Goal: Contribute content: Contribute content

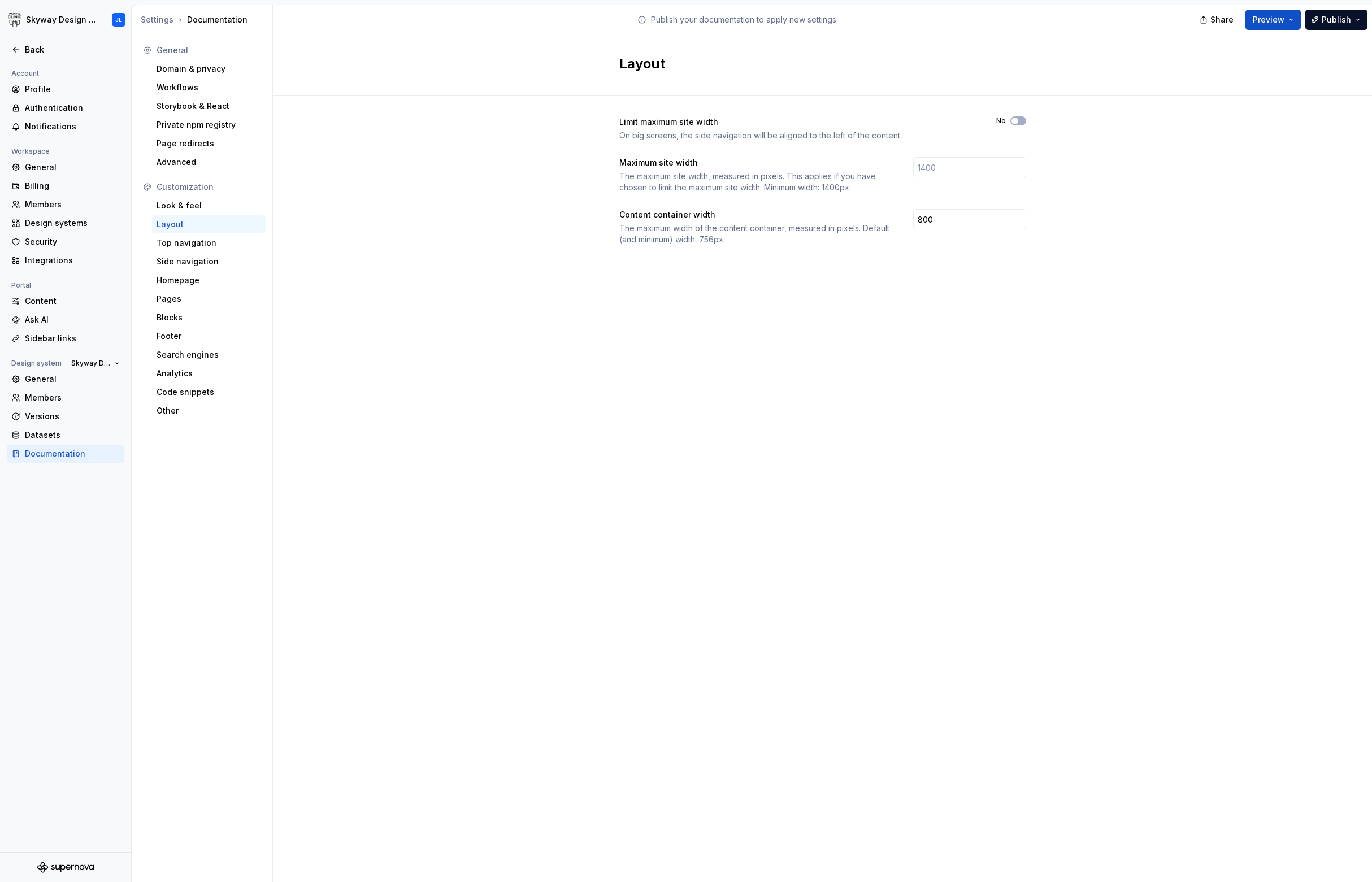
click at [34, 39] on div at bounding box center [65, 38] width 131 height 6
click at [35, 46] on div "Back" at bounding box center [73, 50] width 95 height 12
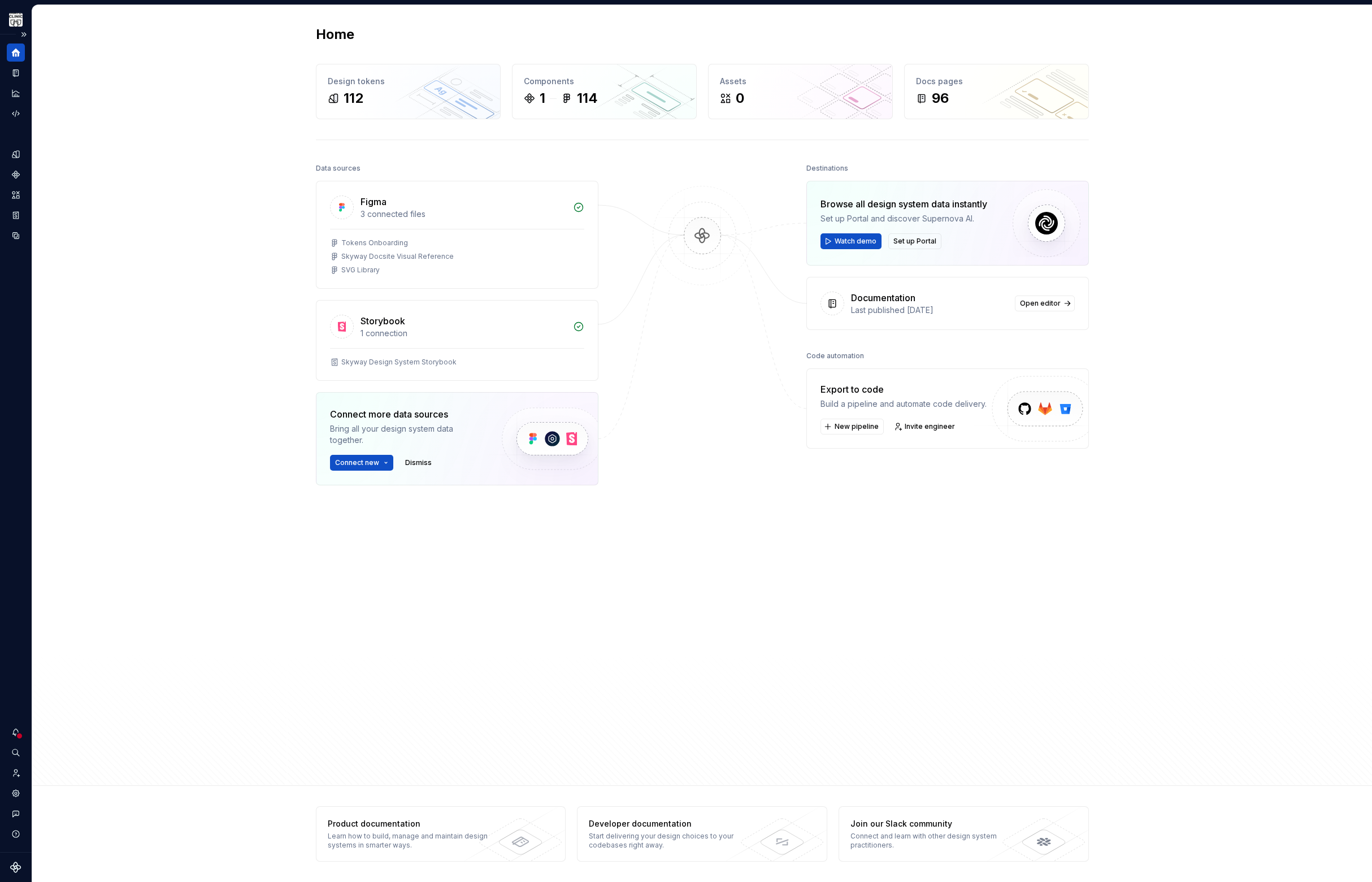
click at [17, 48] on icon "Home" at bounding box center [16, 53] width 10 height 10
click at [20, 73] on icon "Documentation" at bounding box center [16, 73] width 10 height 10
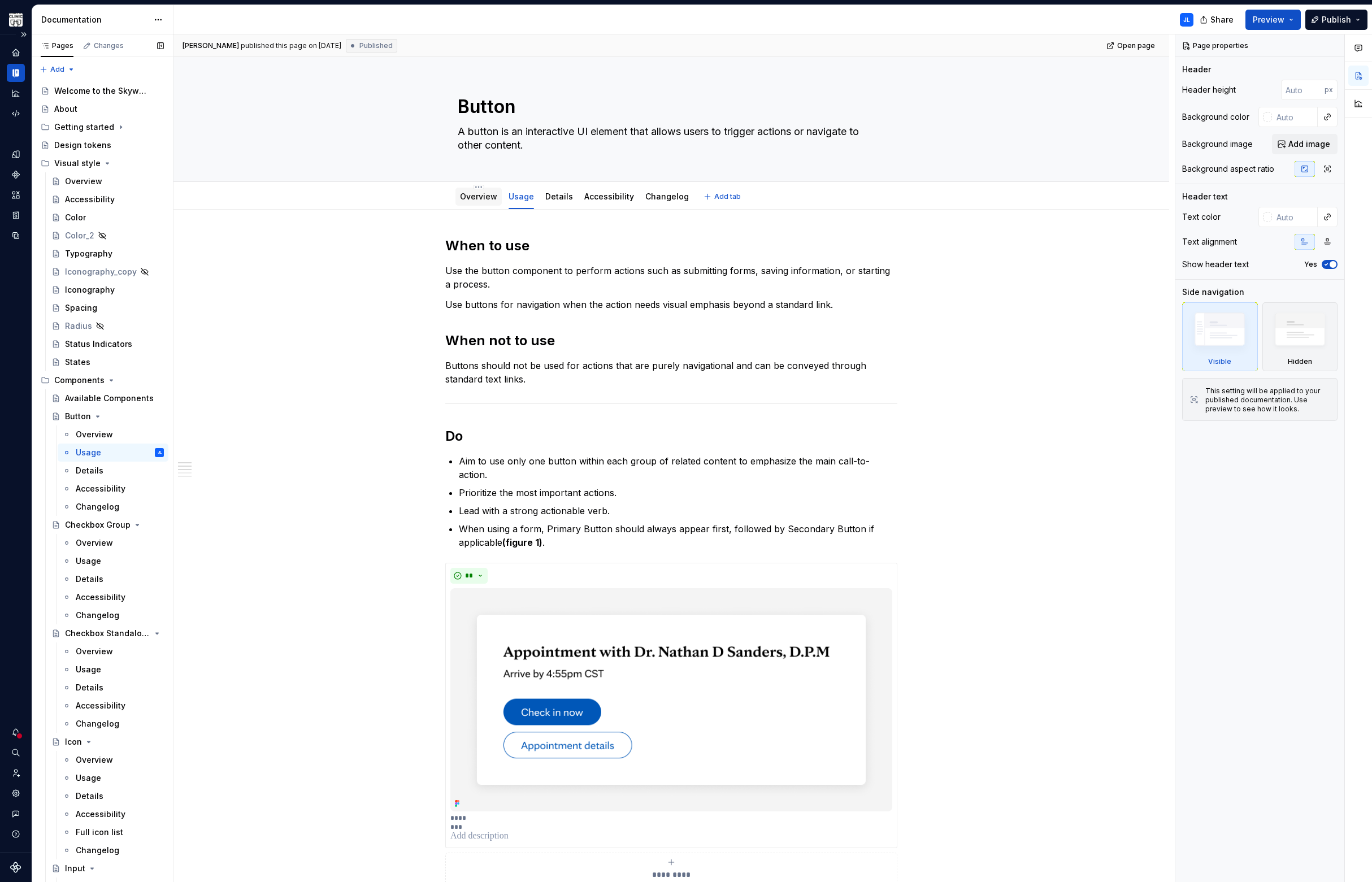
click at [472, 200] on link "Overview" at bounding box center [479, 196] width 37 height 10
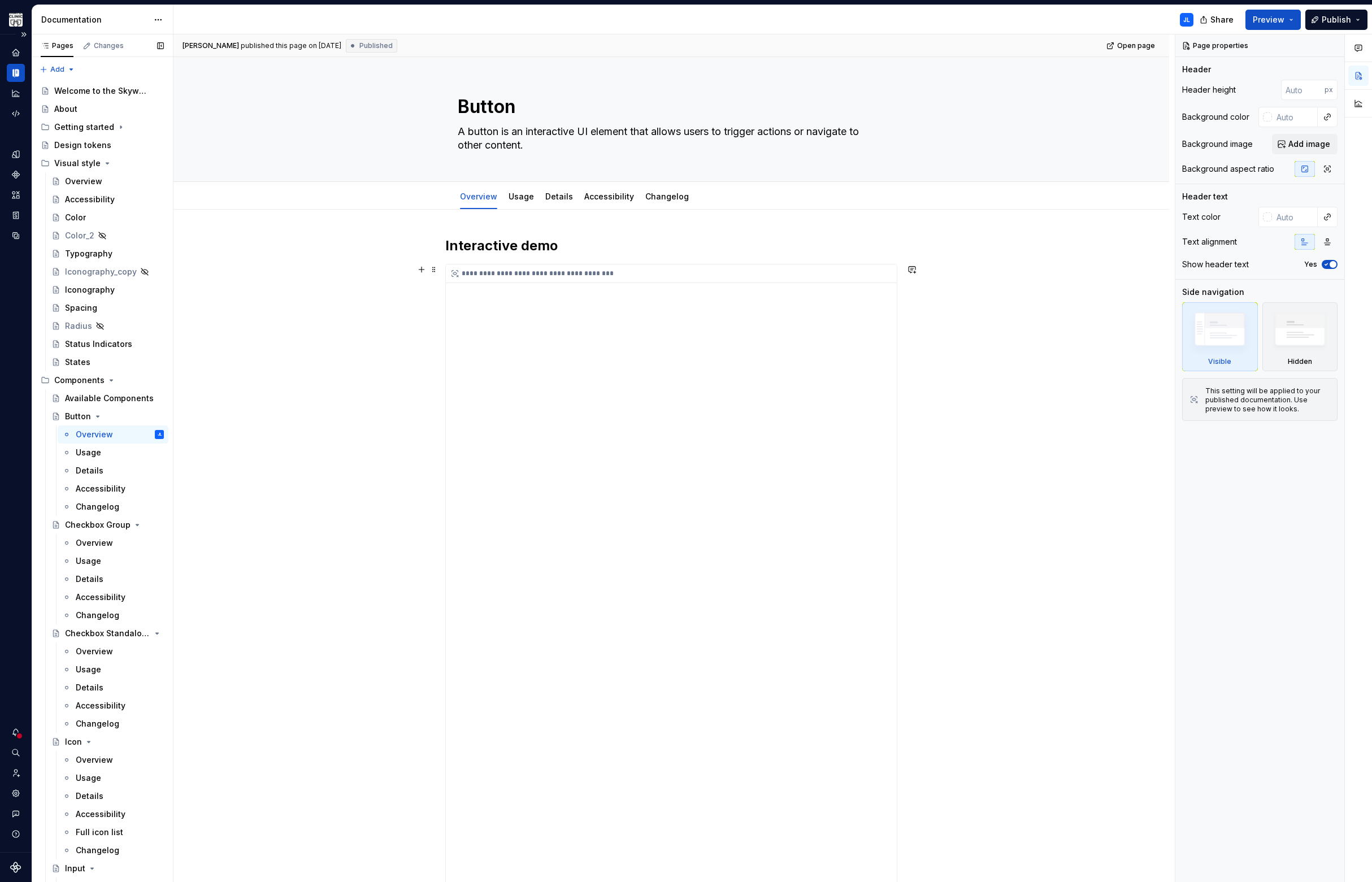
click at [630, 457] on div "**********" at bounding box center [671, 829] width 451 height 1130
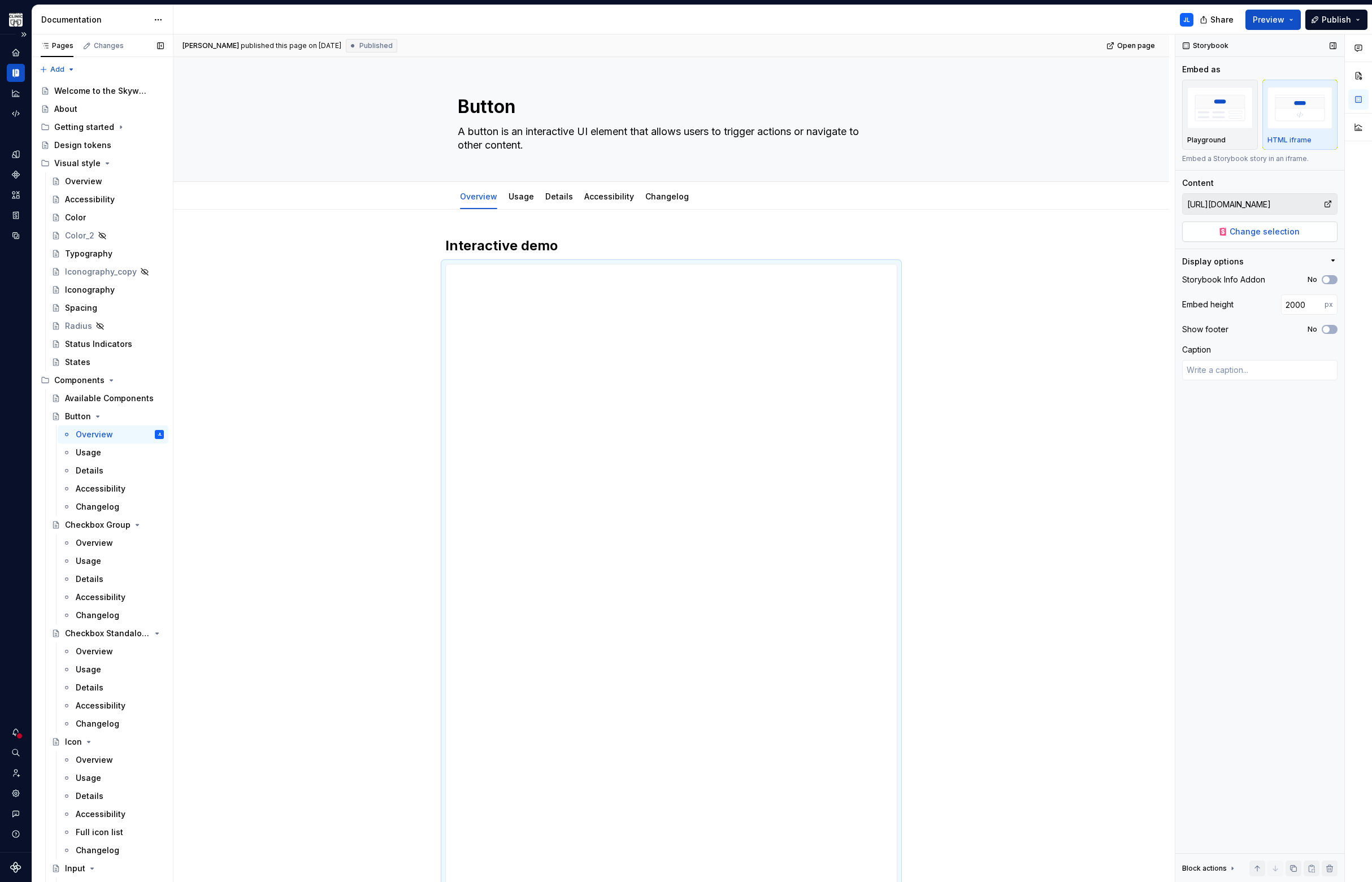
click at [1255, 232] on span "Change selection" at bounding box center [1264, 232] width 70 height 12
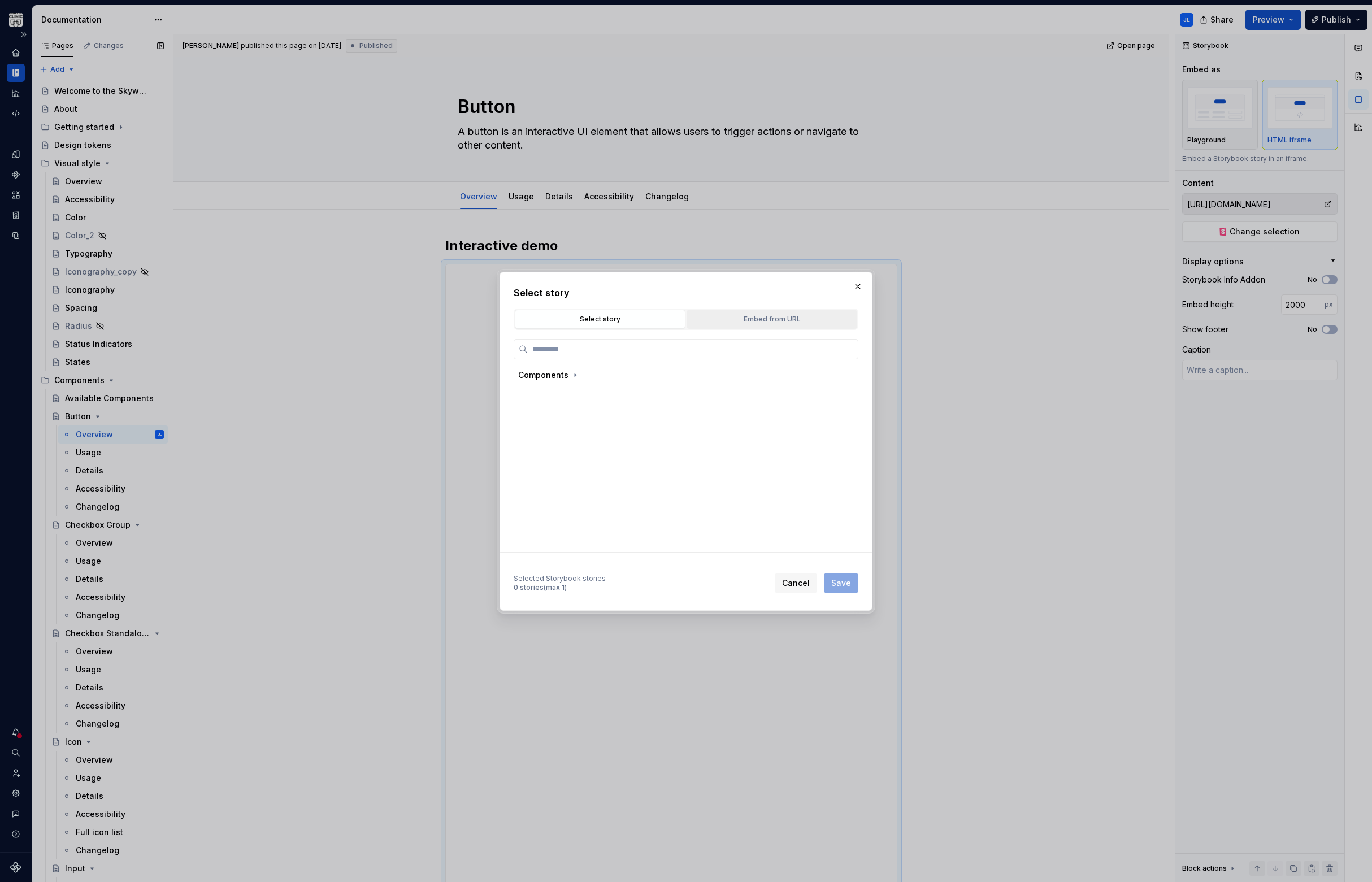
click at [759, 315] on div "Embed from URL" at bounding box center [772, 319] width 163 height 12
click at [644, 403] on input "[URL][DOMAIN_NAME]" at bounding box center [670, 408] width 286 height 21
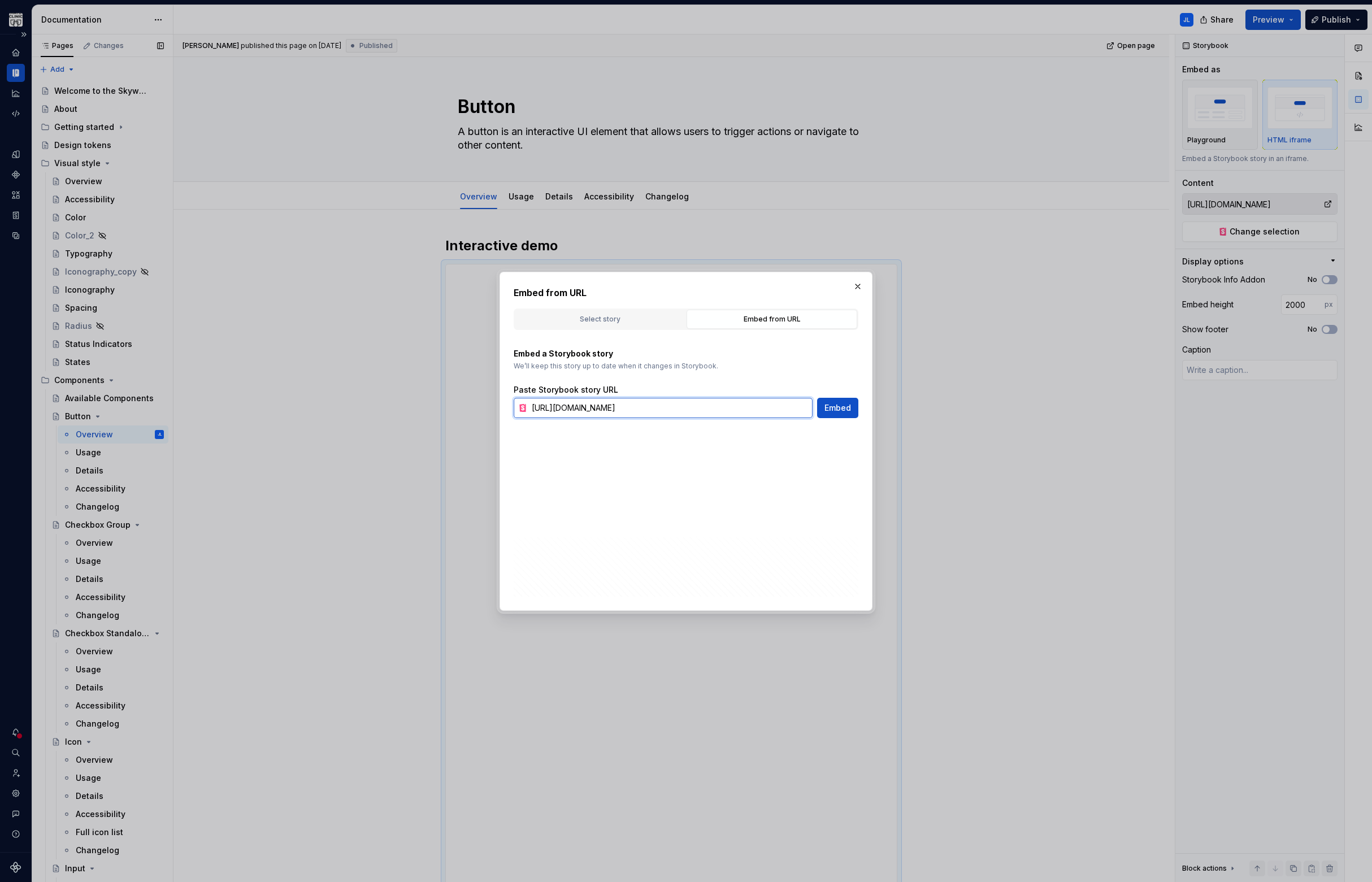
type textarea "*"
paste input "story/components-button--default"
type input "[URL][DOMAIN_NAME]"
click at [838, 409] on span "Embed" at bounding box center [837, 408] width 26 height 12
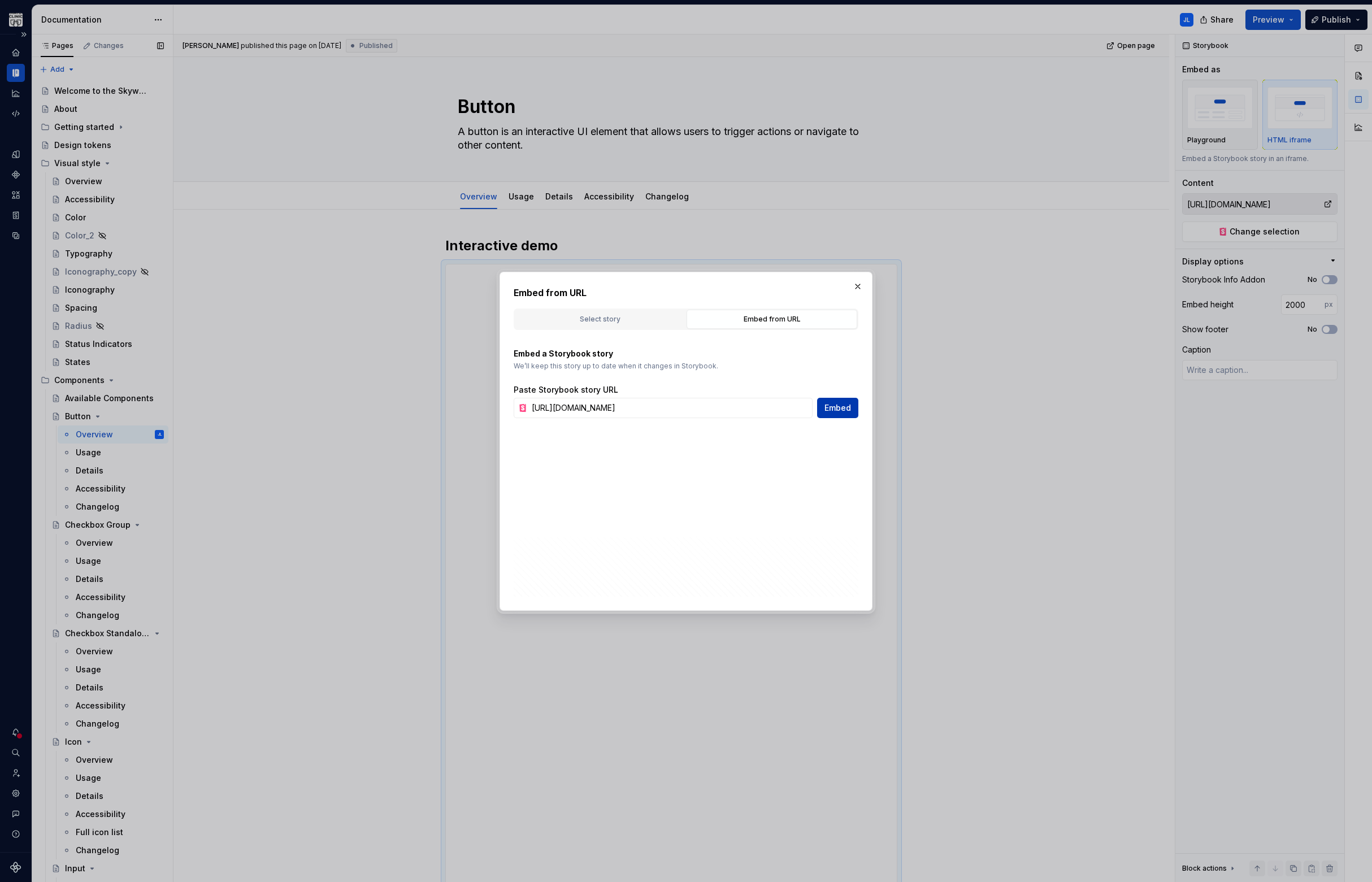
type textarea "*"
type input "[URL][DOMAIN_NAME]"
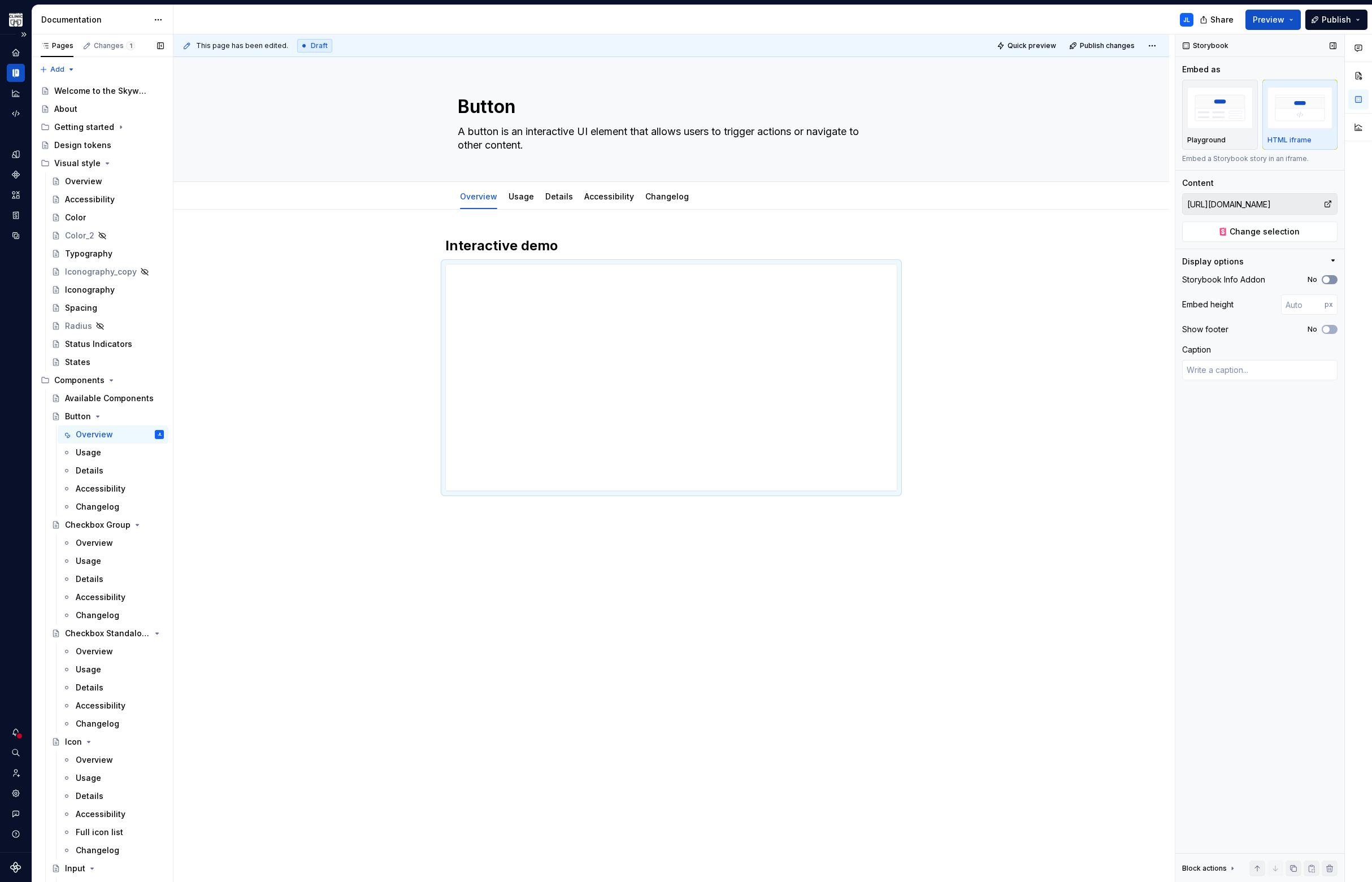
click at [1325, 277] on span "button" at bounding box center [1326, 280] width 7 height 7
drag, startPoint x: 893, startPoint y: 359, endPoint x: 887, endPoint y: 418, distance: 59.3
click at [884, 443] on div "**********" at bounding box center [671, 377] width 451 height 226
click at [1249, 233] on span "Change selection" at bounding box center [1264, 232] width 70 height 12
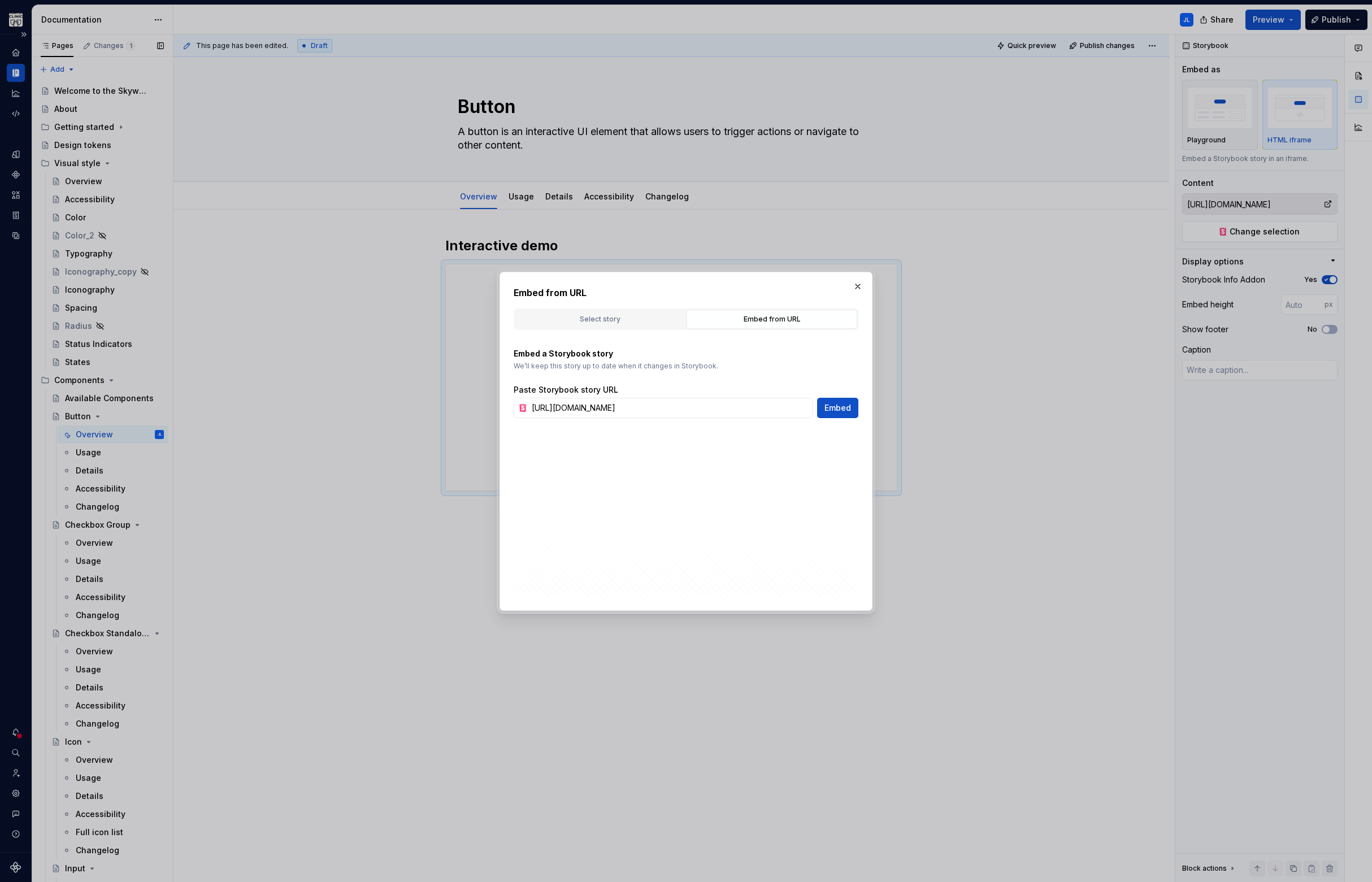
scroll to position [0, 101]
type textarea "*"
click at [725, 409] on input "[URL][DOMAIN_NAME]" at bounding box center [670, 408] width 286 height 21
type input "[URL][DOMAIN_NAME]"
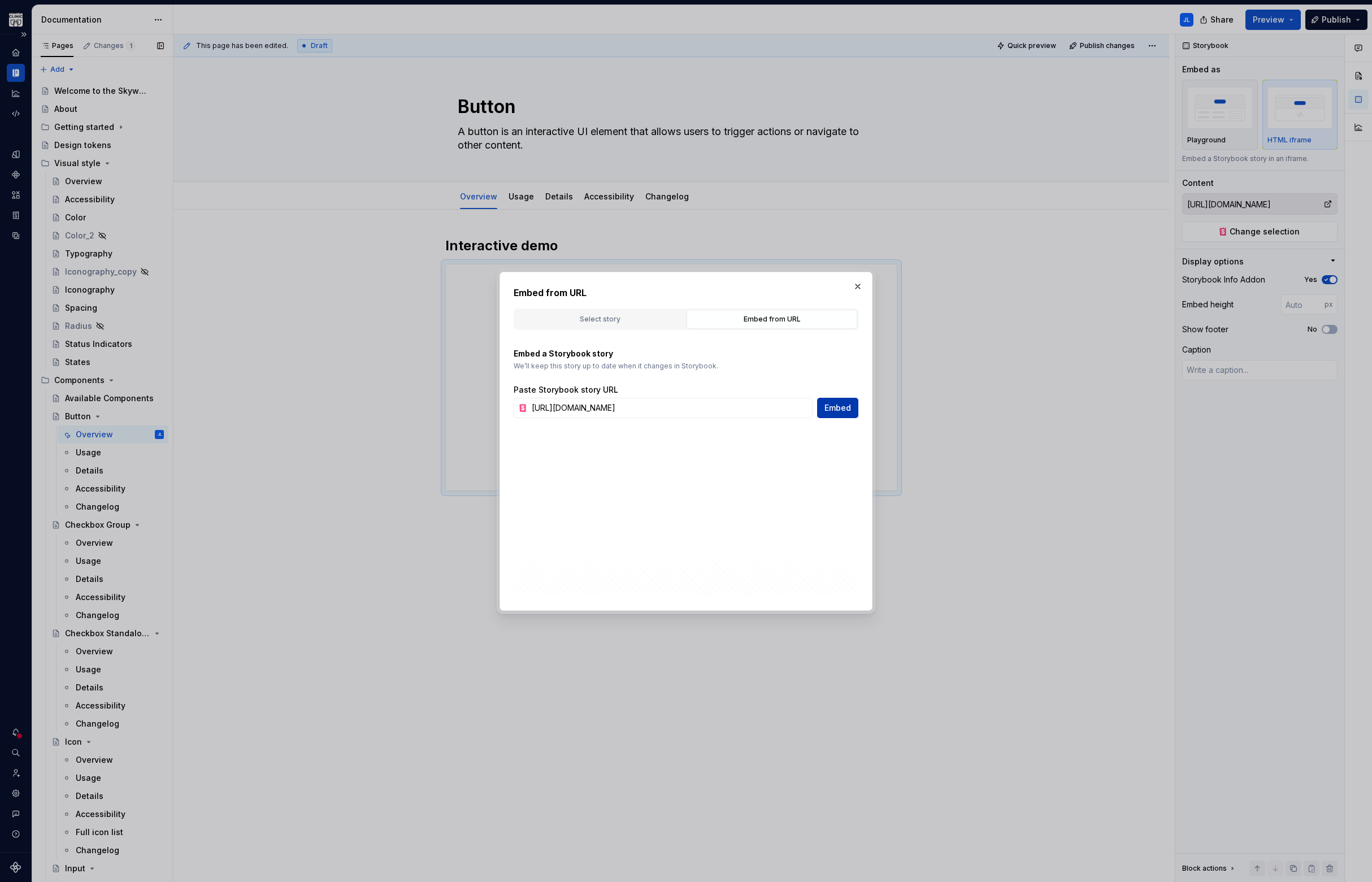
click at [842, 409] on span "Embed" at bounding box center [837, 408] width 26 height 12
type textarea "*"
type input "[URL][DOMAIN_NAME]"
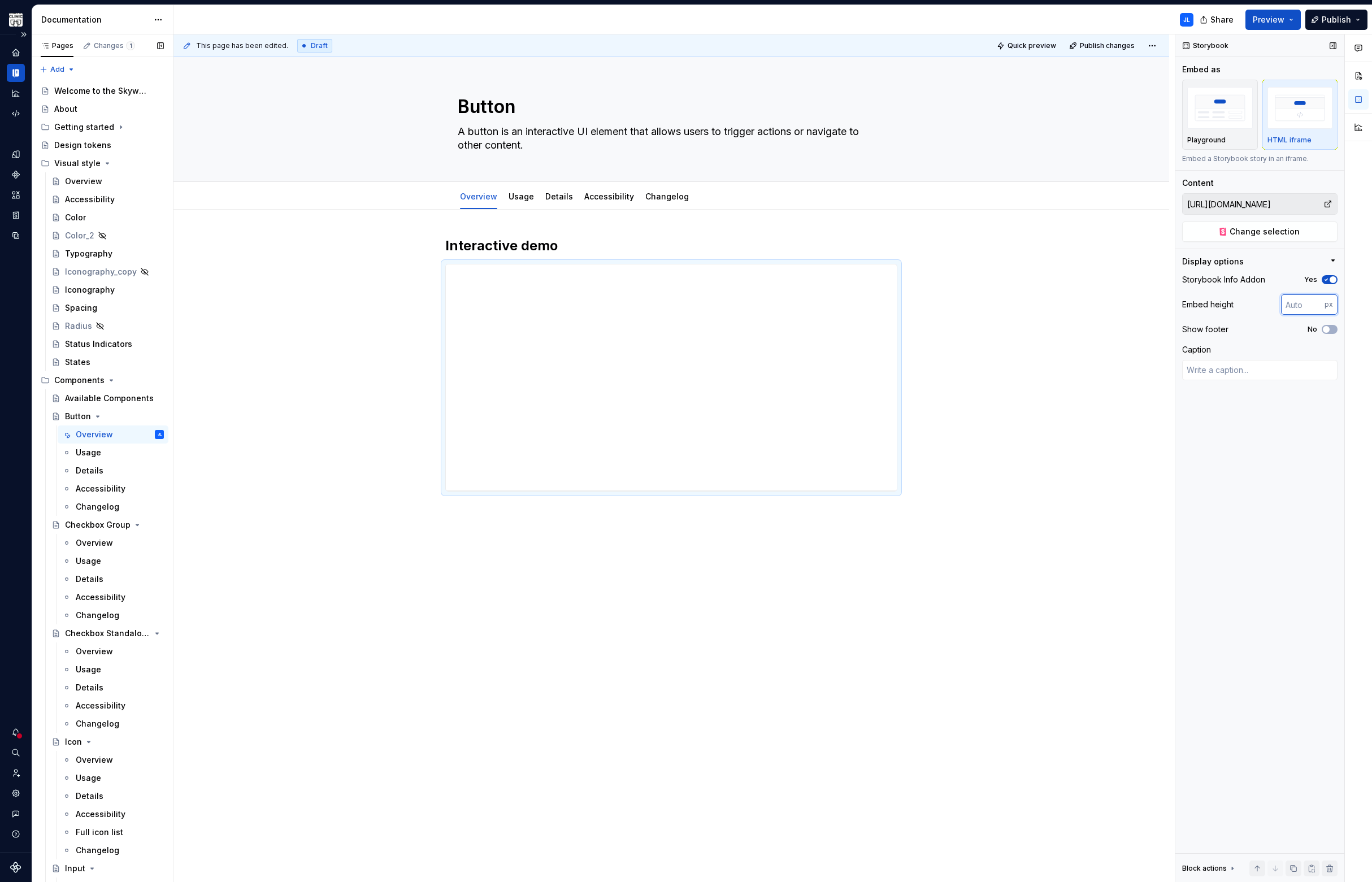
drag, startPoint x: 1307, startPoint y: 310, endPoint x: 1256, endPoint y: 307, distance: 51.1
click at [1256, 307] on div "Embed height px" at bounding box center [1260, 305] width 155 height 21
type input "1200"
click at [1265, 347] on div "Caption" at bounding box center [1260, 350] width 155 height 12
click at [218, 375] on div "**********" at bounding box center [671, 715] width 996 height 1012
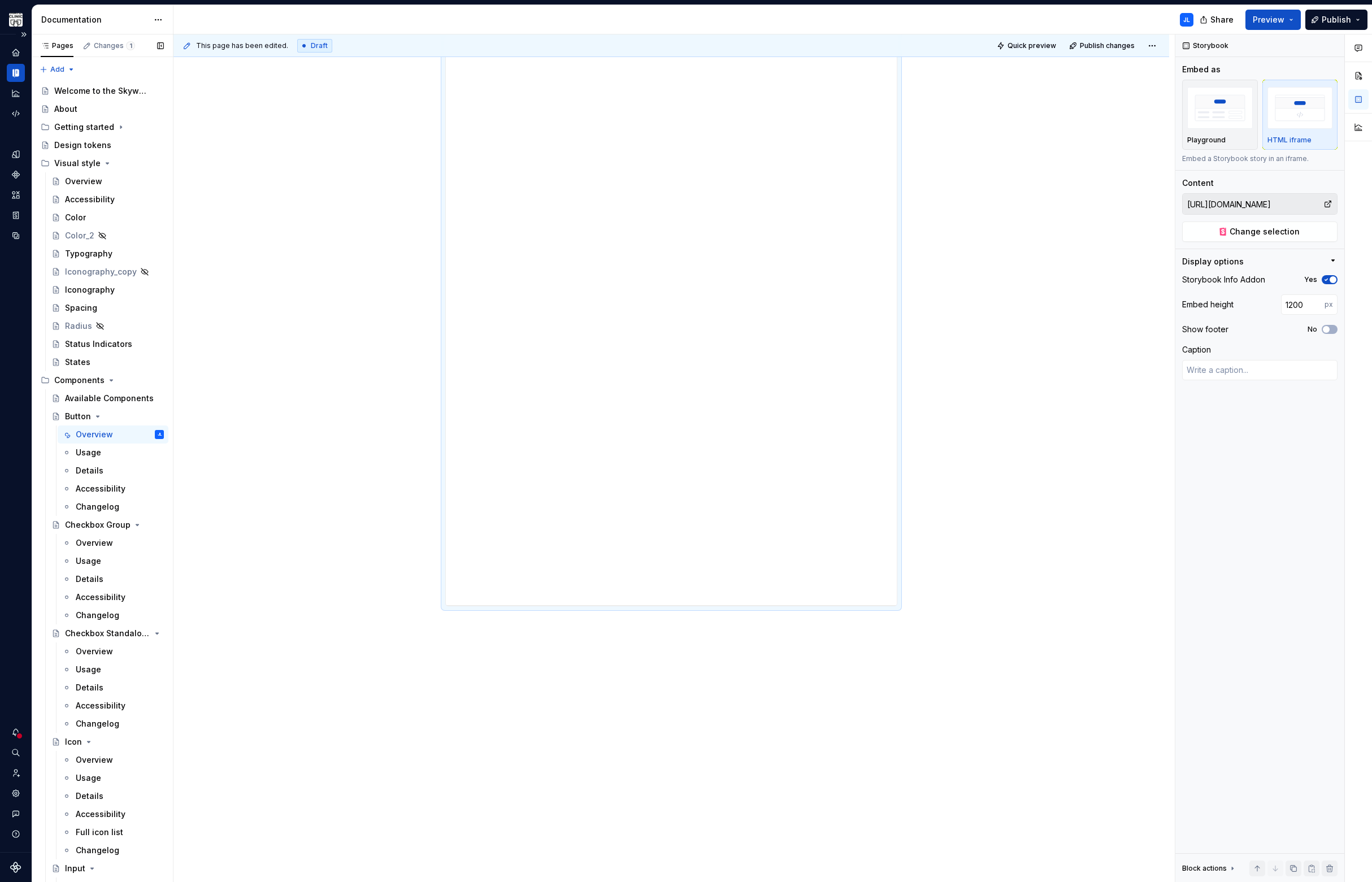
scroll to position [337, 0]
click at [1116, 360] on div "**********" at bounding box center [671, 378] width 996 height 1012
click at [884, 470] on div "**********" at bounding box center [671, 289] width 451 height 678
click at [886, 470] on div "**********" at bounding box center [671, 289] width 451 height 678
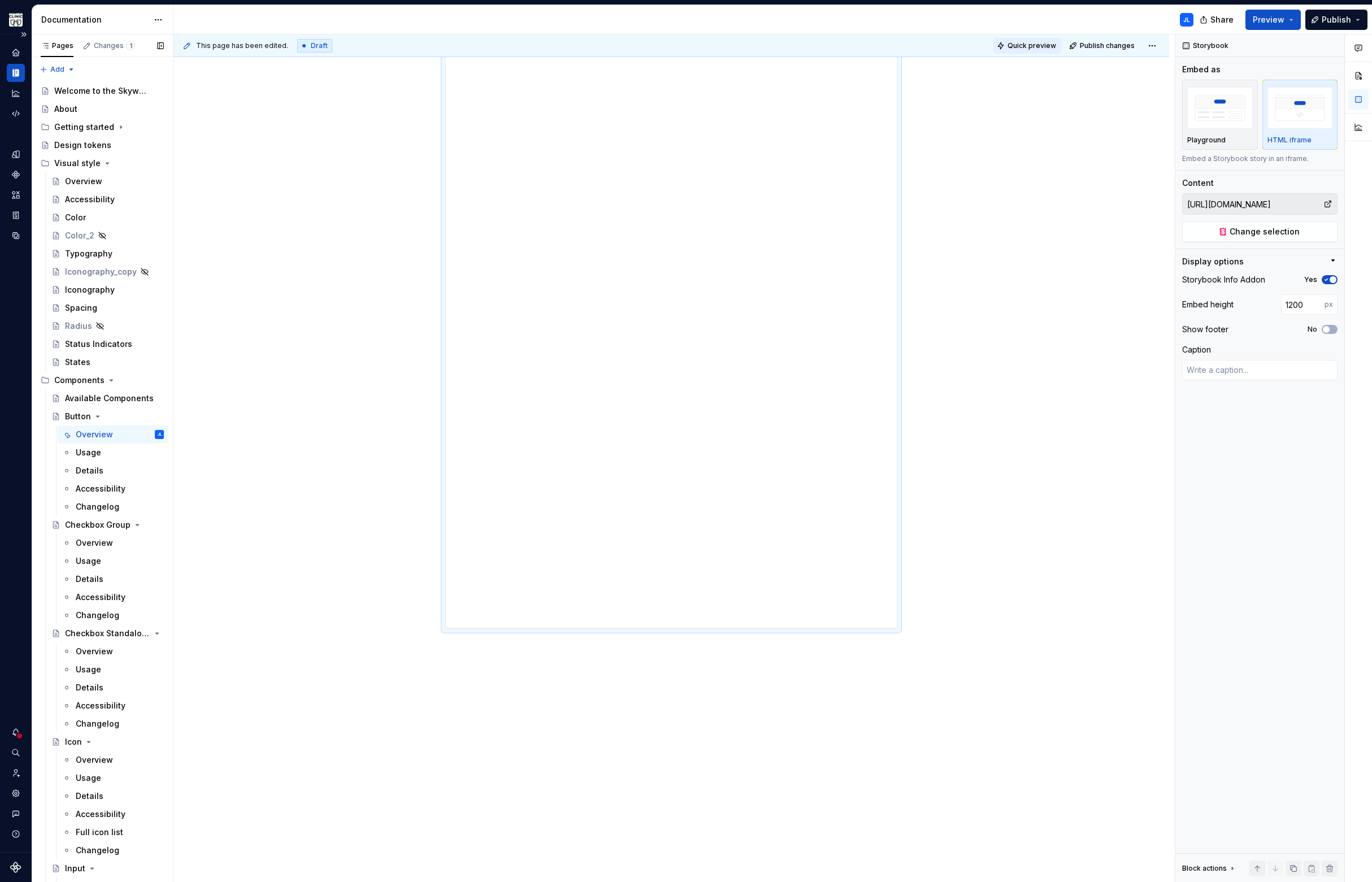
click at [1038, 48] on span "Quick preview" at bounding box center [1032, 46] width 49 height 9
click at [1307, 856] on span "Open page" at bounding box center [1312, 854] width 38 height 9
click at [1333, 280] on span "button" at bounding box center [1333, 280] width 7 height 7
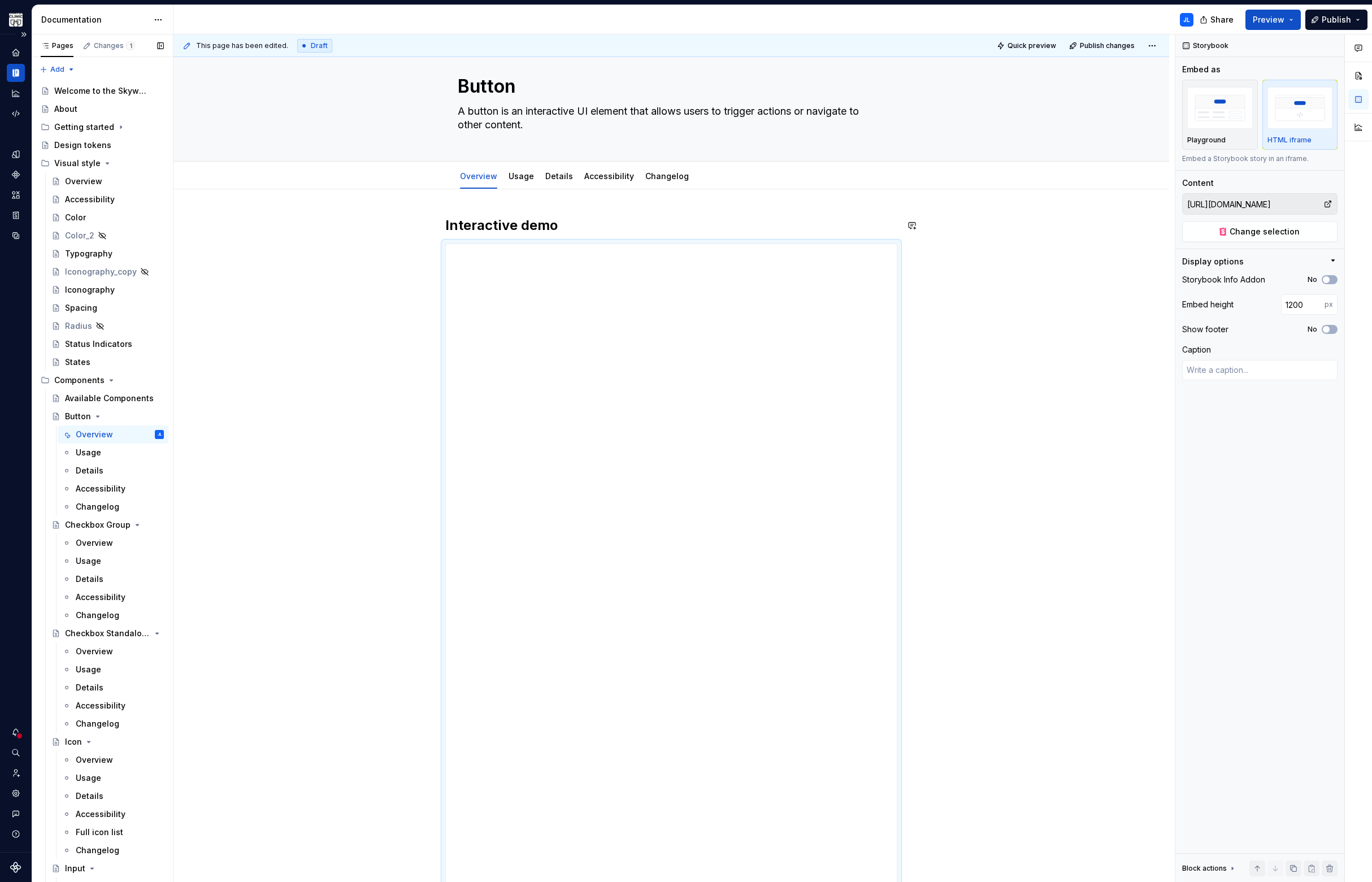
scroll to position [0, 0]
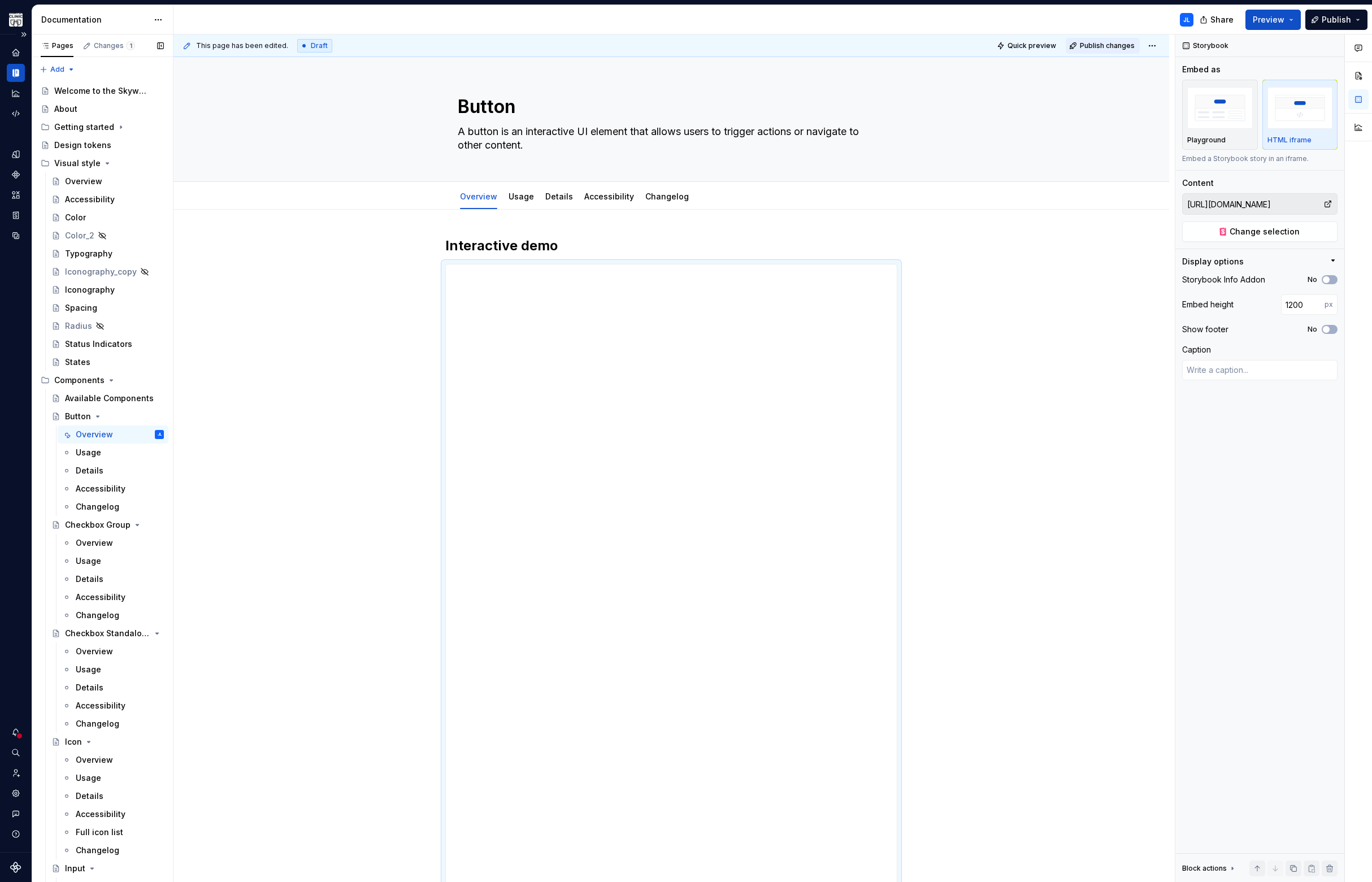
click at [1097, 44] on span "Publish changes" at bounding box center [1107, 46] width 55 height 9
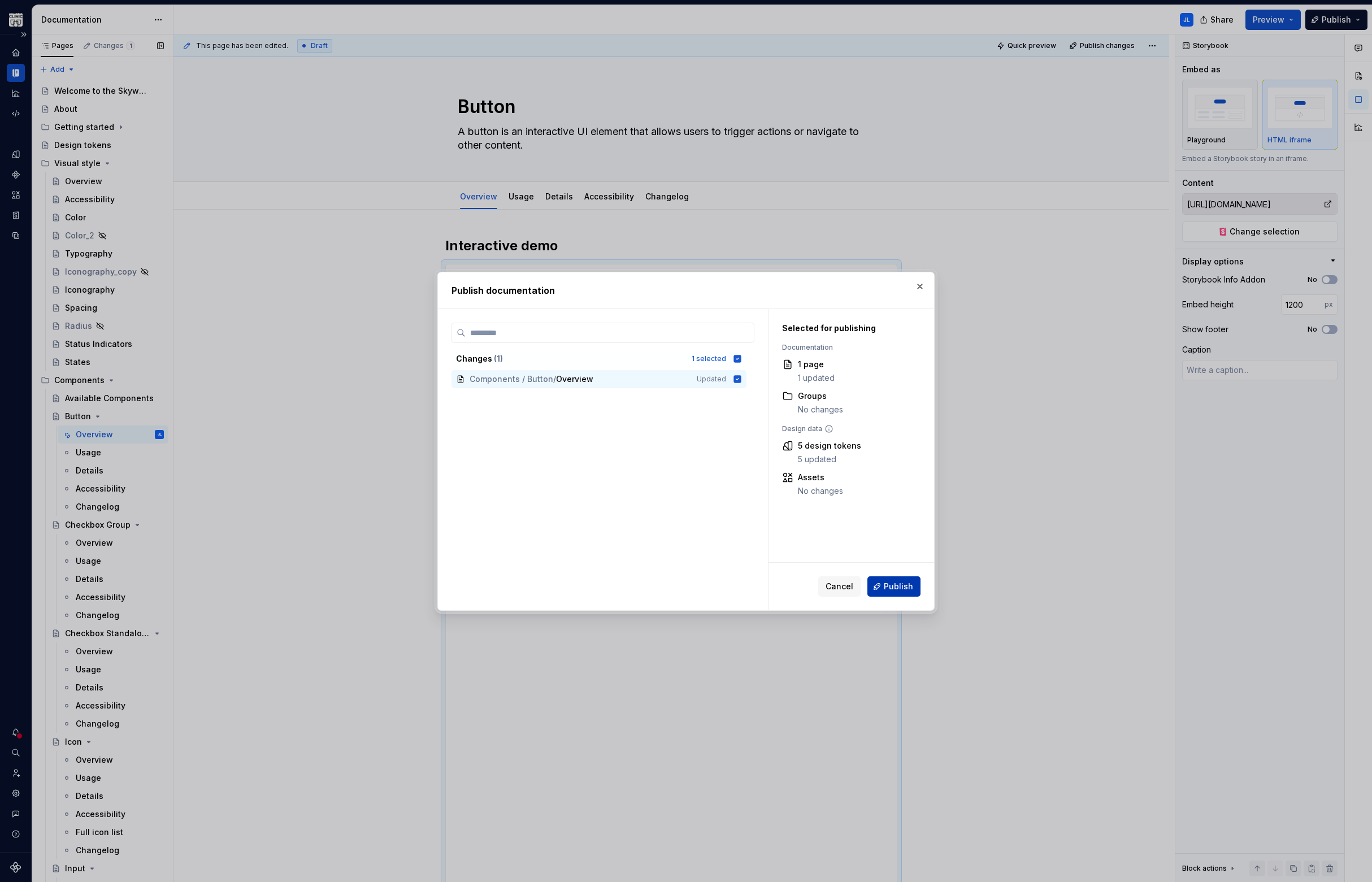
click at [896, 582] on span "Publish" at bounding box center [898, 586] width 30 height 12
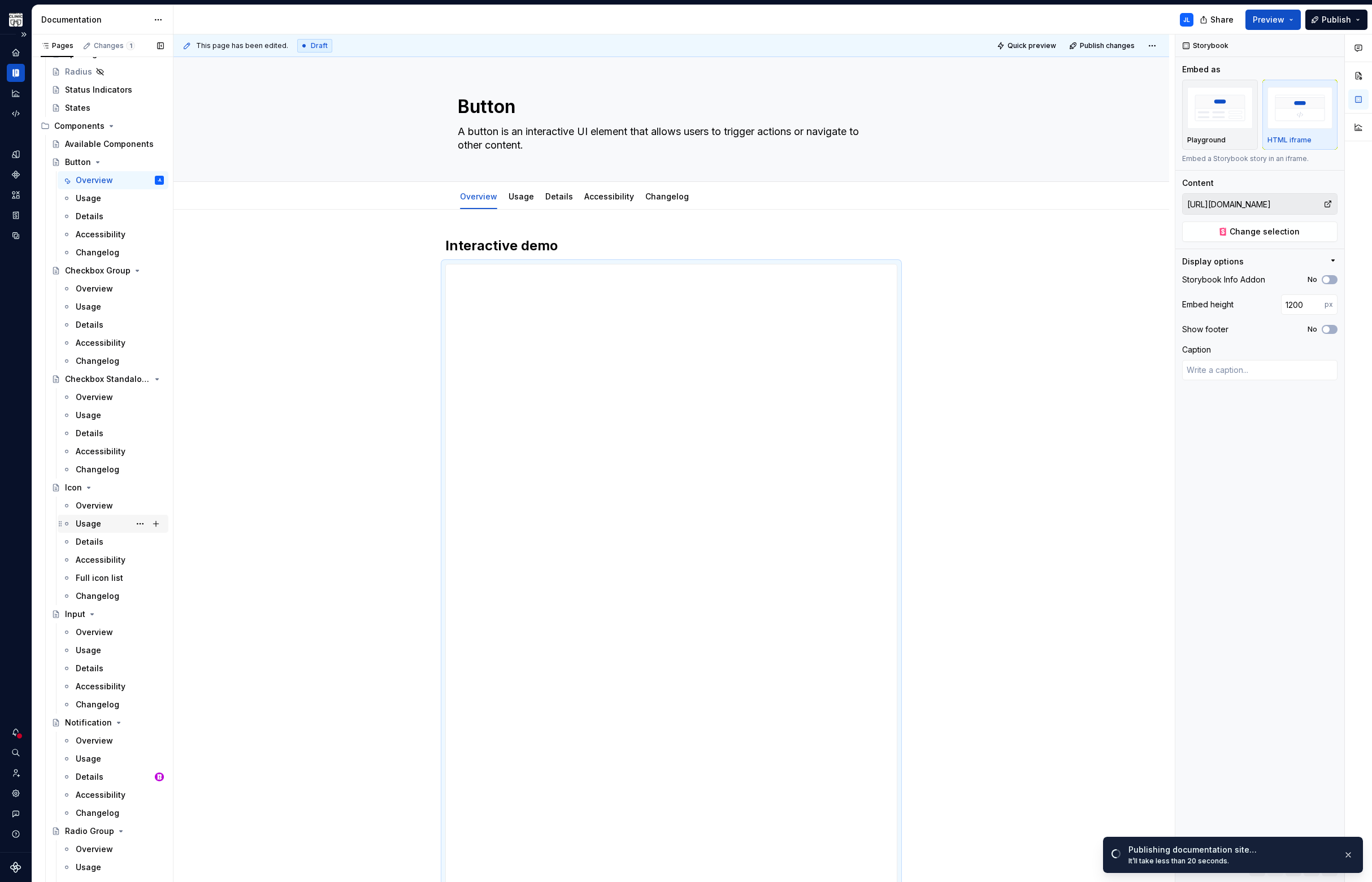
scroll to position [260, 0]
click at [90, 500] on div "Overview" at bounding box center [94, 500] width 37 height 12
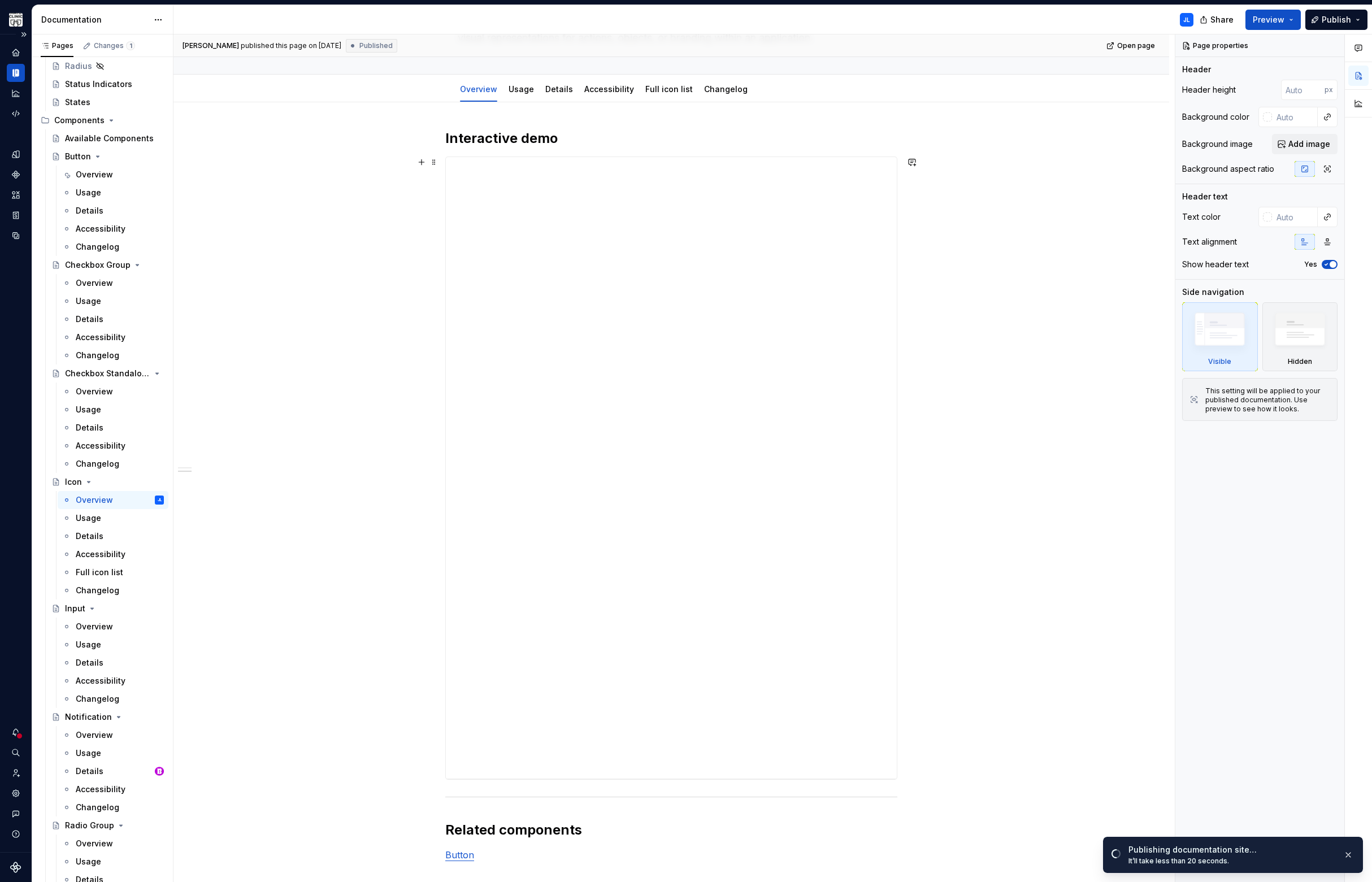
scroll to position [364, 0]
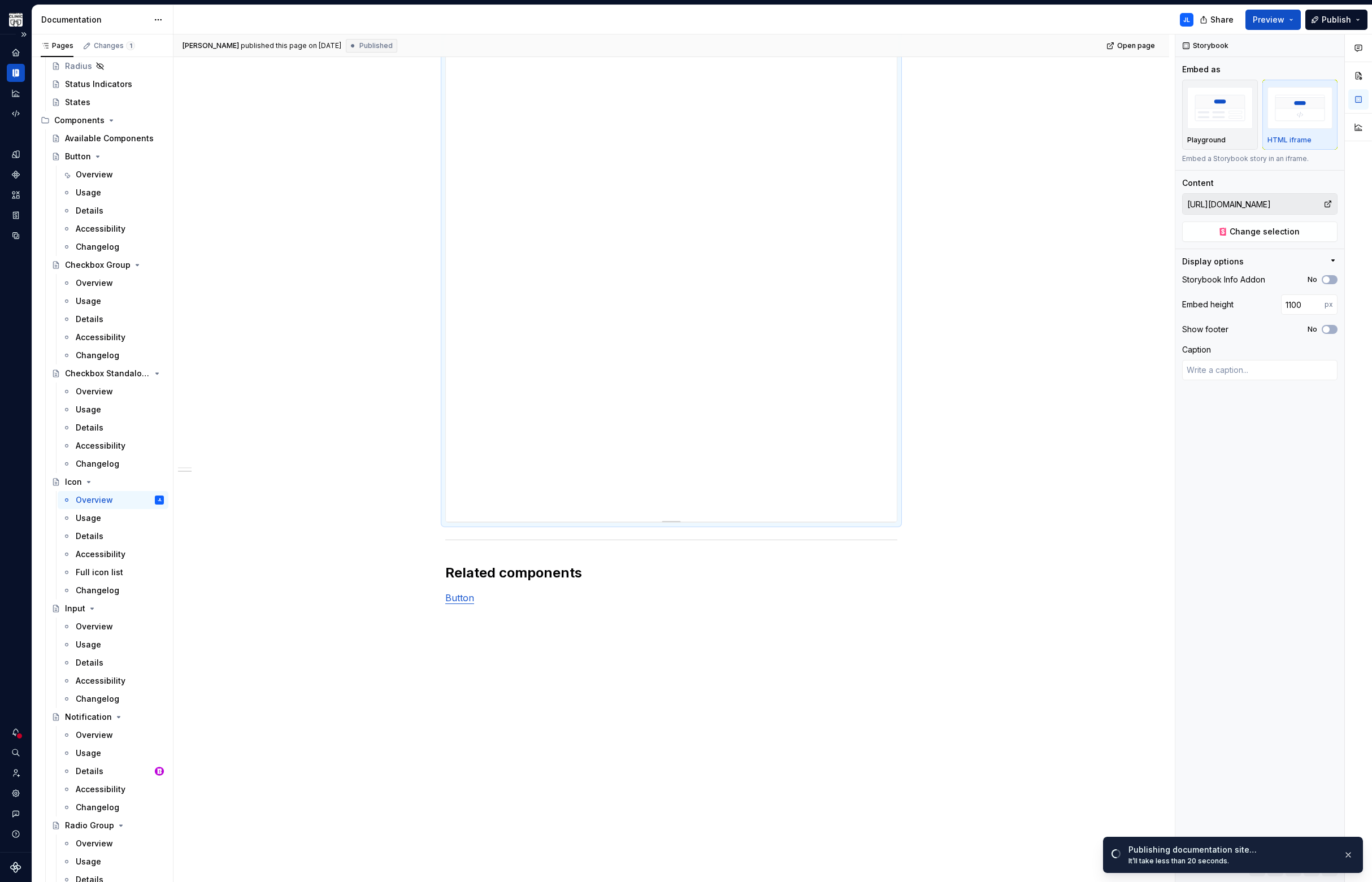
click at [571, 296] on div "**********" at bounding box center [671, 210] width 451 height 622
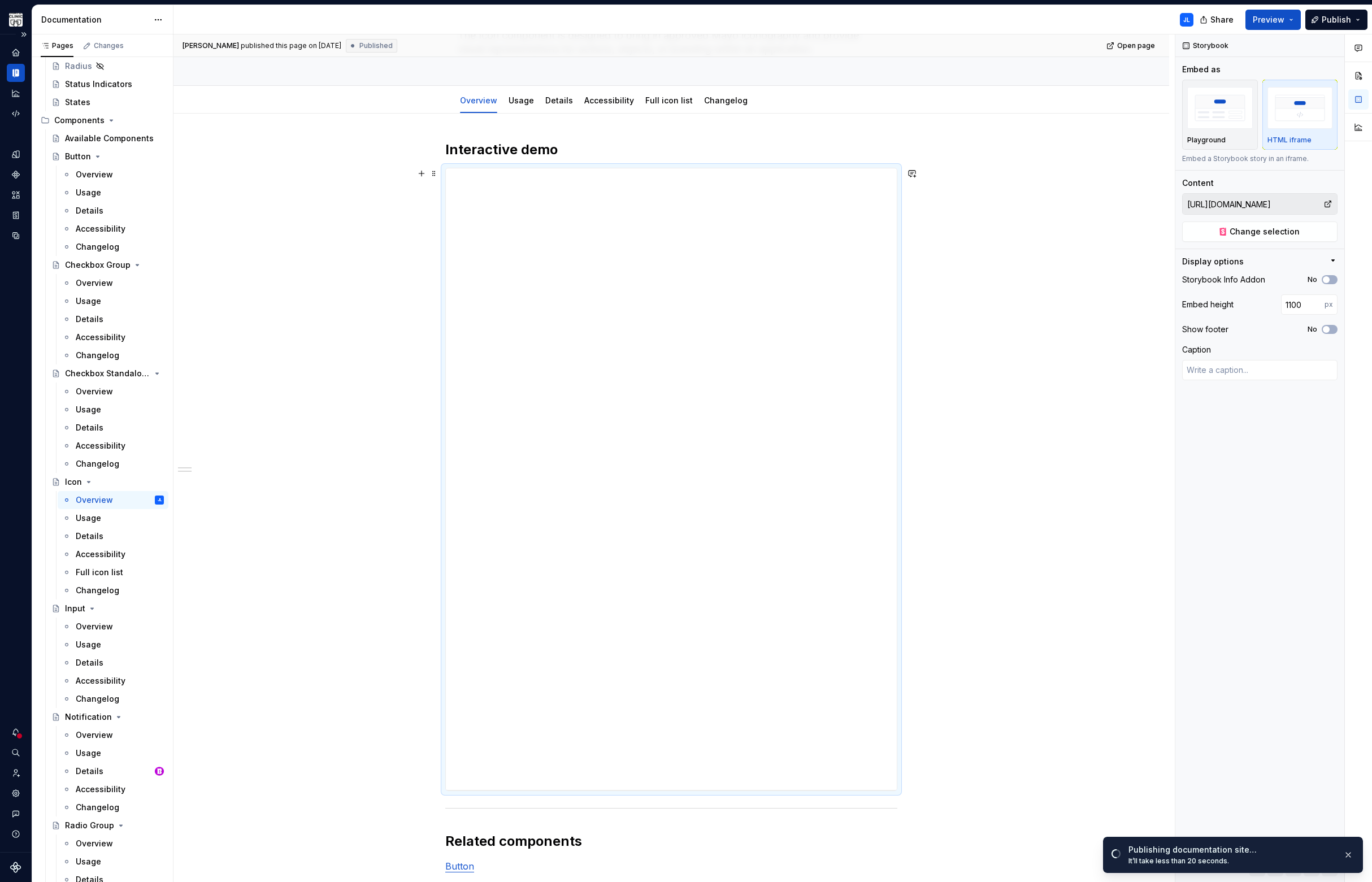
scroll to position [96, 0]
click at [422, 177] on button "button" at bounding box center [422, 174] width 16 height 16
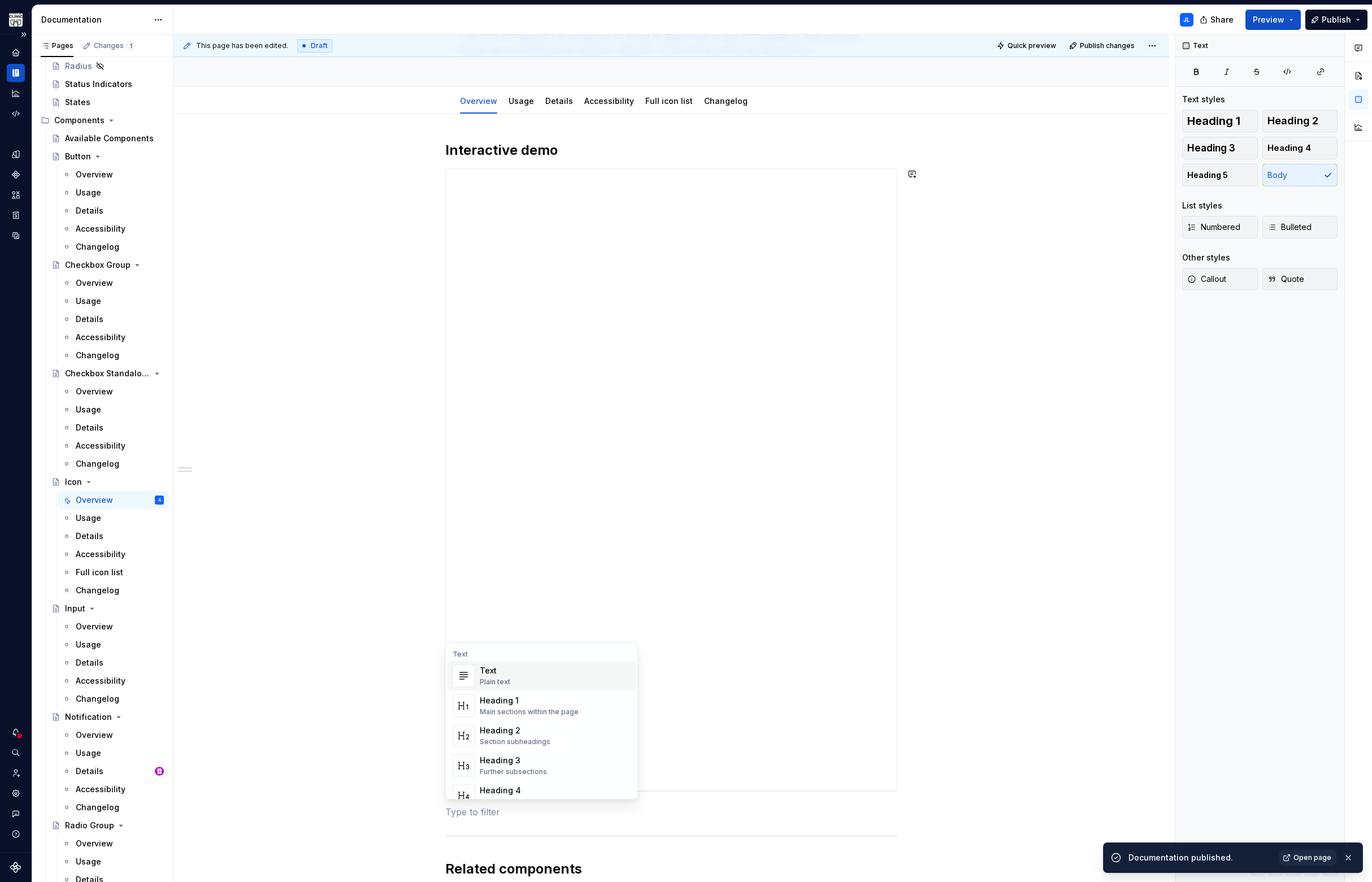
type textarea "*"
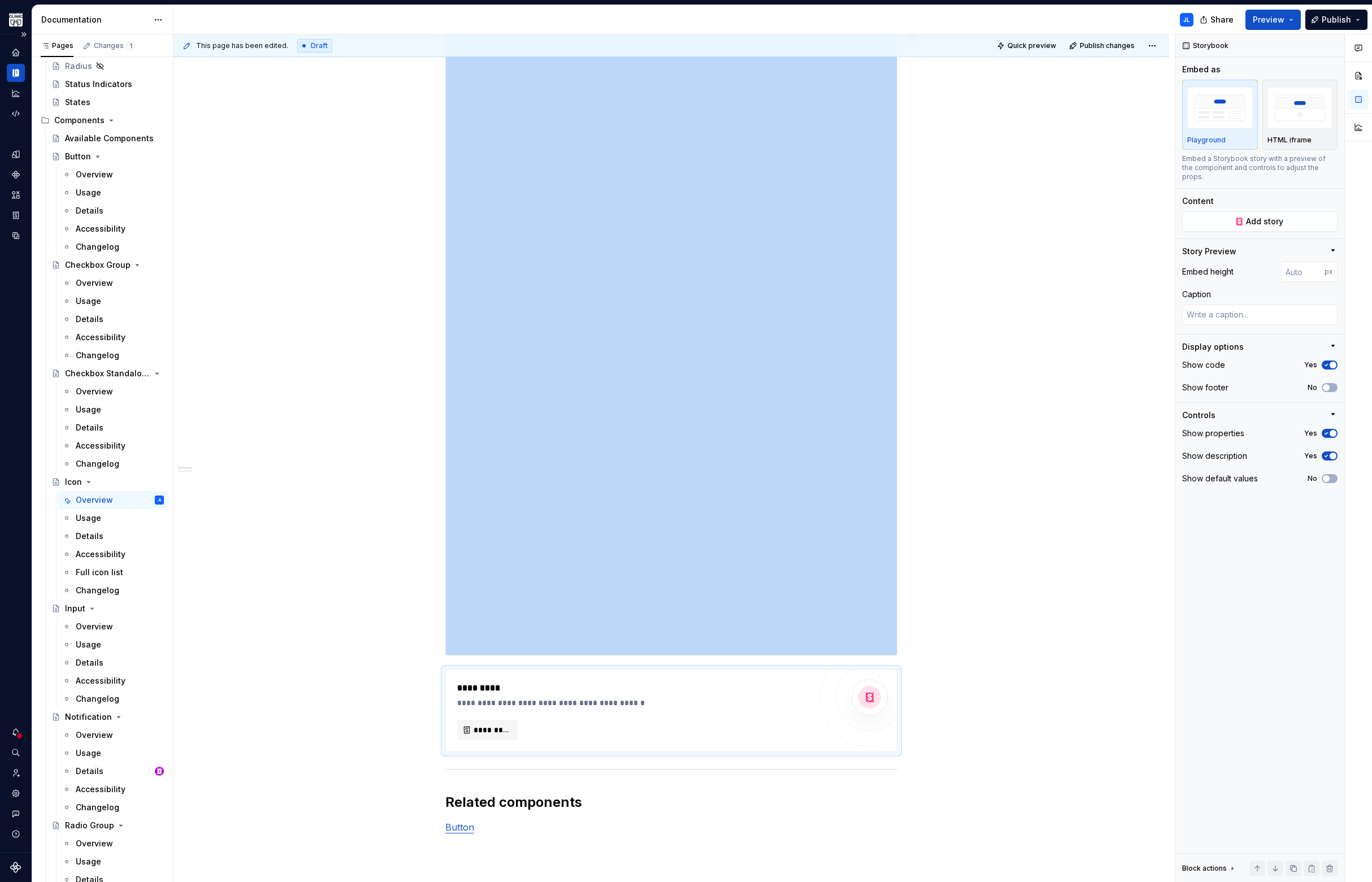
scroll to position [437, 0]
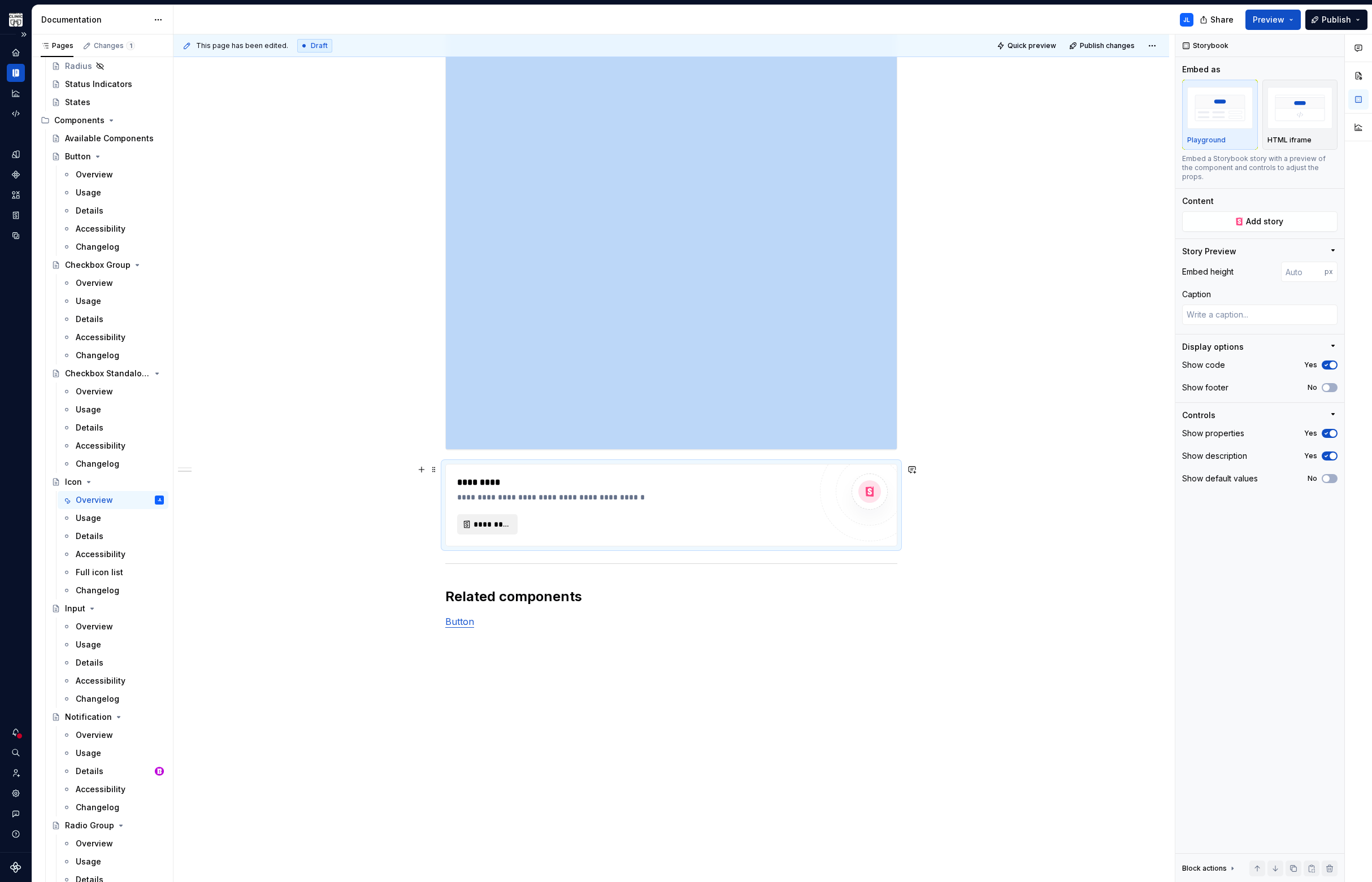
click at [486, 522] on span "*********" at bounding box center [492, 524] width 37 height 12
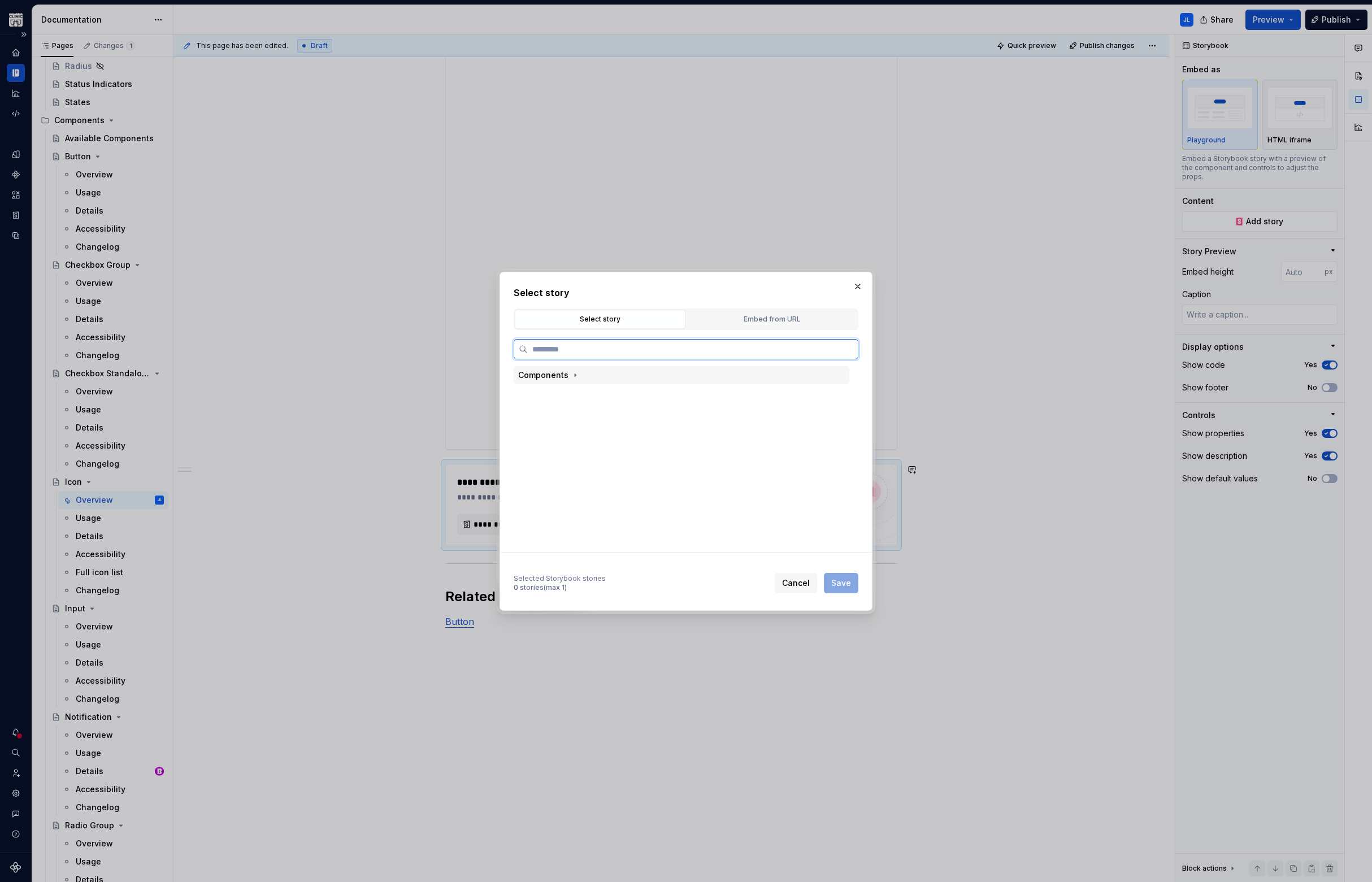
click at [553, 379] on div "Components" at bounding box center [543, 375] width 50 height 12
click at [556, 411] on div "Form" at bounding box center [551, 412] width 19 height 12
click at [550, 415] on div "Form" at bounding box center [551, 412] width 19 height 12
click at [549, 435] on div "Icon" at bounding box center [551, 431] width 17 height 12
click at [578, 470] on div "Default" at bounding box center [568, 468] width 30 height 12
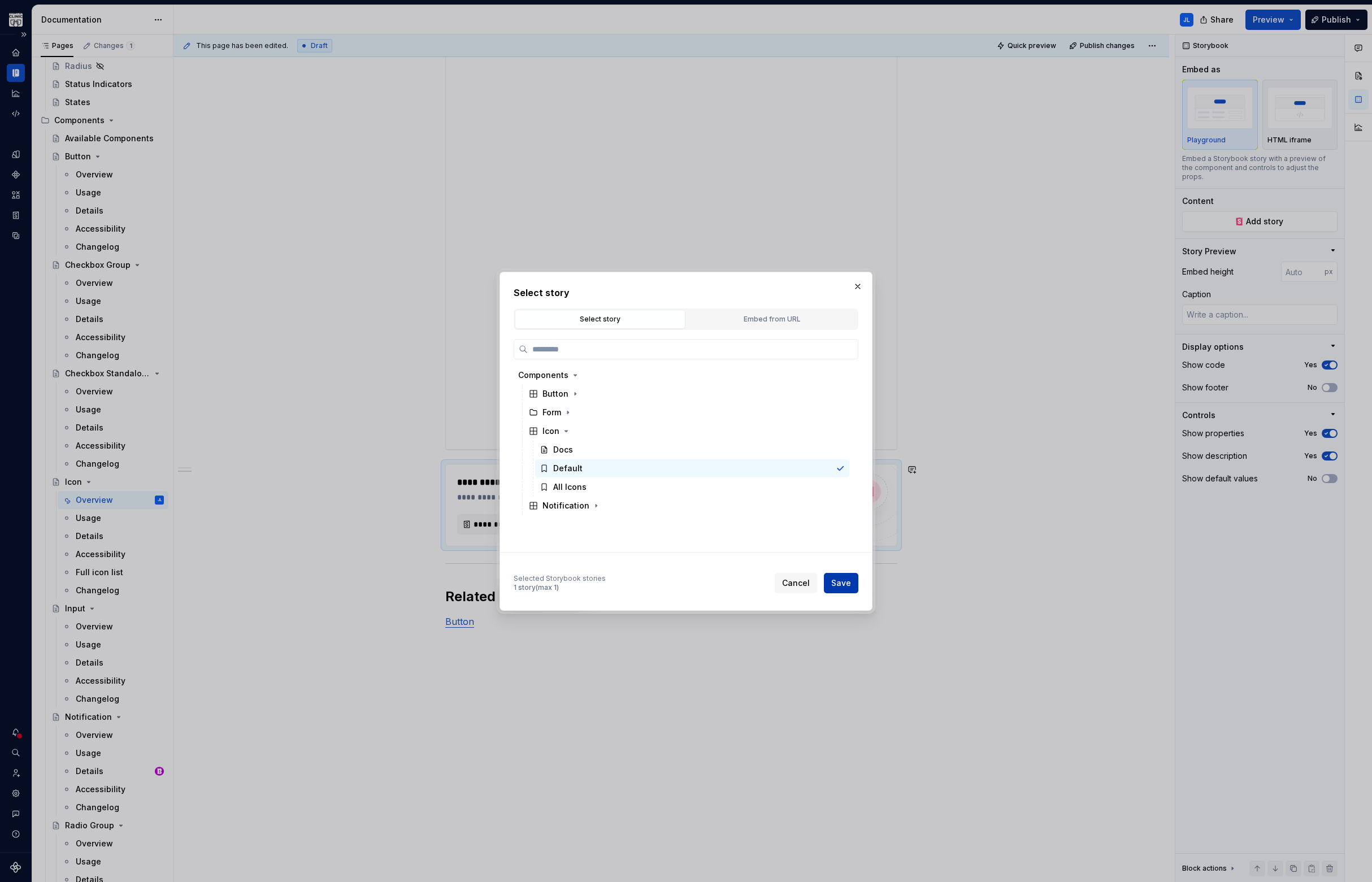
click at [848, 581] on span "Save" at bounding box center [841, 583] width 20 height 12
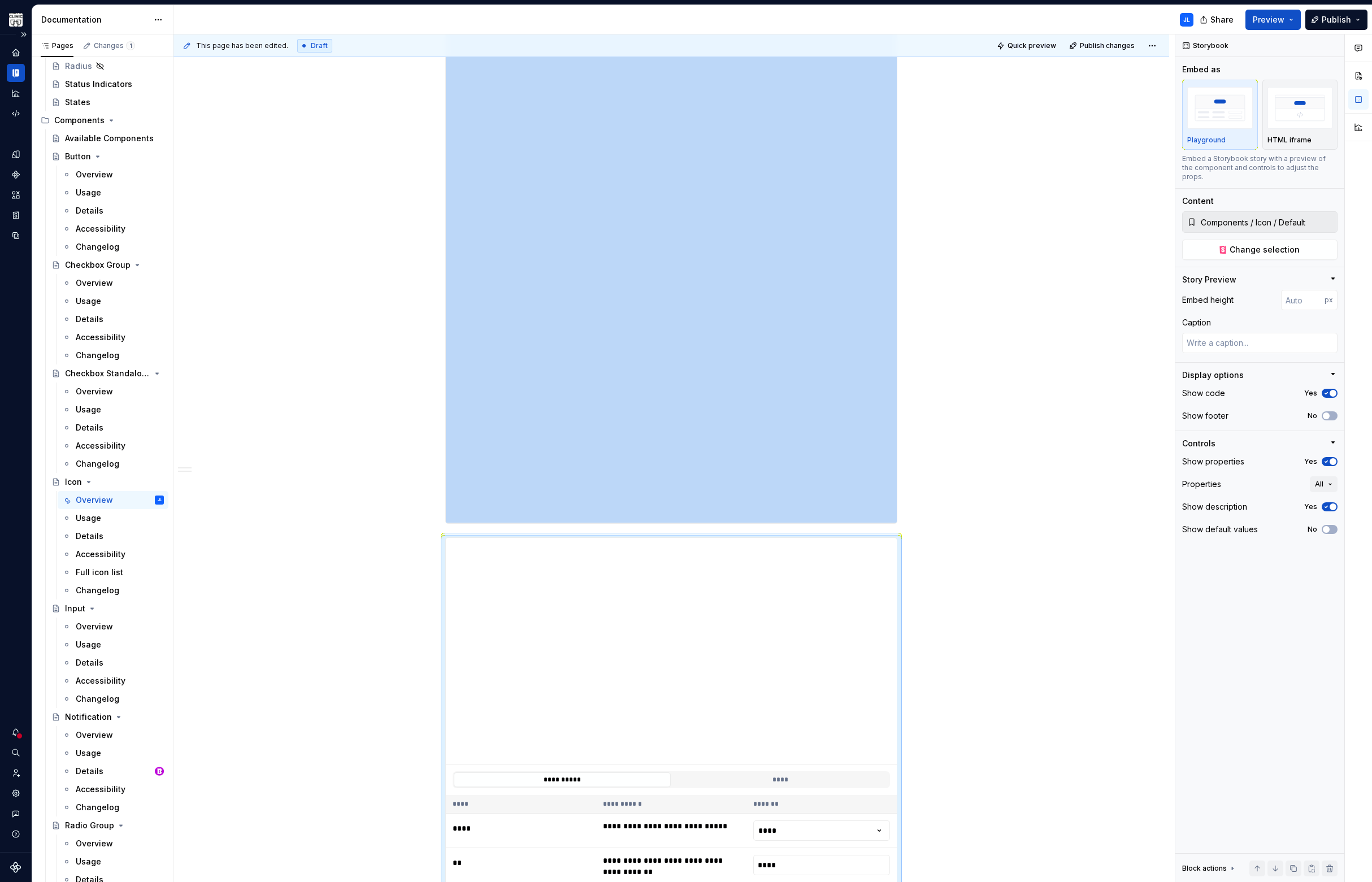
scroll to position [279, 0]
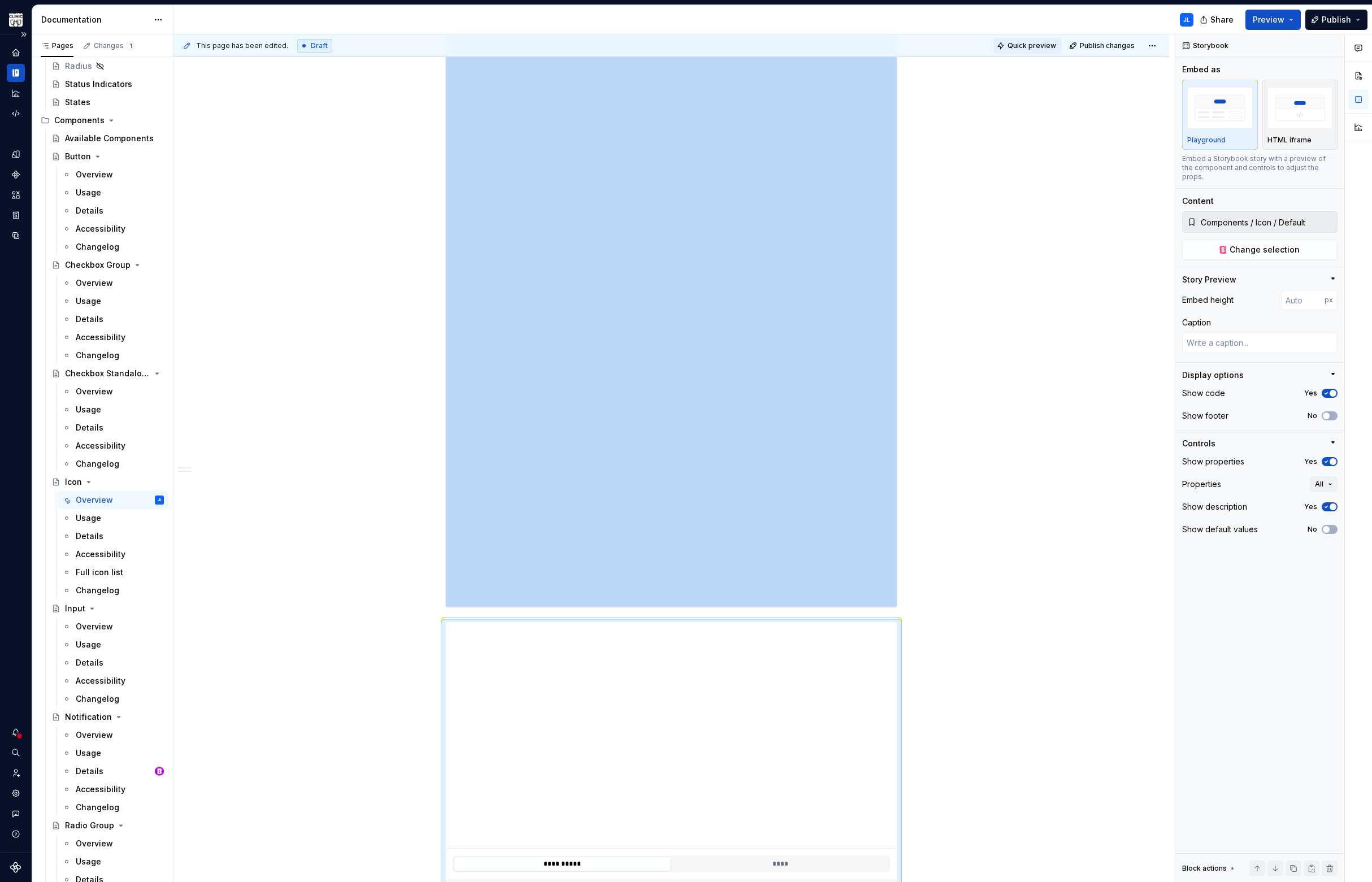
click at [1029, 53] on button "Quick preview" at bounding box center [1027, 46] width 68 height 16
click at [1308, 853] on span "Open page" at bounding box center [1312, 854] width 38 height 9
click at [1251, 244] on span "Change selection" at bounding box center [1264, 250] width 70 height 12
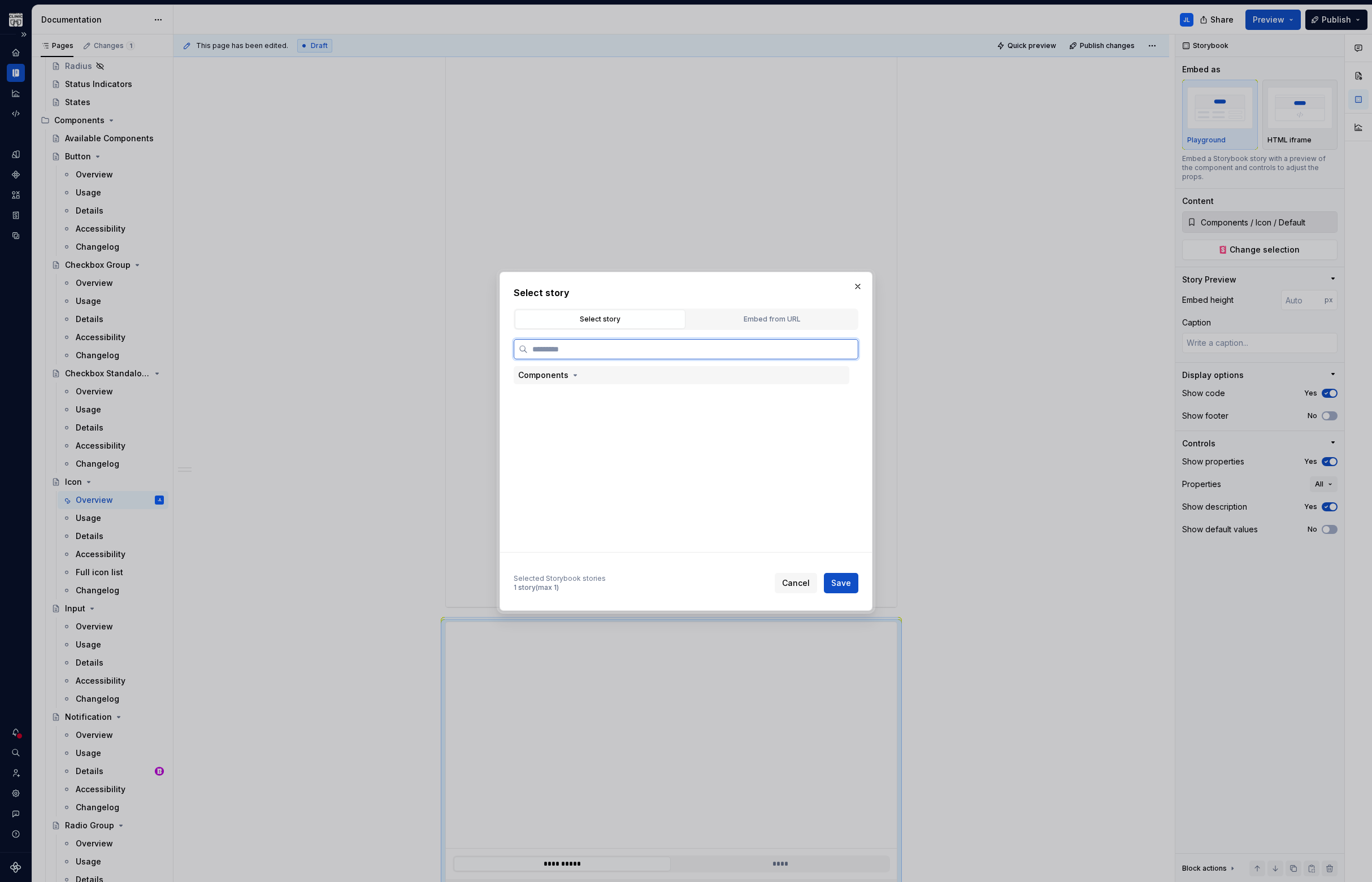
click at [544, 376] on div "Components" at bounding box center [543, 375] width 50 height 12
click at [571, 447] on div "Docs" at bounding box center [563, 450] width 20 height 12
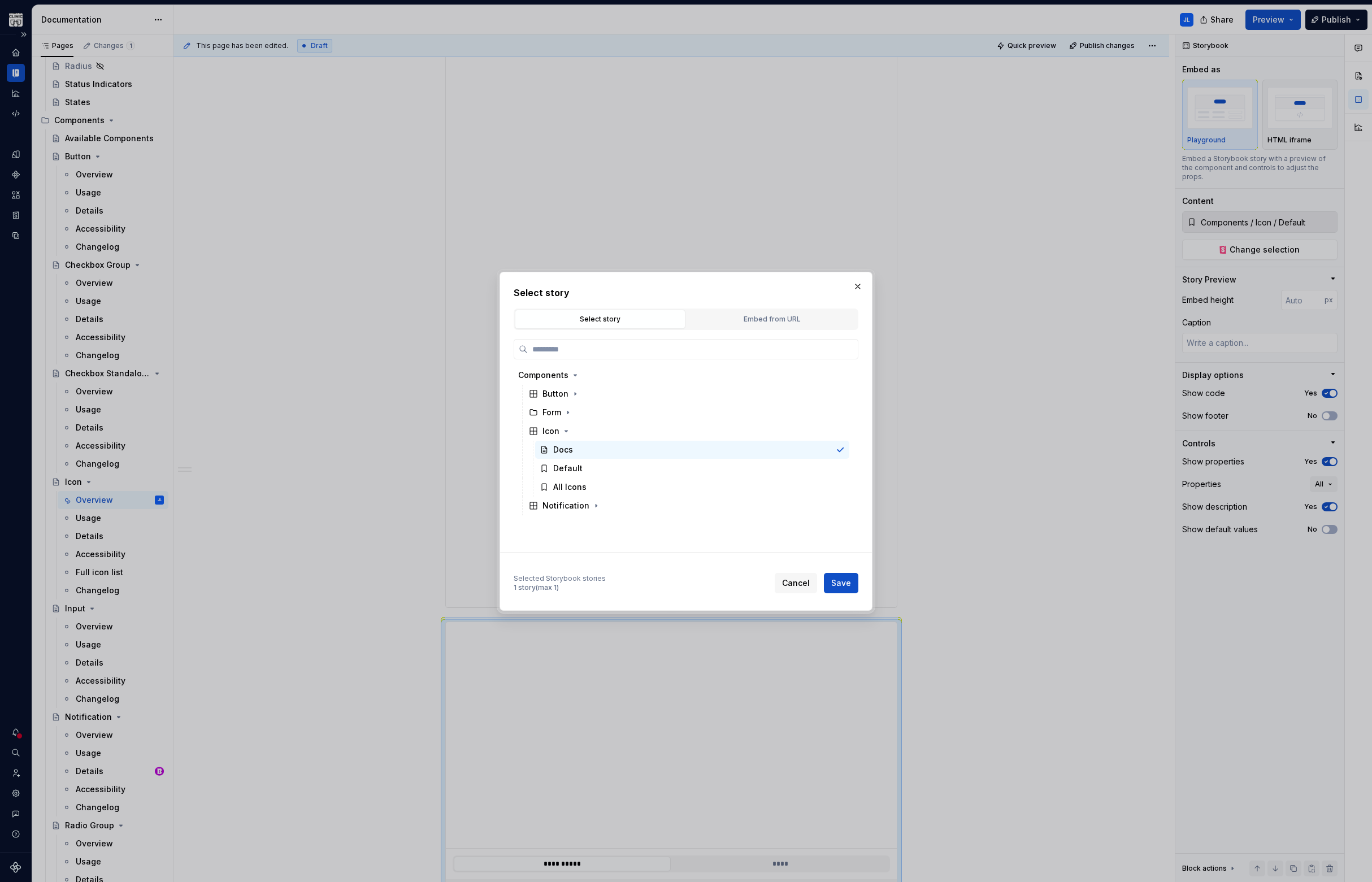
click at [793, 579] on span "Cancel" at bounding box center [796, 583] width 28 height 12
type textarea "*"
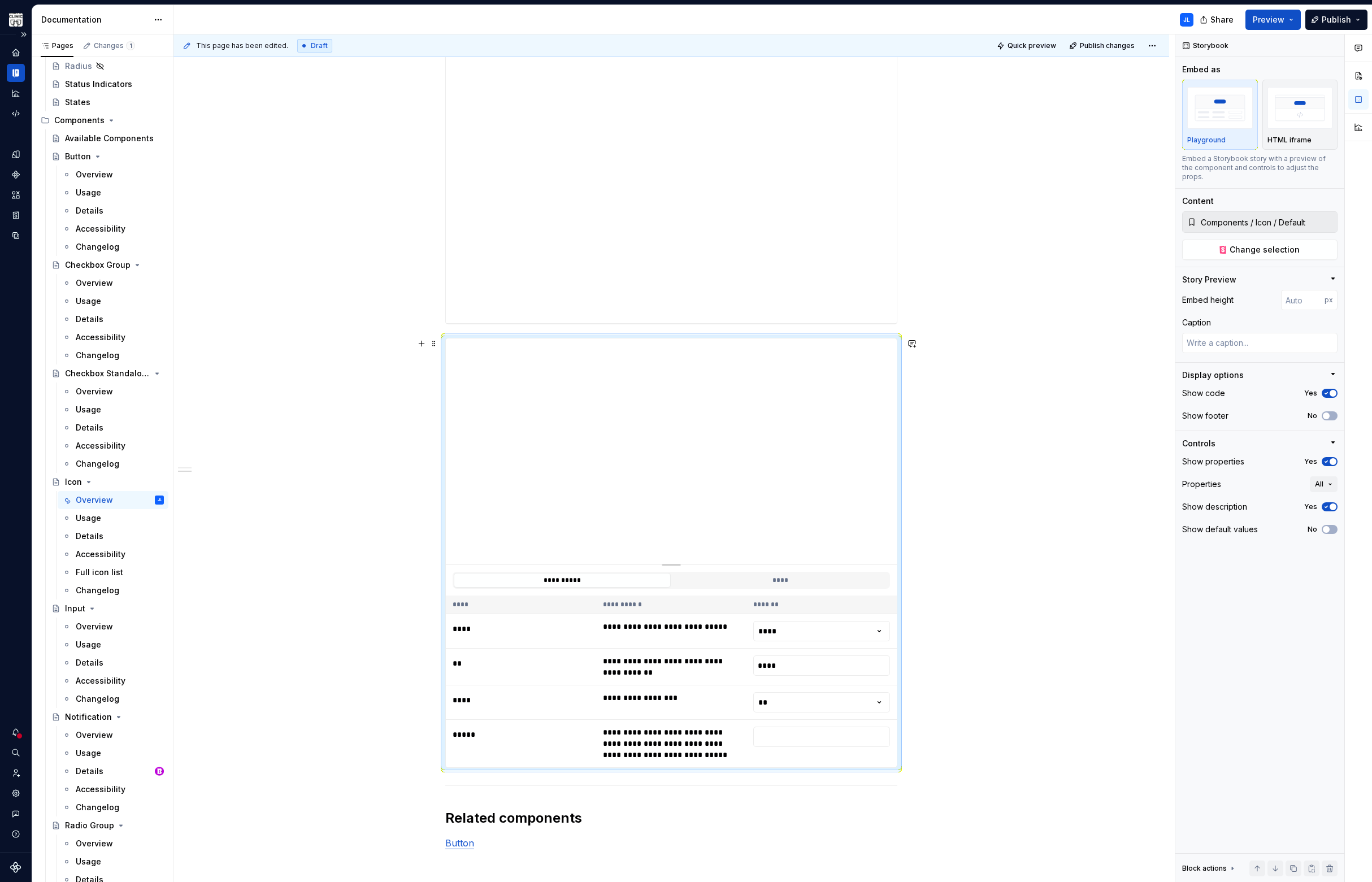
scroll to position [564, 0]
click at [1298, 297] on input "number" at bounding box center [1303, 300] width 44 height 21
type input "1100"
type textarea "*"
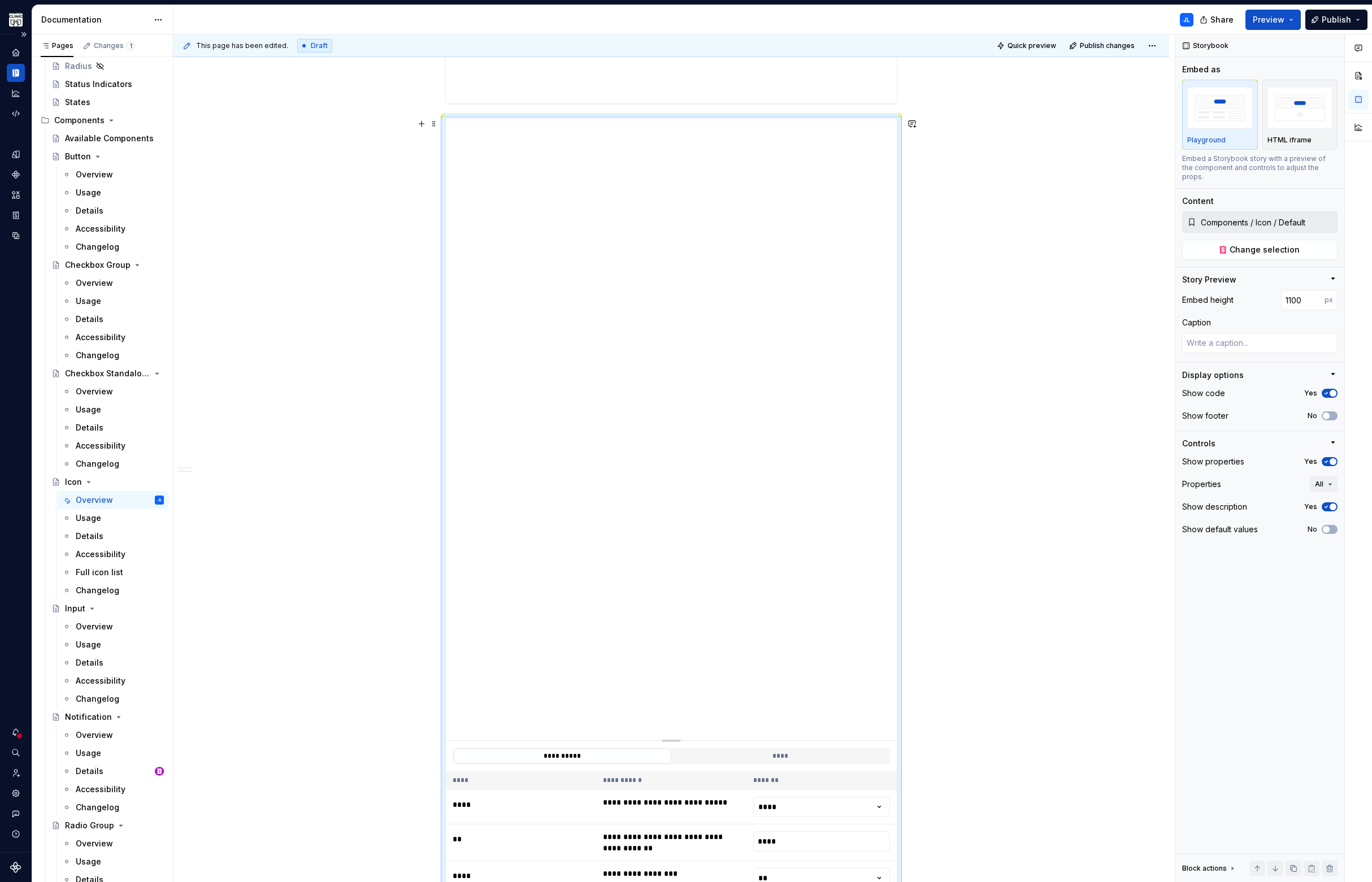
scroll to position [738, 0]
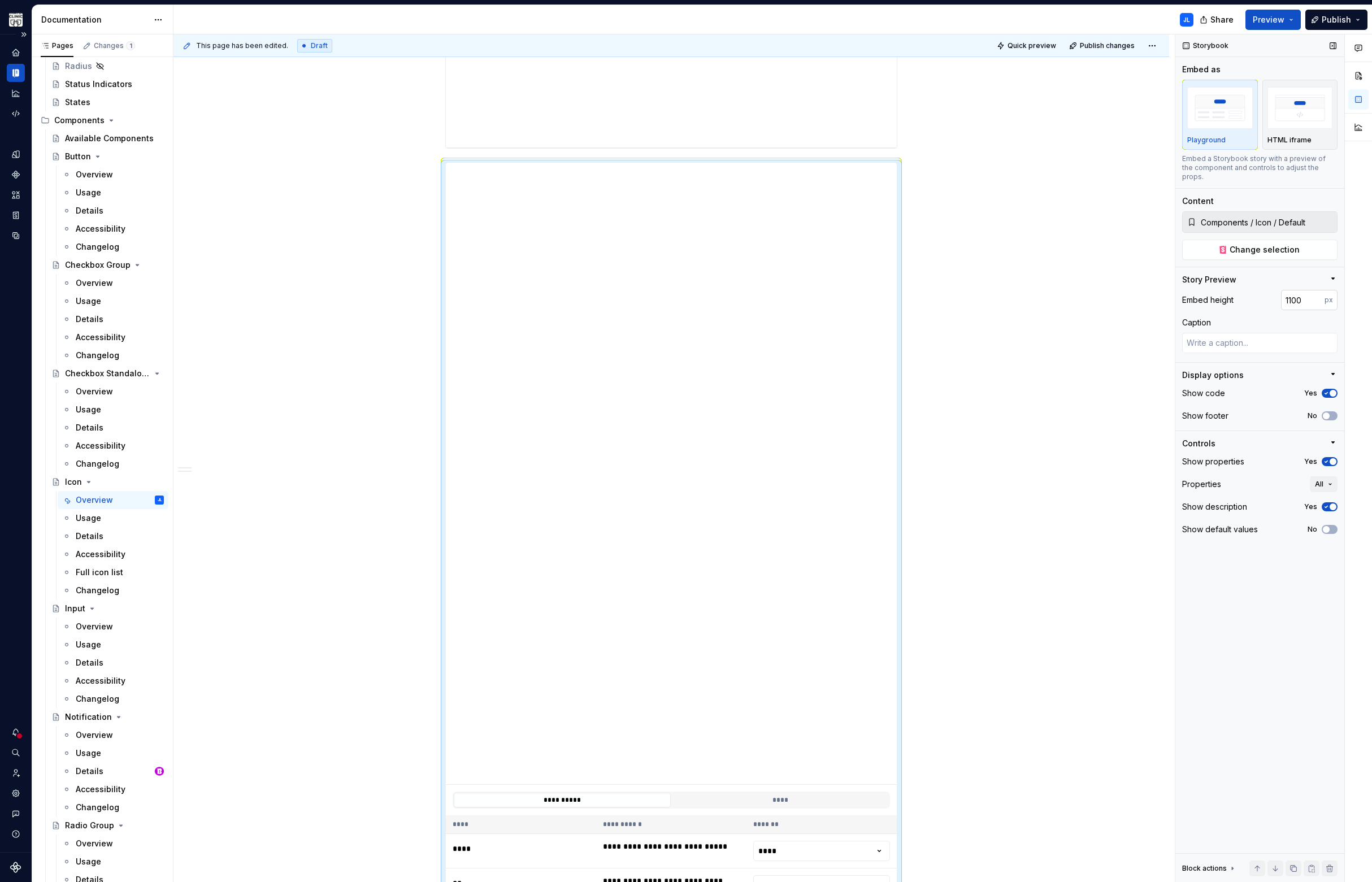
click at [1302, 291] on input "1100" at bounding box center [1303, 300] width 44 height 21
drag, startPoint x: 1310, startPoint y: 291, endPoint x: 1198, endPoint y: 276, distance: 113.0
click at [1199, 276] on div "Story Preview Embed height 1100 px Caption" at bounding box center [1260, 318] width 155 height 88
type input "500"
type textarea "*"
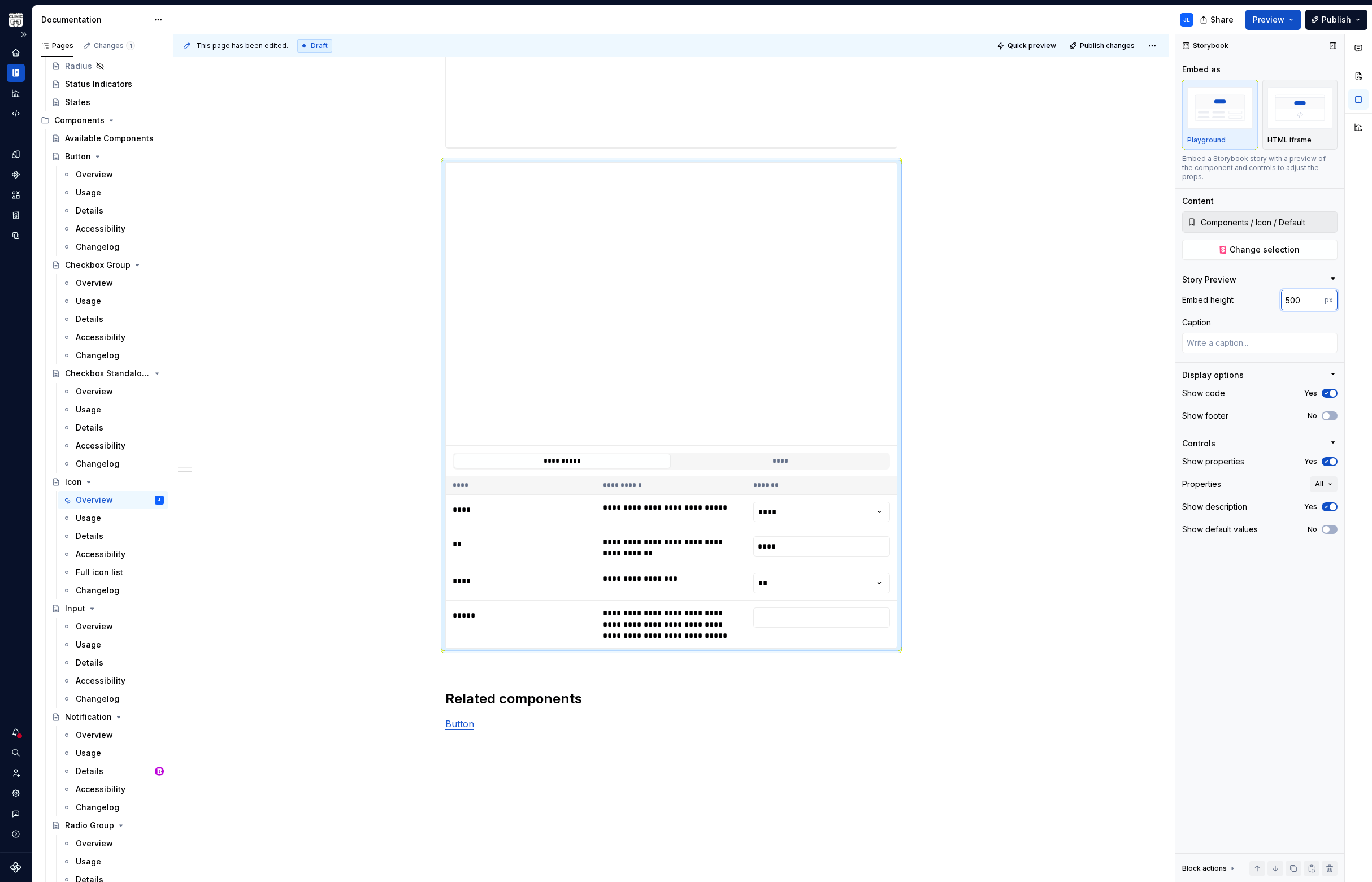
drag, startPoint x: 1303, startPoint y: 293, endPoint x: 1218, endPoint y: 282, distance: 85.7
click at [1218, 290] on div "Embed height 500 px" at bounding box center [1260, 300] width 155 height 21
click at [1227, 317] on div "Caption" at bounding box center [1260, 323] width 155 height 12
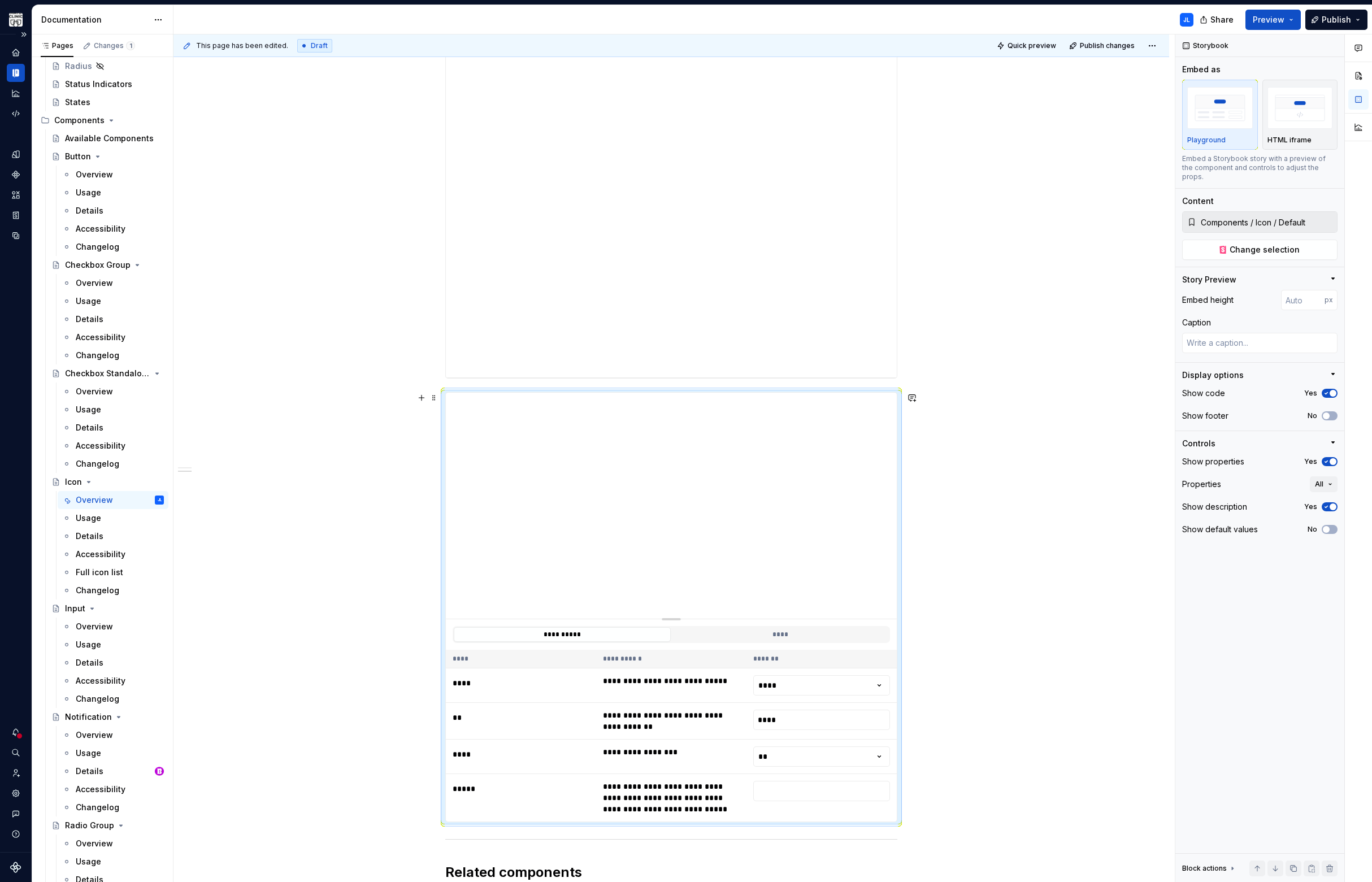
scroll to position [545, 0]
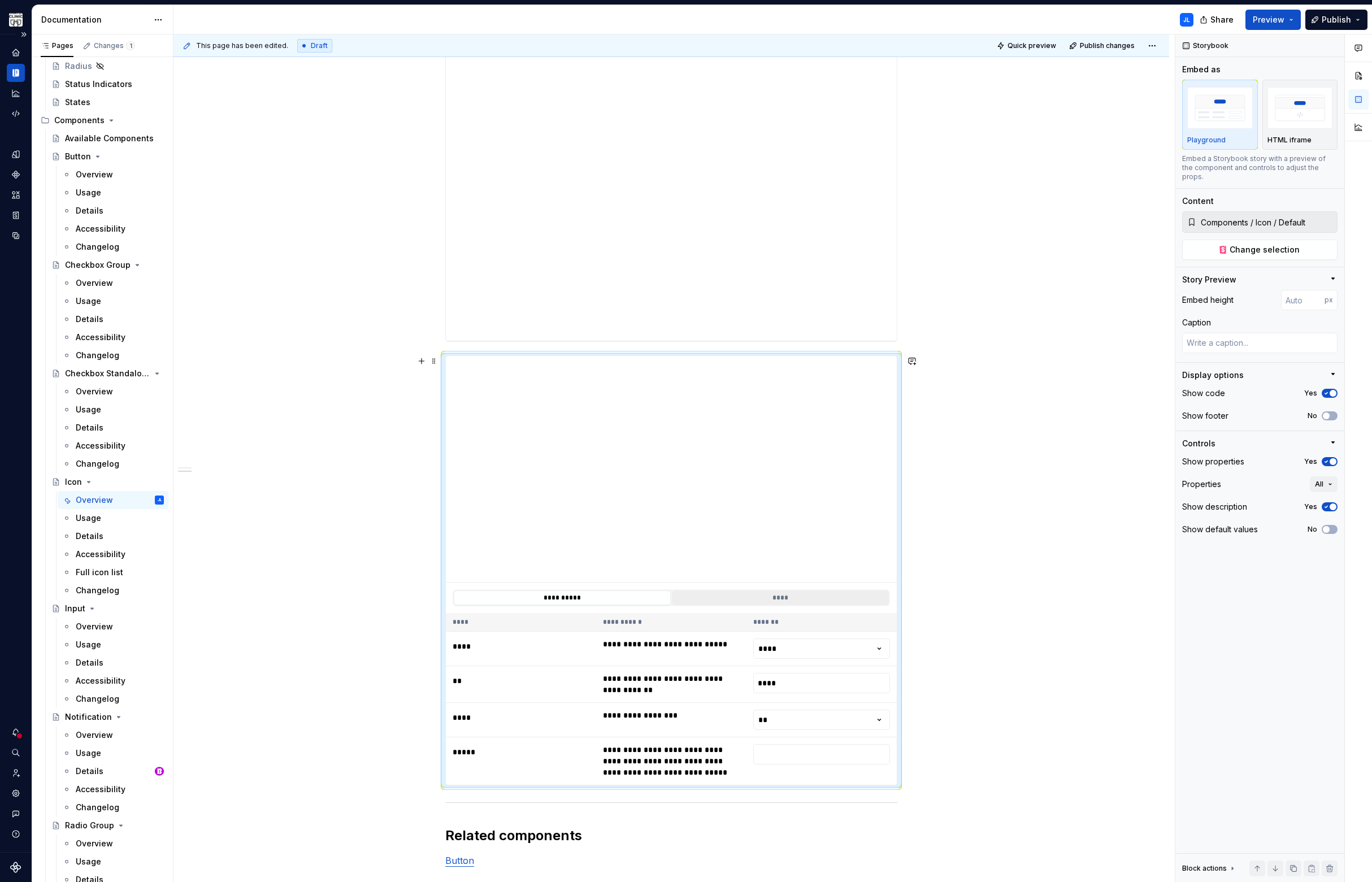
click at [768, 595] on button "****" at bounding box center [780, 597] width 217 height 15
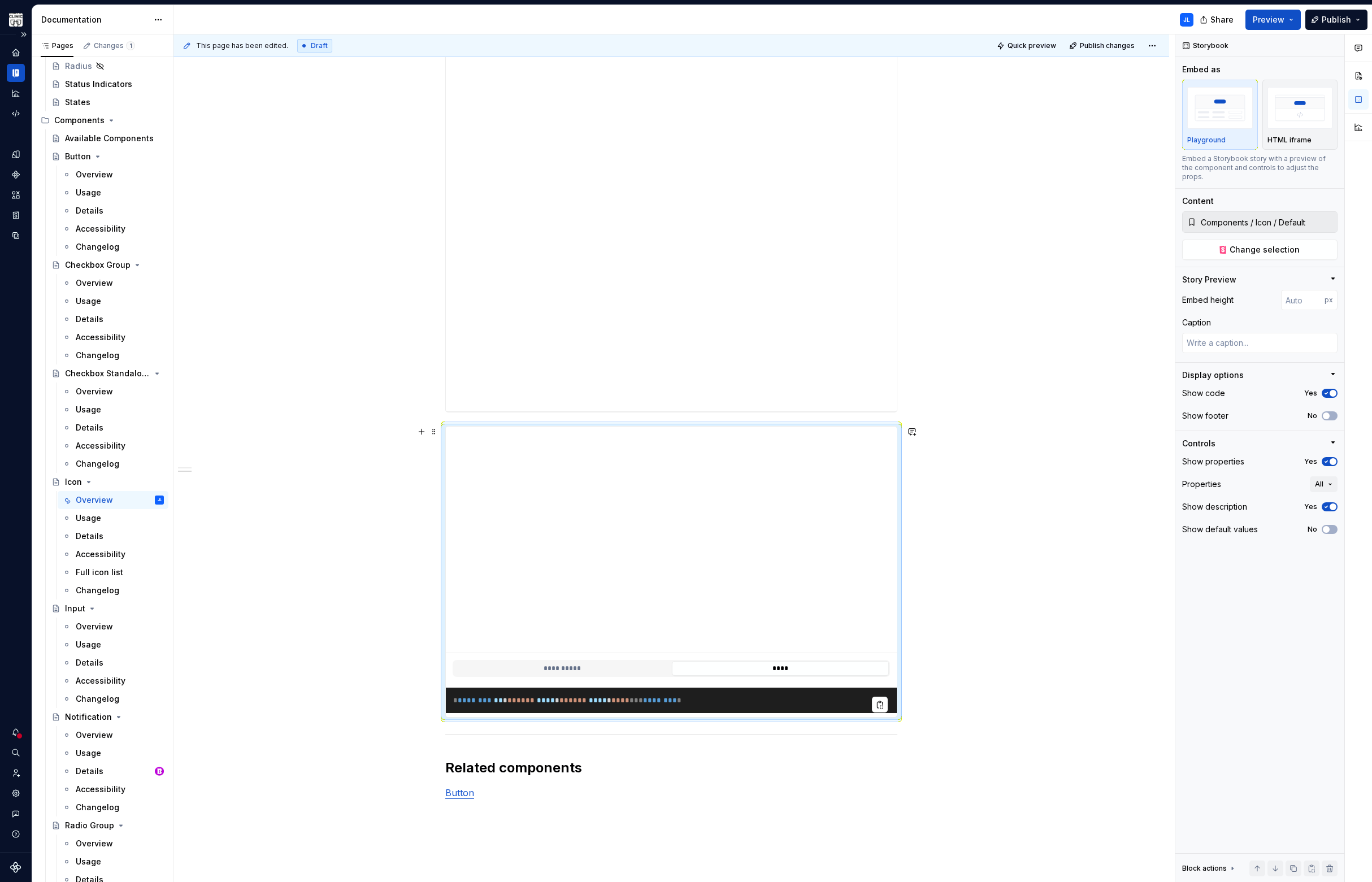
scroll to position [473, 0]
click at [351, 373] on div "**********" at bounding box center [671, 408] width 996 height 1342
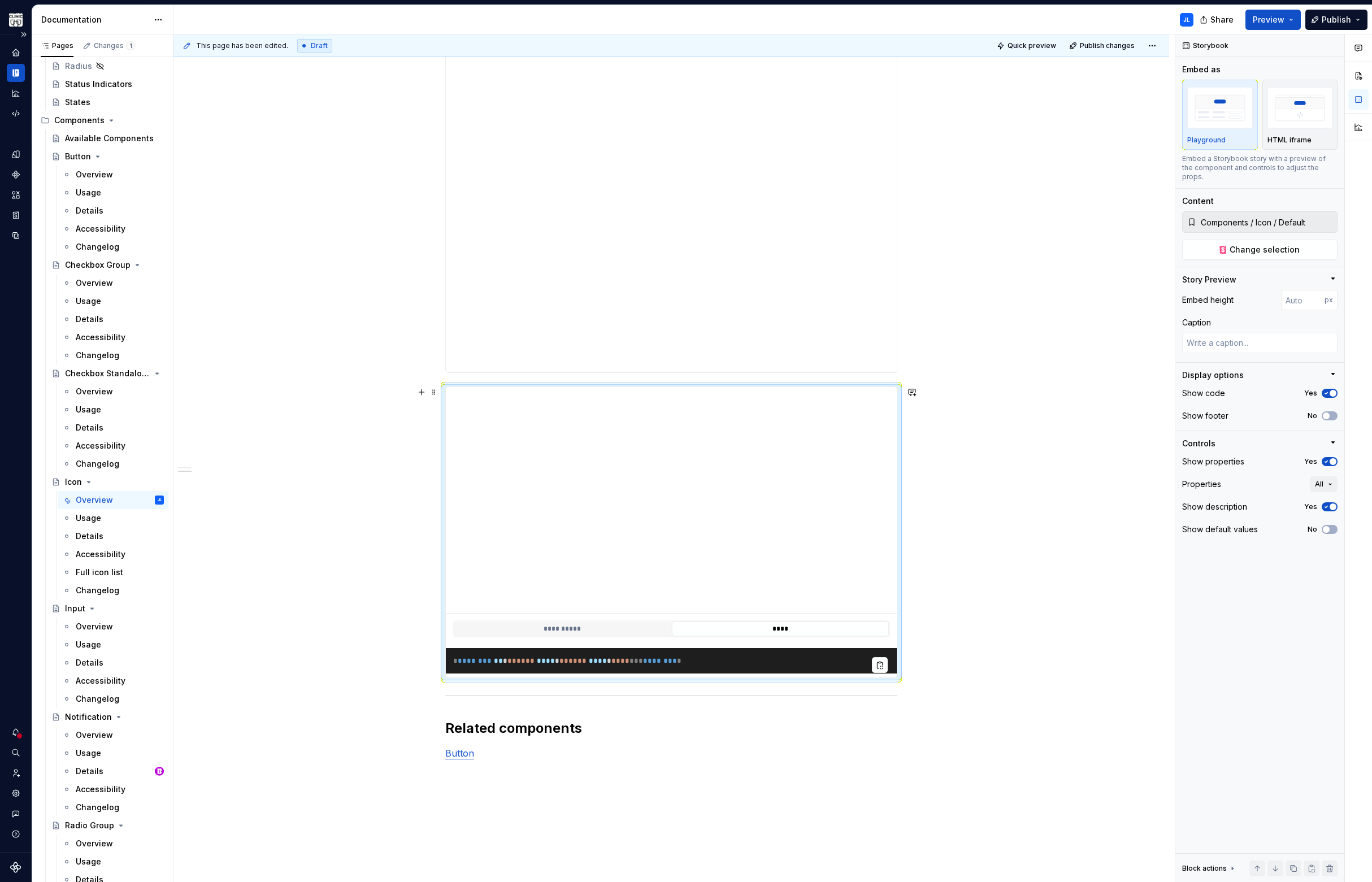
scroll to position [573, 0]
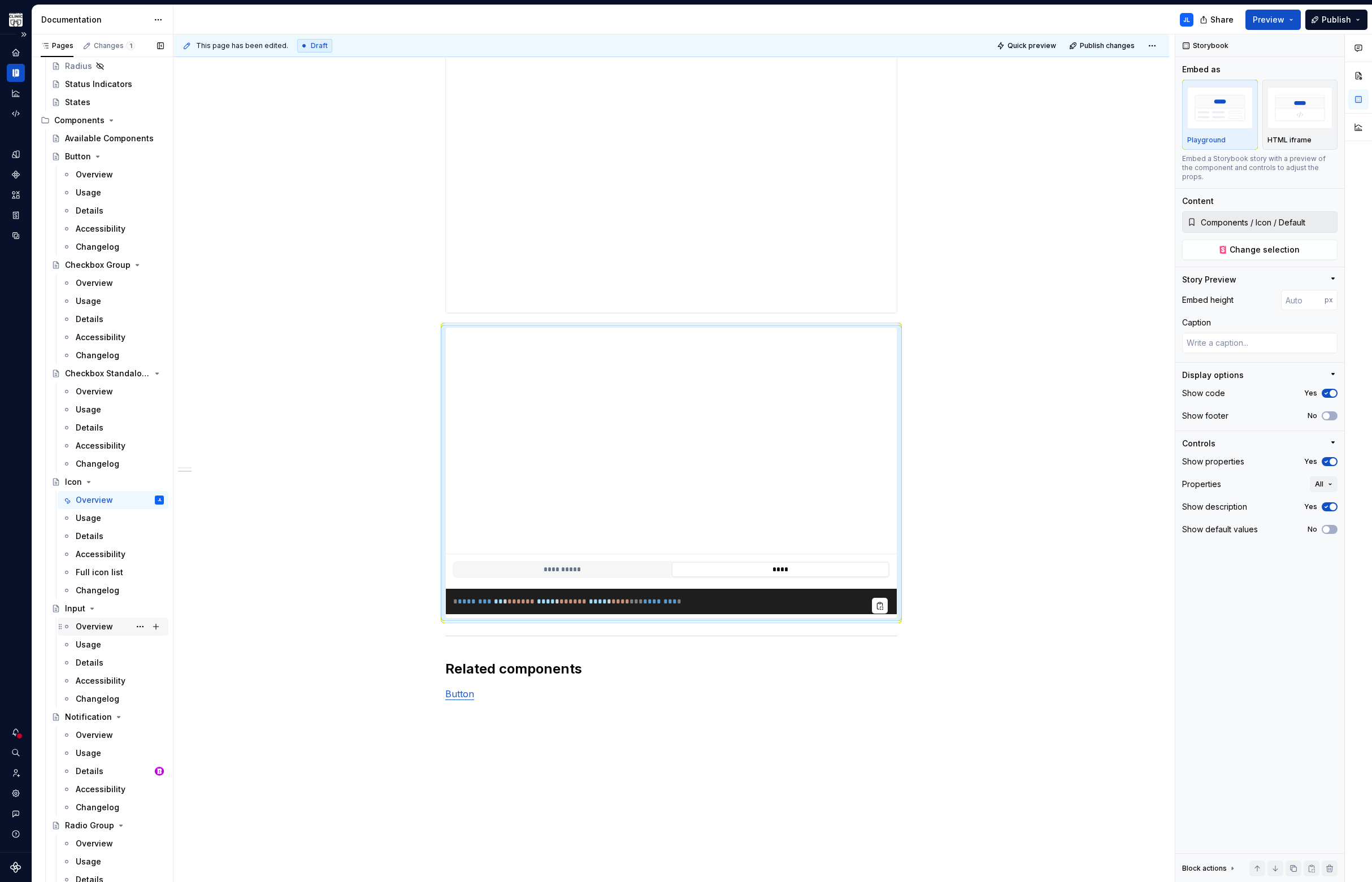
click at [90, 631] on div "Overview" at bounding box center [94, 627] width 37 height 12
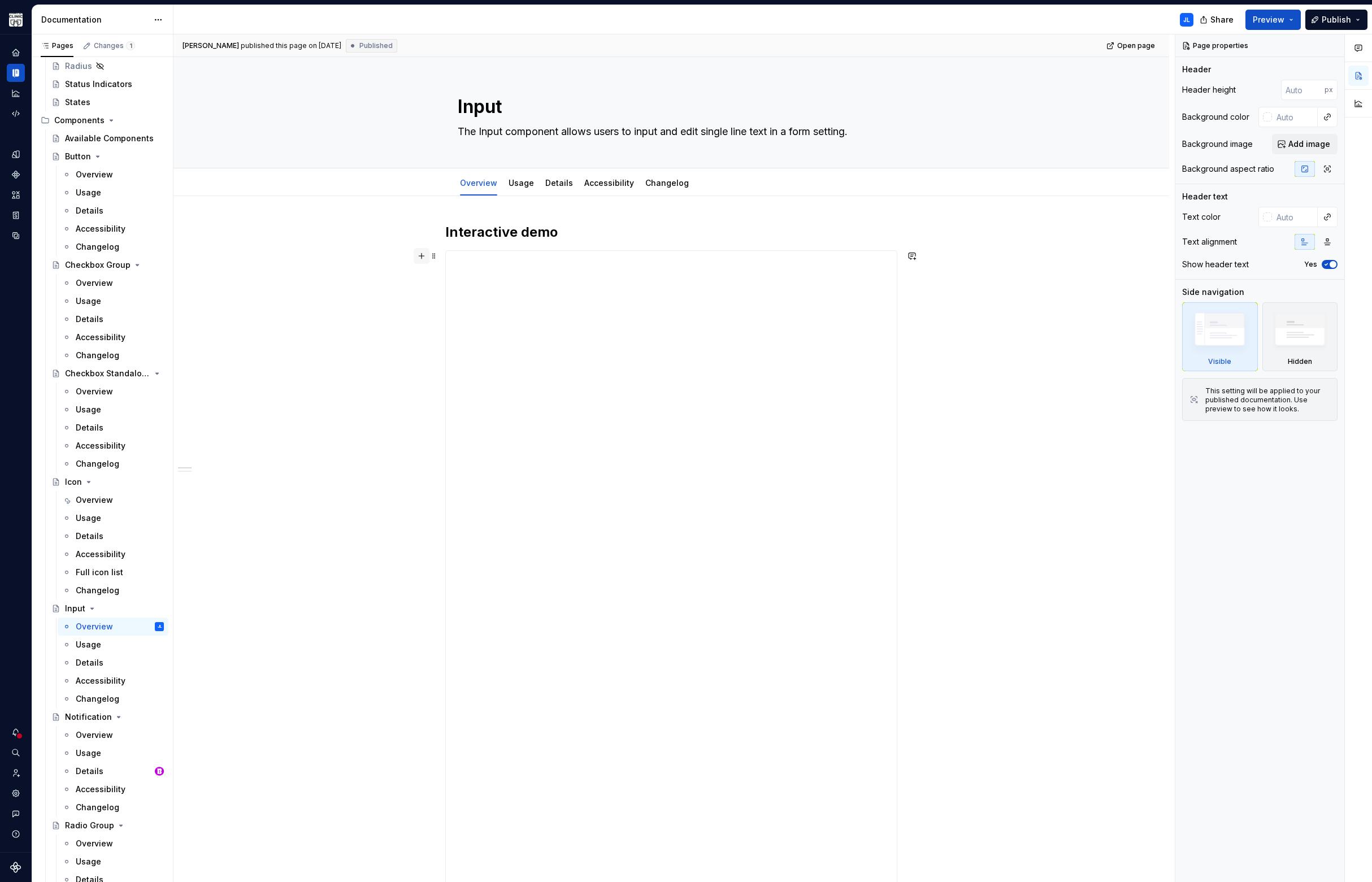
type textarea "*"
click at [420, 259] on button "button" at bounding box center [422, 256] width 16 height 16
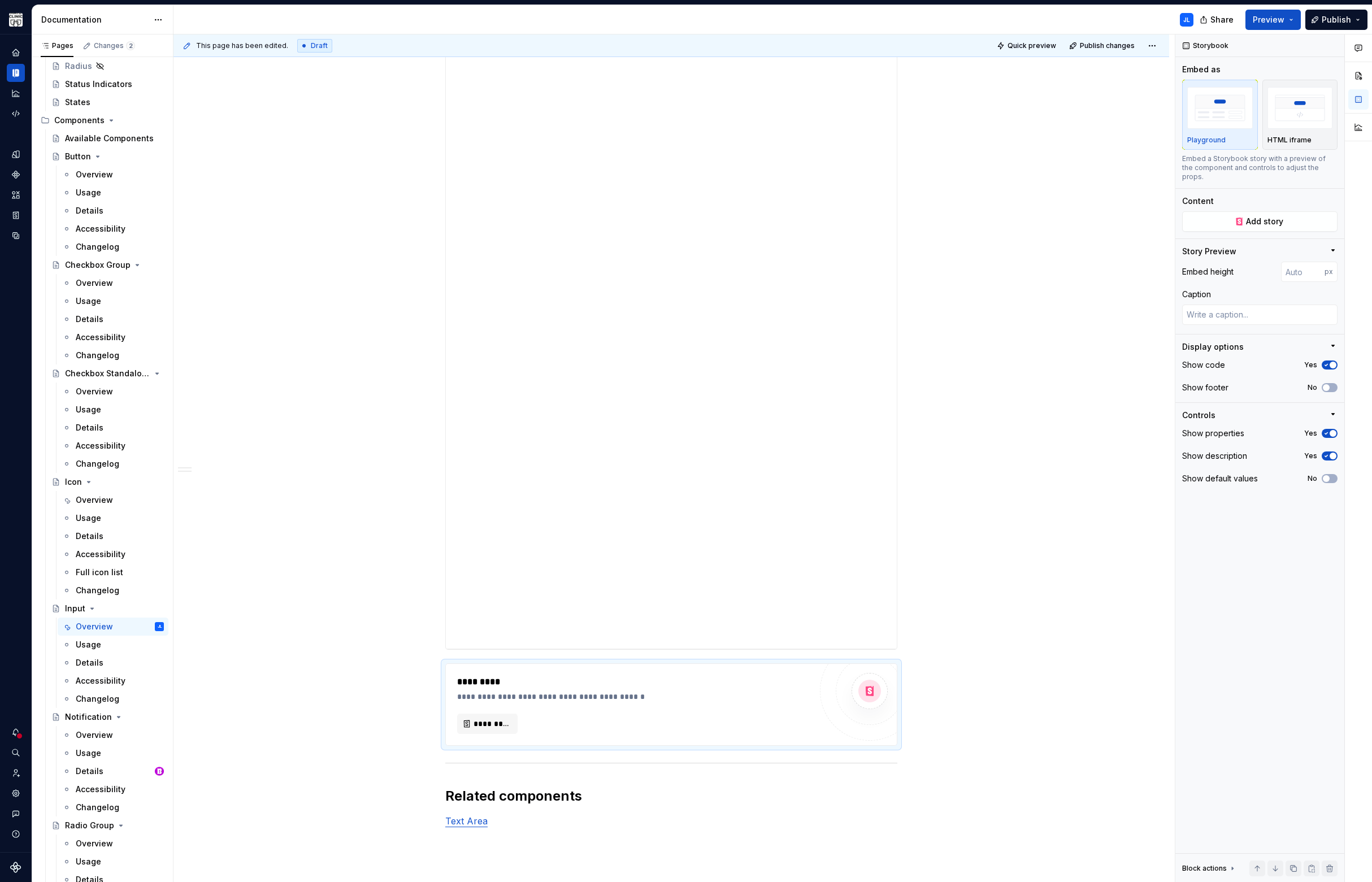
scroll to position [953, 0]
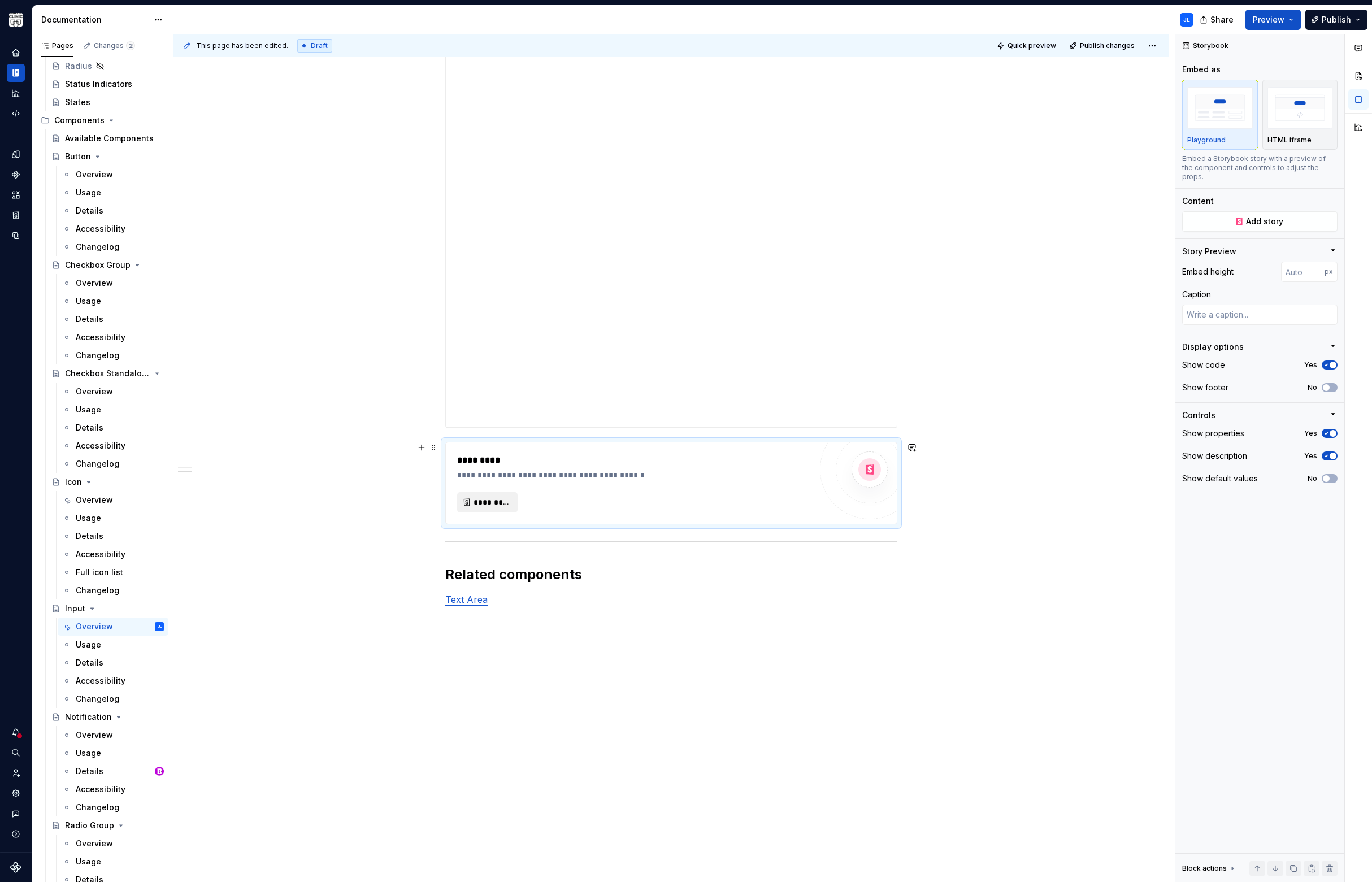
click at [476, 500] on span "*********" at bounding box center [492, 502] width 37 height 12
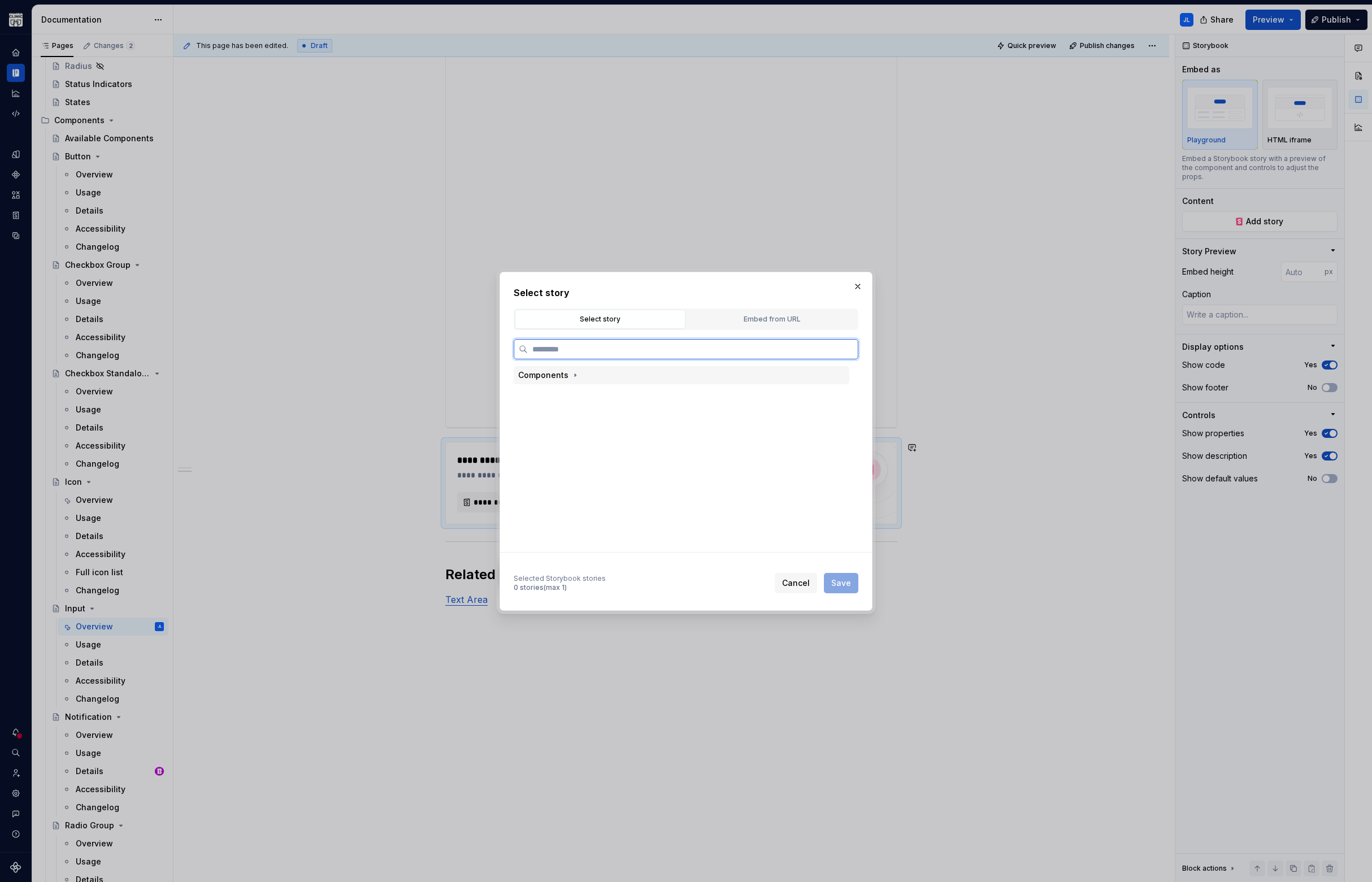
click at [563, 373] on div "Components" at bounding box center [543, 375] width 50 height 12
click at [555, 414] on div "Form" at bounding box center [551, 412] width 19 height 12
click at [570, 468] on div "Input" at bounding box center [563, 468] width 21 height 12
click at [579, 501] on div "Default" at bounding box center [579, 505] width 30 height 12
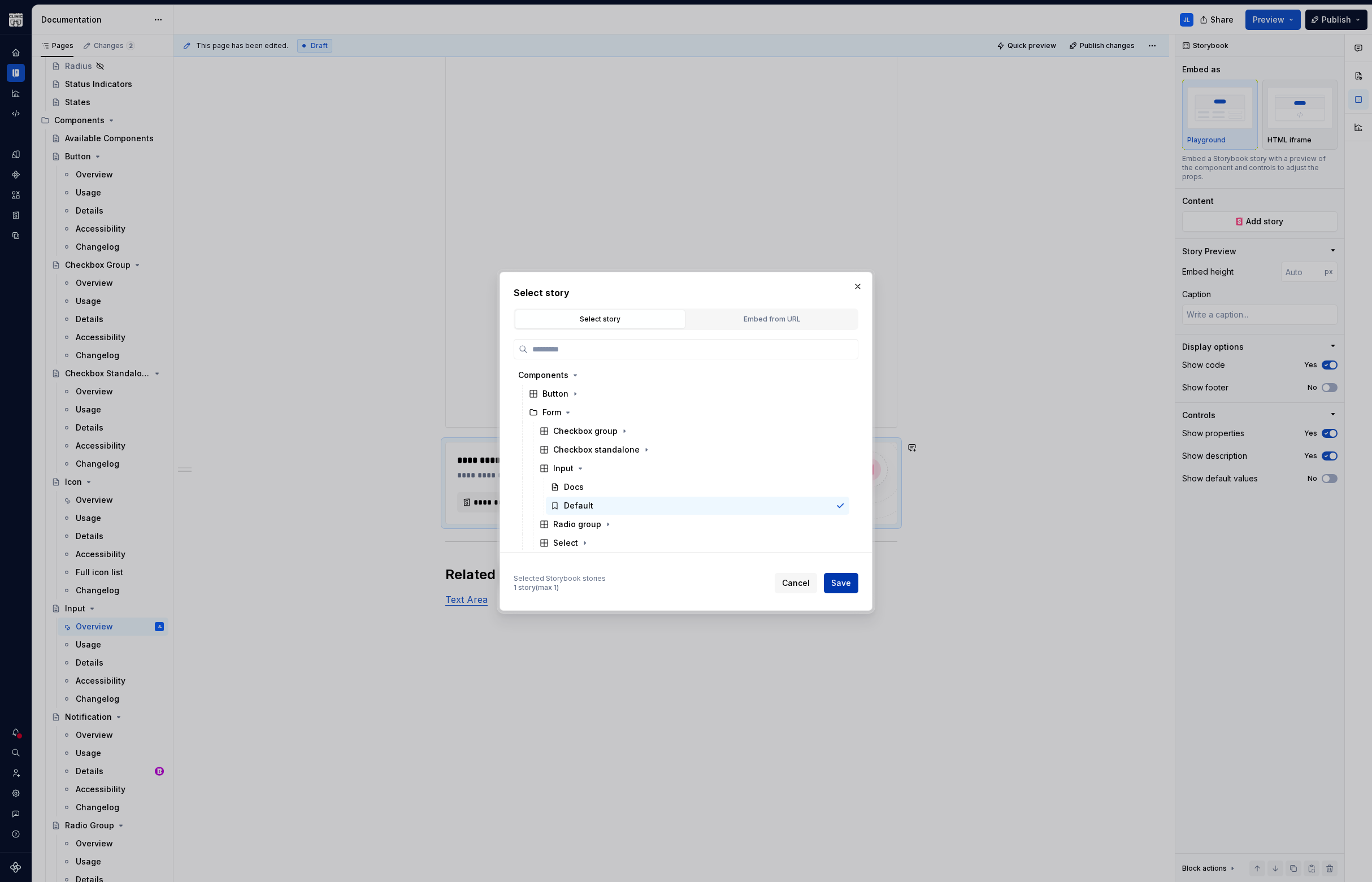
click at [834, 581] on span "Save" at bounding box center [841, 583] width 20 height 12
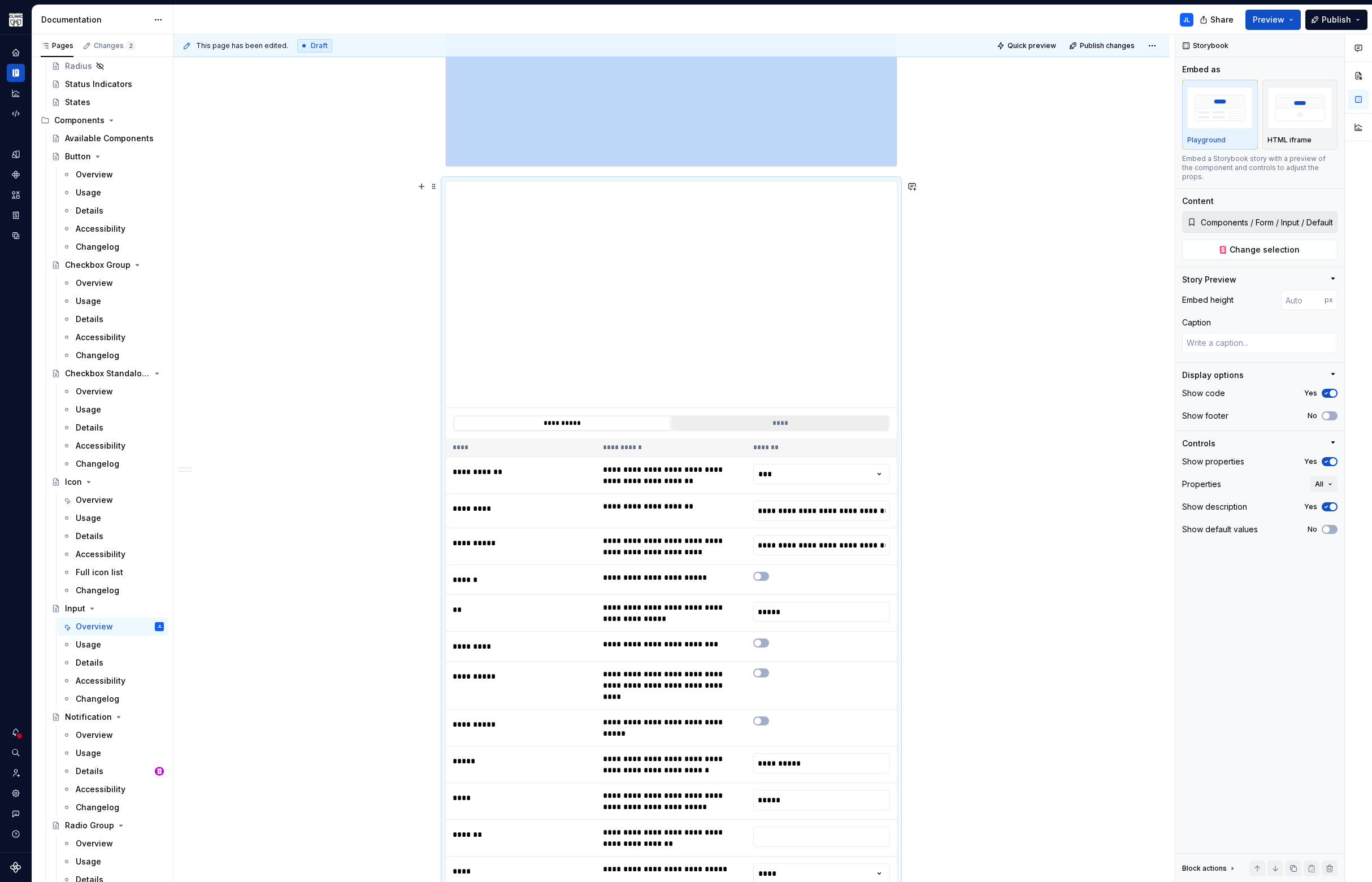
click at [746, 425] on button "****" at bounding box center [780, 423] width 217 height 15
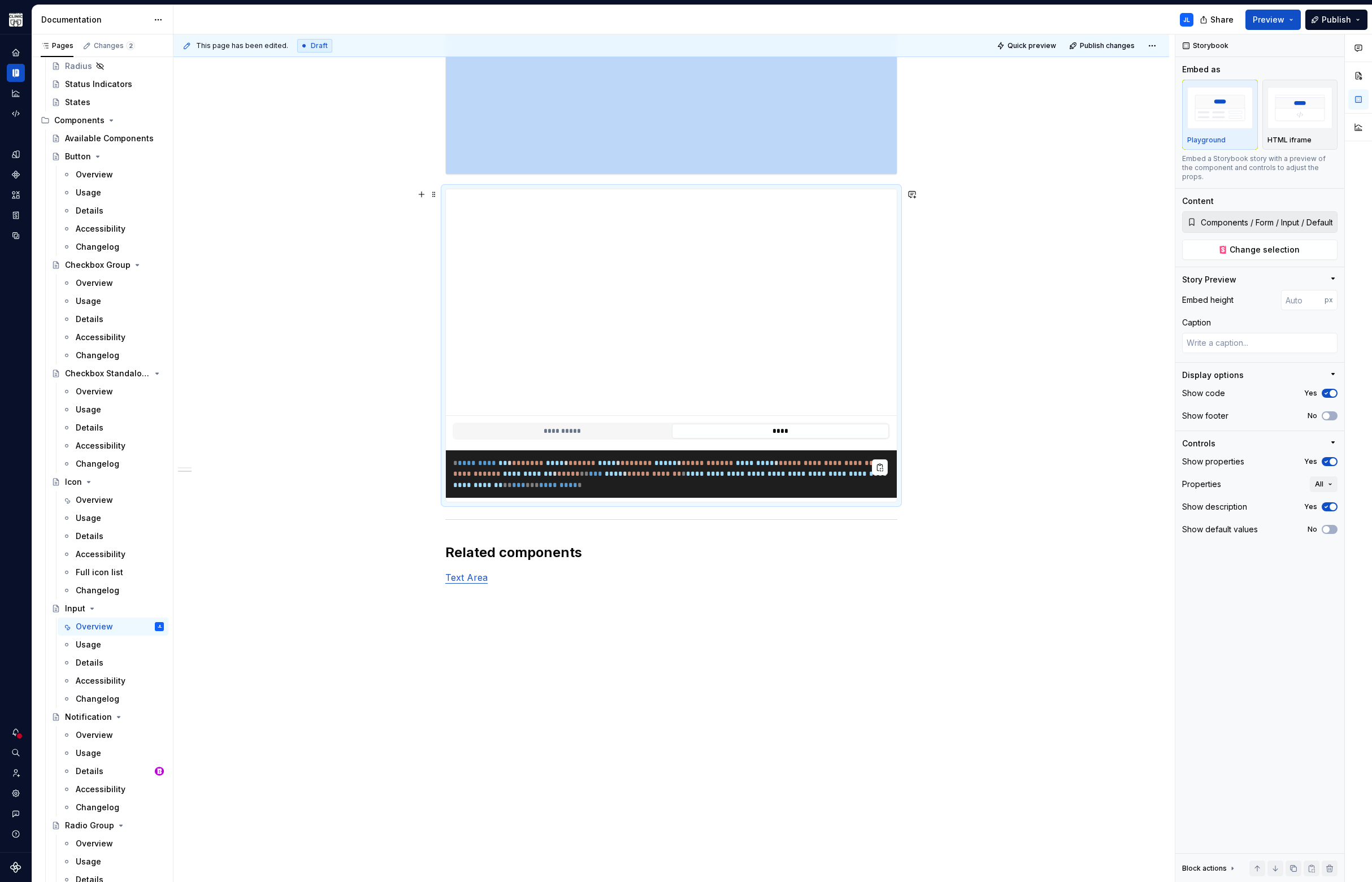
scroll to position [1207, 0]
click at [583, 432] on button "**********" at bounding box center [562, 430] width 217 height 15
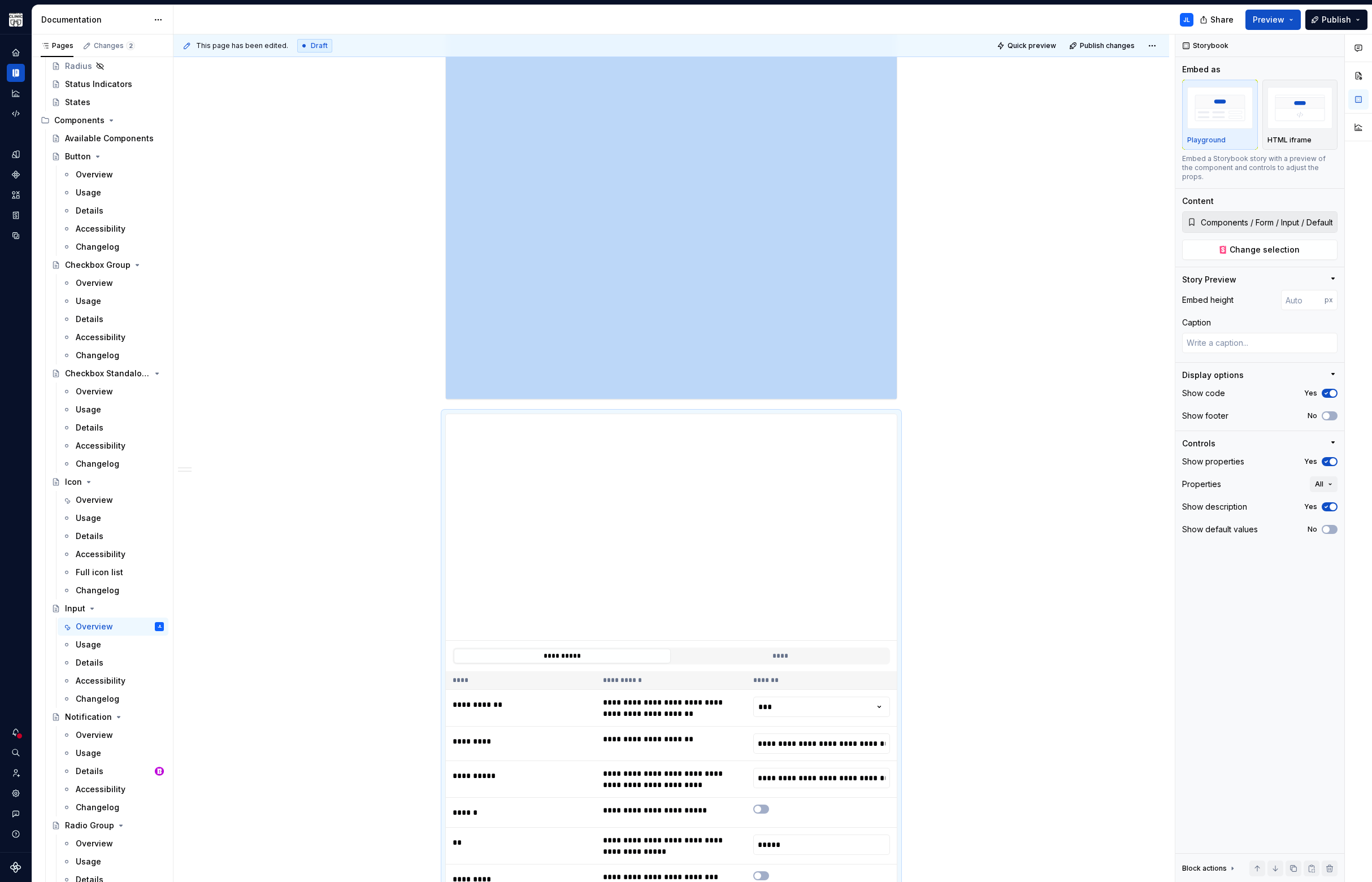
scroll to position [980, 0]
click at [420, 420] on button "button" at bounding box center [422, 421] width 16 height 16
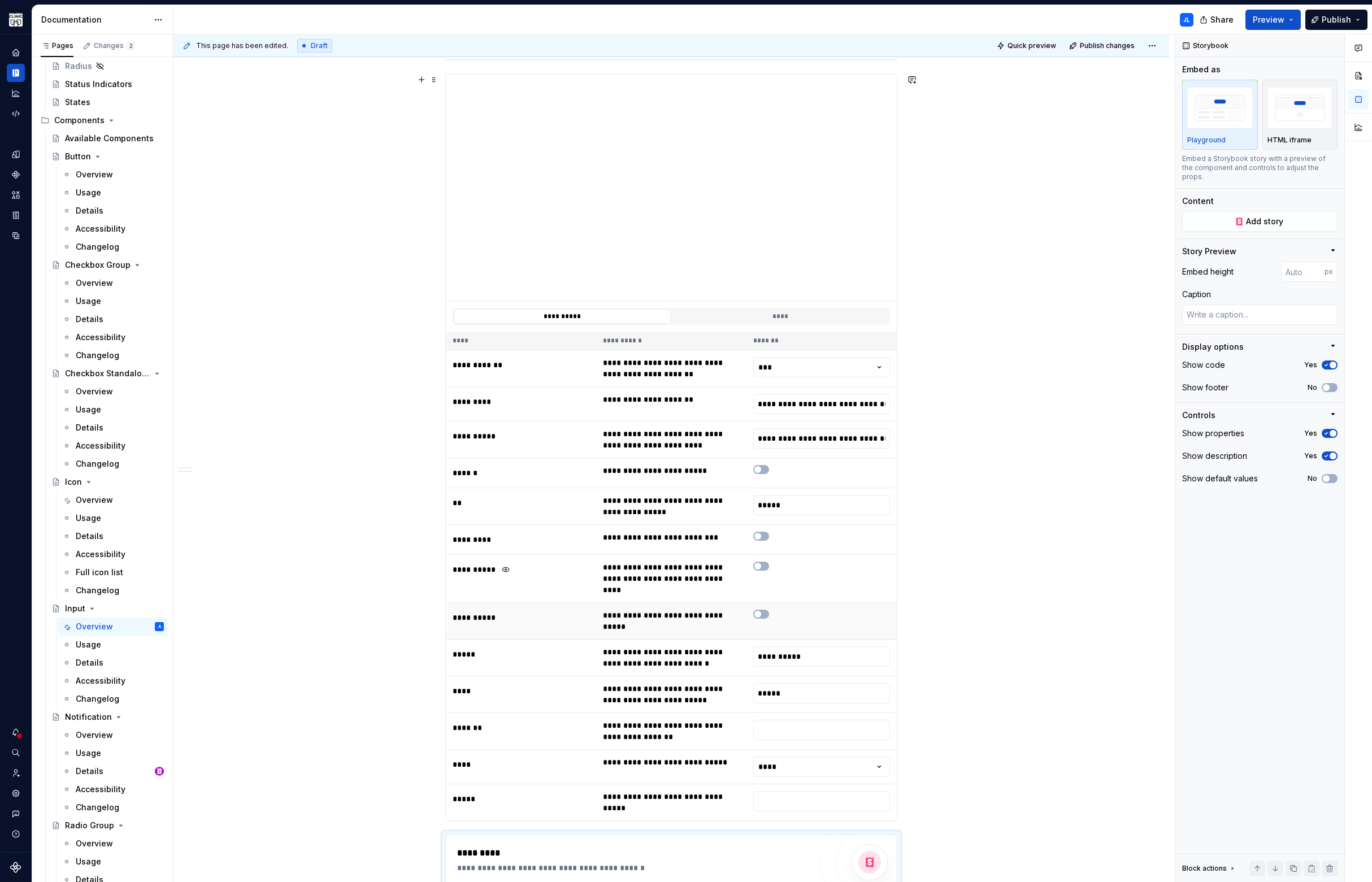
scroll to position [1658, 0]
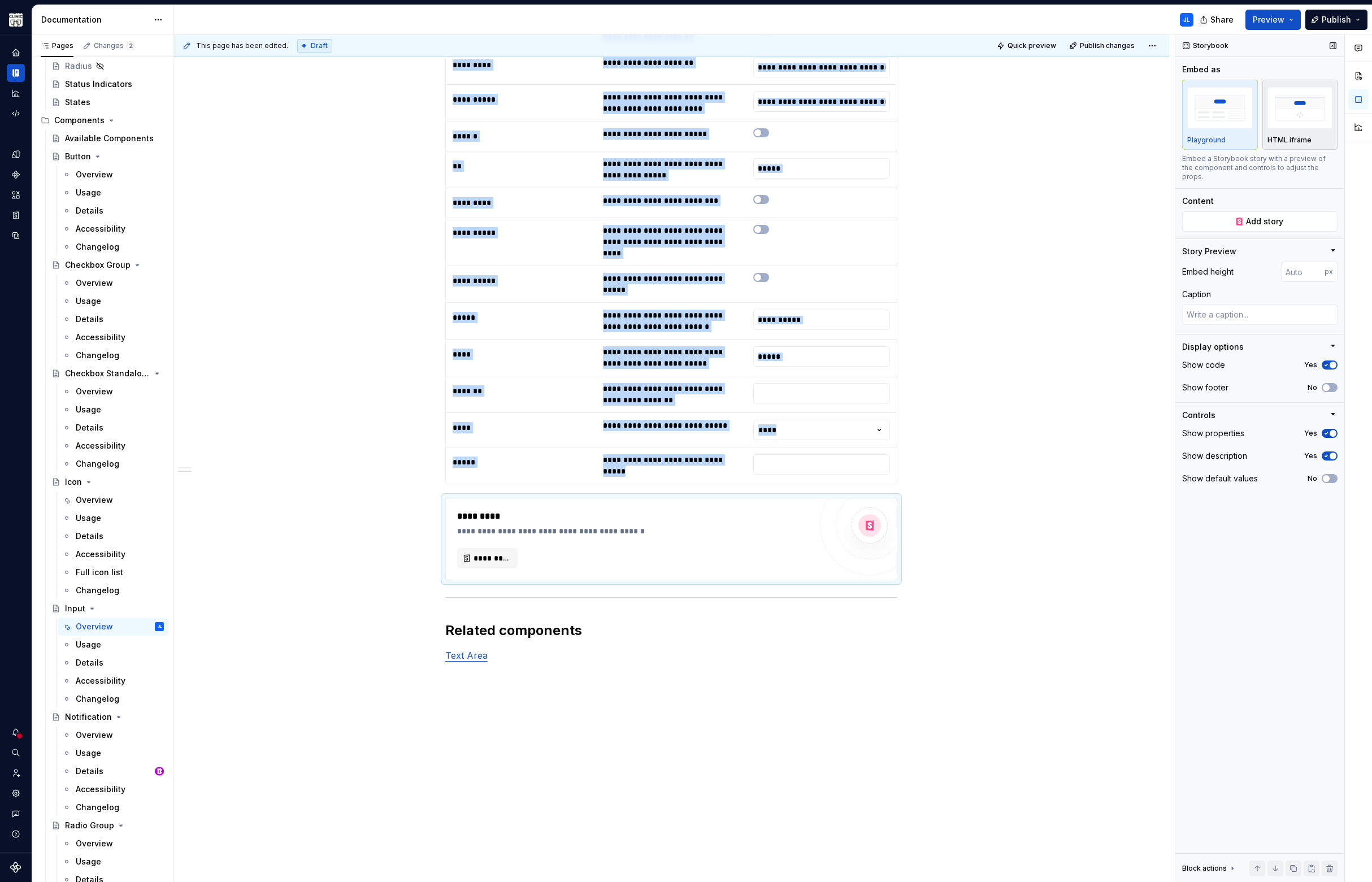
click at [1292, 123] on img "button" at bounding box center [1300, 108] width 65 height 41
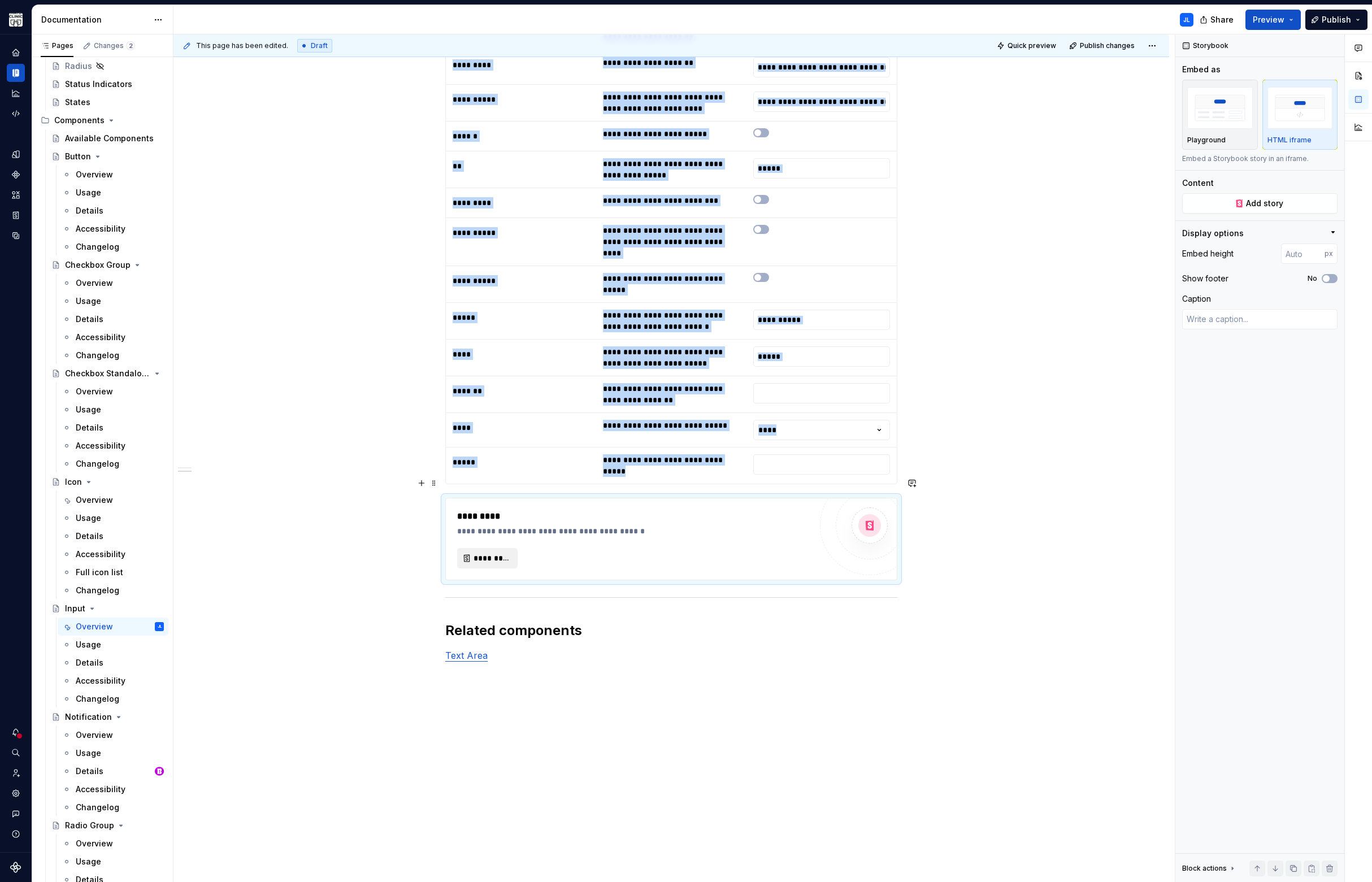
click at [496, 552] on span "*********" at bounding box center [492, 558] width 37 height 12
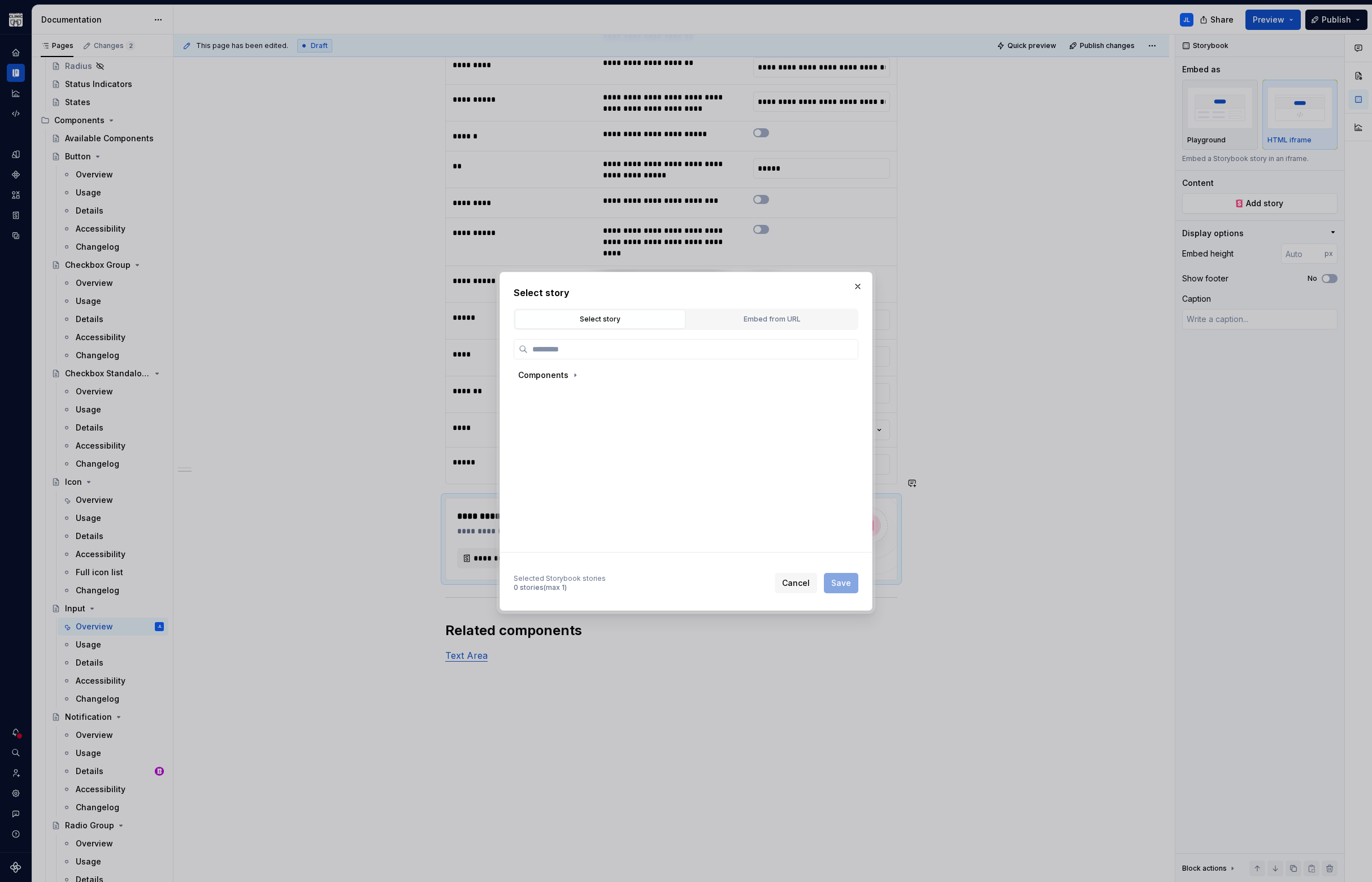
type textarea "*"
click at [742, 318] on div "Embed from URL" at bounding box center [772, 319] width 163 height 12
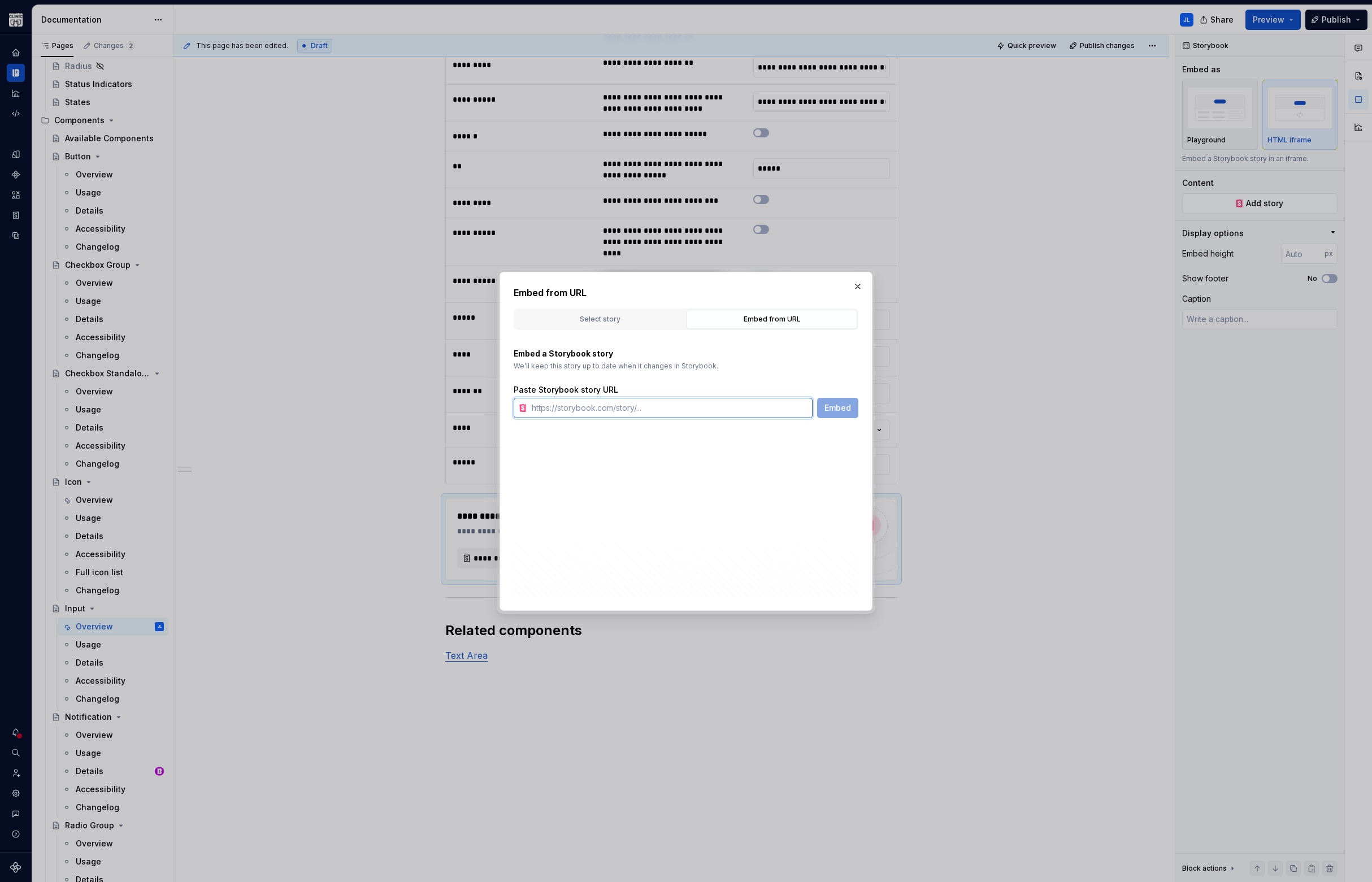
click at [579, 403] on input "text" at bounding box center [670, 408] width 286 height 21
paste input "[URL][DOMAIN_NAME]"
type input "[URL][DOMAIN_NAME]"
click at [834, 409] on span "Embed" at bounding box center [837, 408] width 26 height 12
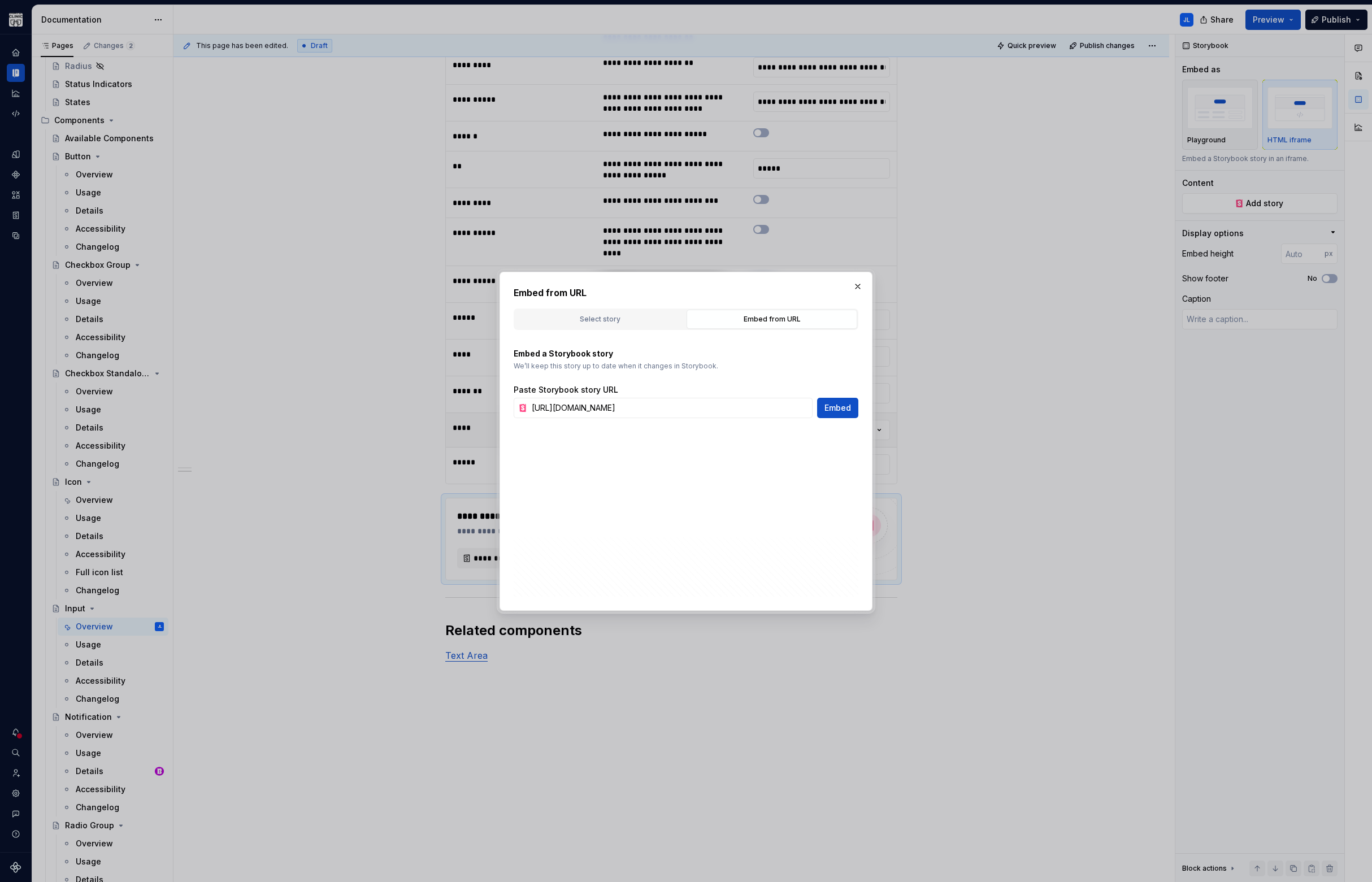
scroll to position [1645, 0]
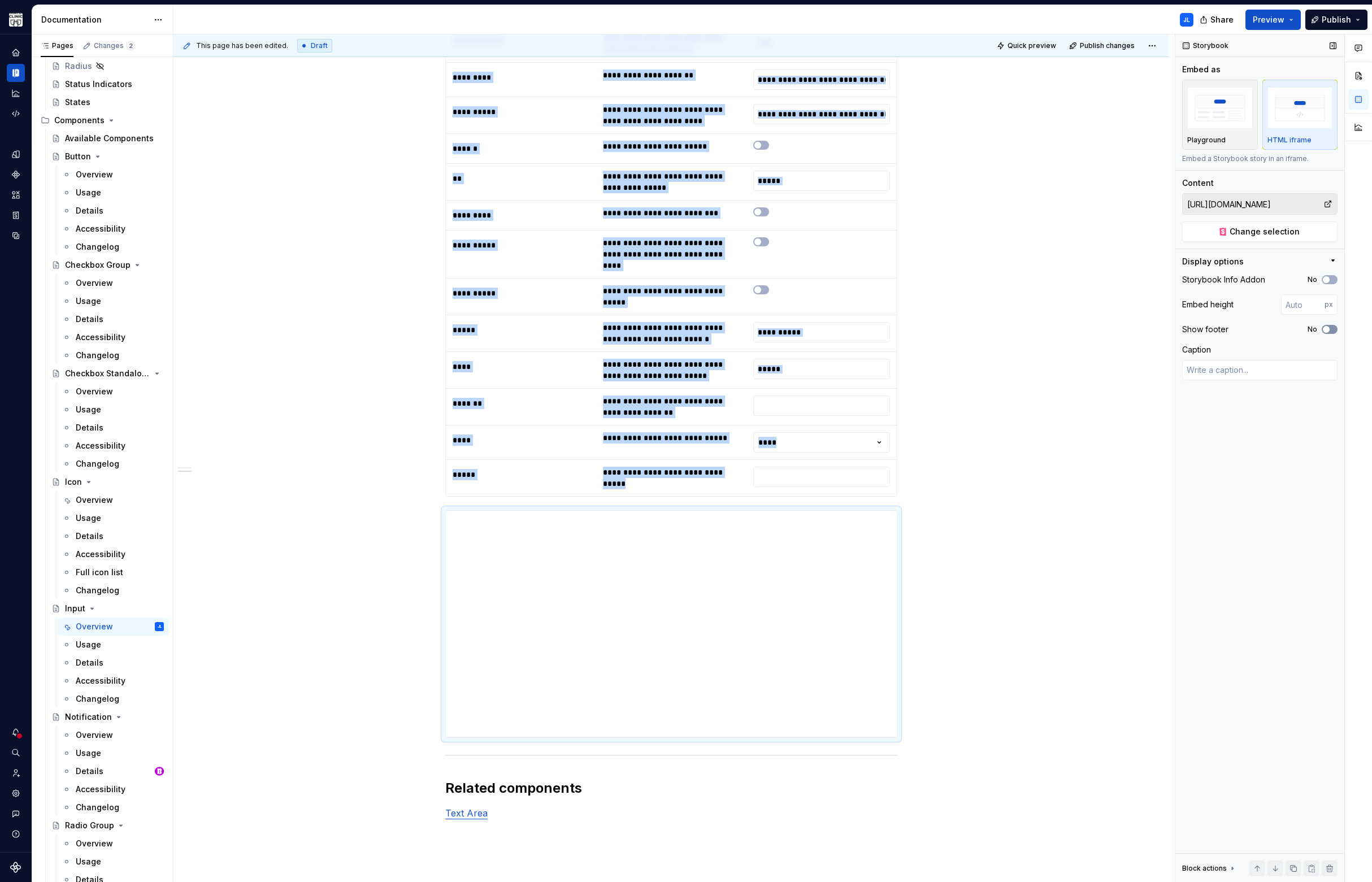
click at [1325, 328] on span "button" at bounding box center [1326, 329] width 7 height 7
click at [1325, 328] on icon "button" at bounding box center [1326, 329] width 9 height 7
click at [1327, 276] on span "button" at bounding box center [1326, 280] width 7 height 7
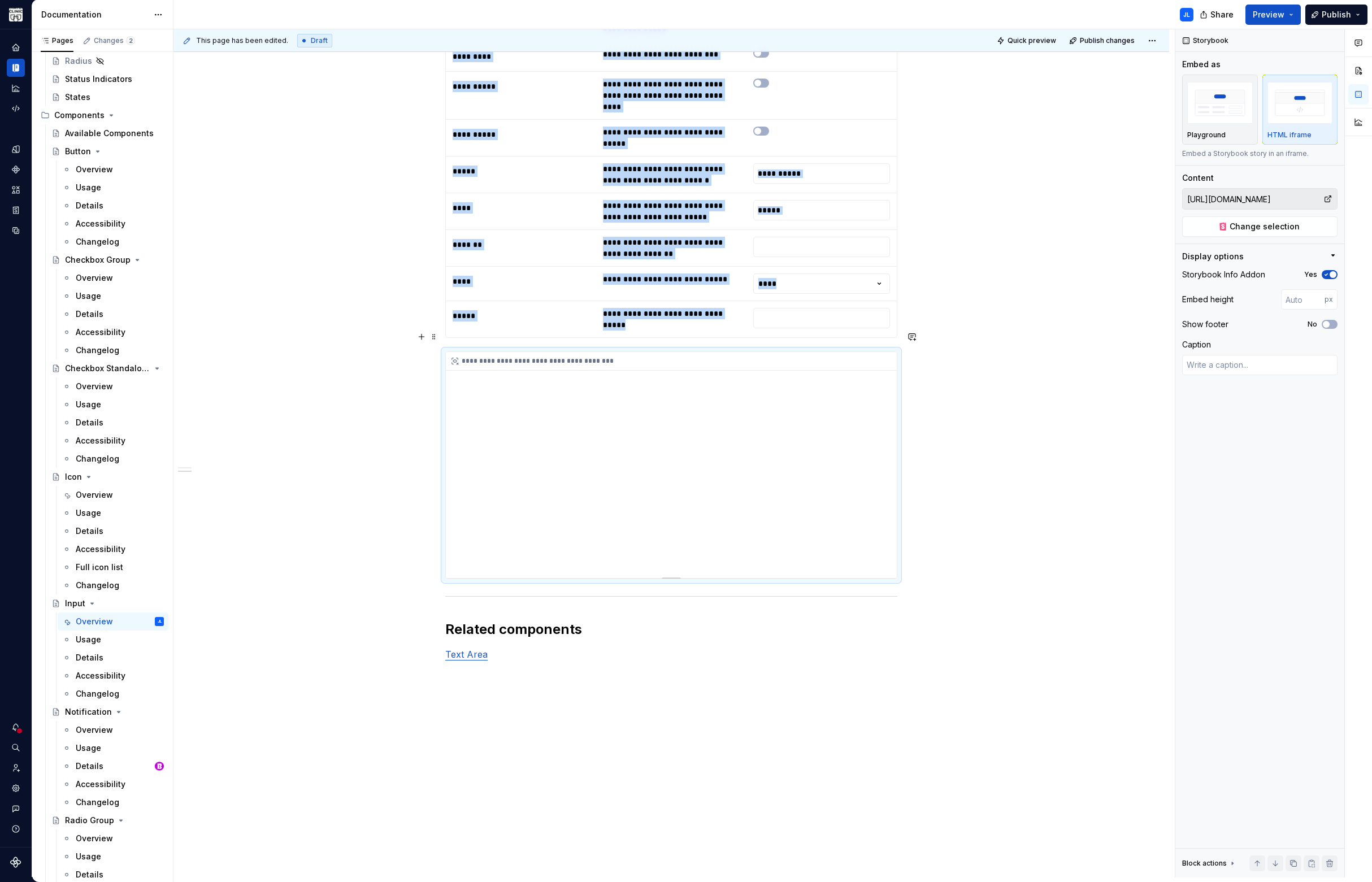
scroll to position [1790, 0]
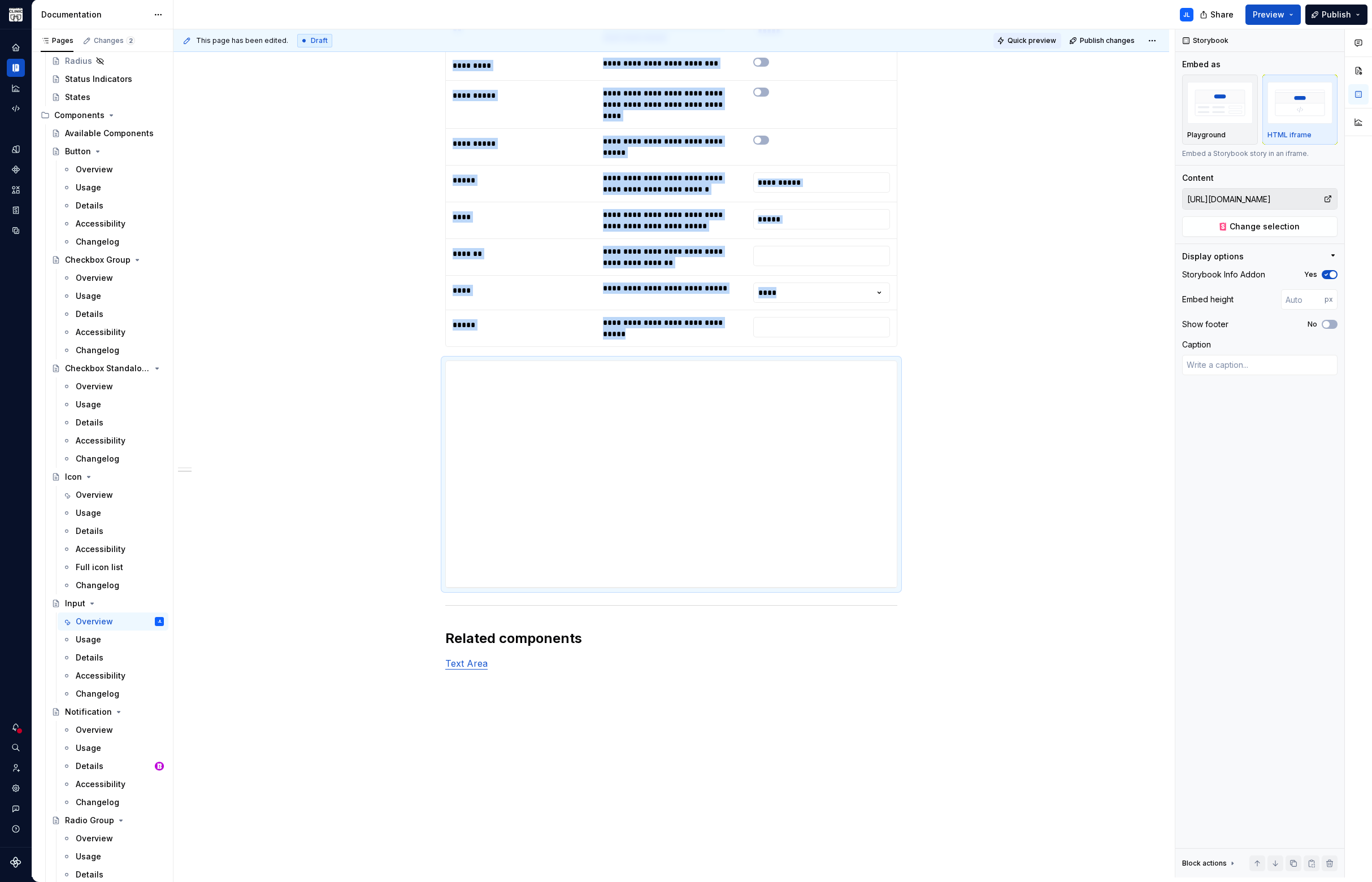
click at [1018, 40] on span "Quick preview" at bounding box center [1032, 40] width 49 height 9
click at [1308, 853] on span "Open page" at bounding box center [1312, 854] width 38 height 9
type textarea "*"
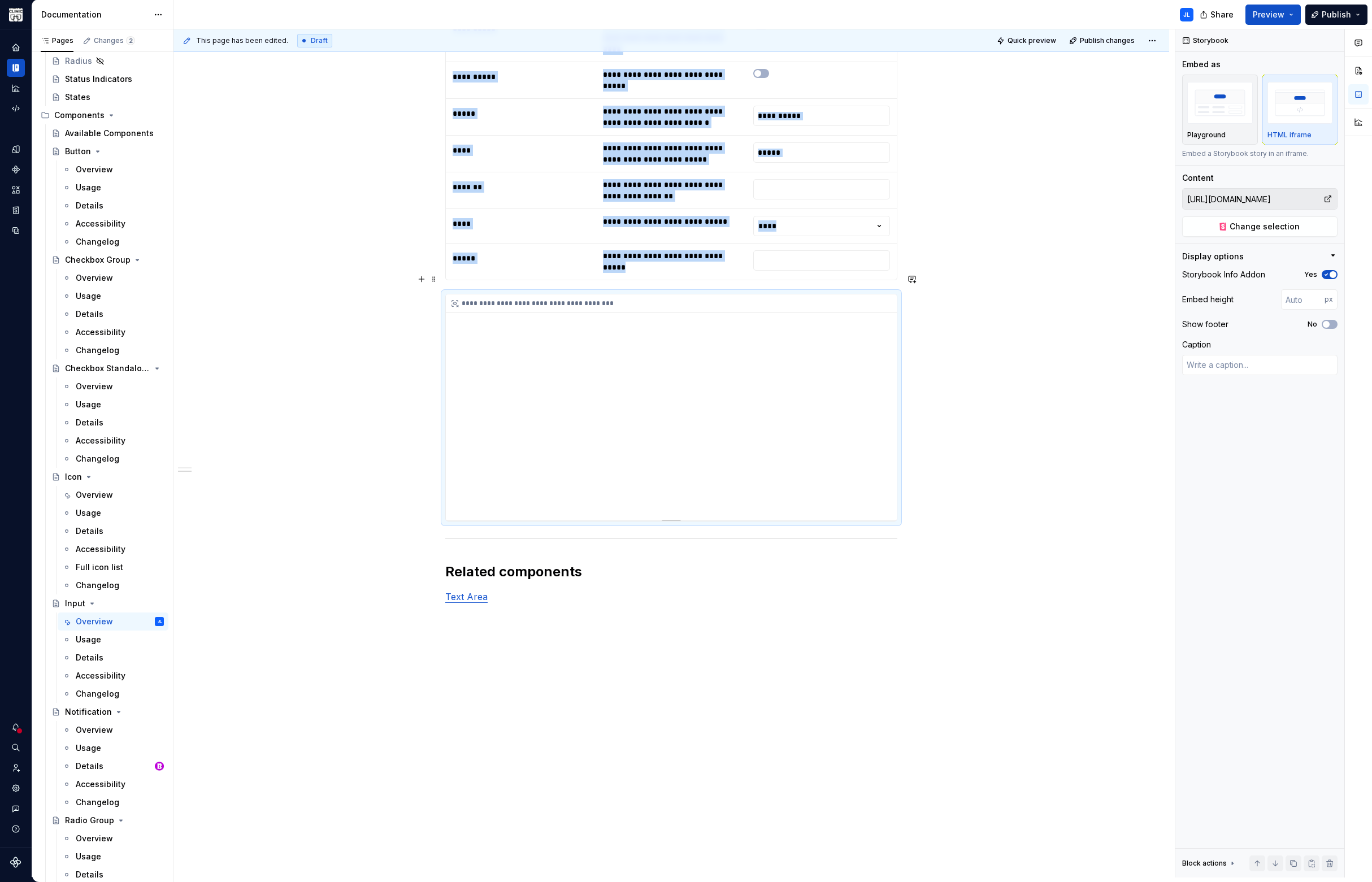
scroll to position [1860, 0]
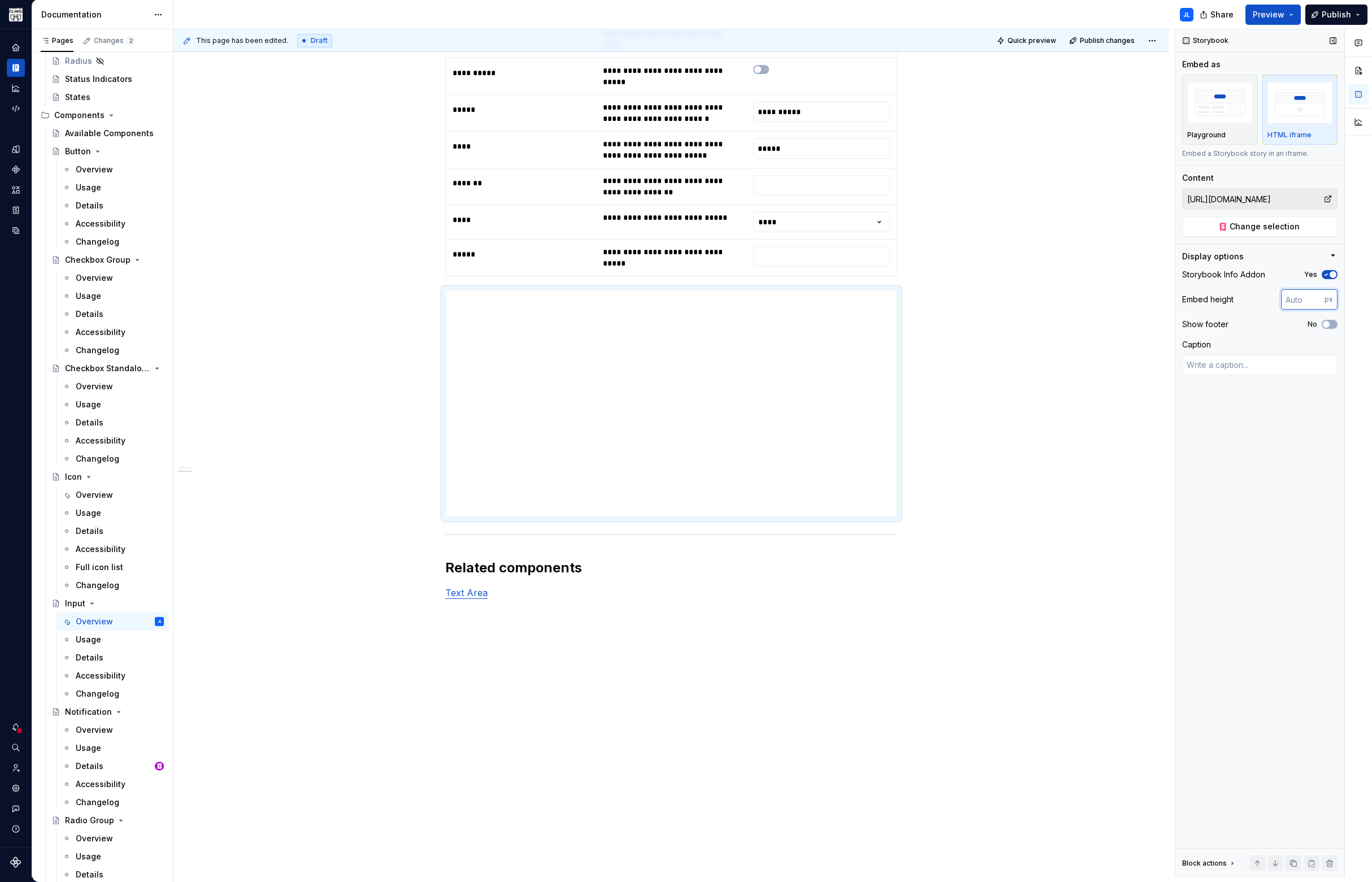
drag, startPoint x: 1305, startPoint y: 293, endPoint x: 1300, endPoint y: 301, distance: 9.4
click at [1303, 294] on input "number" at bounding box center [1303, 300] width 44 height 21
click at [1316, 300] on input "-1" at bounding box center [1303, 300] width 44 height 21
click at [1319, 296] on input "0" at bounding box center [1303, 300] width 44 height 21
click at [1290, 300] on input "0" at bounding box center [1303, 300] width 44 height 21
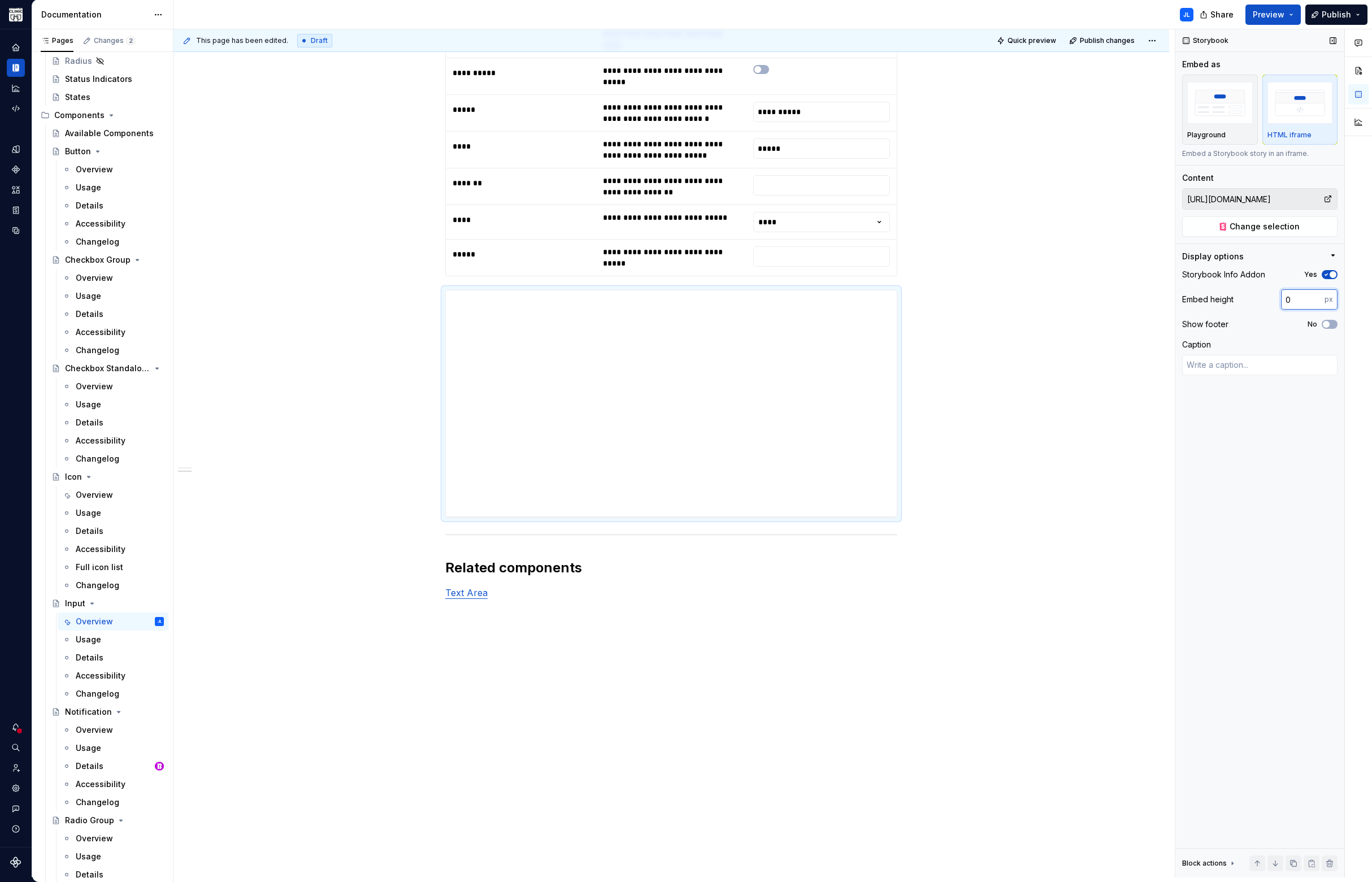
drag, startPoint x: 1213, startPoint y: 295, endPoint x: 1186, endPoint y: 293, distance: 27.1
click at [1187, 293] on div "Embed height 0 px" at bounding box center [1260, 300] width 155 height 21
type input "500"
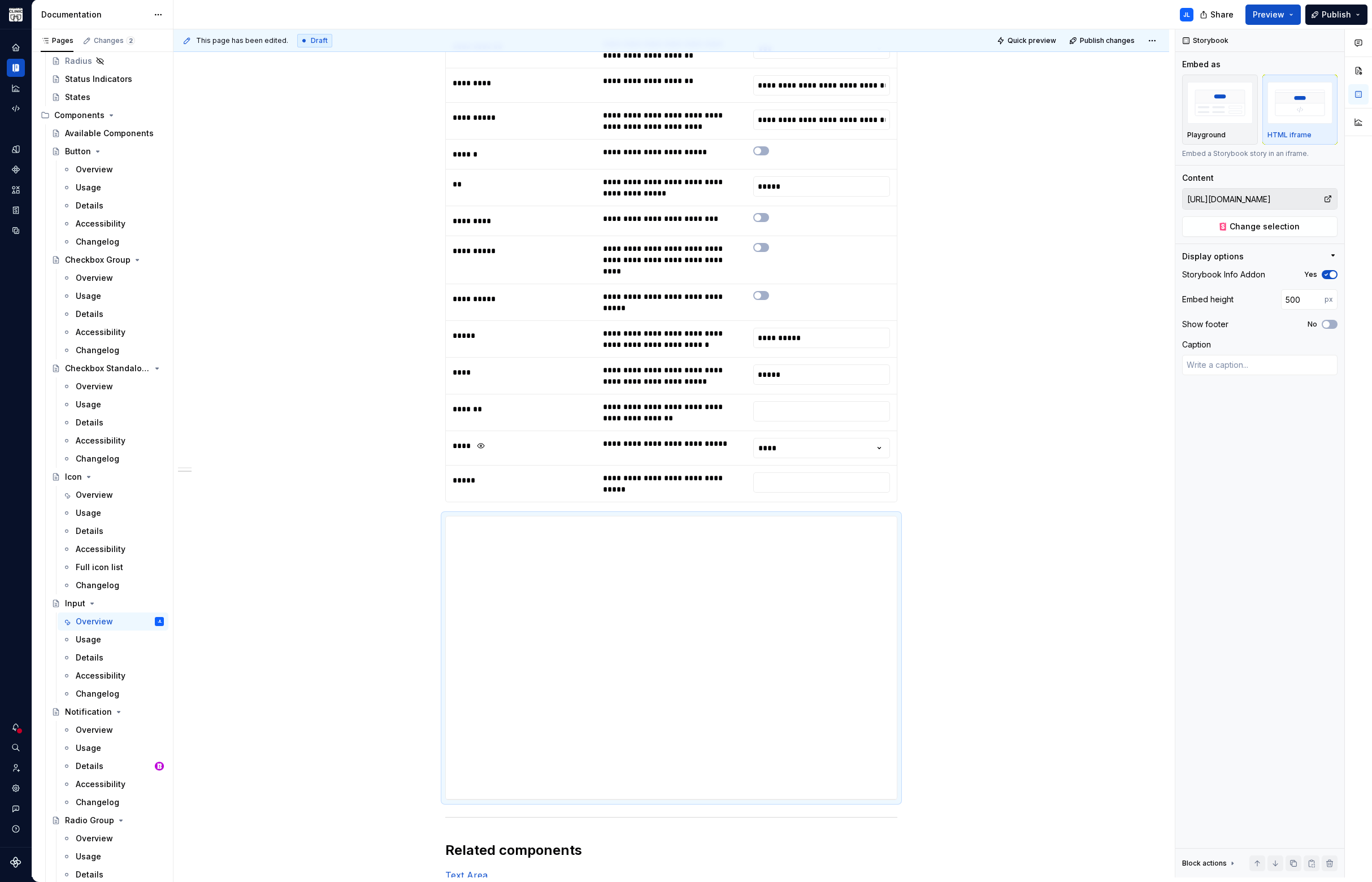
scroll to position [1635, 0]
drag, startPoint x: 892, startPoint y: 657, endPoint x: 893, endPoint y: 728, distance: 71.0
click at [891, 733] on div "**********" at bounding box center [671, 657] width 451 height 282
drag, startPoint x: 891, startPoint y: 686, endPoint x: 895, endPoint y: 727, distance: 41.2
click at [890, 731] on div "**********" at bounding box center [671, 657] width 451 height 282
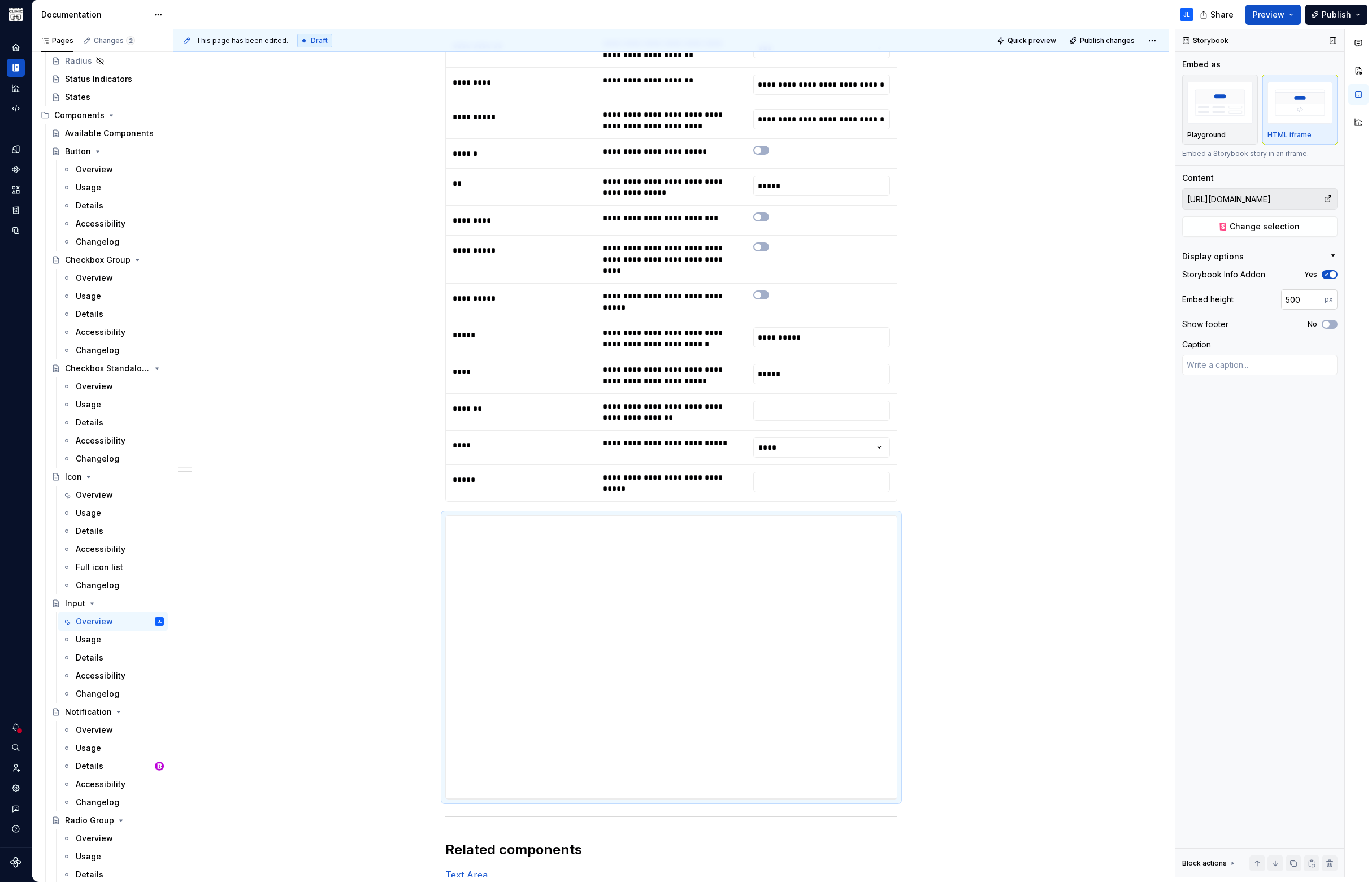
type textarea "*"
drag, startPoint x: 1308, startPoint y: 300, endPoint x: 1212, endPoint y: 300, distance: 96.0
click at [1212, 297] on div "Embed height 500 px" at bounding box center [1260, 300] width 155 height 21
type input "800"
type textarea "*"
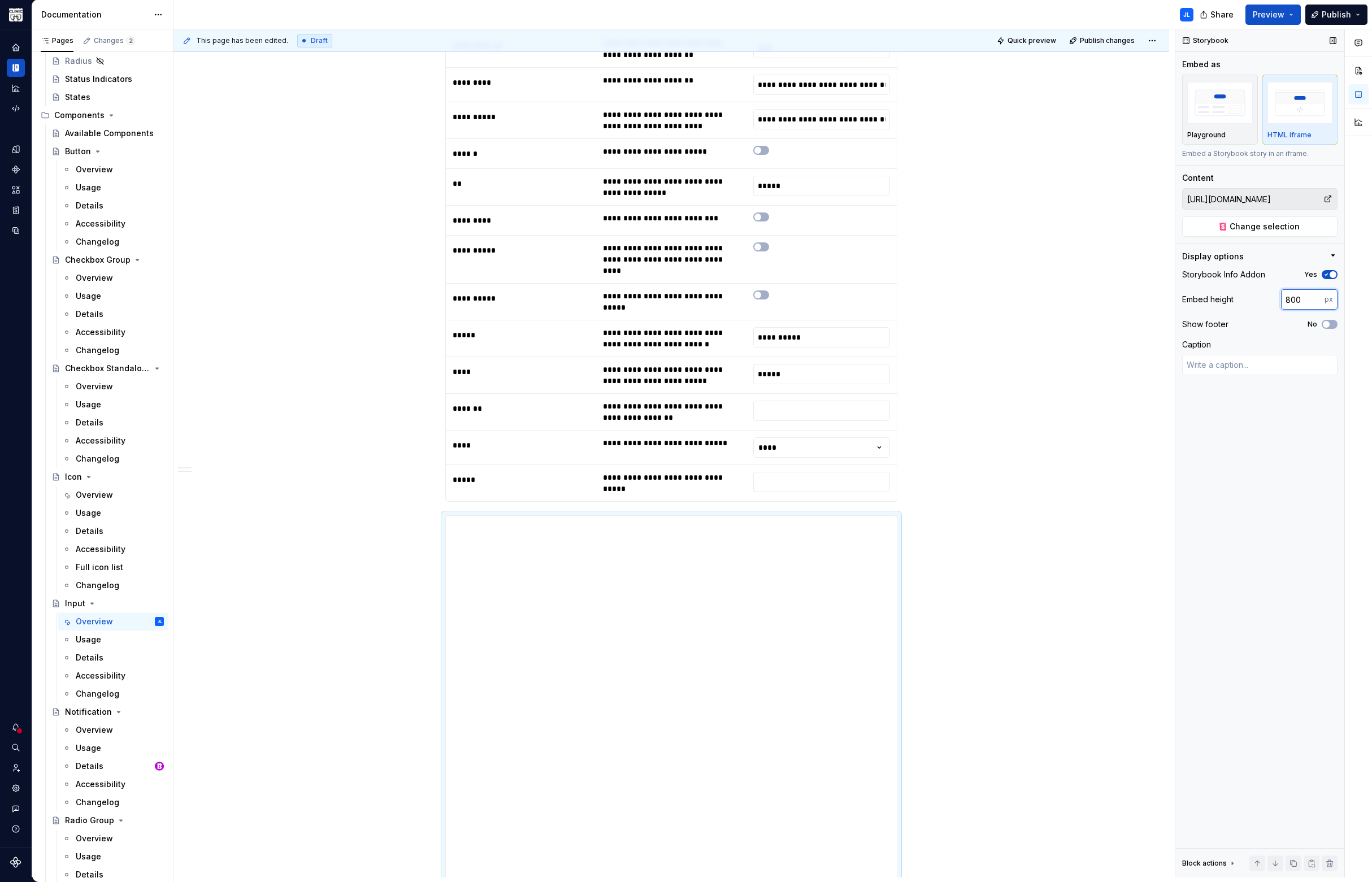
drag, startPoint x: 1310, startPoint y: 299, endPoint x: 1199, endPoint y: 287, distance: 111.6
click at [1201, 287] on div "Storybook Info Addon Yes Embed height 800 px Show footer No Caption" at bounding box center [1260, 325] width 155 height 117
type input "500"
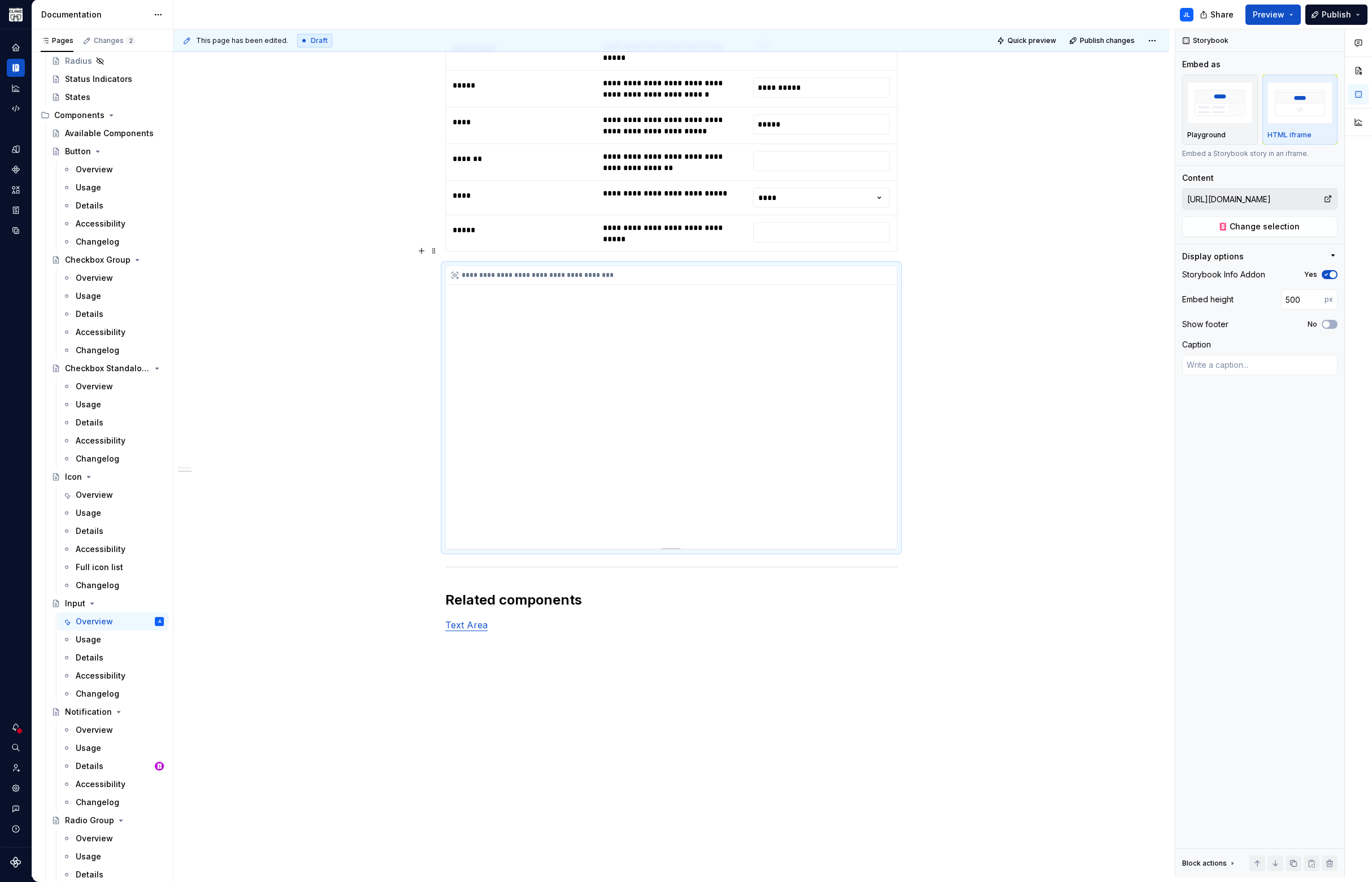
scroll to position [1917, 0]
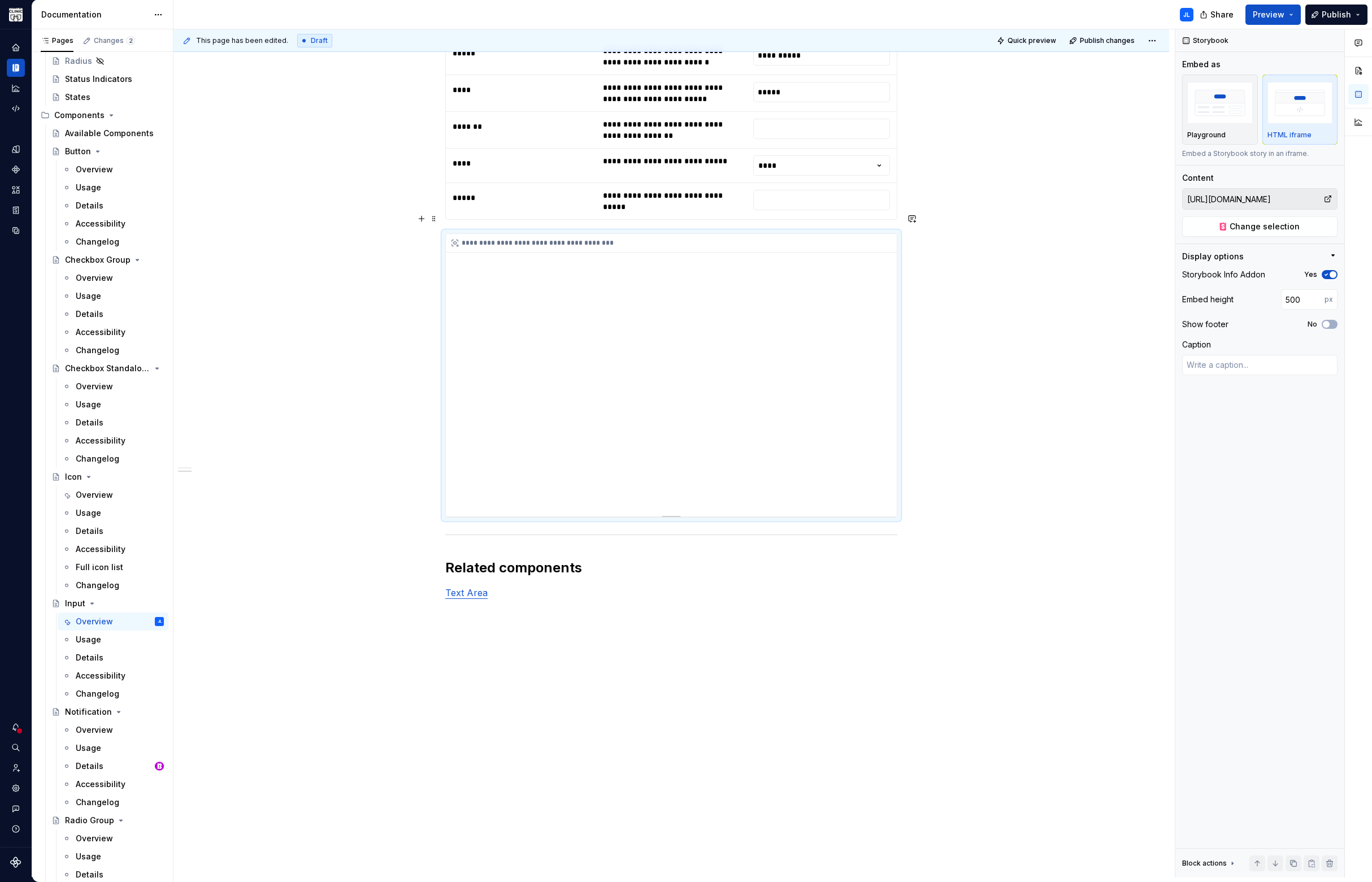
click at [584, 400] on div "**********" at bounding box center [671, 375] width 451 height 282
click at [614, 317] on div "**********" at bounding box center [671, 375] width 451 height 282
click at [1237, 226] on span "Change selection" at bounding box center [1264, 226] width 70 height 12
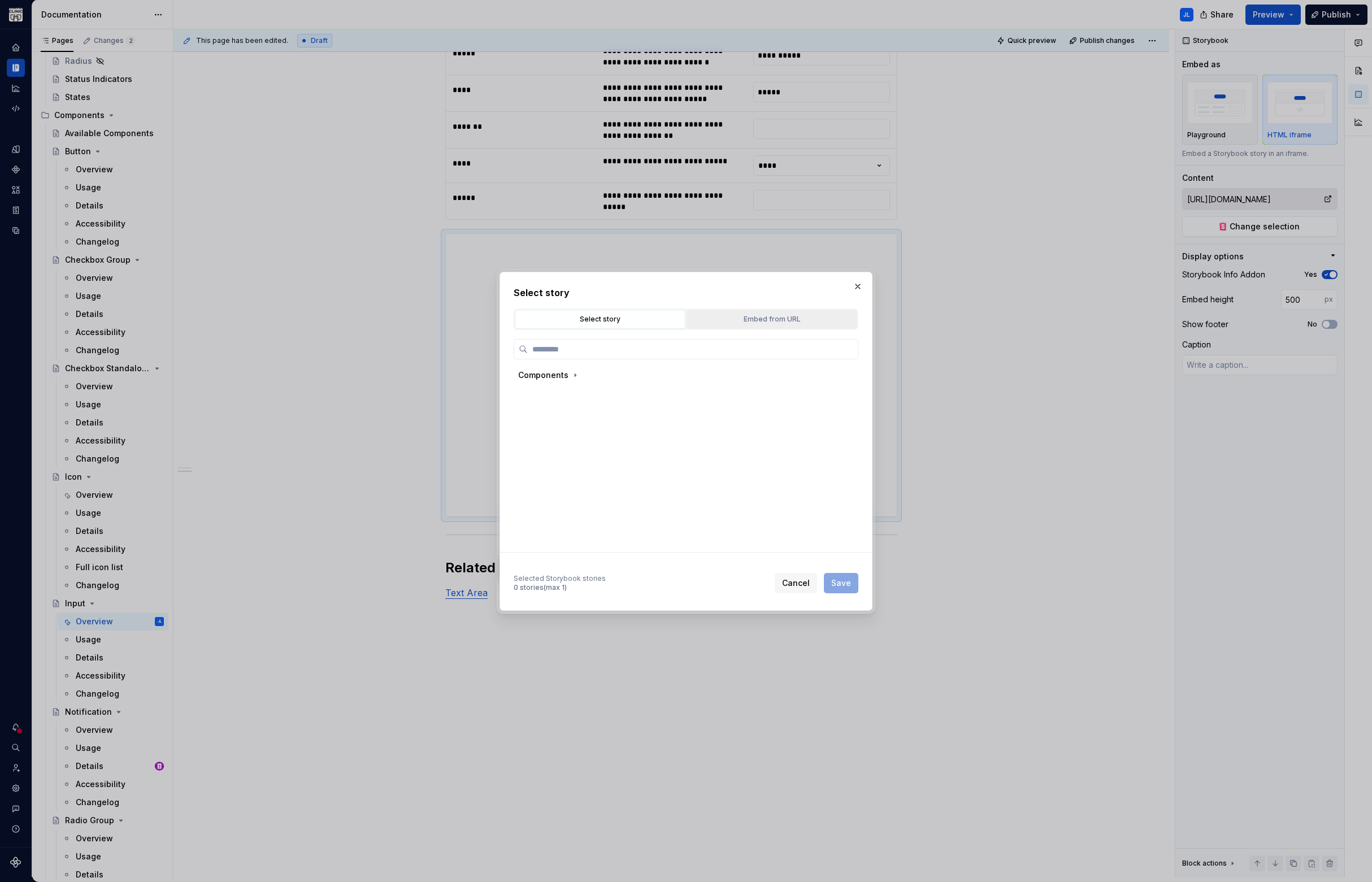
click at [762, 320] on div "Embed from URL" at bounding box center [772, 319] width 163 height 12
click at [856, 289] on button "button" at bounding box center [857, 286] width 16 height 16
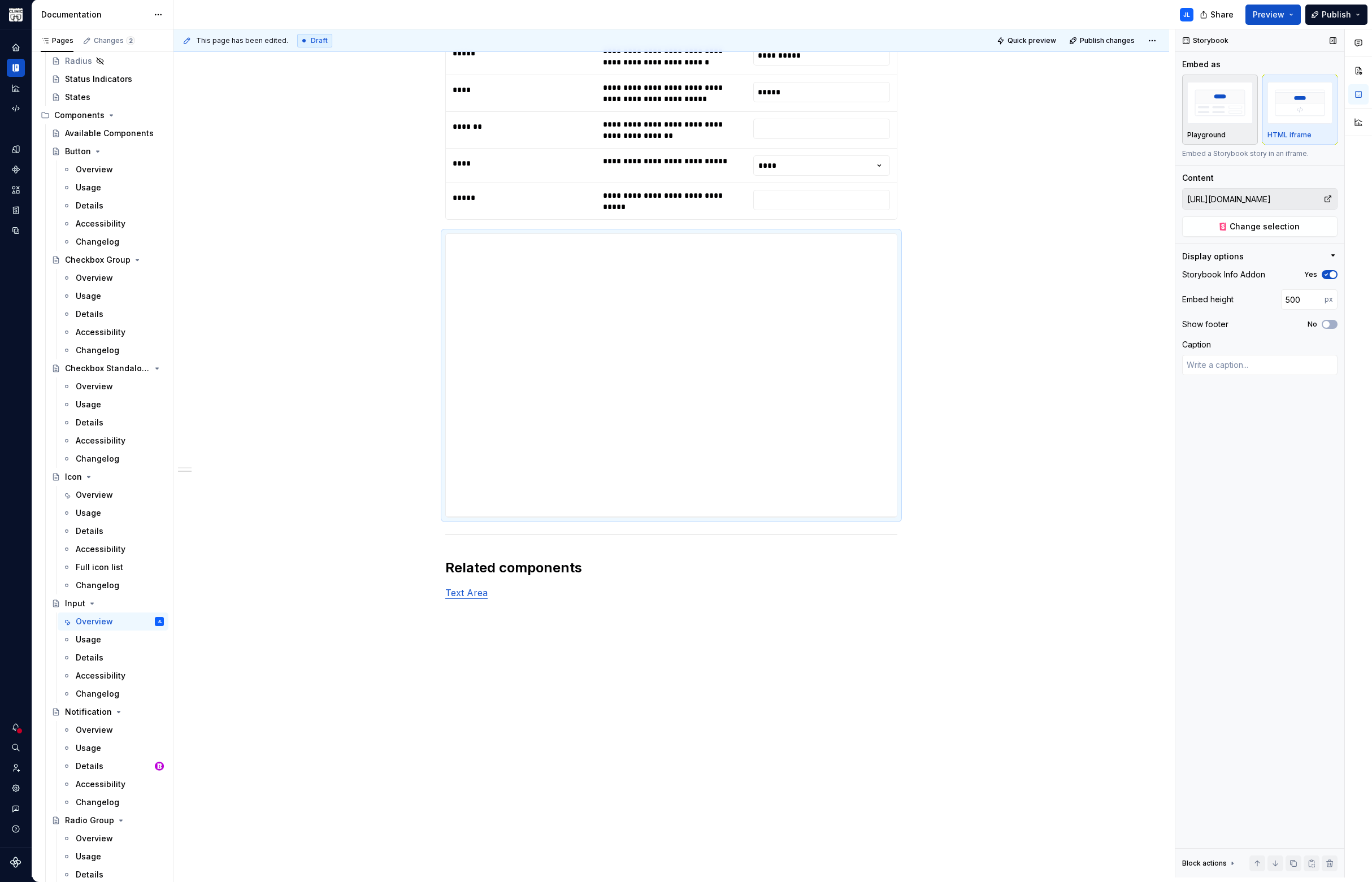
click at [1222, 125] on div "button" at bounding box center [1220, 103] width 65 height 46
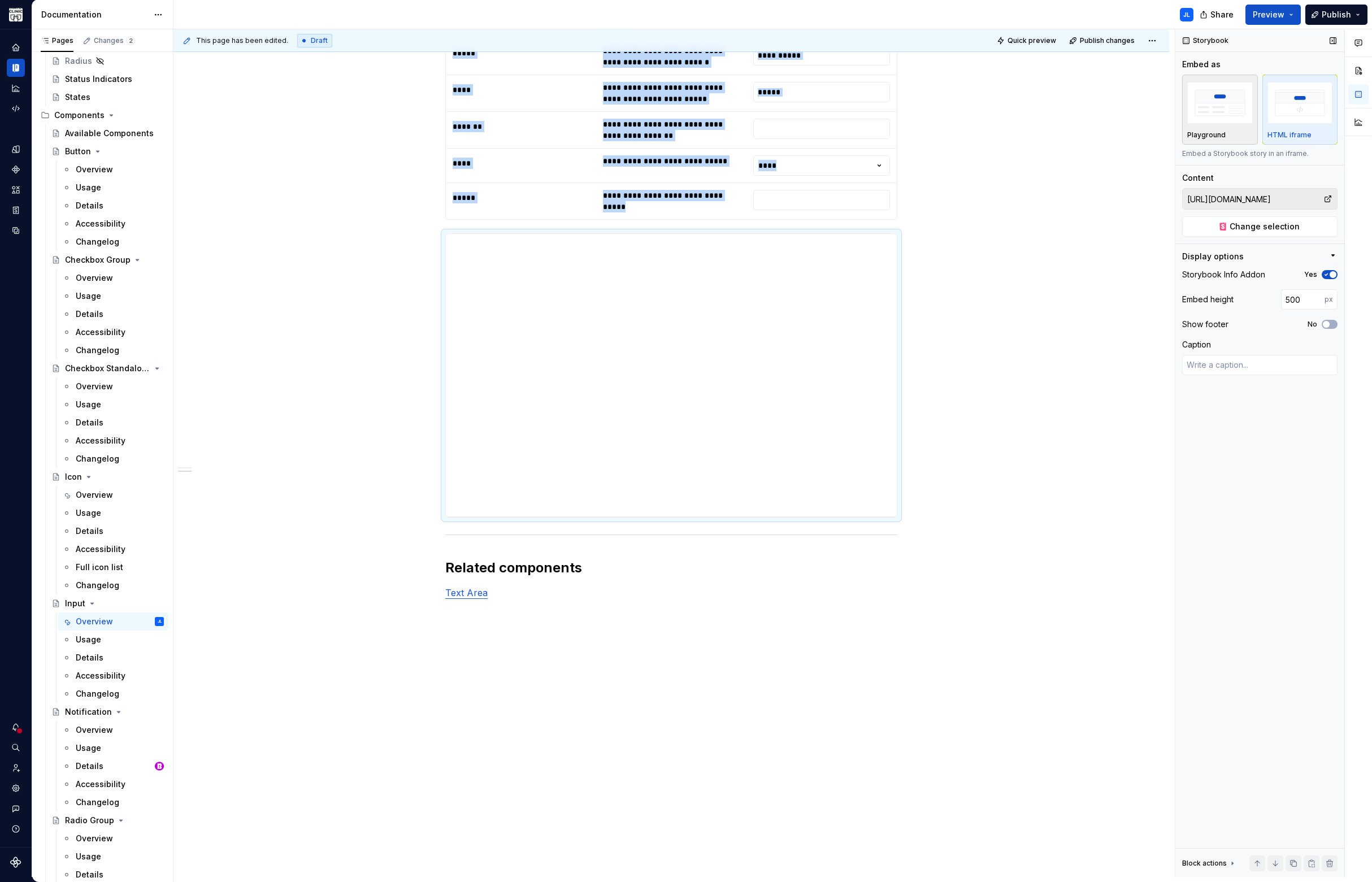
scroll to position [1917, 0]
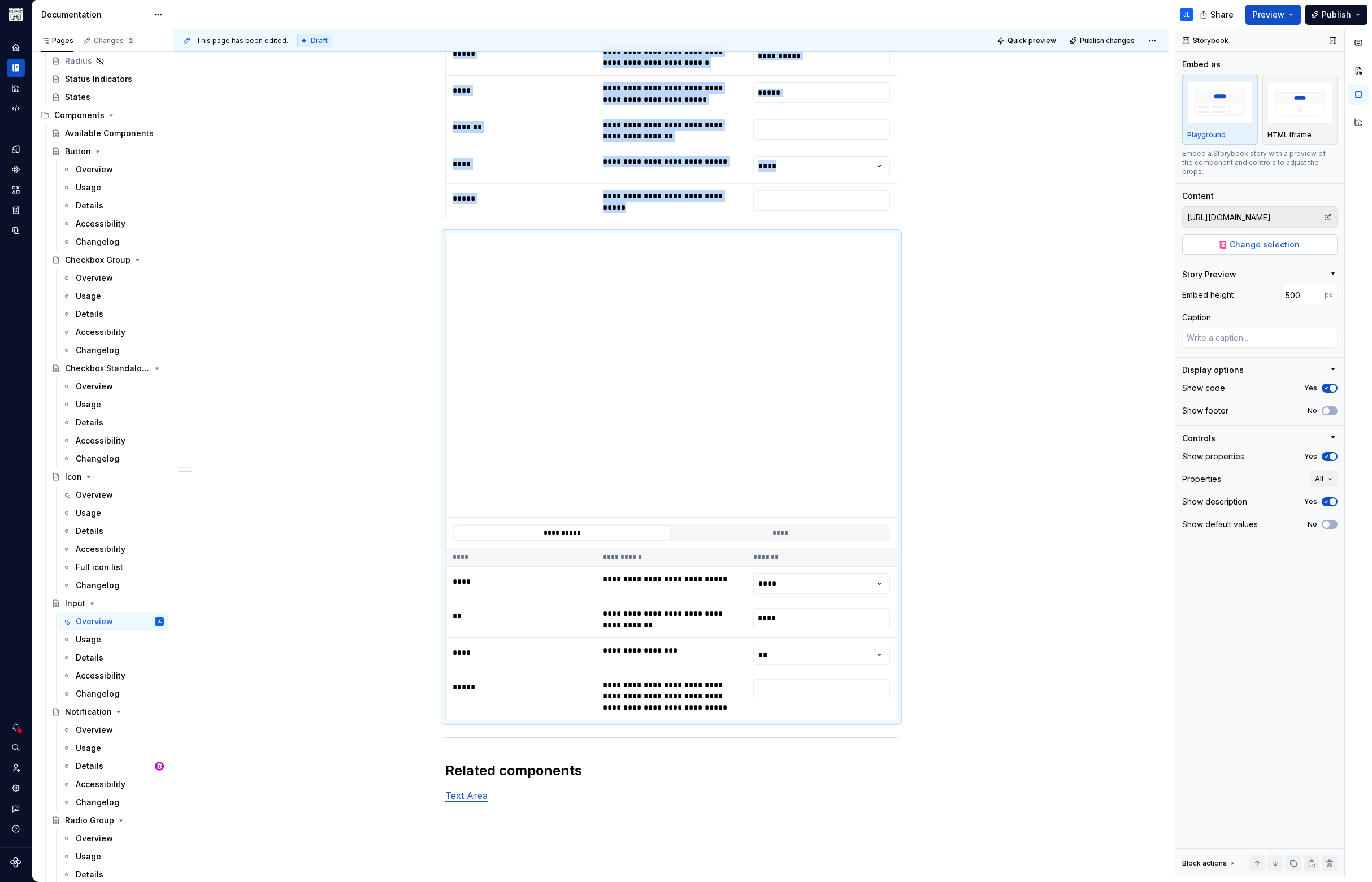
click at [1240, 239] on span "Change selection" at bounding box center [1264, 244] width 70 height 12
type textarea "*"
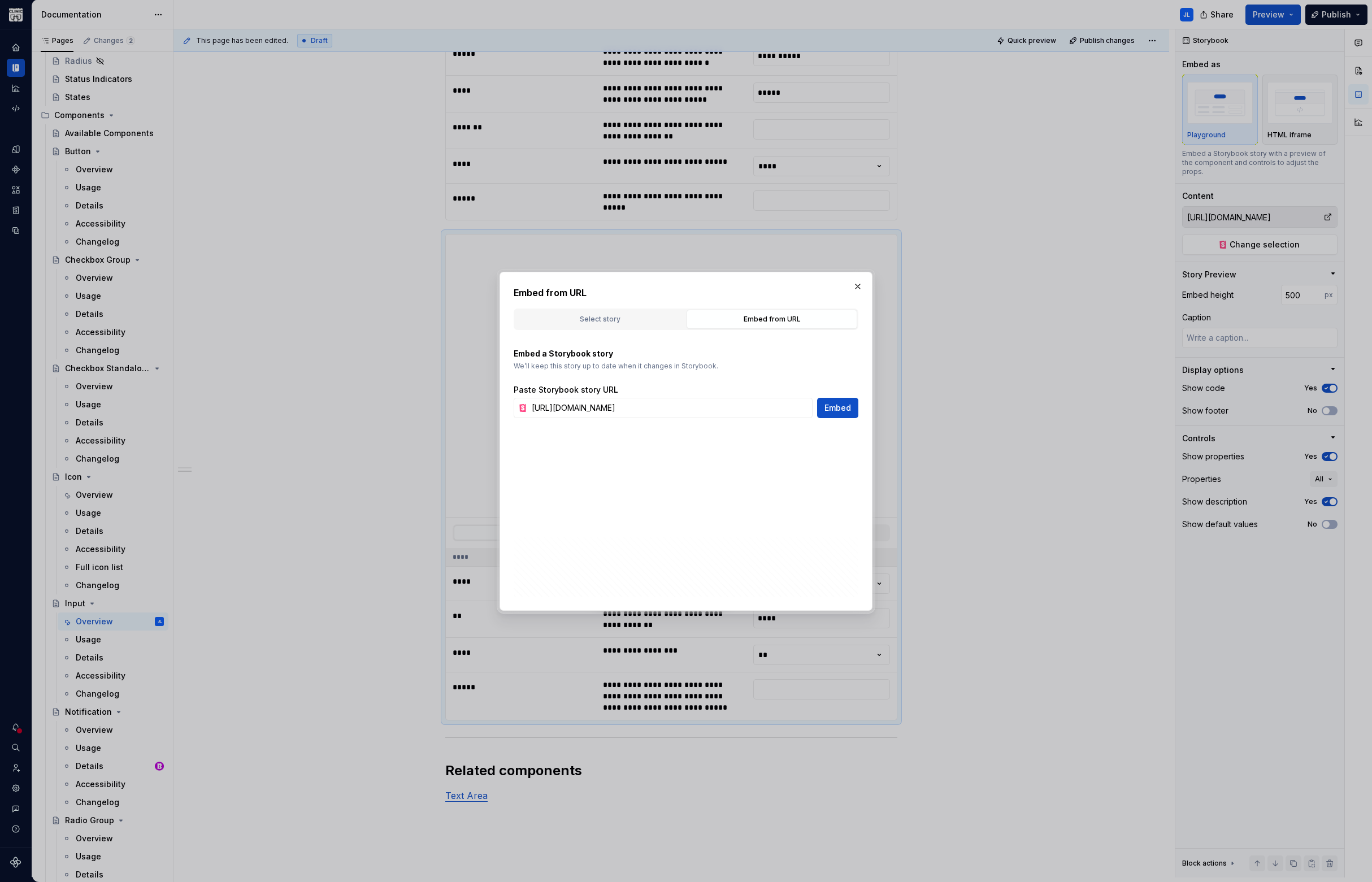
scroll to position [0, 92]
click at [769, 314] on div "Embed from URL" at bounding box center [772, 319] width 163 height 12
click at [627, 409] on input "[URL][DOMAIN_NAME]" at bounding box center [670, 408] width 286 height 21
paste input "[URL][DOMAIN_NAME]"
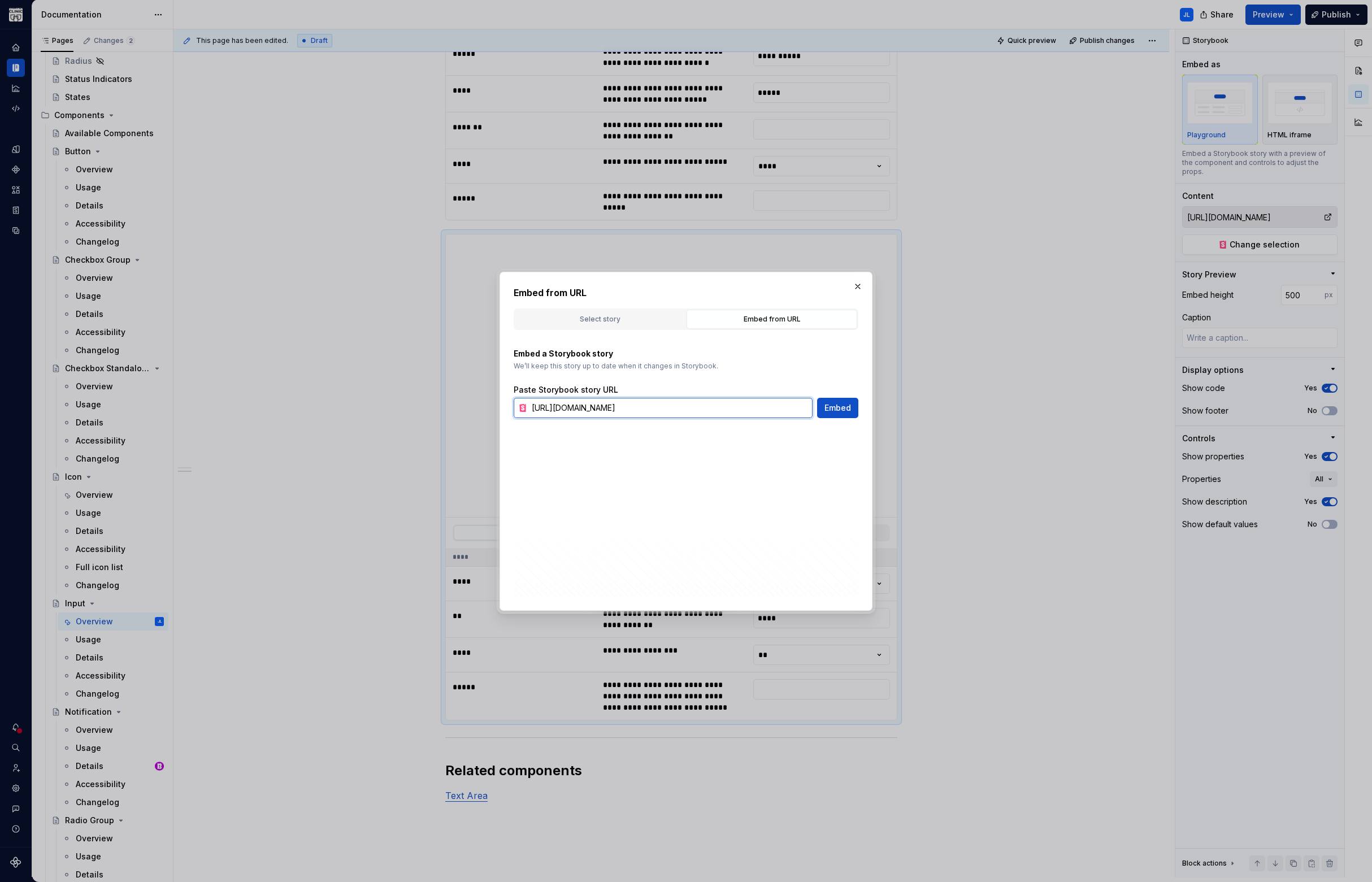
type input "https://origin-sds-cloudruhttps://[DOMAIN_NAME][URL][DOMAIN_NAME]"
paste input "[URL][DOMAIN_NAME]"
type input "[URL][DOMAIN_NAME]"
click at [835, 407] on span "Embed" at bounding box center [837, 408] width 26 height 12
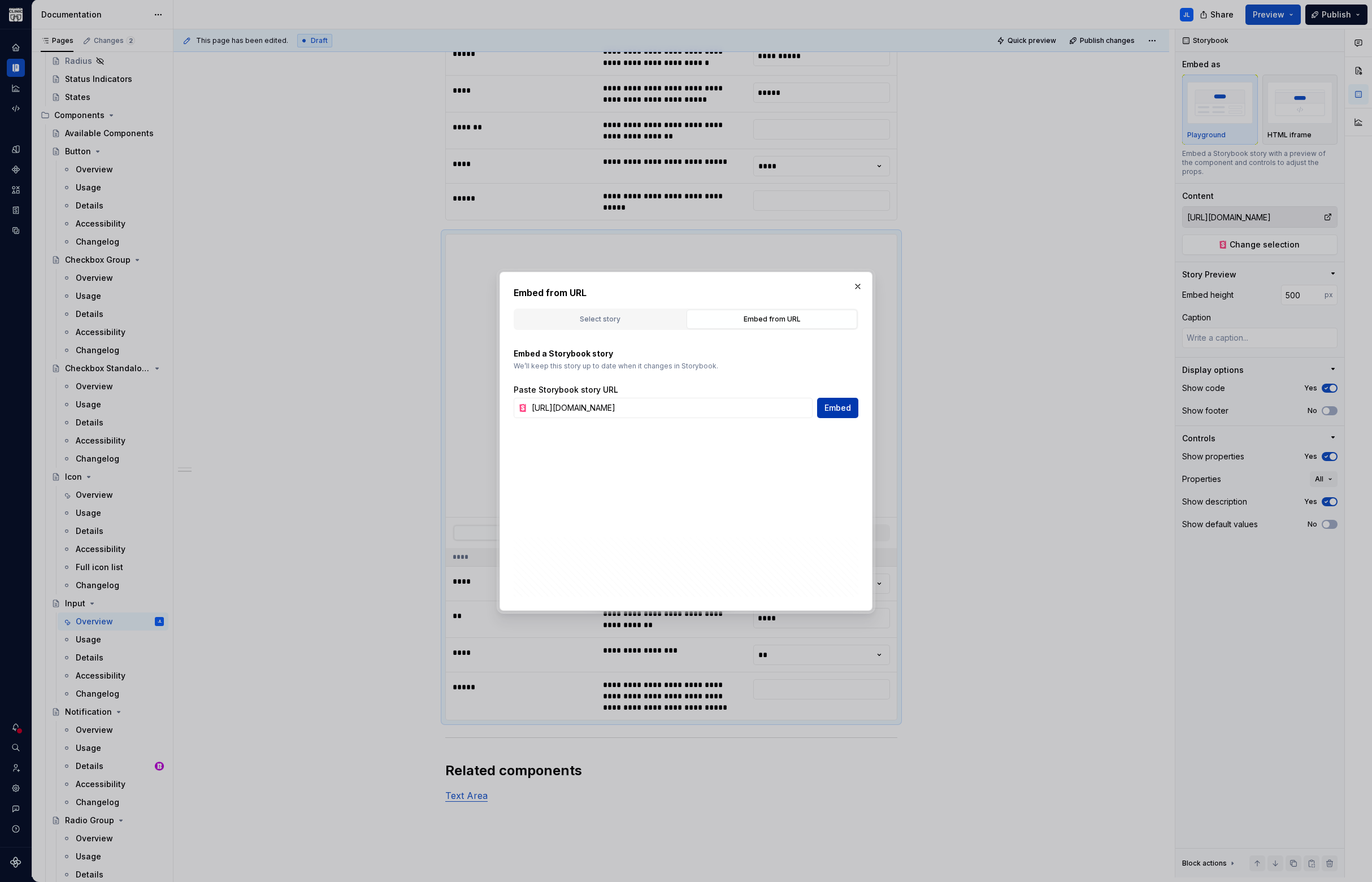
type textarea "*"
type input "[URL][DOMAIN_NAME]"
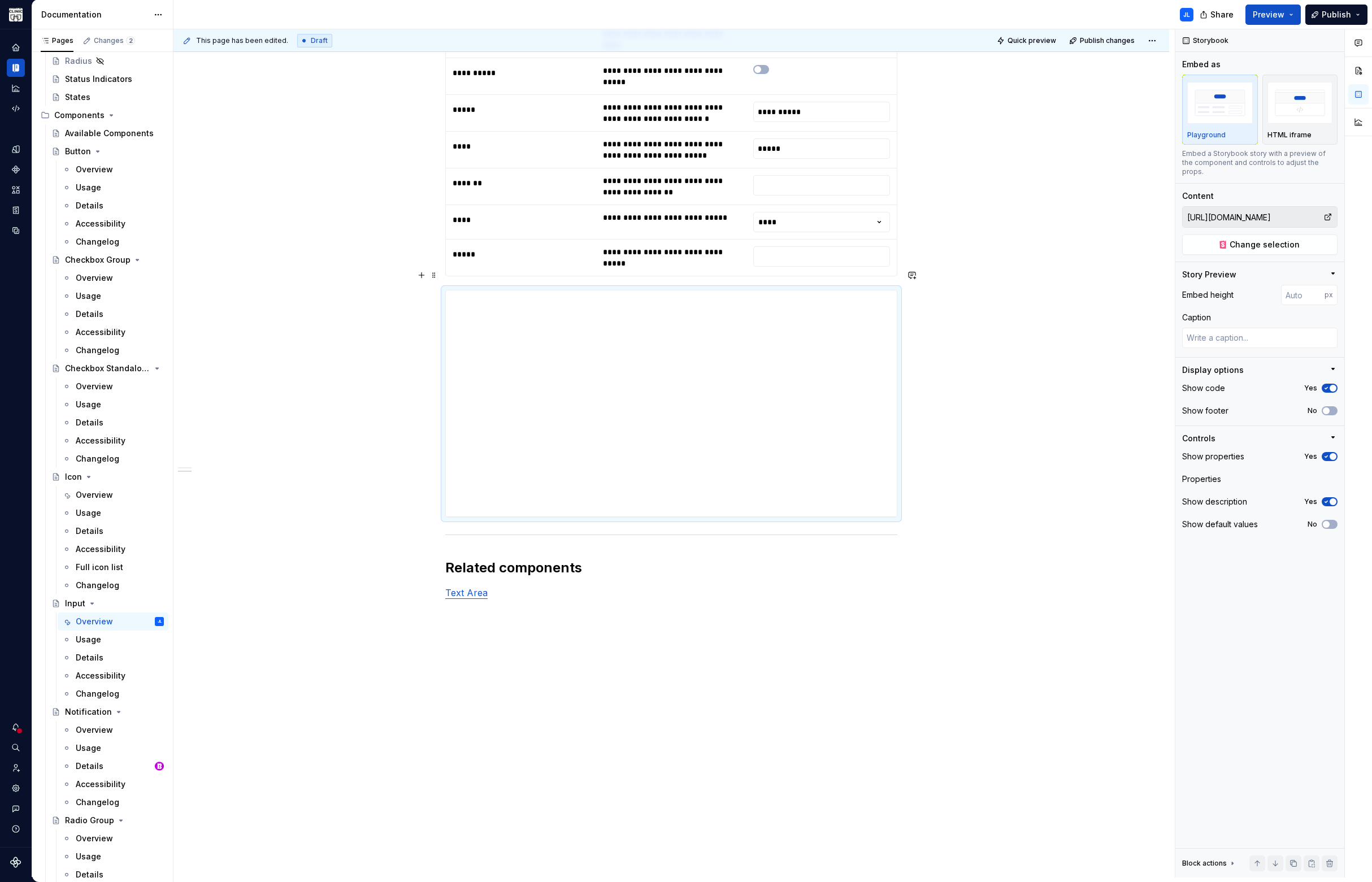
scroll to position [1917, 0]
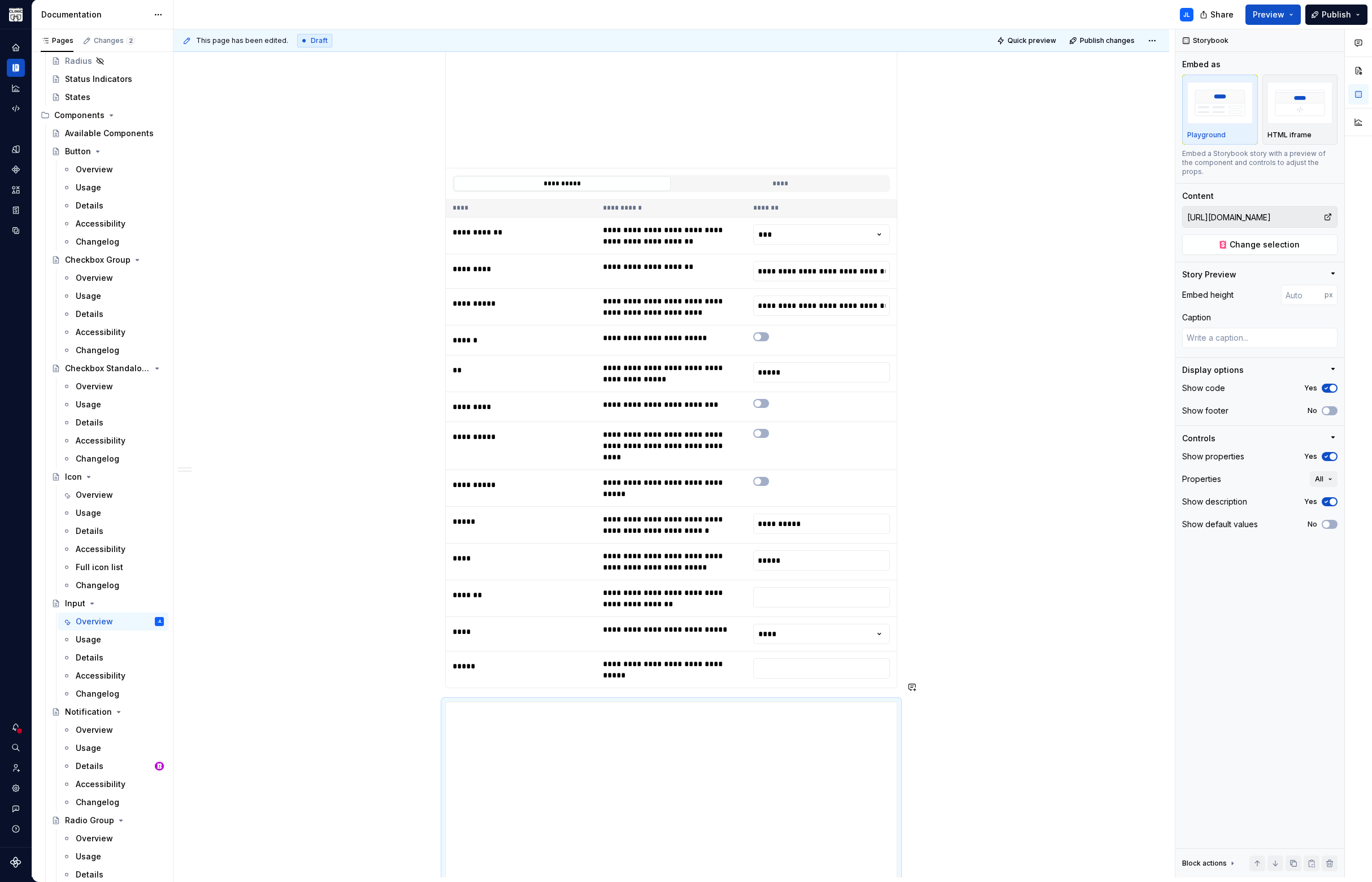
scroll to position [1448, 0]
click at [1024, 39] on span "Quick preview" at bounding box center [1032, 40] width 49 height 9
click at [1269, 11] on span "Preview" at bounding box center [1268, 15] width 31 height 12
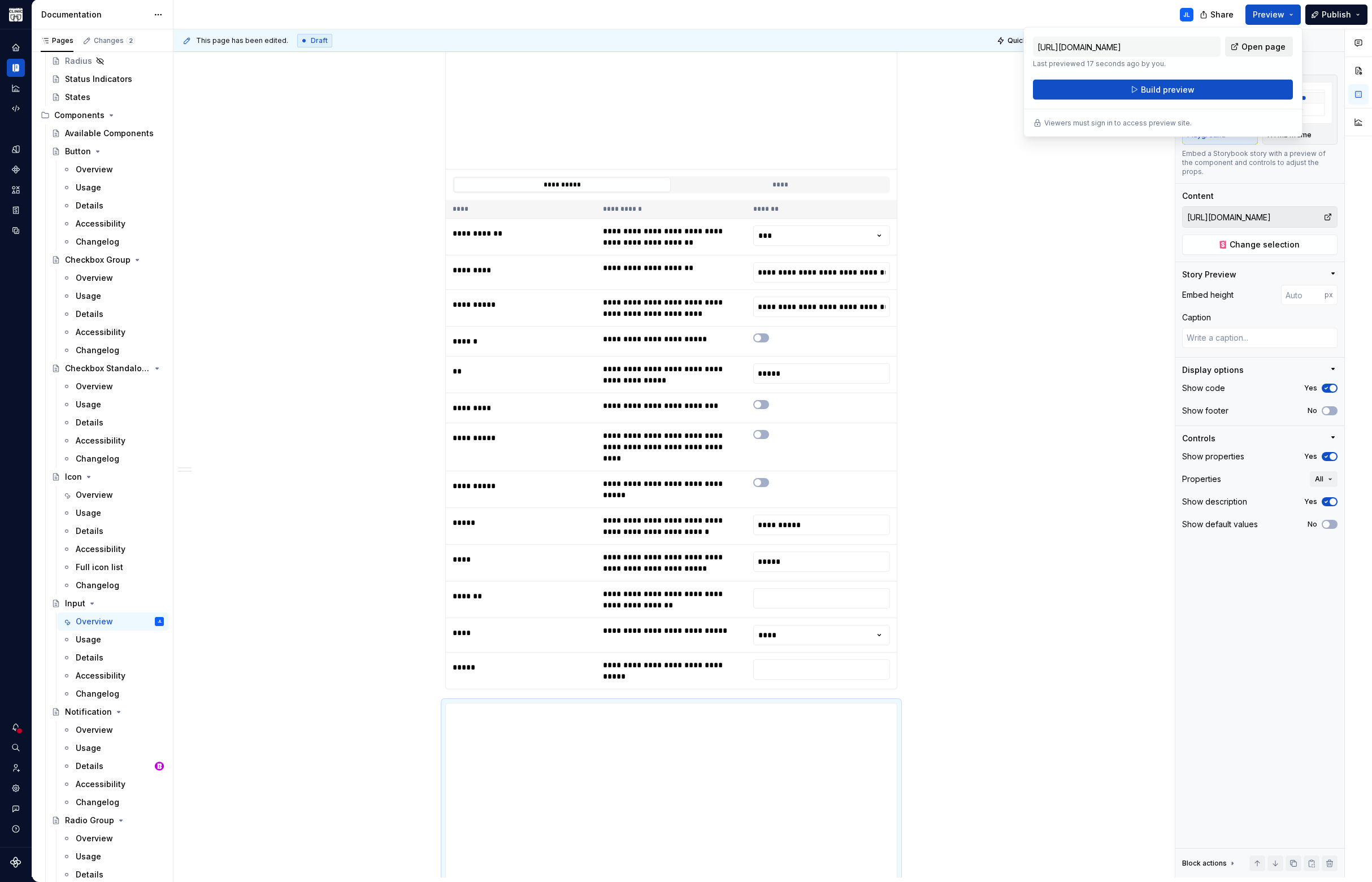
click at [1251, 43] on span "Open page" at bounding box center [1264, 47] width 44 height 12
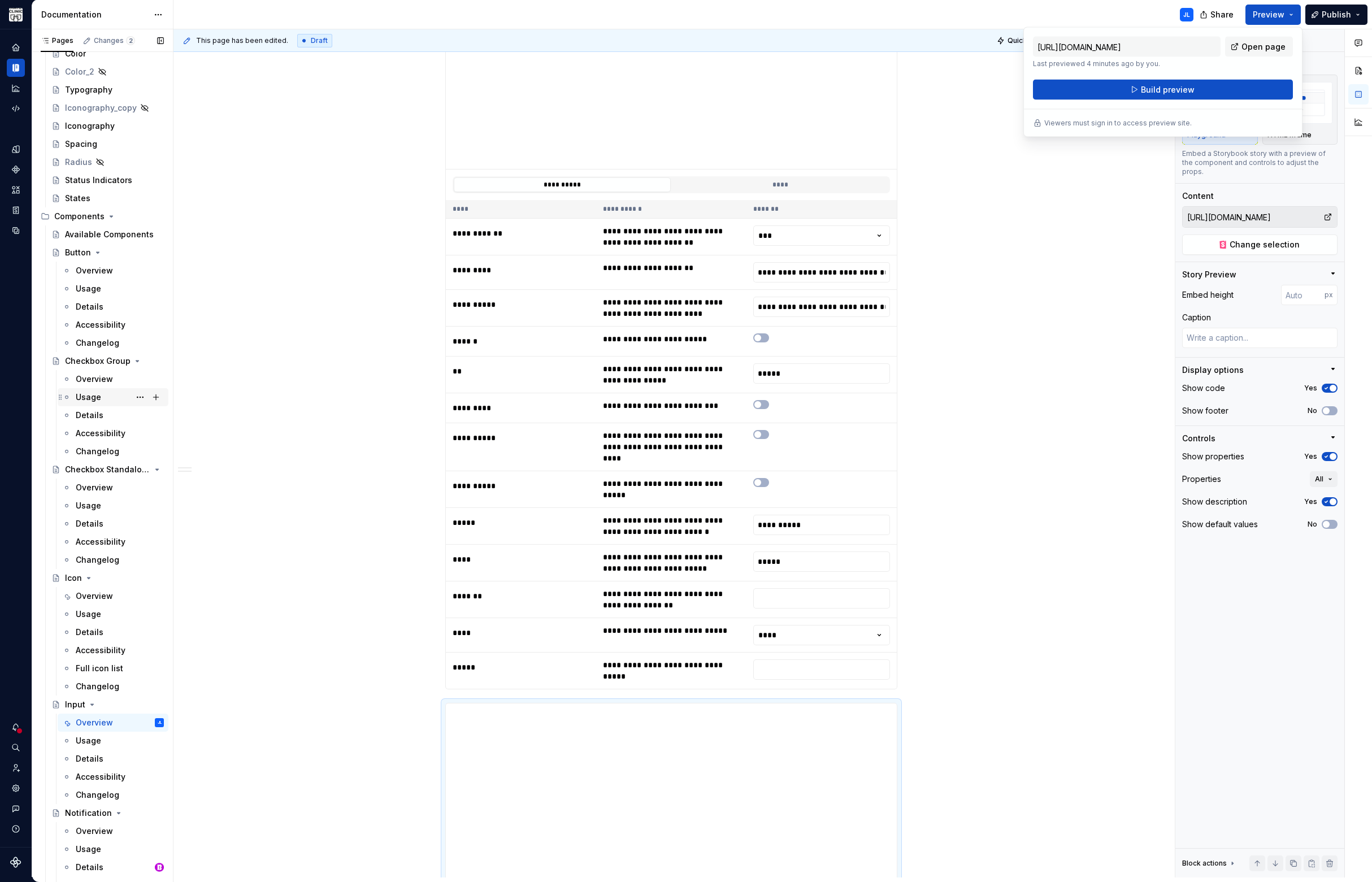
scroll to position [158, 0]
click at [97, 377] on div "Overview" at bounding box center [94, 379] width 37 height 12
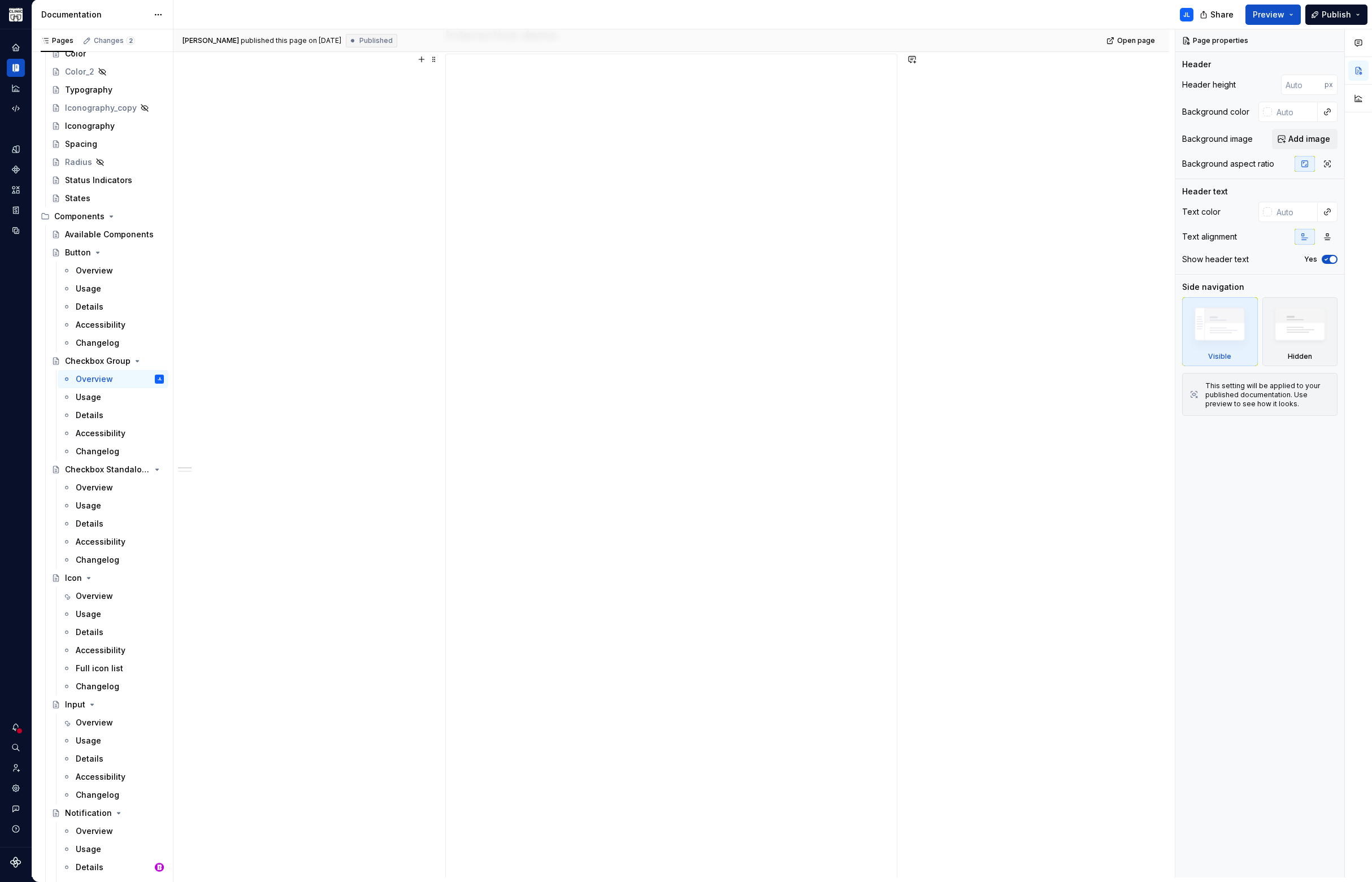
scroll to position [143, 0]
type textarea "*"
click at [420, 122] on button "button" at bounding box center [422, 121] width 16 height 16
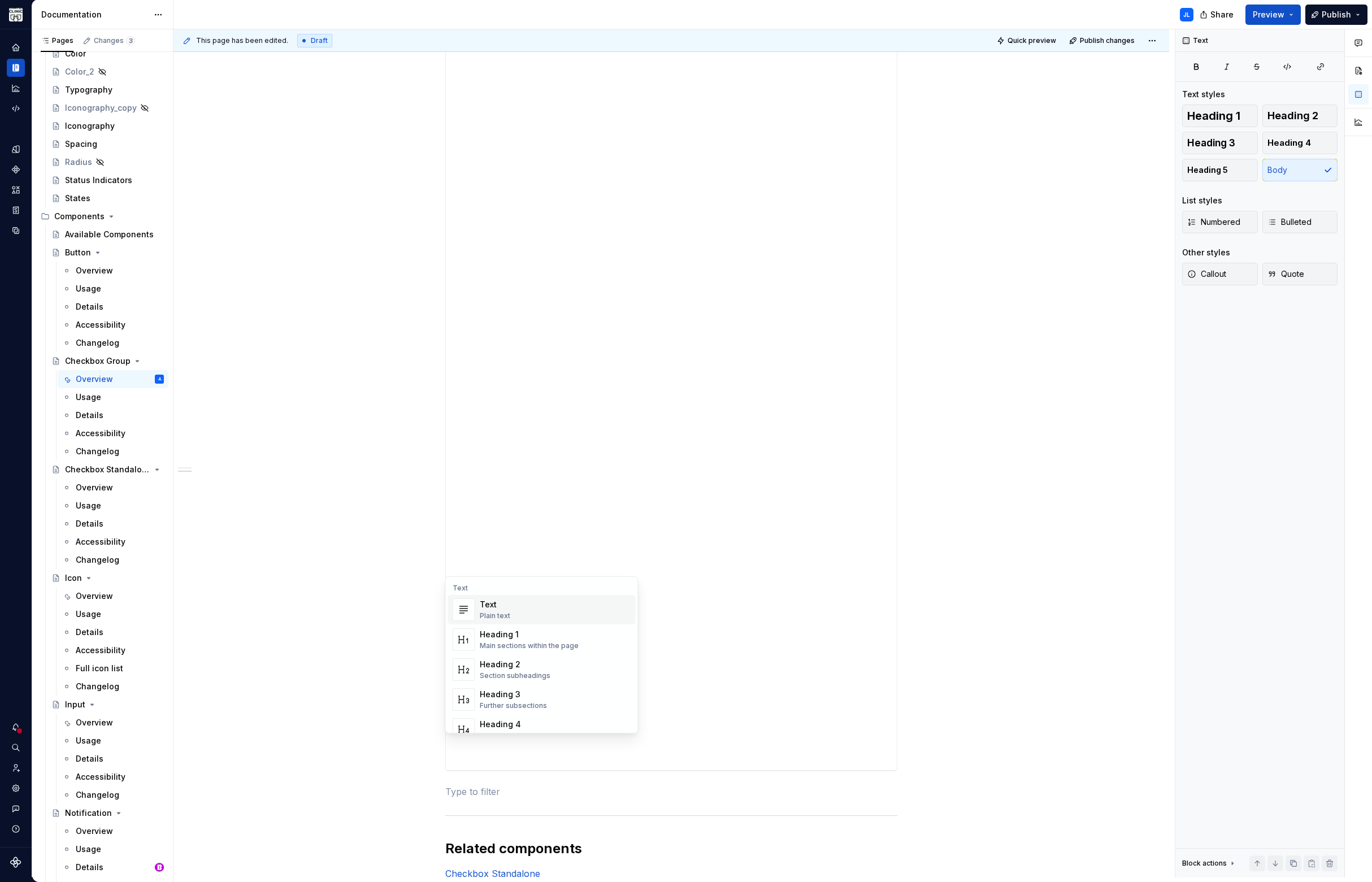
scroll to position [729, 0]
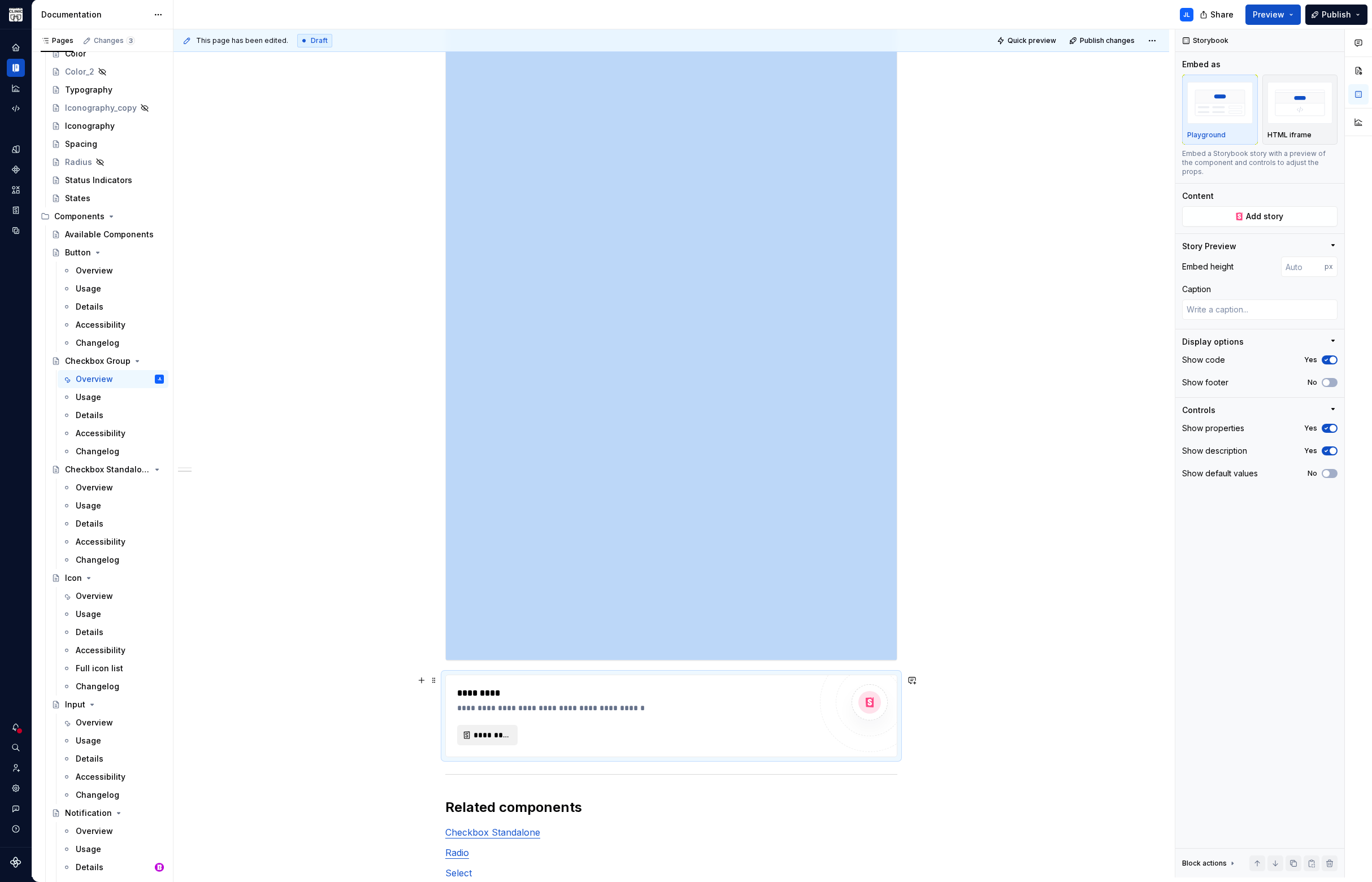
click at [486, 734] on span "*********" at bounding box center [492, 735] width 37 height 12
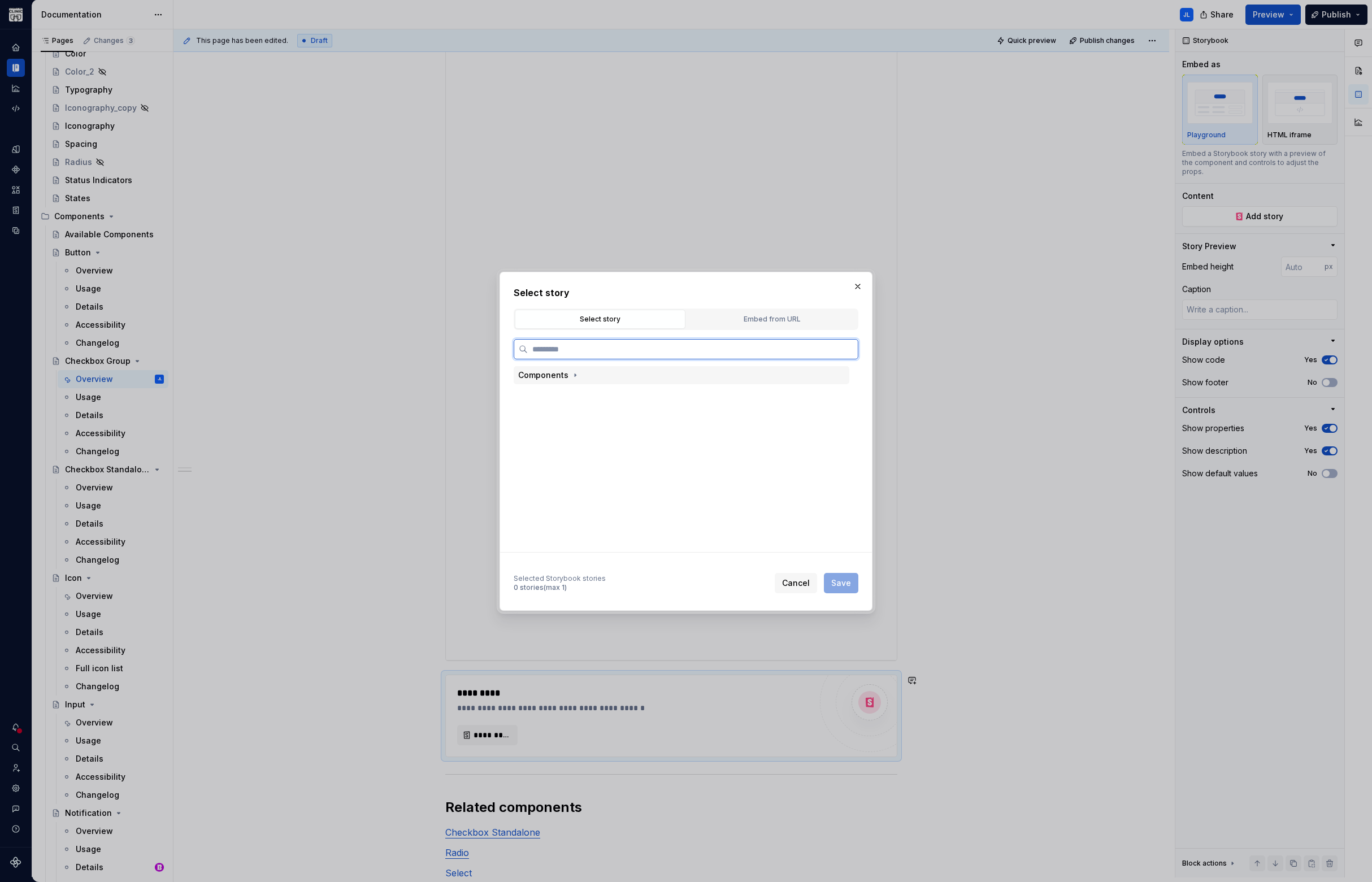
click at [558, 378] on div "Components" at bounding box center [543, 375] width 50 height 12
click at [558, 414] on div "Form" at bounding box center [551, 412] width 19 height 12
click at [583, 432] on div "Checkbox group" at bounding box center [585, 431] width 64 height 12
click at [601, 469] on div "Checkbox Group" at bounding box center [597, 468] width 65 height 12
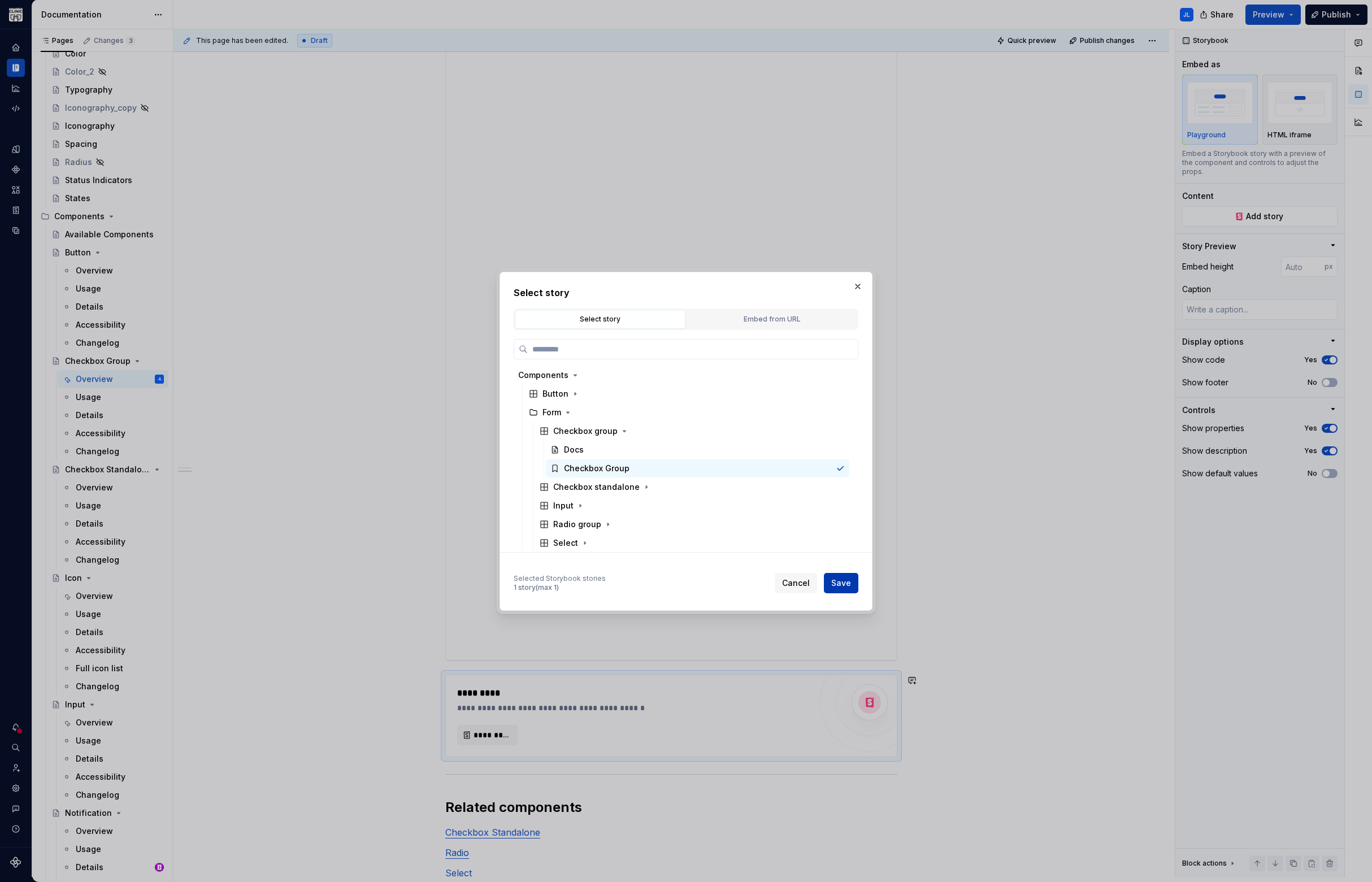
click at [845, 582] on span "Save" at bounding box center [841, 583] width 20 height 12
type textarea "*"
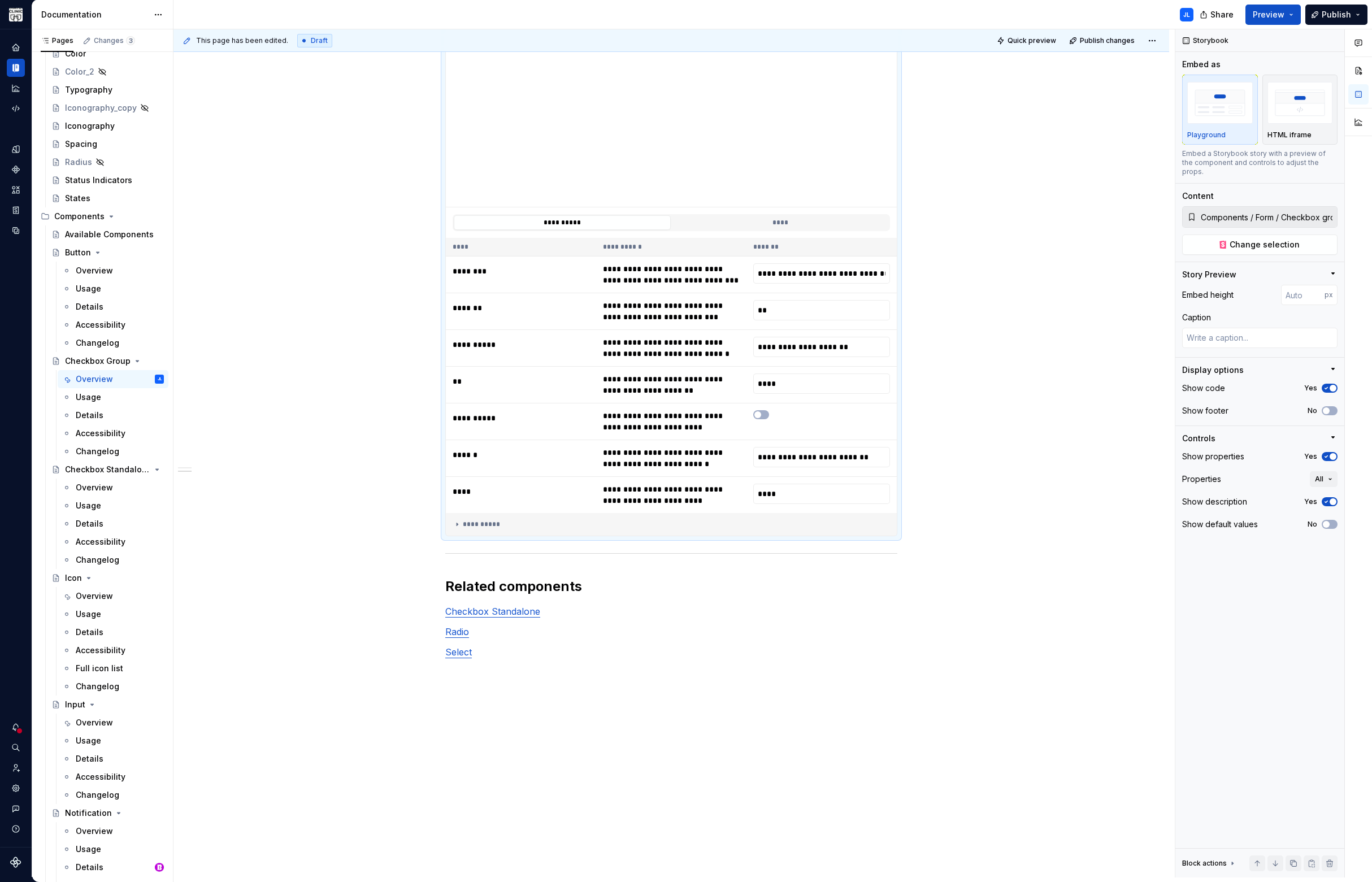
scroll to position [1350, 0]
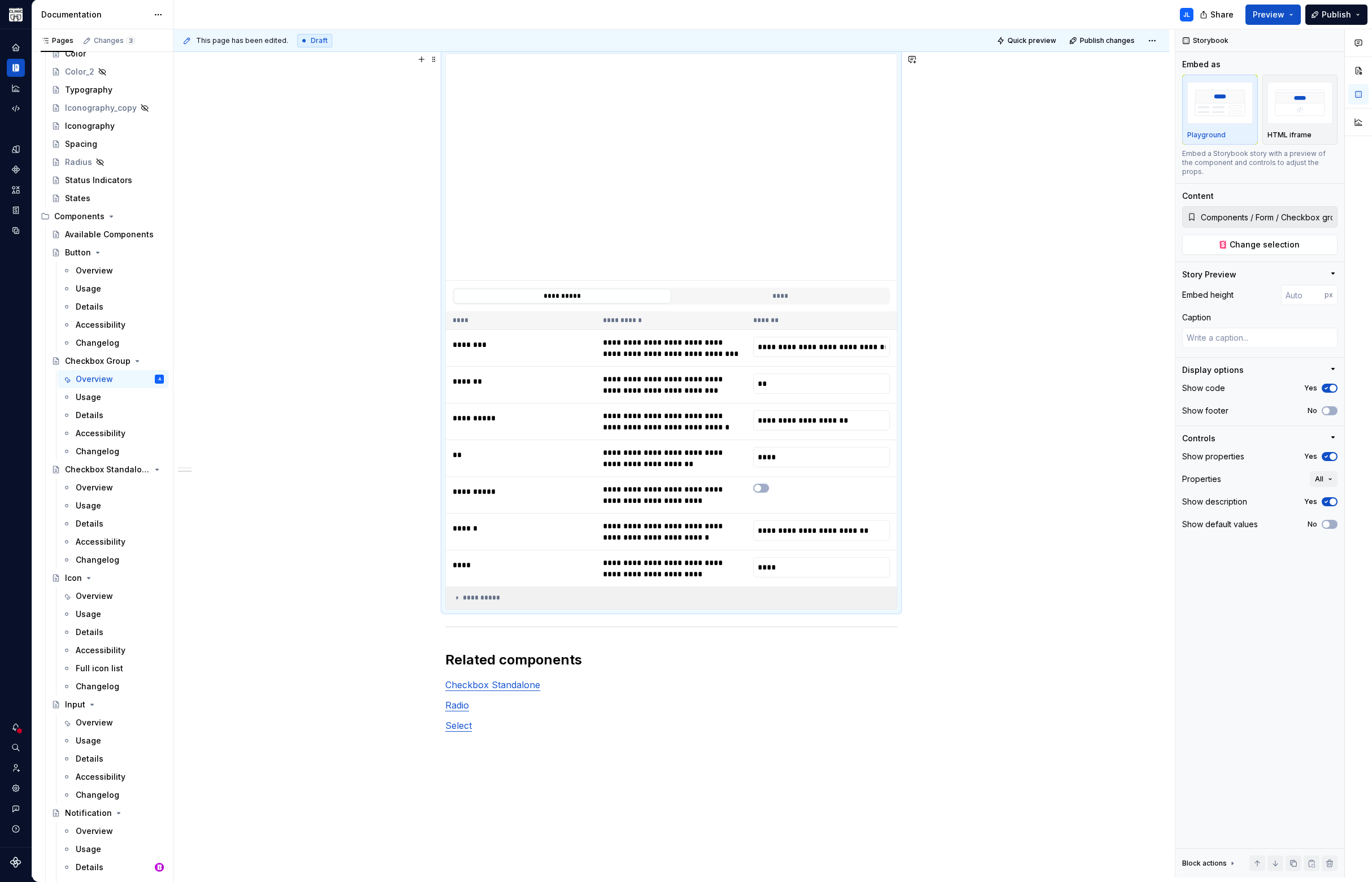
click at [477, 599] on div "**********" at bounding box center [671, 598] width 438 height 9
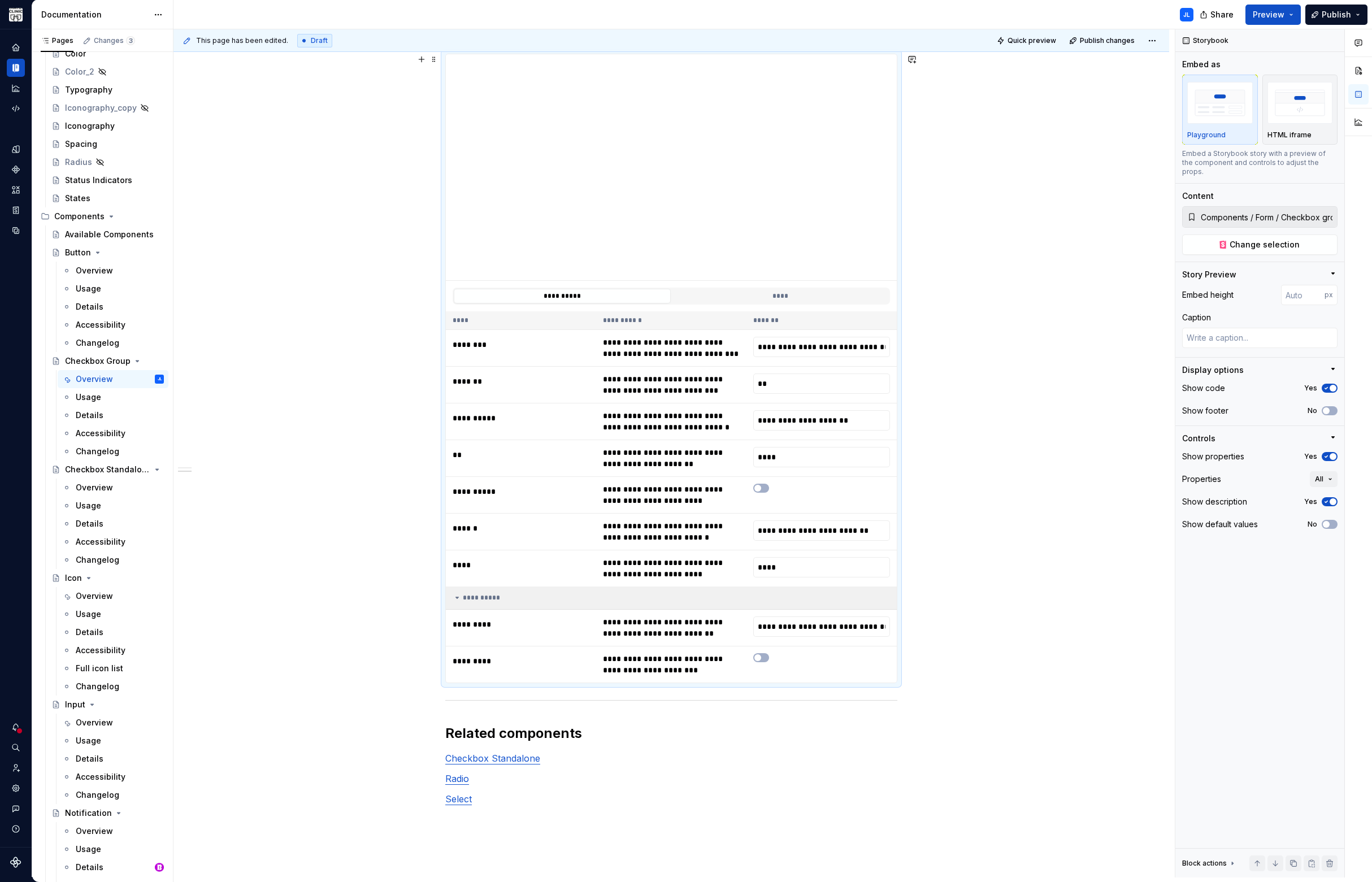
click at [477, 599] on div "**********" at bounding box center [671, 598] width 438 height 9
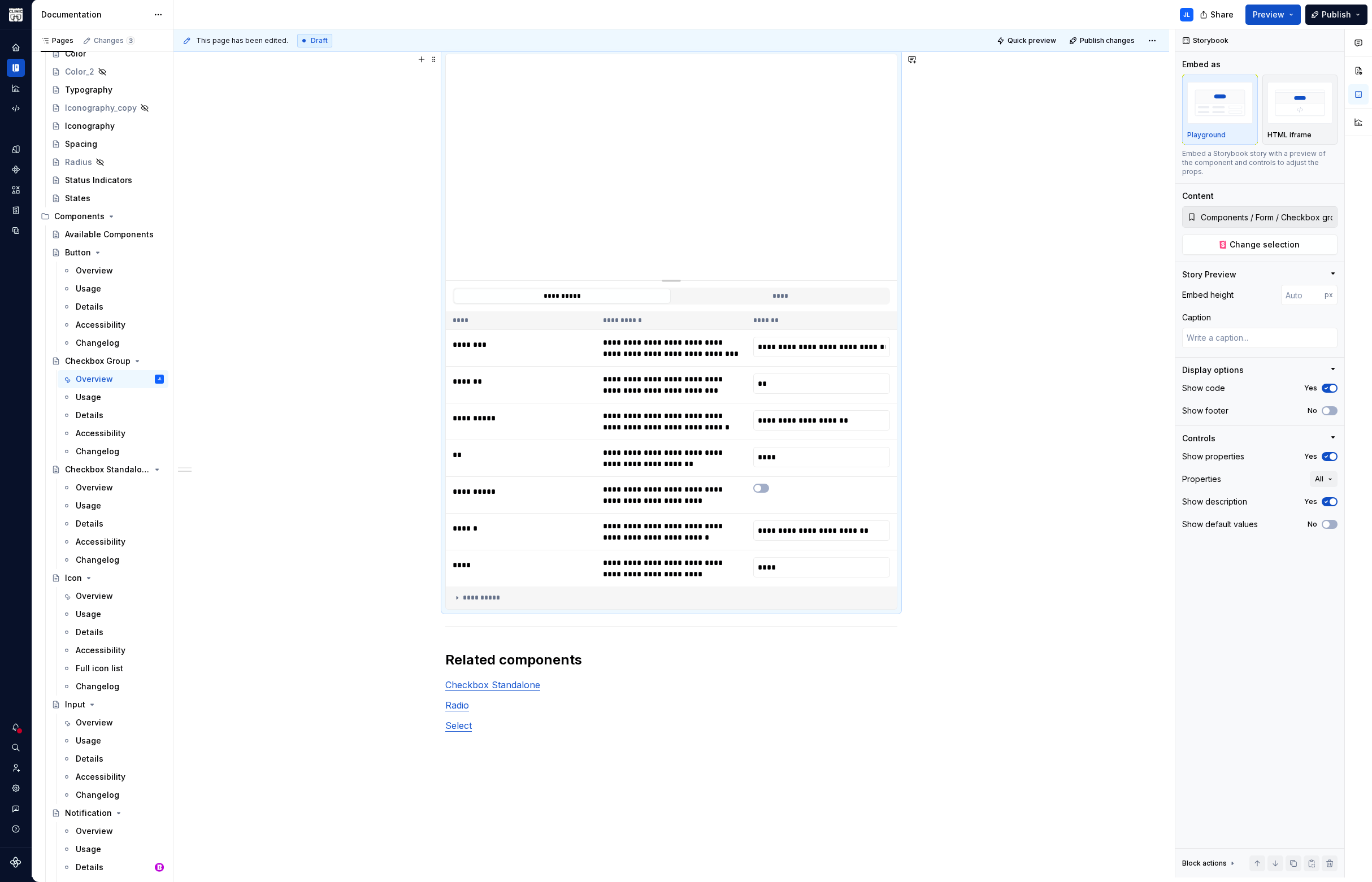
scroll to position [1126, 0]
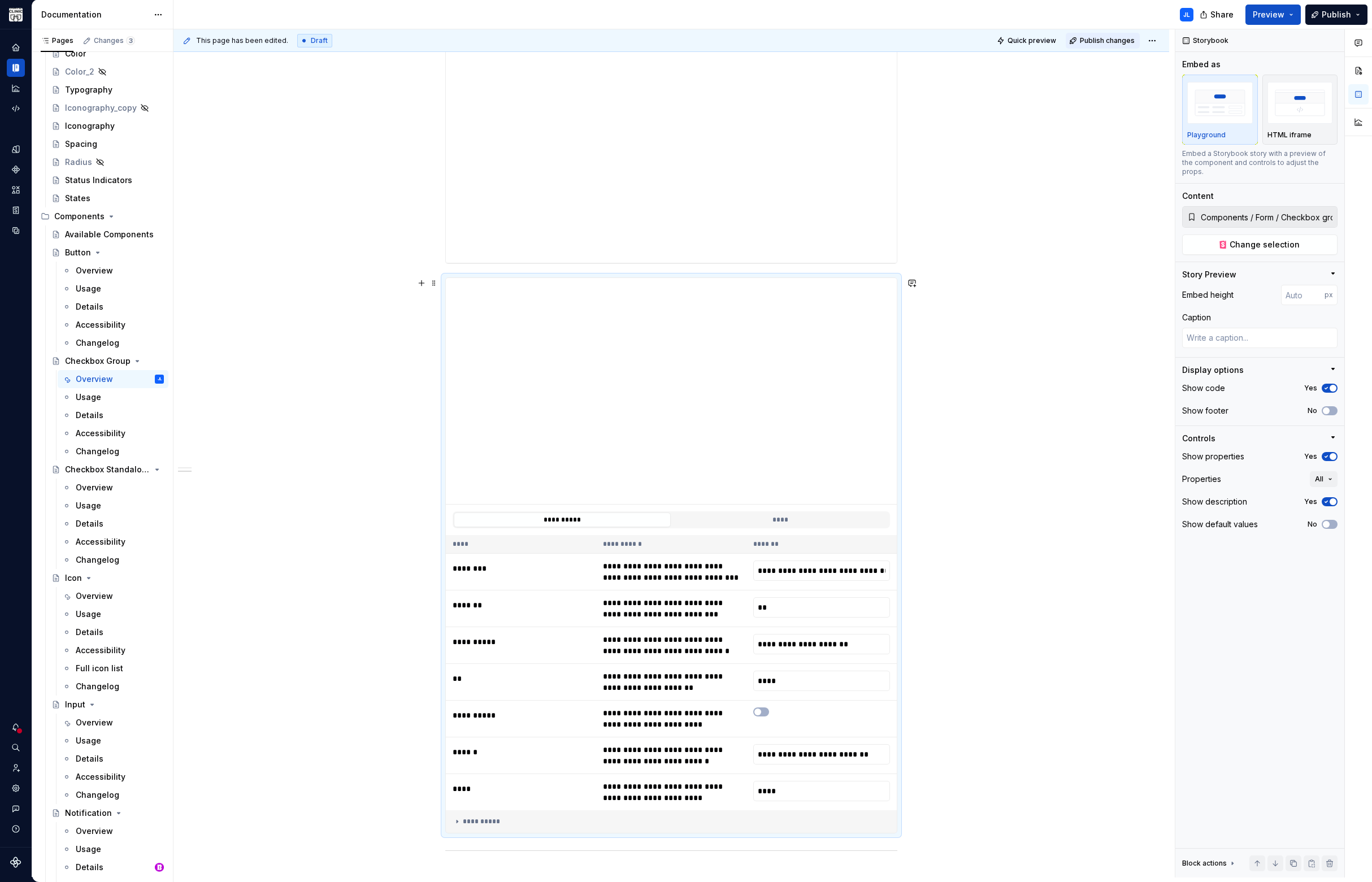
type input "**********"
click at [1020, 39] on span "Quick preview" at bounding box center [1032, 40] width 49 height 9
type textarea "*"
type input "**********"
type textarea "*"
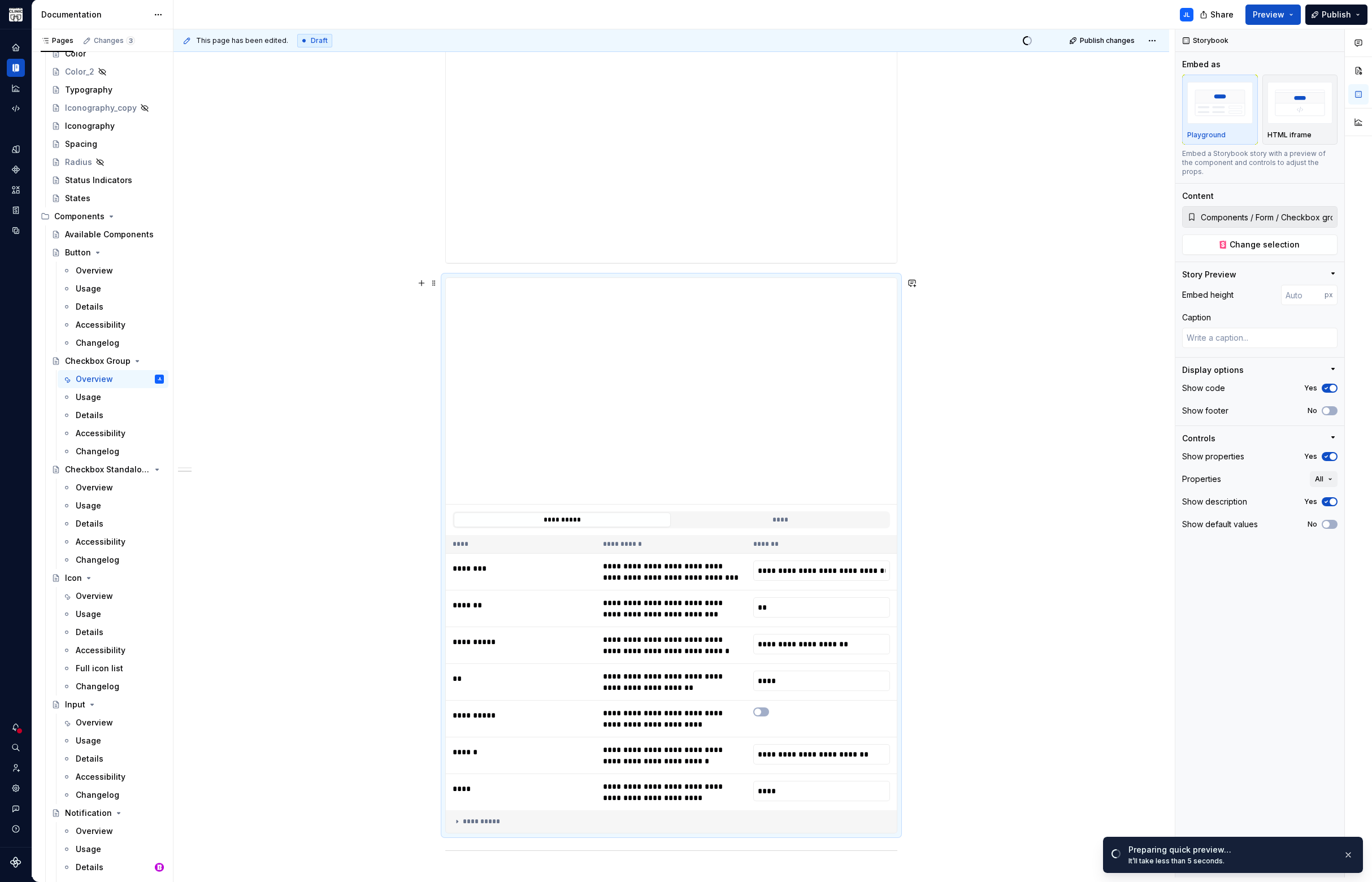
type input "**********"
click at [1307, 851] on span "Open page" at bounding box center [1312, 854] width 38 height 9
type textarea "*"
type input "**********"
type textarea "*"
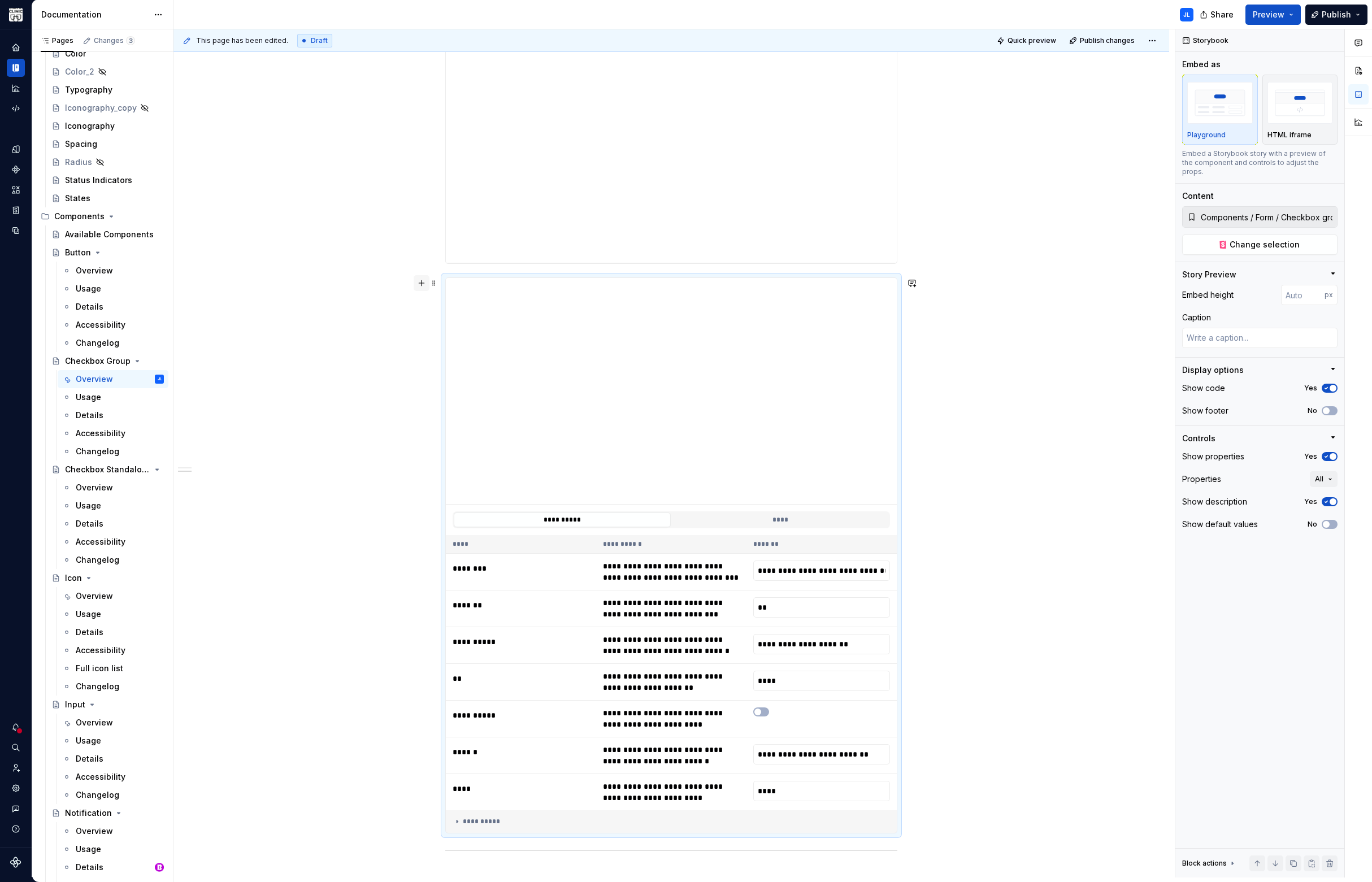
click at [420, 282] on button "button" at bounding box center [422, 283] width 16 height 16
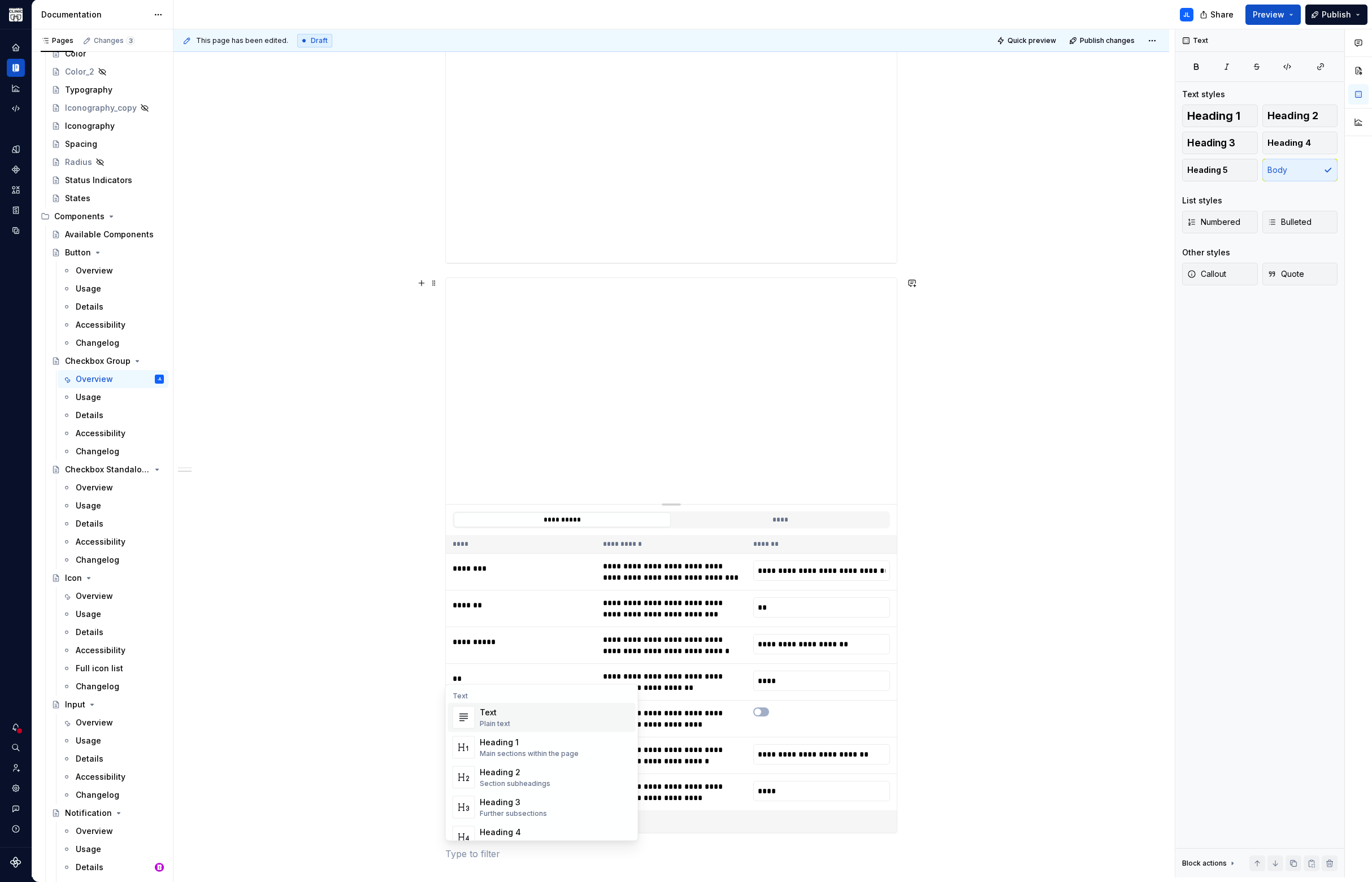
type input "**********"
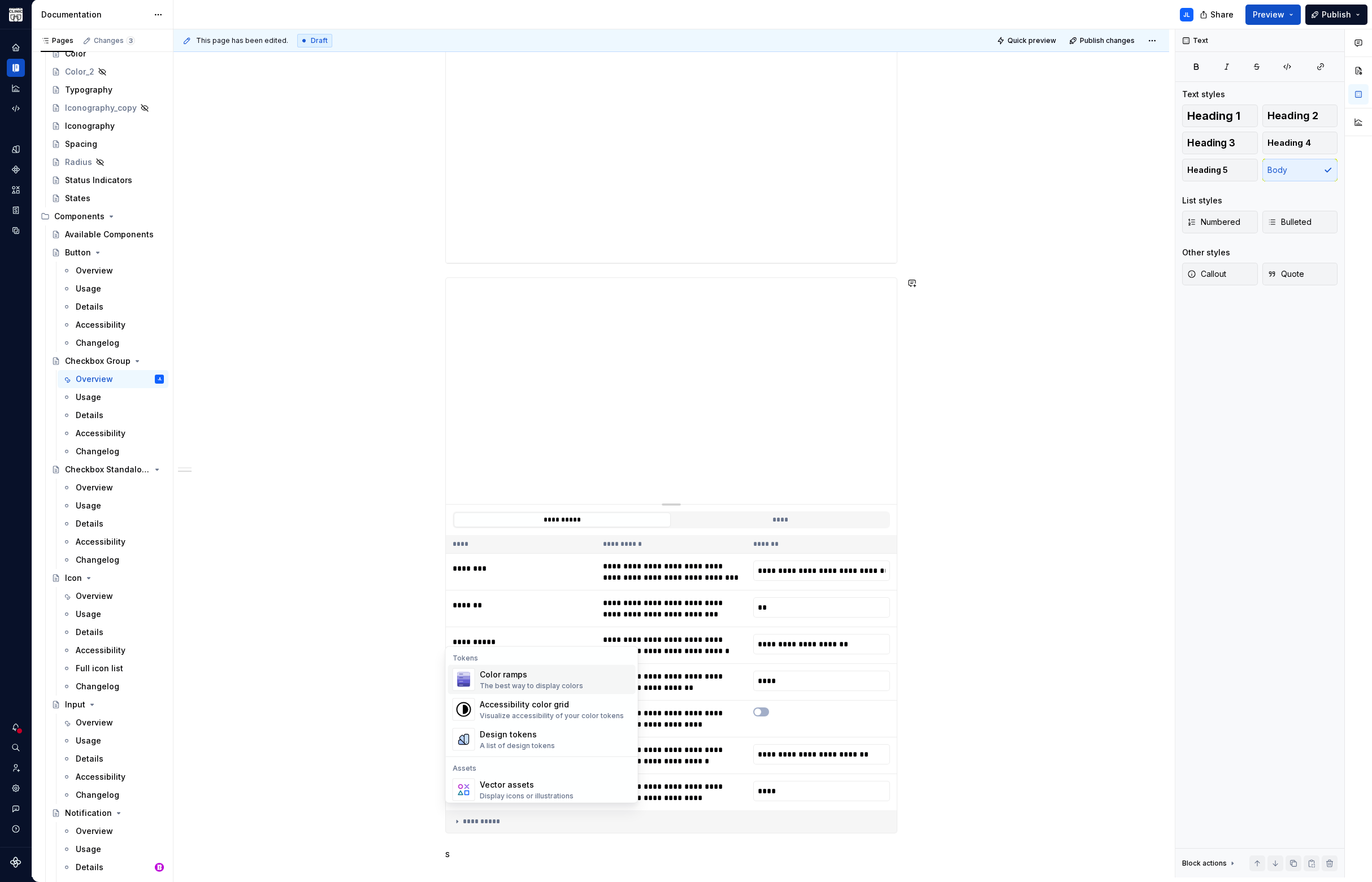
scroll to position [1164, 0]
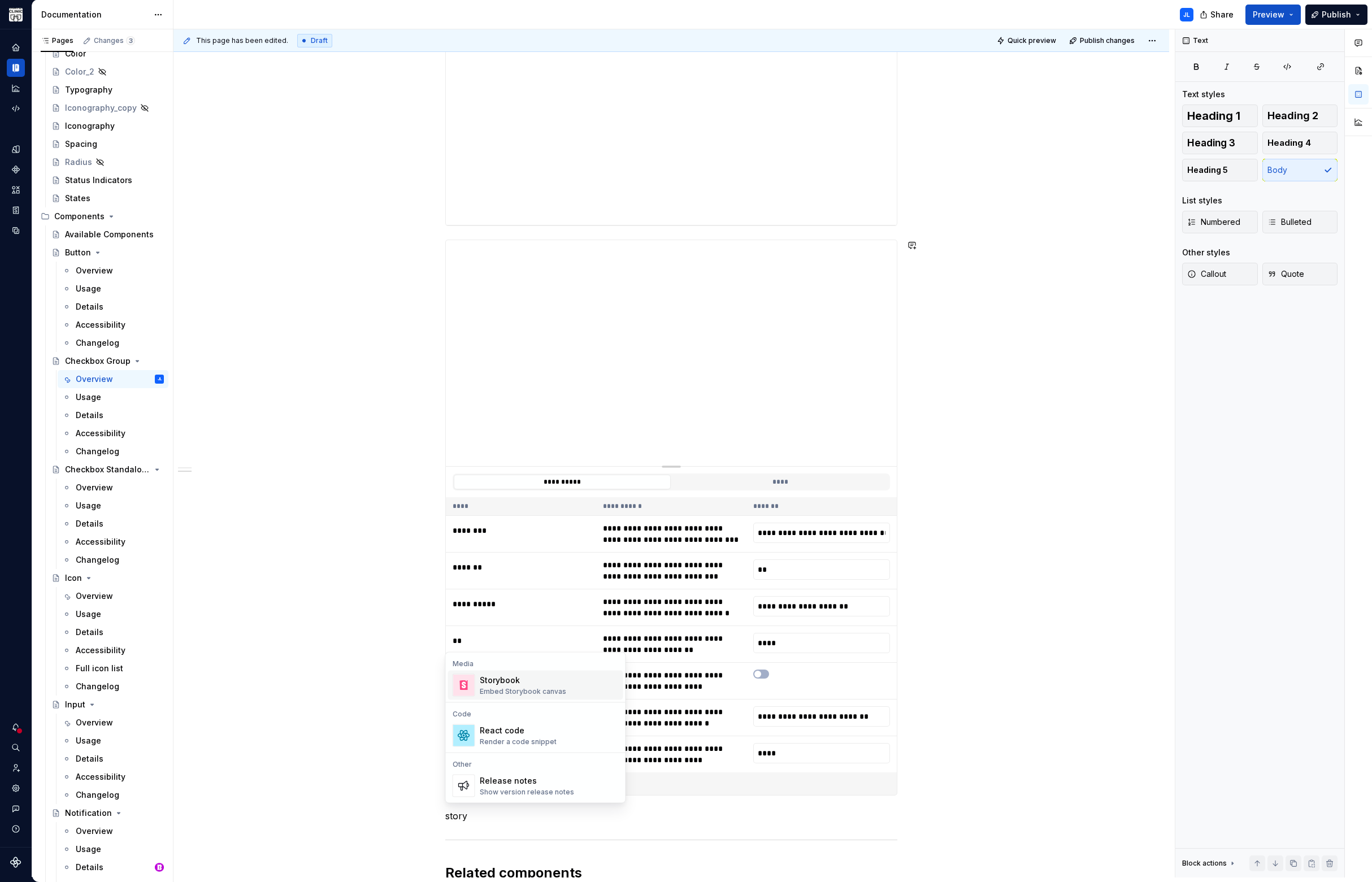
type textarea "*"
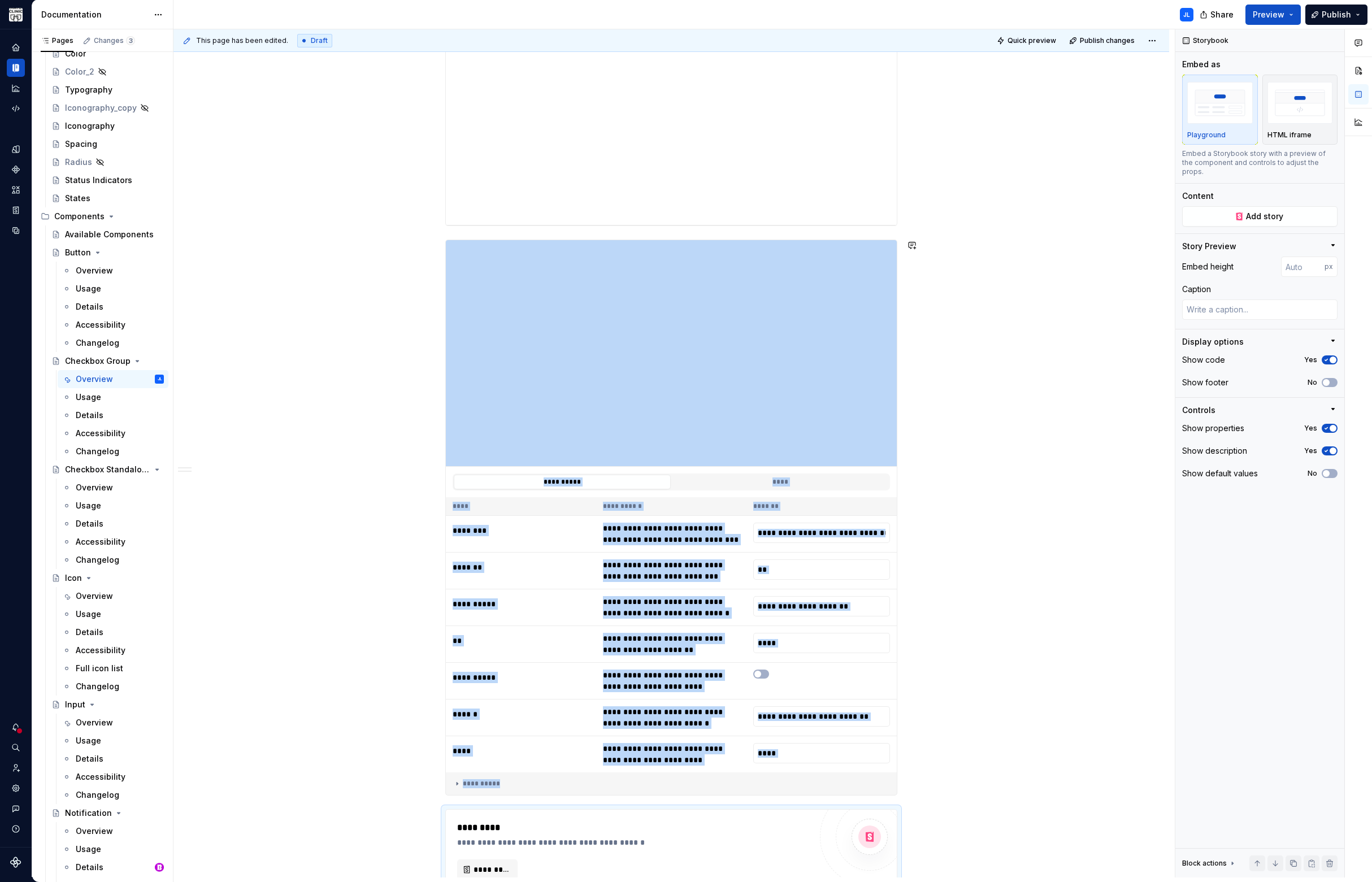
type input "**********"
type textarea "*"
type input "**********"
type textarea "*"
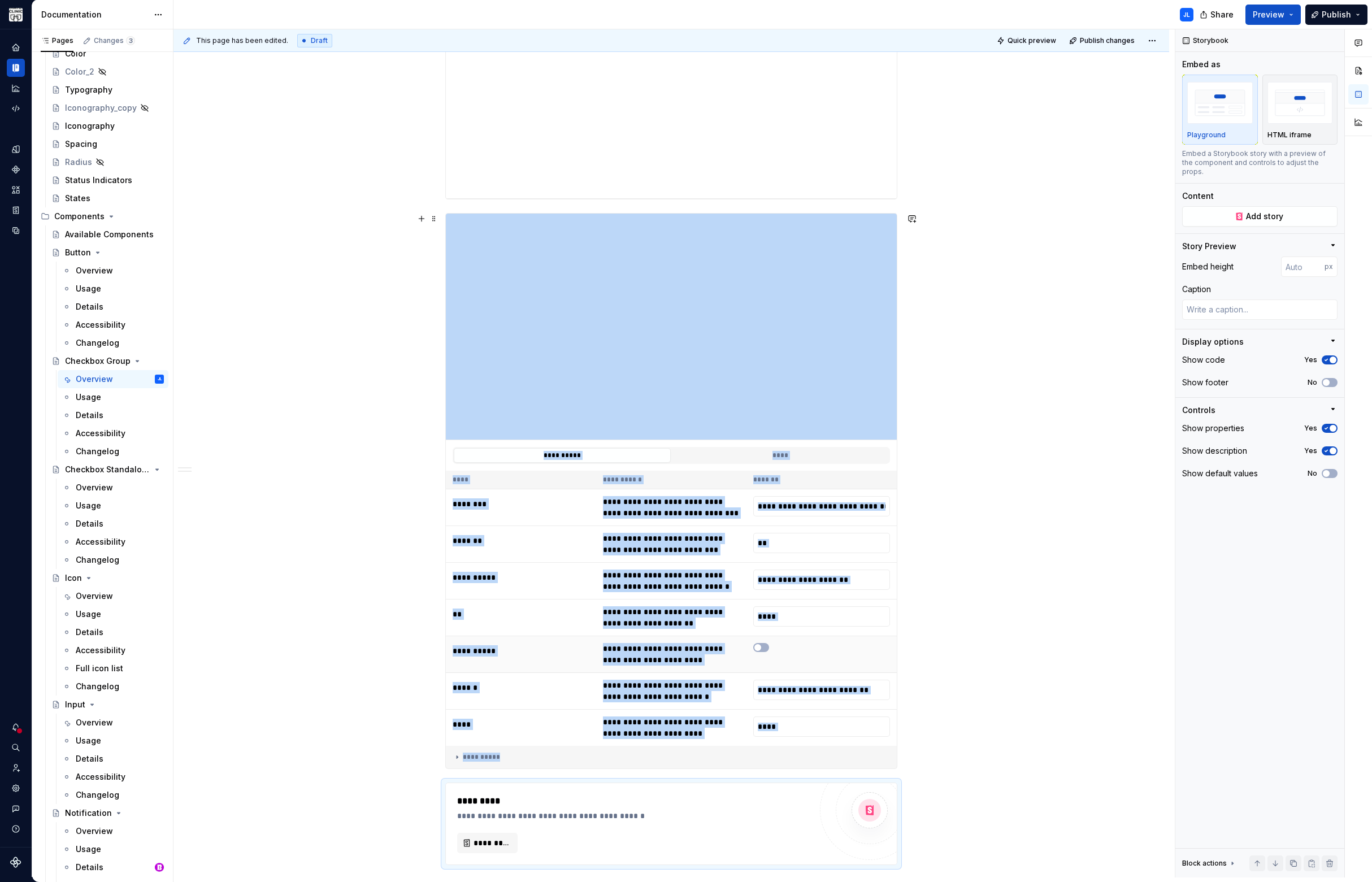
scroll to position [1343, 0]
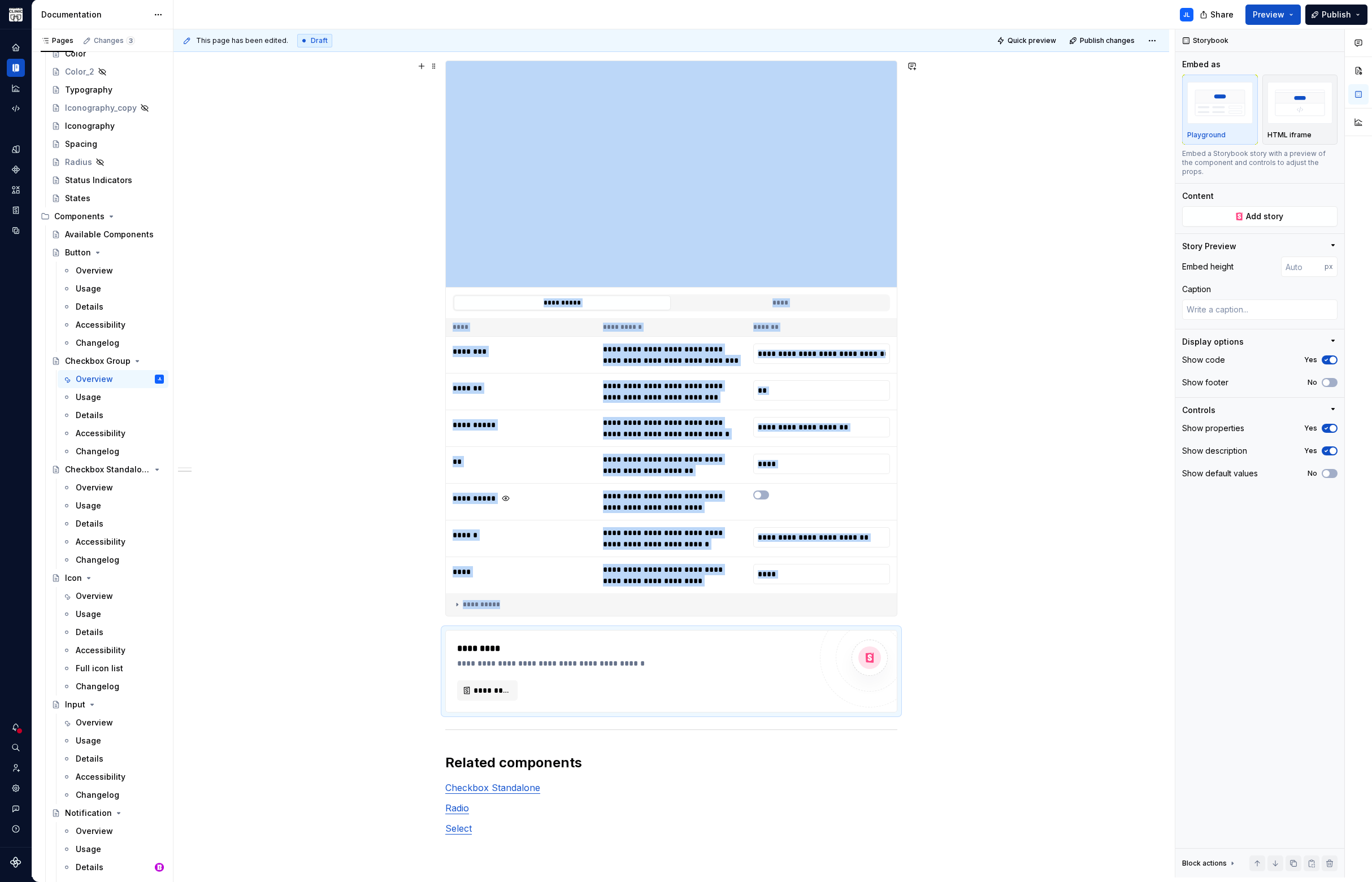
type input "**********"
click at [504, 692] on span "*********" at bounding box center [492, 690] width 37 height 12
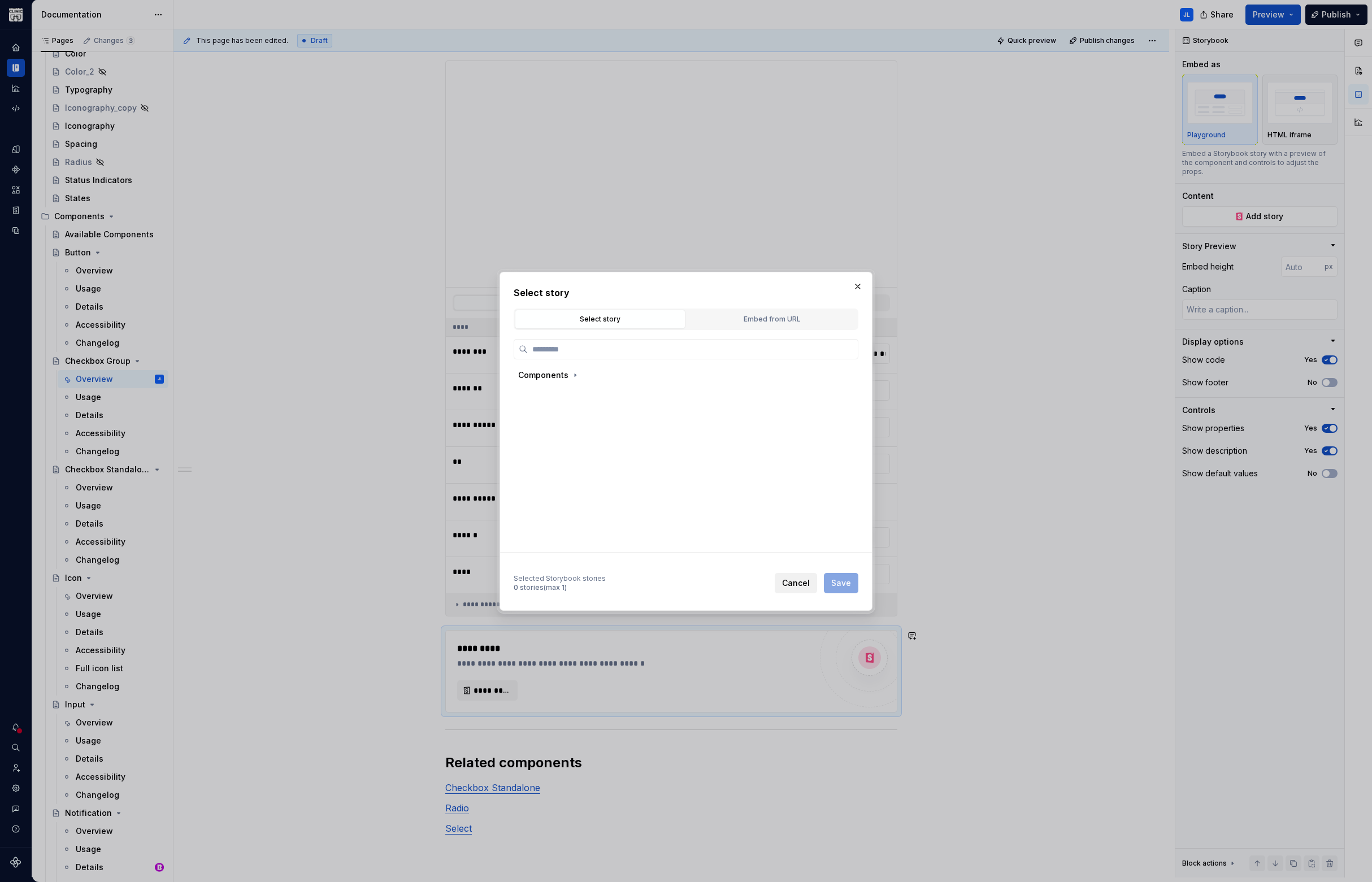
click at [798, 584] on span "Cancel" at bounding box center [796, 583] width 28 height 12
type textarea "*"
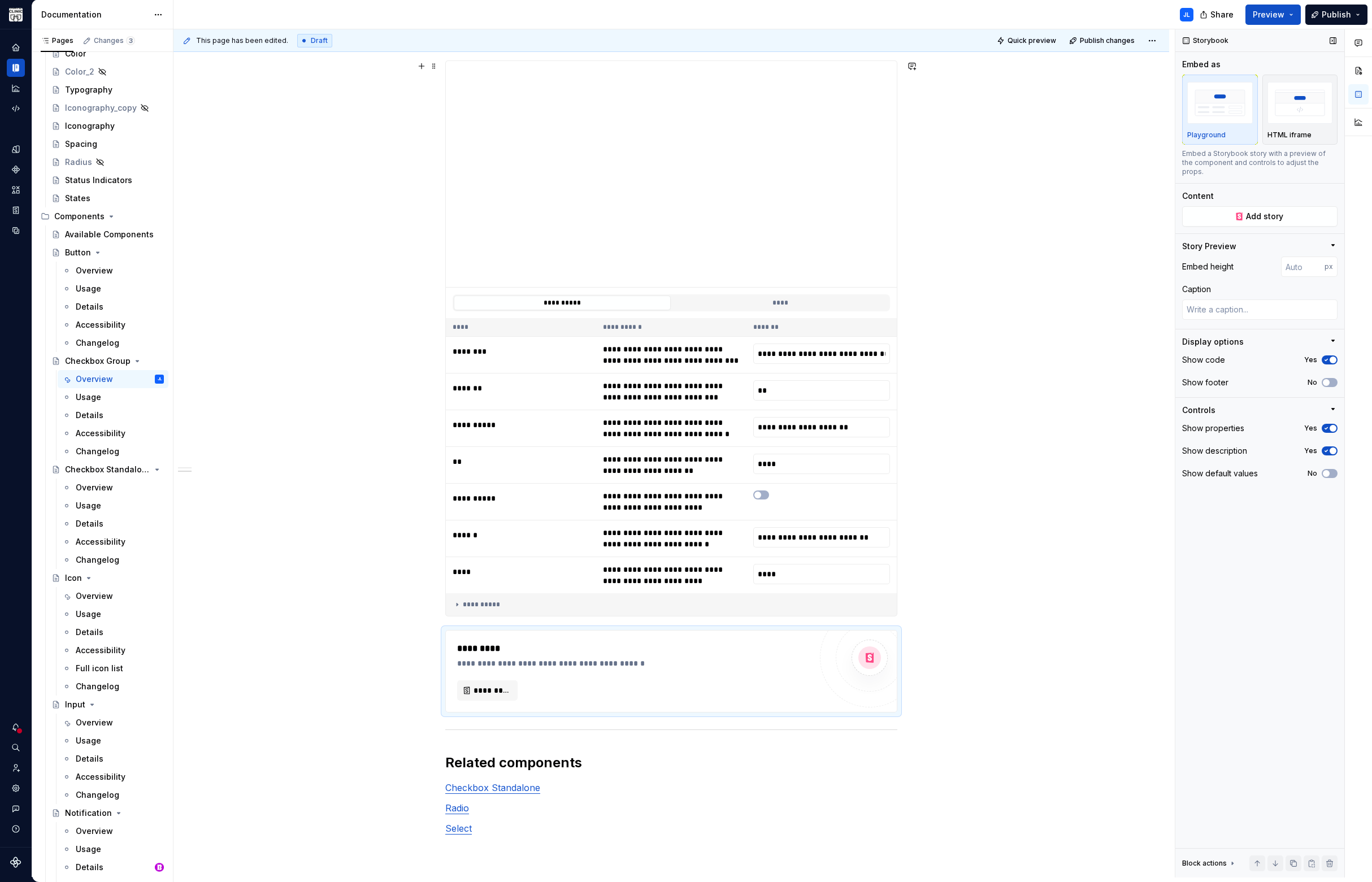
type input "**********"
click at [1294, 114] on img "button" at bounding box center [1300, 103] width 65 height 41
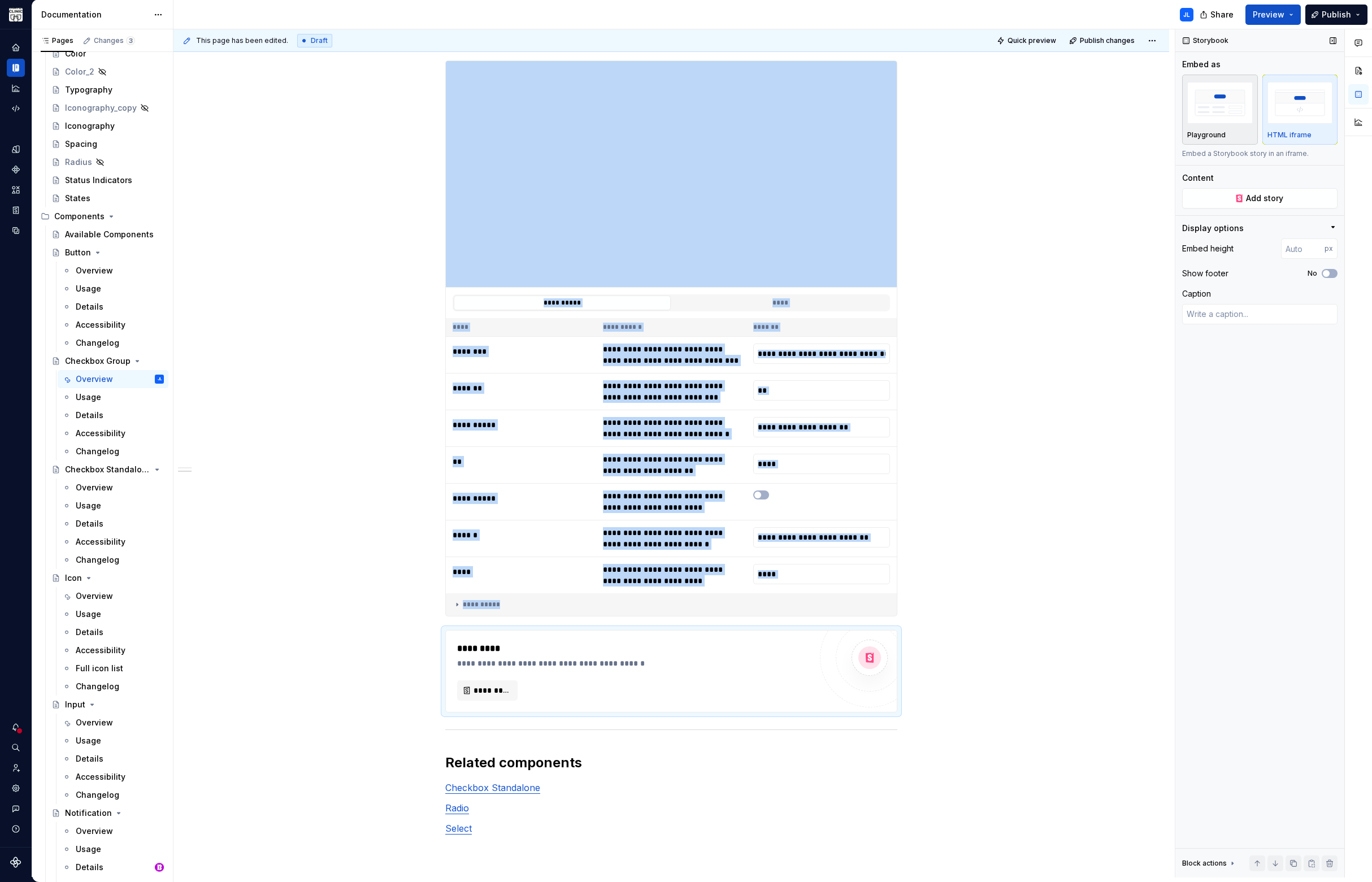
click at [1225, 115] on img "button" at bounding box center [1220, 103] width 65 height 41
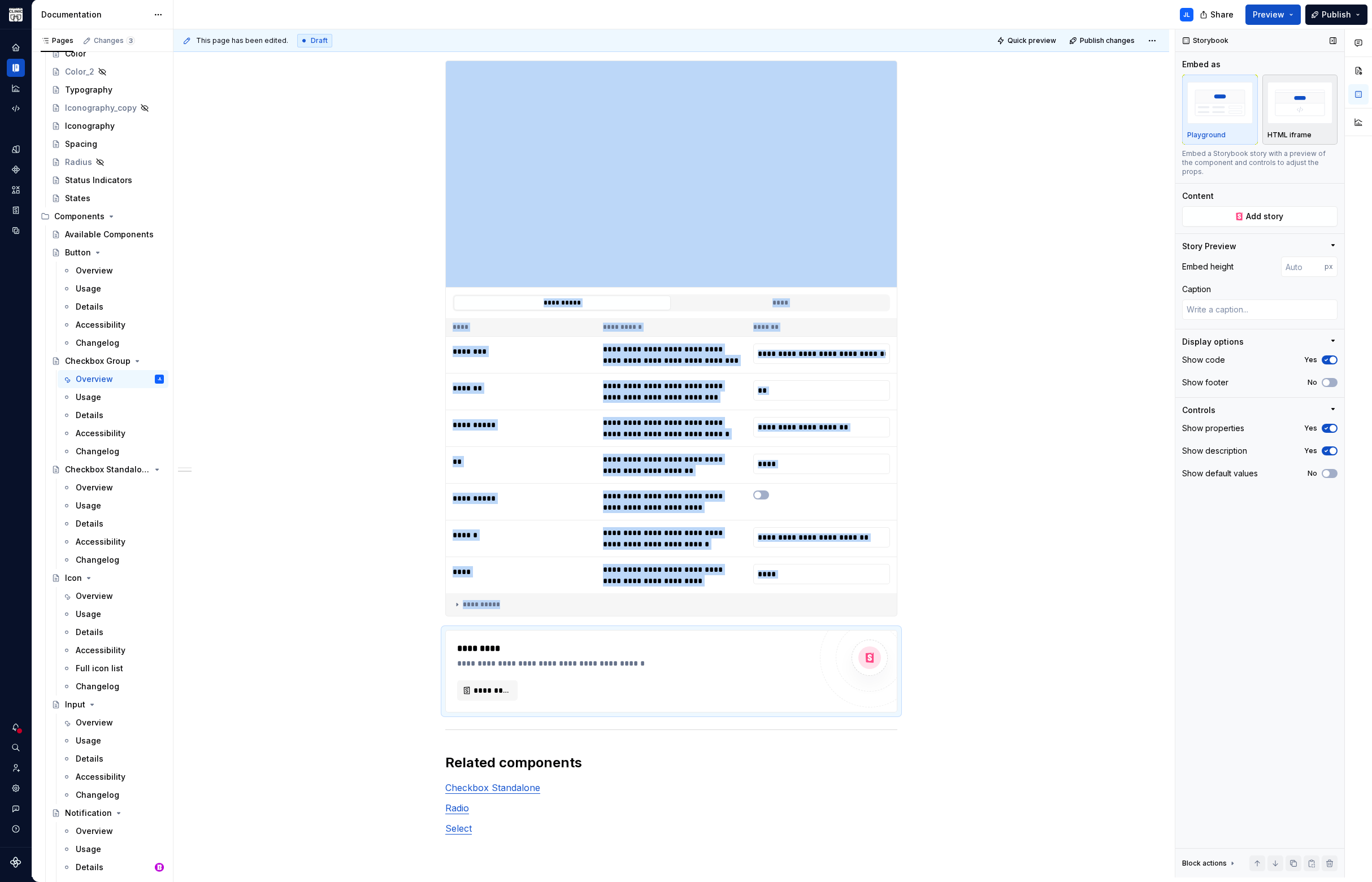
click at [1299, 114] on img "button" at bounding box center [1300, 103] width 65 height 41
type textarea "*"
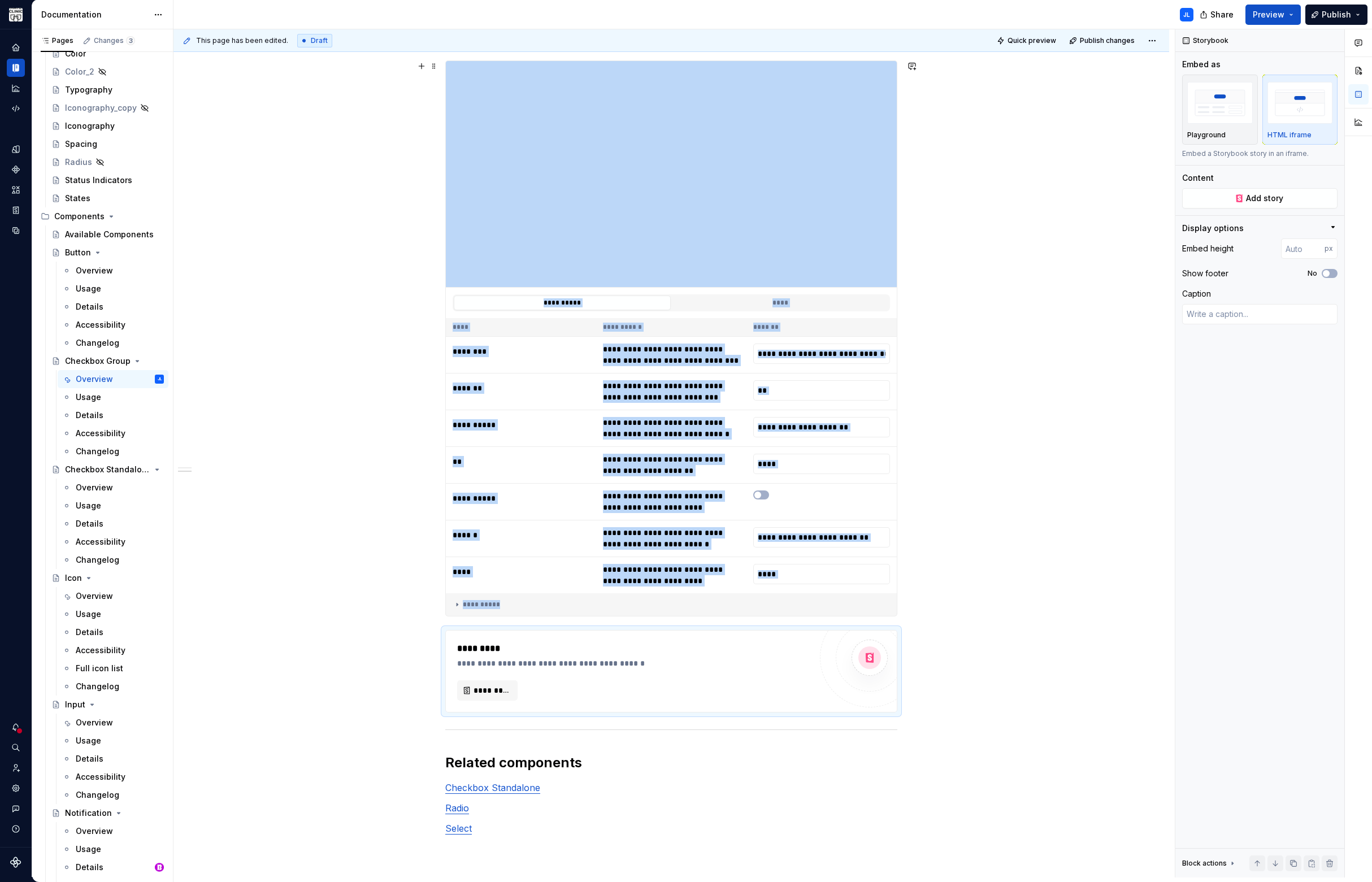
type input "**********"
click at [484, 689] on span "*********" at bounding box center [492, 690] width 37 height 12
type textarea "*"
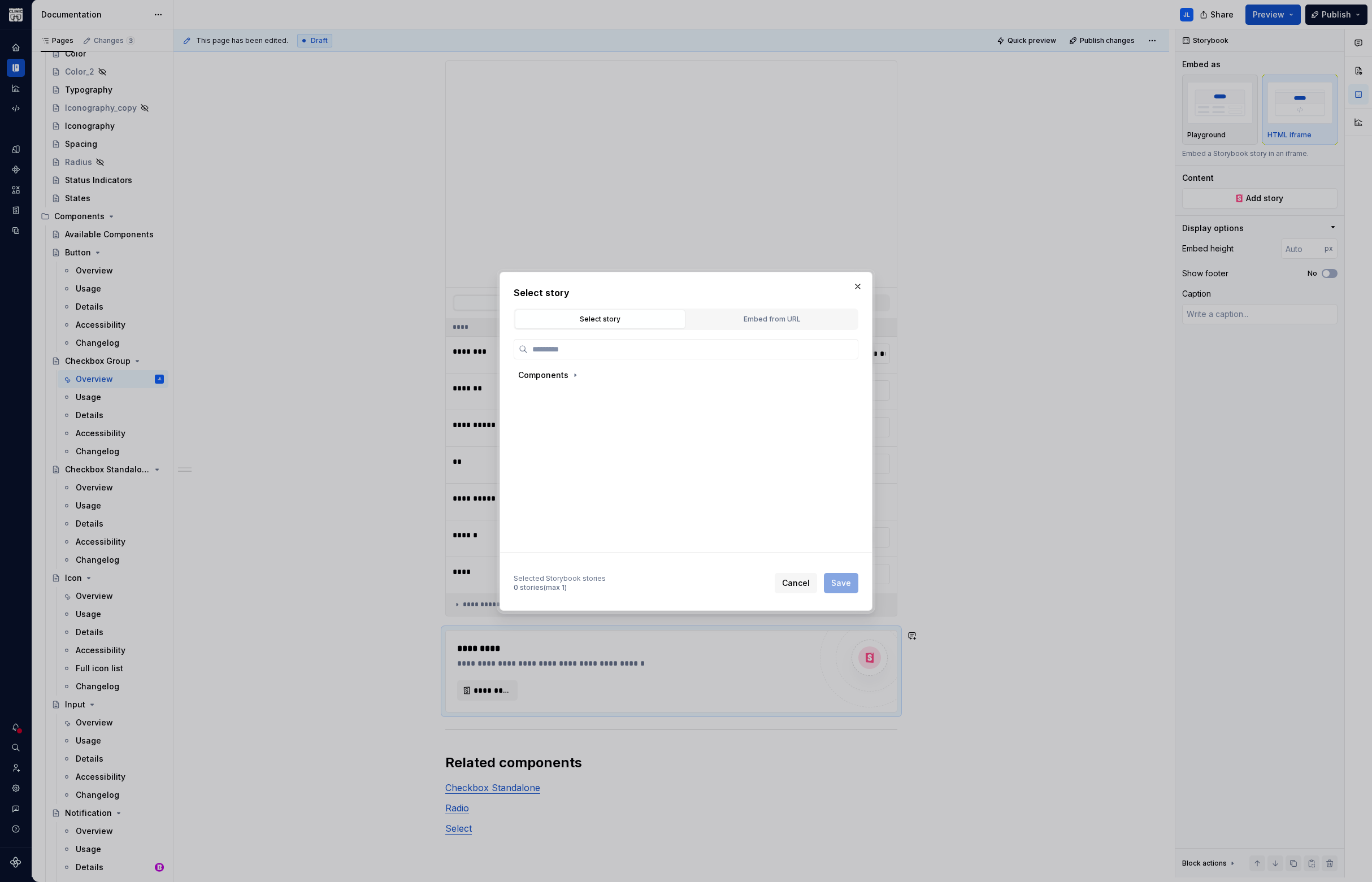
type input "**********"
click at [741, 322] on div "Embed from URL" at bounding box center [772, 319] width 163 height 12
click at [567, 410] on input "text" at bounding box center [670, 408] width 286 height 21
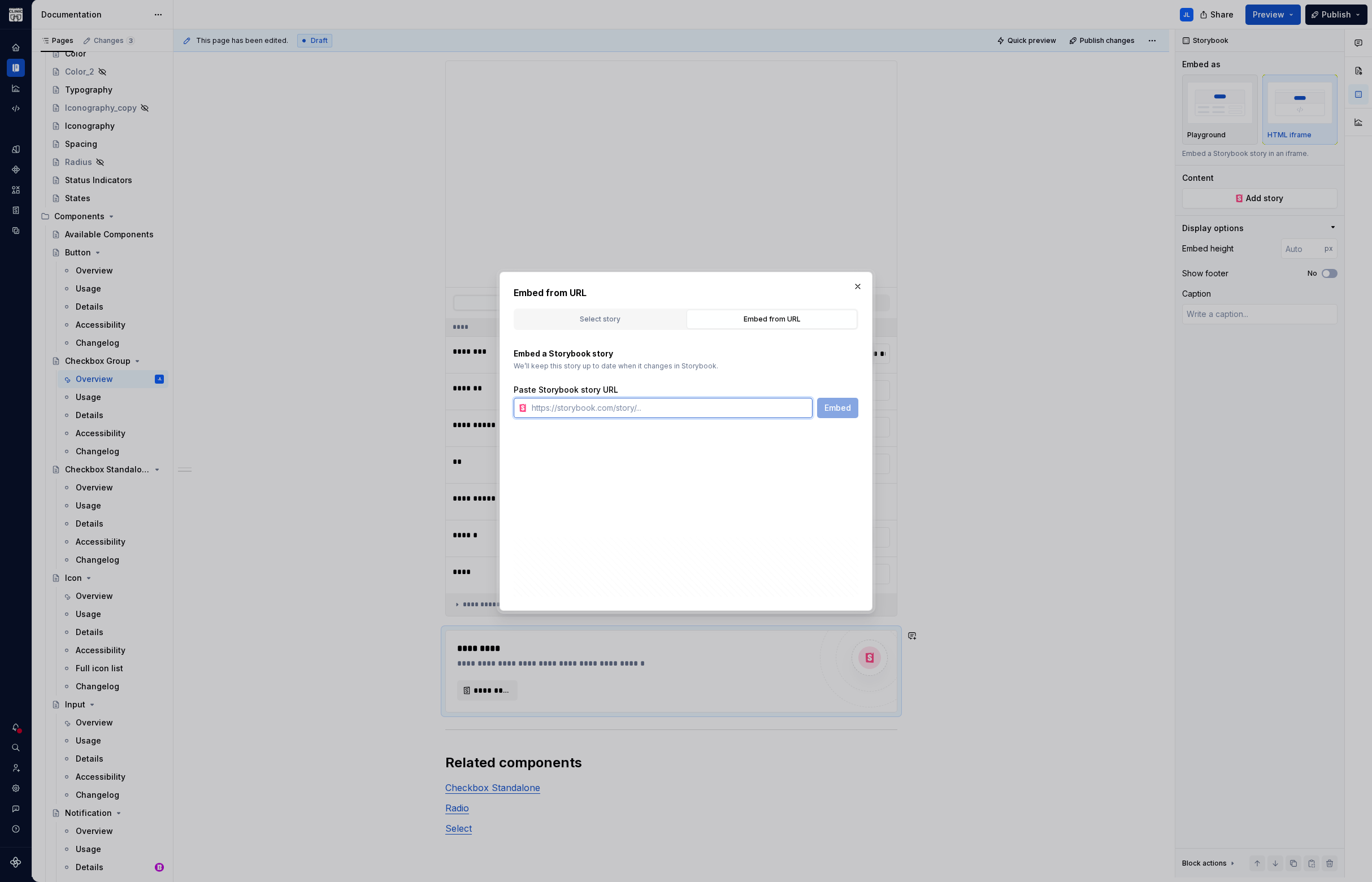
paste input "[URL][DOMAIN_NAME]"
type input "[URL][DOMAIN_NAME]"
click at [837, 405] on span "Embed" at bounding box center [837, 408] width 26 height 12
type textarea "*"
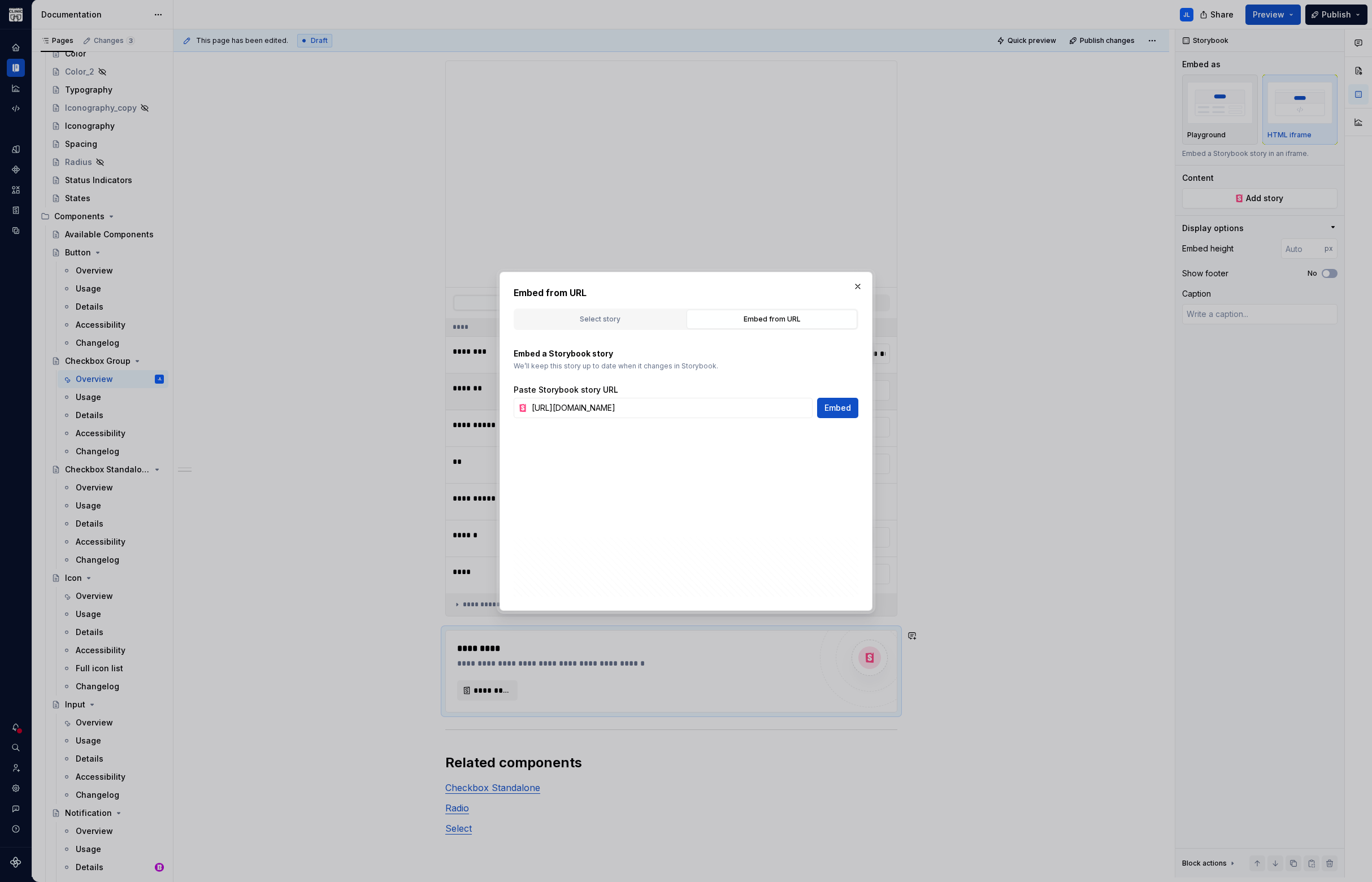
scroll to position [0, 0]
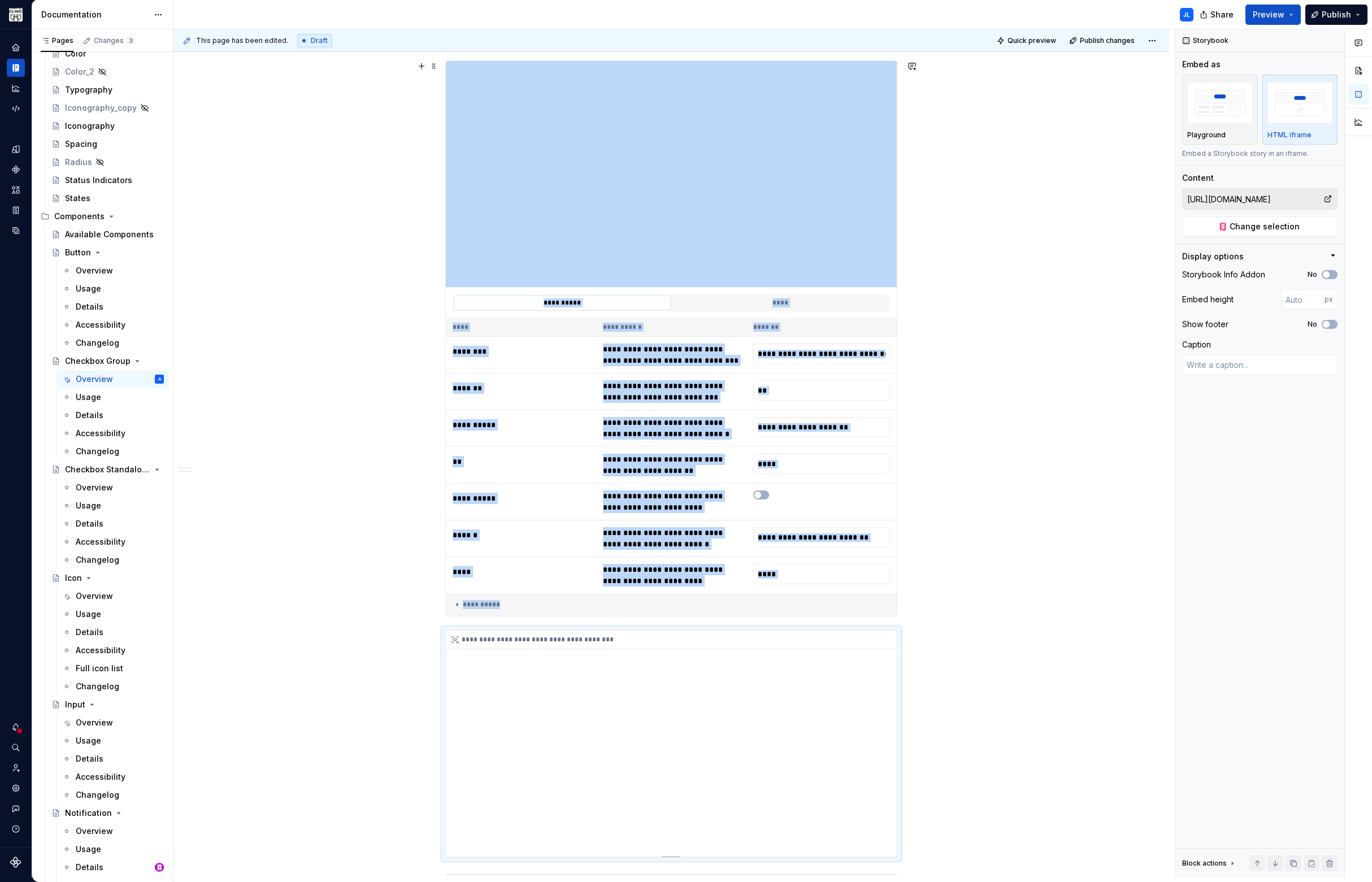
type input "**********"
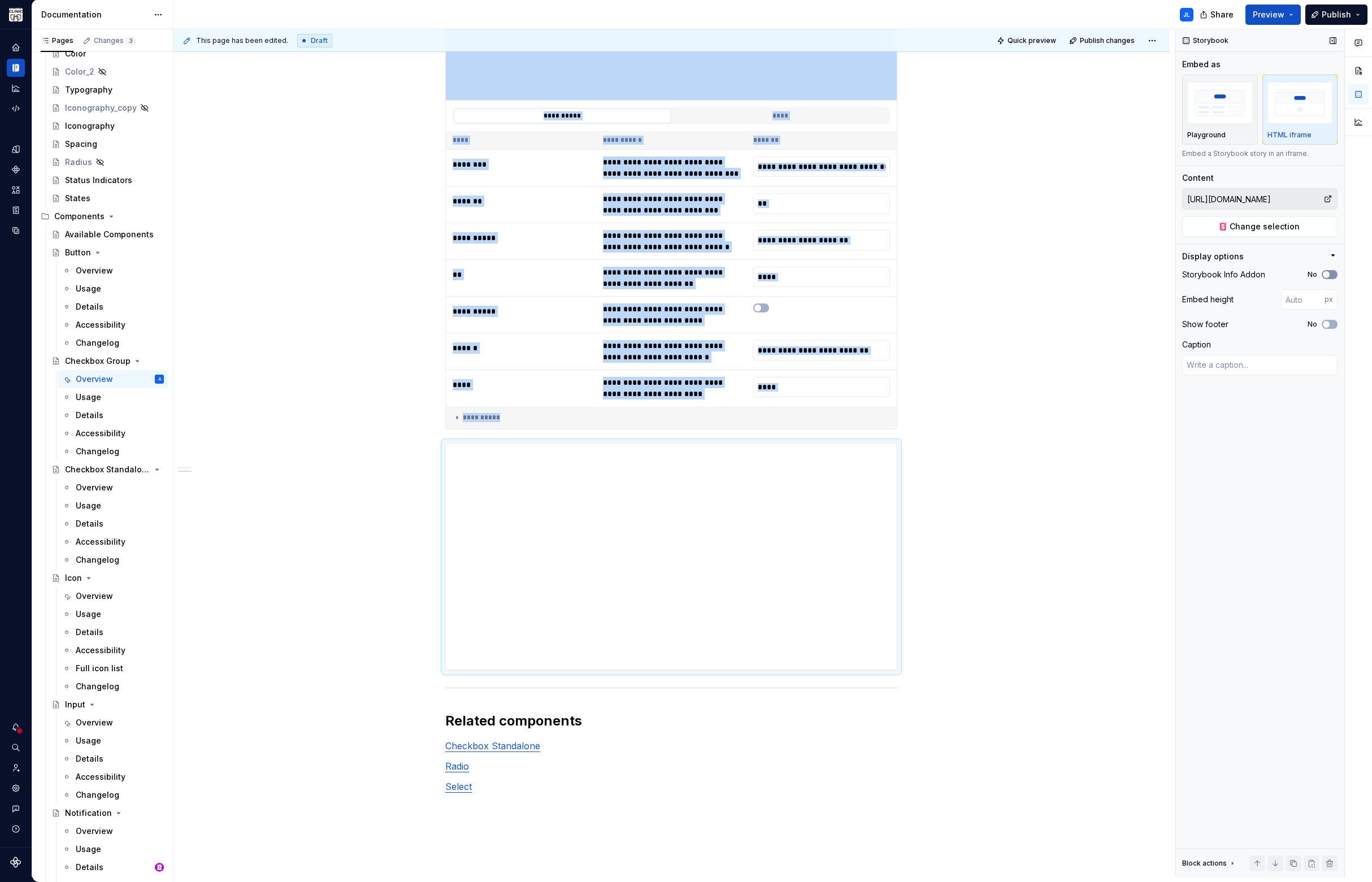
click at [1323, 272] on span "button" at bounding box center [1326, 275] width 7 height 7
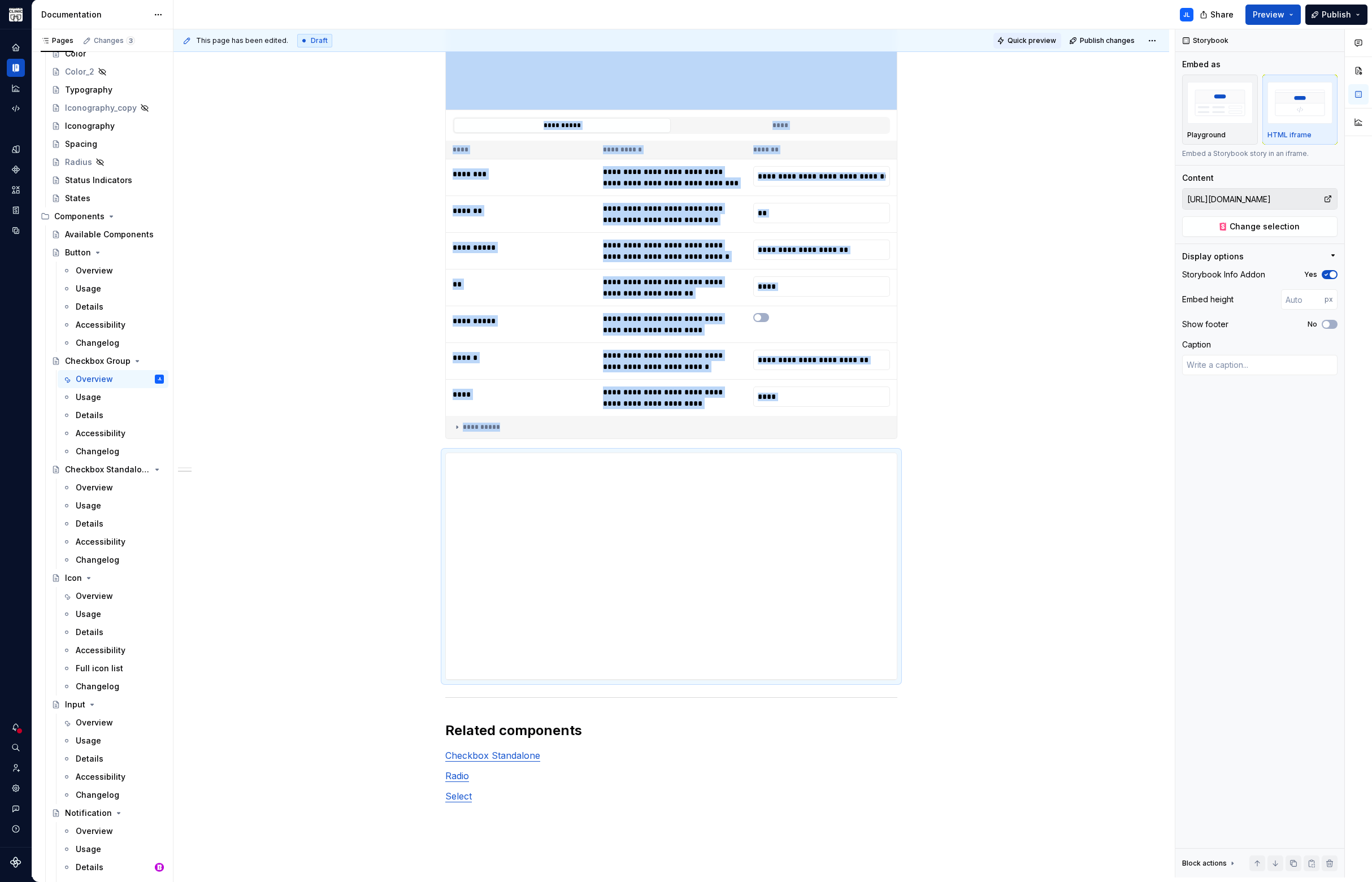
click at [1027, 39] on span "Quick preview" at bounding box center [1032, 40] width 49 height 9
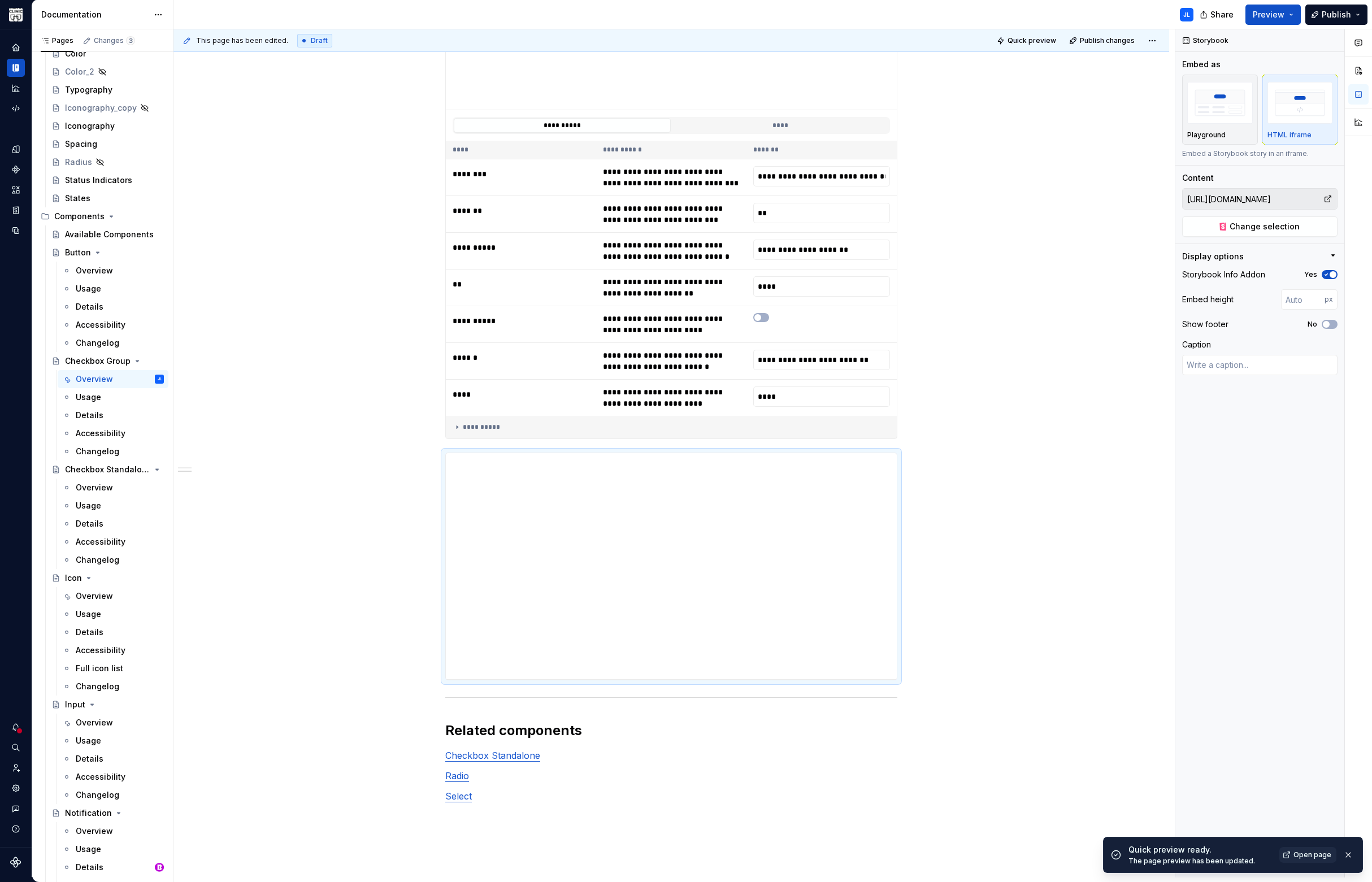
click at [1310, 844] on div "Quick preview ready. The page preview has been updated. Open page" at bounding box center [1242, 854] width 227 height 21
click at [1307, 856] on span "Open page" at bounding box center [1312, 854] width 38 height 9
type textarea "*"
drag, startPoint x: 1305, startPoint y: 298, endPoint x: 1183, endPoint y: 296, distance: 122.0
click at [1194, 292] on div "Embed height px" at bounding box center [1260, 300] width 155 height 21
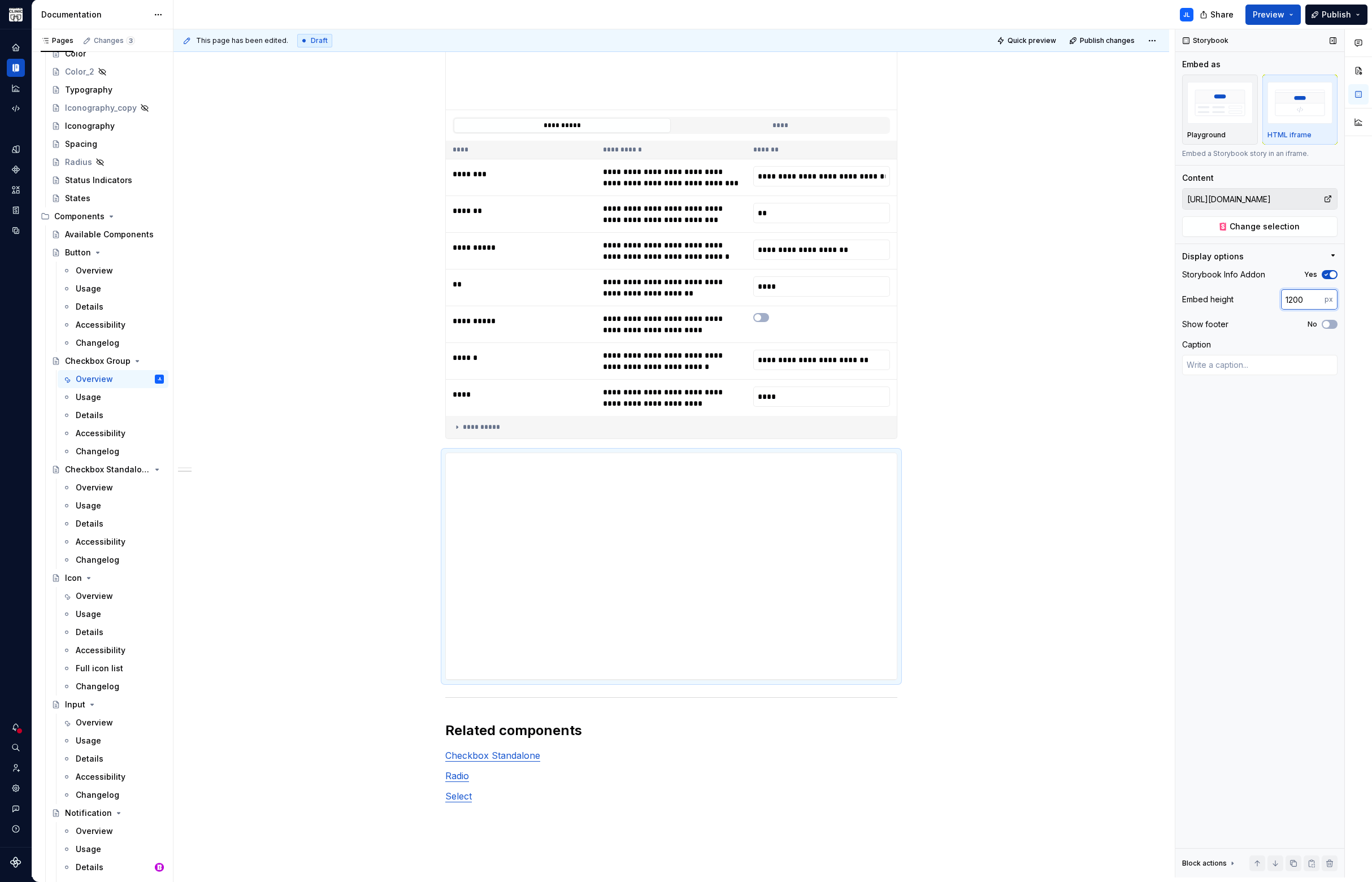
type input "1200"
type textarea "*"
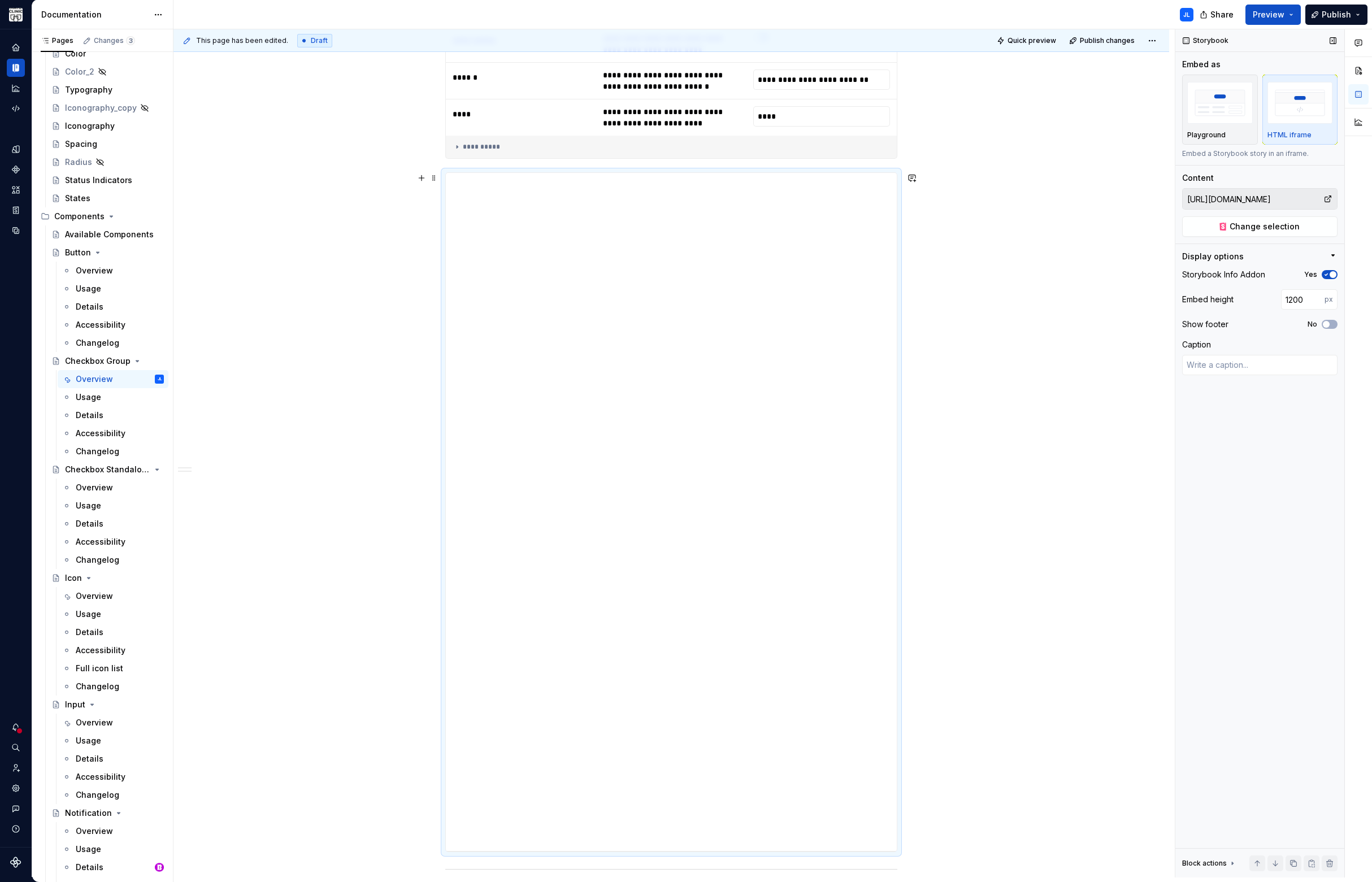
scroll to position [1874, 0]
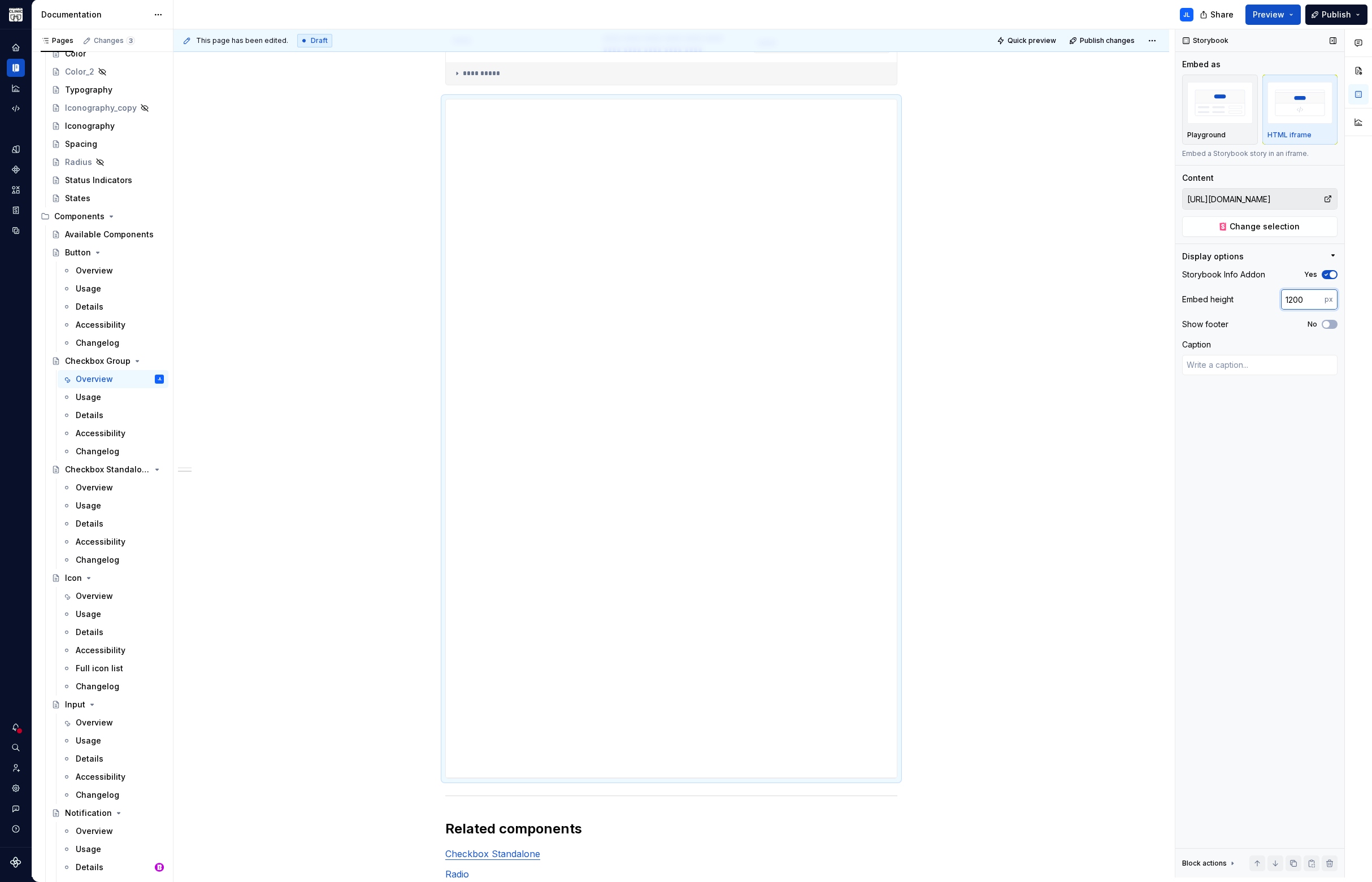
drag, startPoint x: 1308, startPoint y: 298, endPoint x: 1239, endPoint y: 299, distance: 69.0
click at [1239, 299] on div "Embed height 1200 px" at bounding box center [1260, 300] width 155 height 21
type input "800"
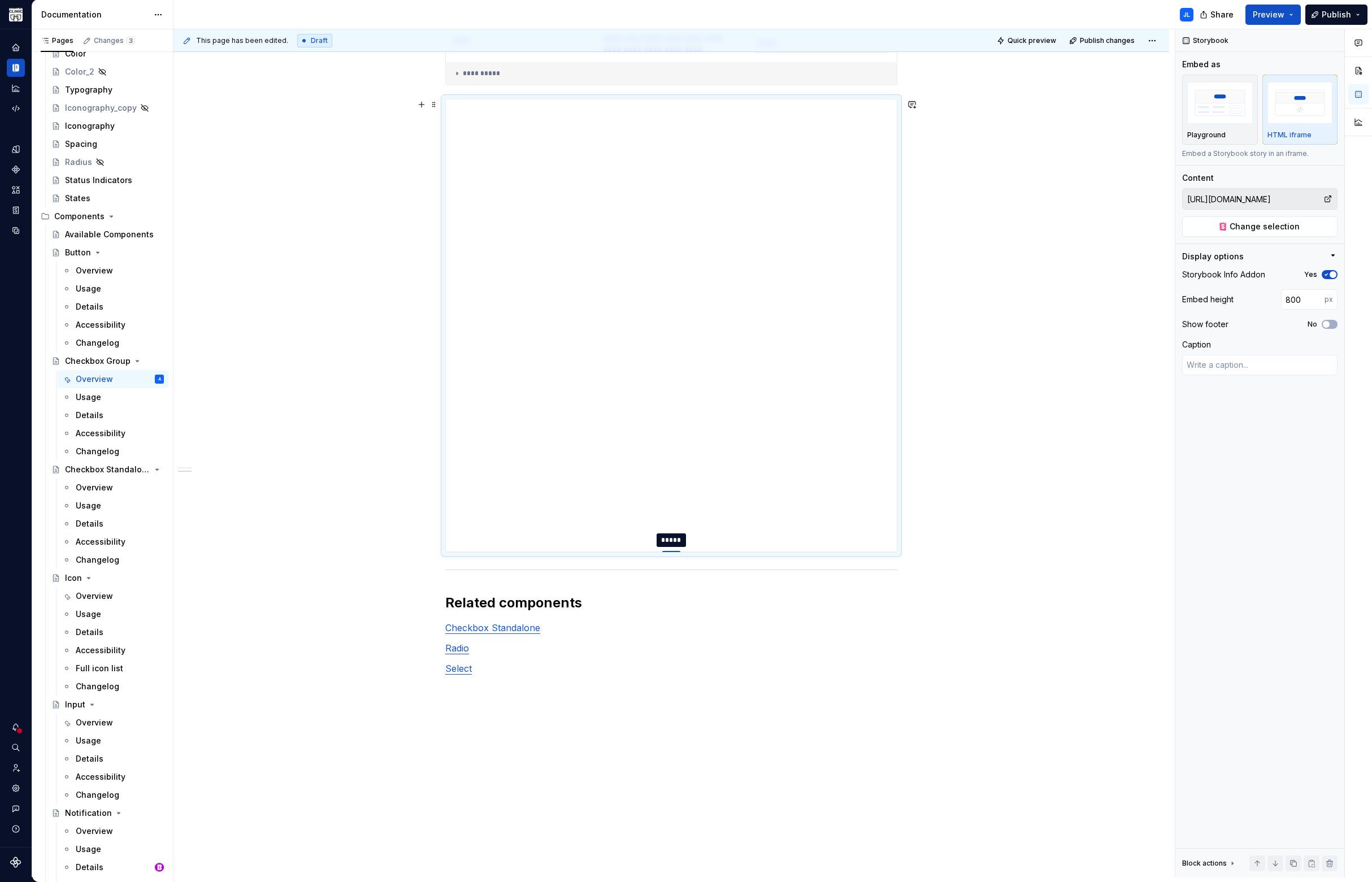
type textarea "*"
type input "809"
type textarea "*"
type input "813"
type textarea "*"
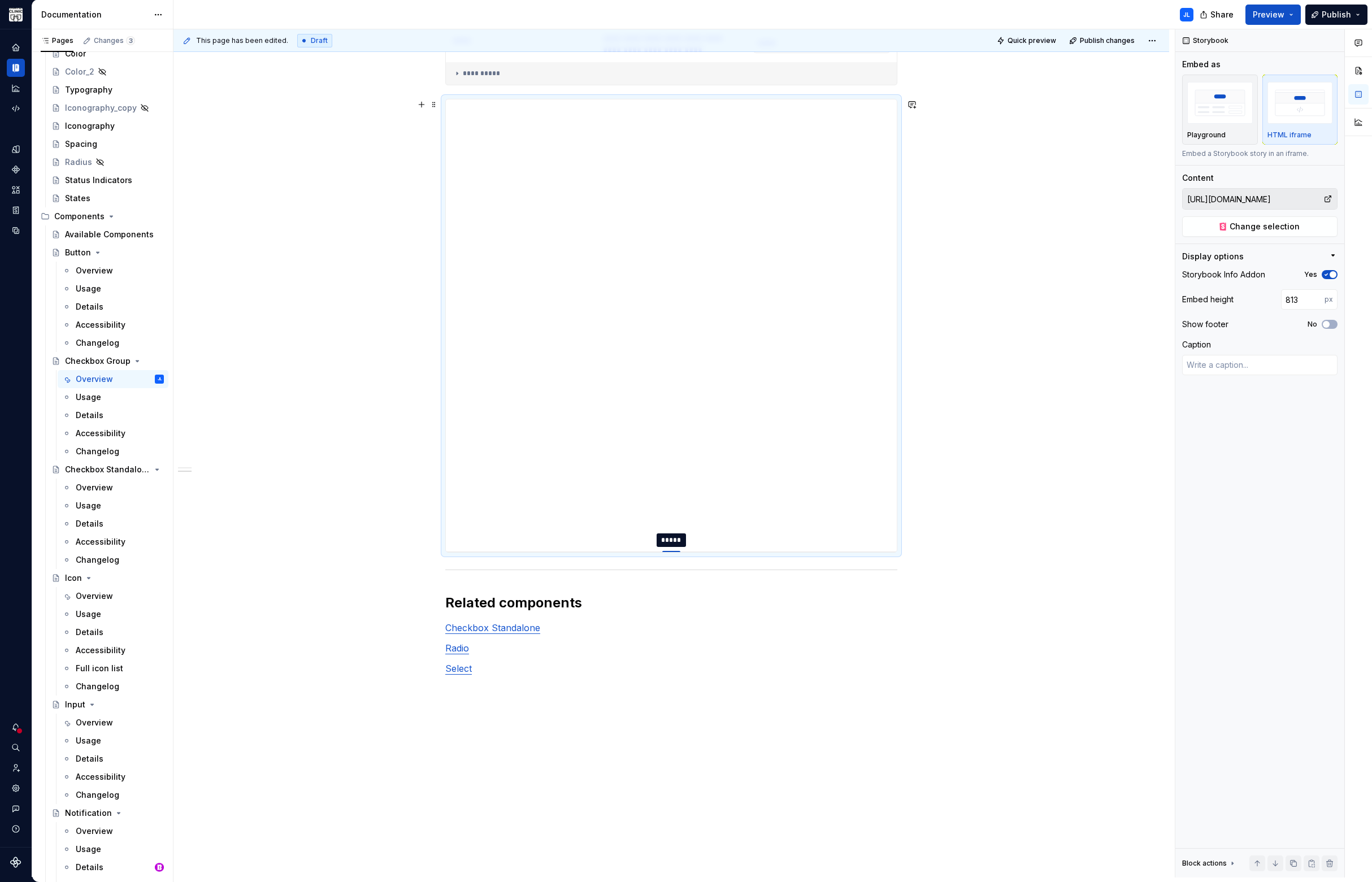
type input "818"
type textarea "*"
type input "828"
type textarea "*"
type input "835"
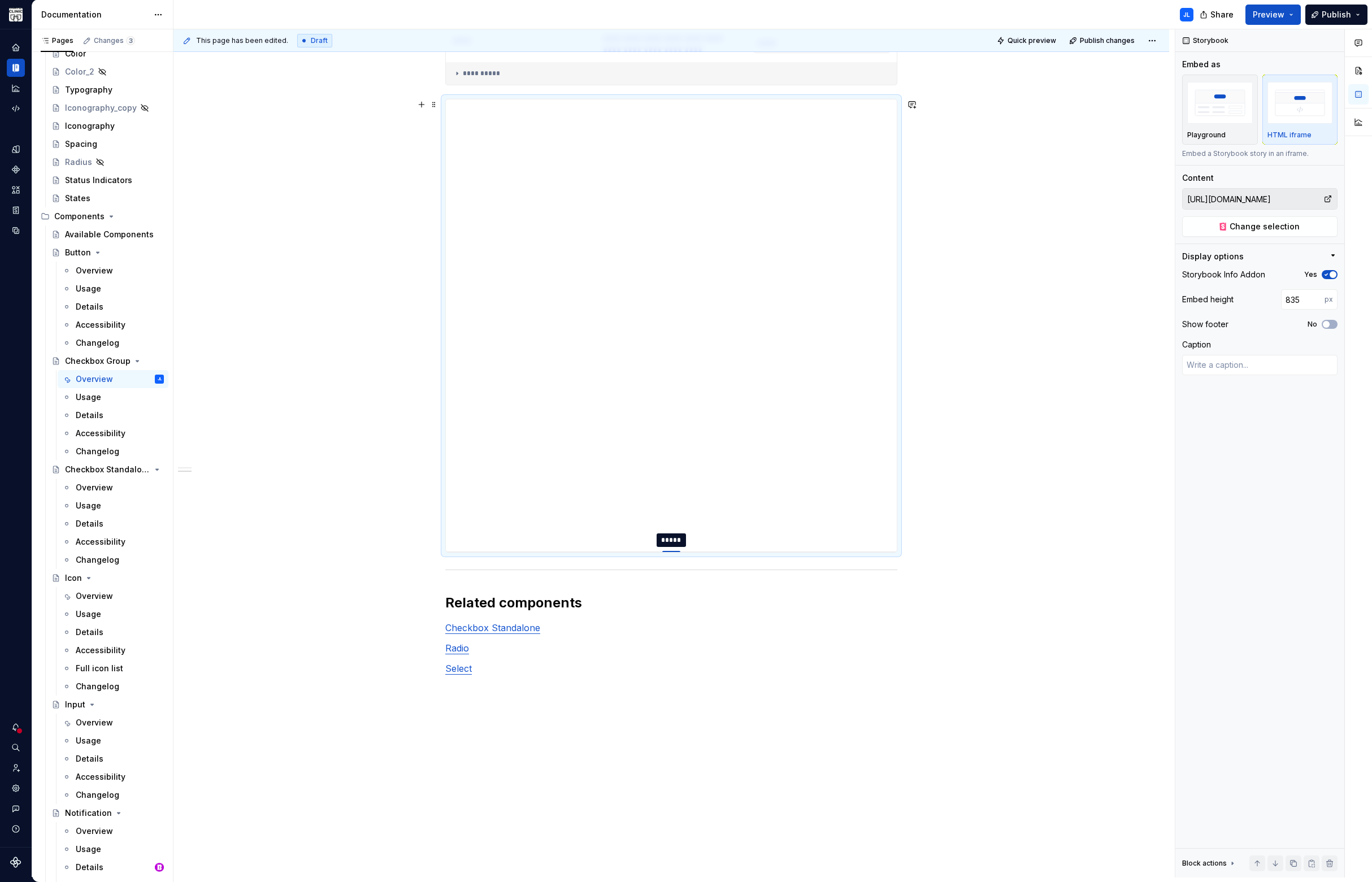
type textarea "*"
type input "838"
type textarea "*"
type input "845"
type textarea "*"
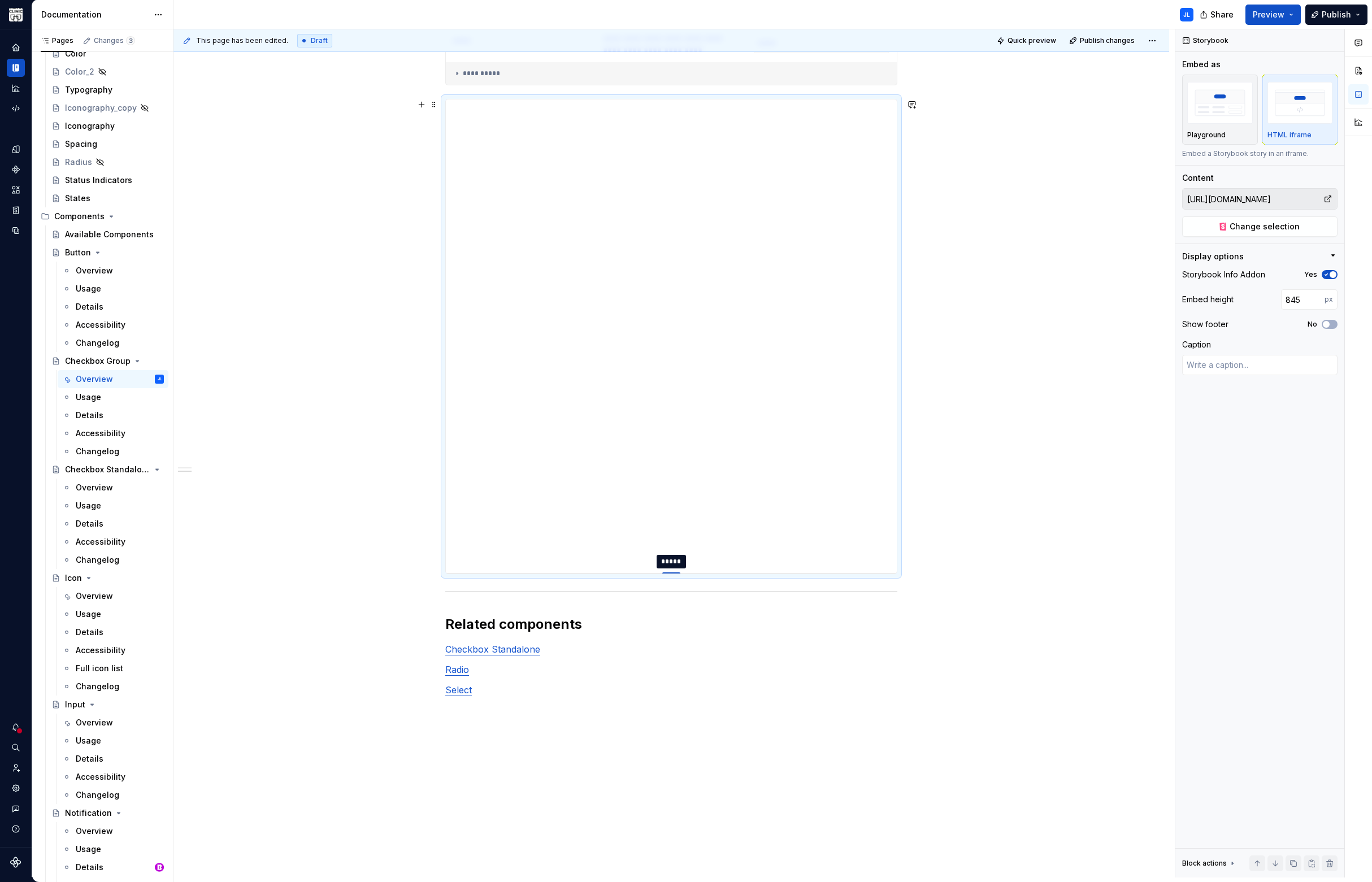
type input "848"
type textarea "*"
type input "853"
type textarea "*"
type input "860"
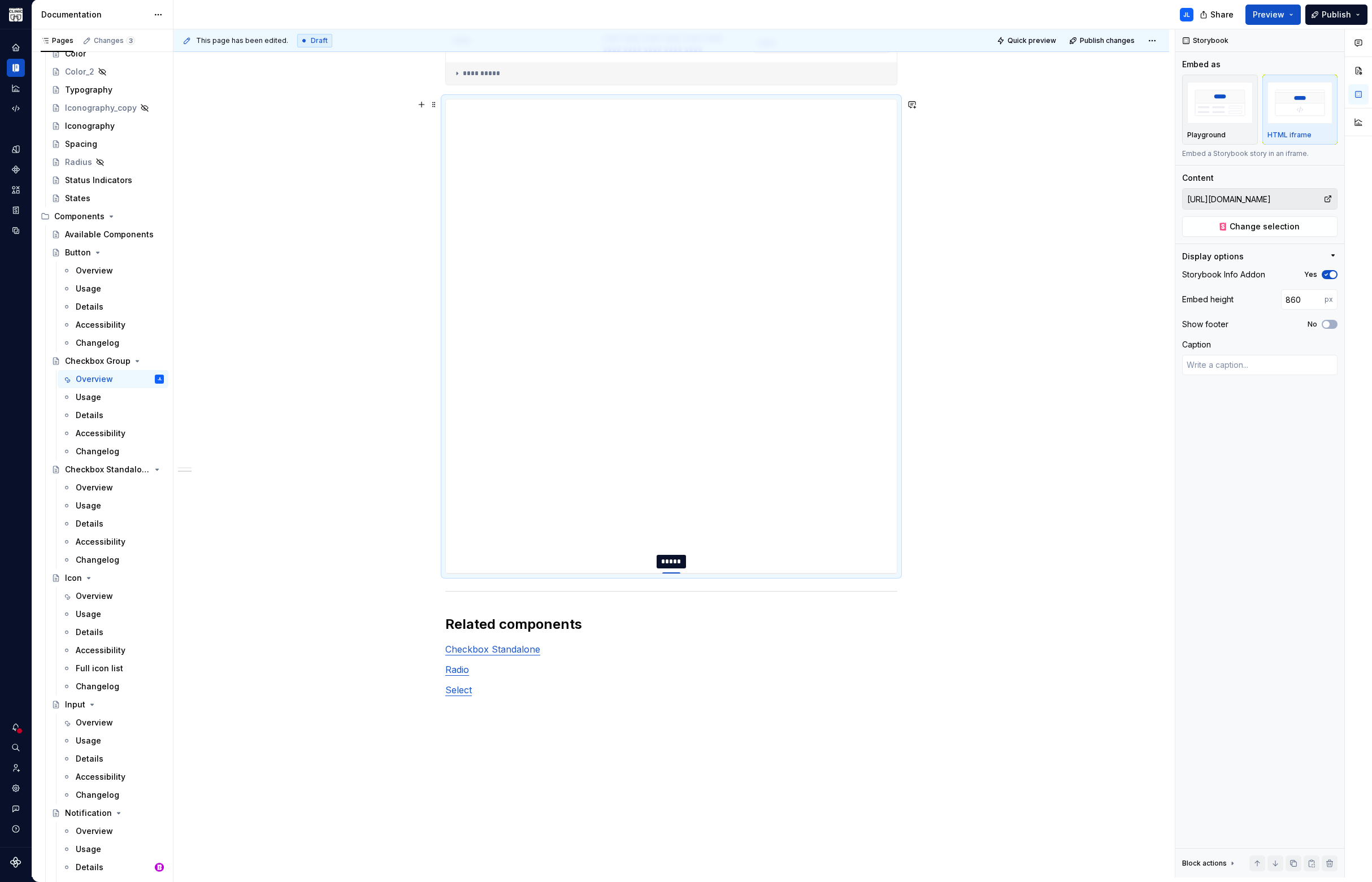
type textarea "*"
type input "863"
type textarea "*"
type input "868"
type textarea "*"
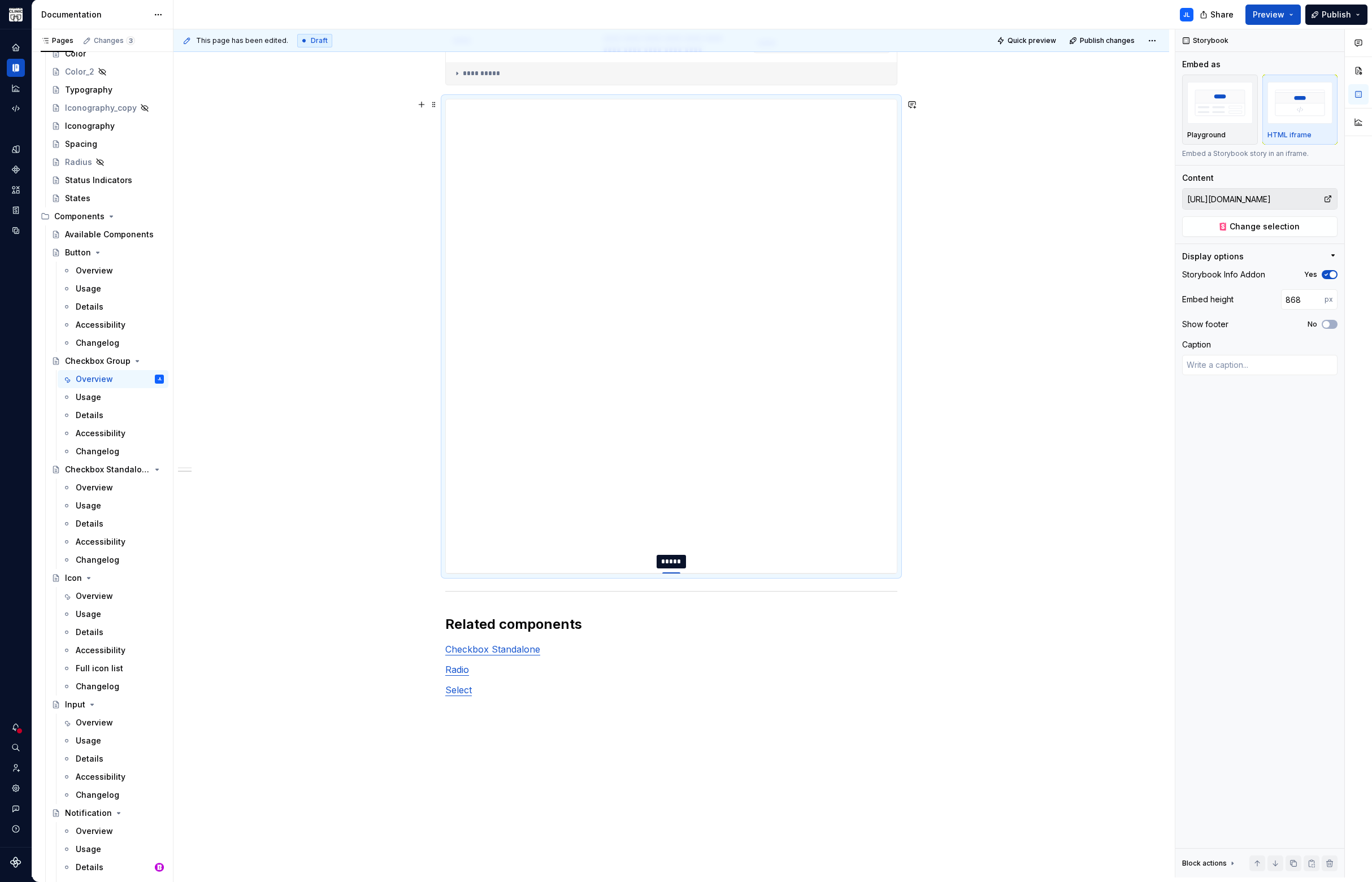
type input "869"
type textarea "*"
type input "876"
type textarea "*"
type input "877"
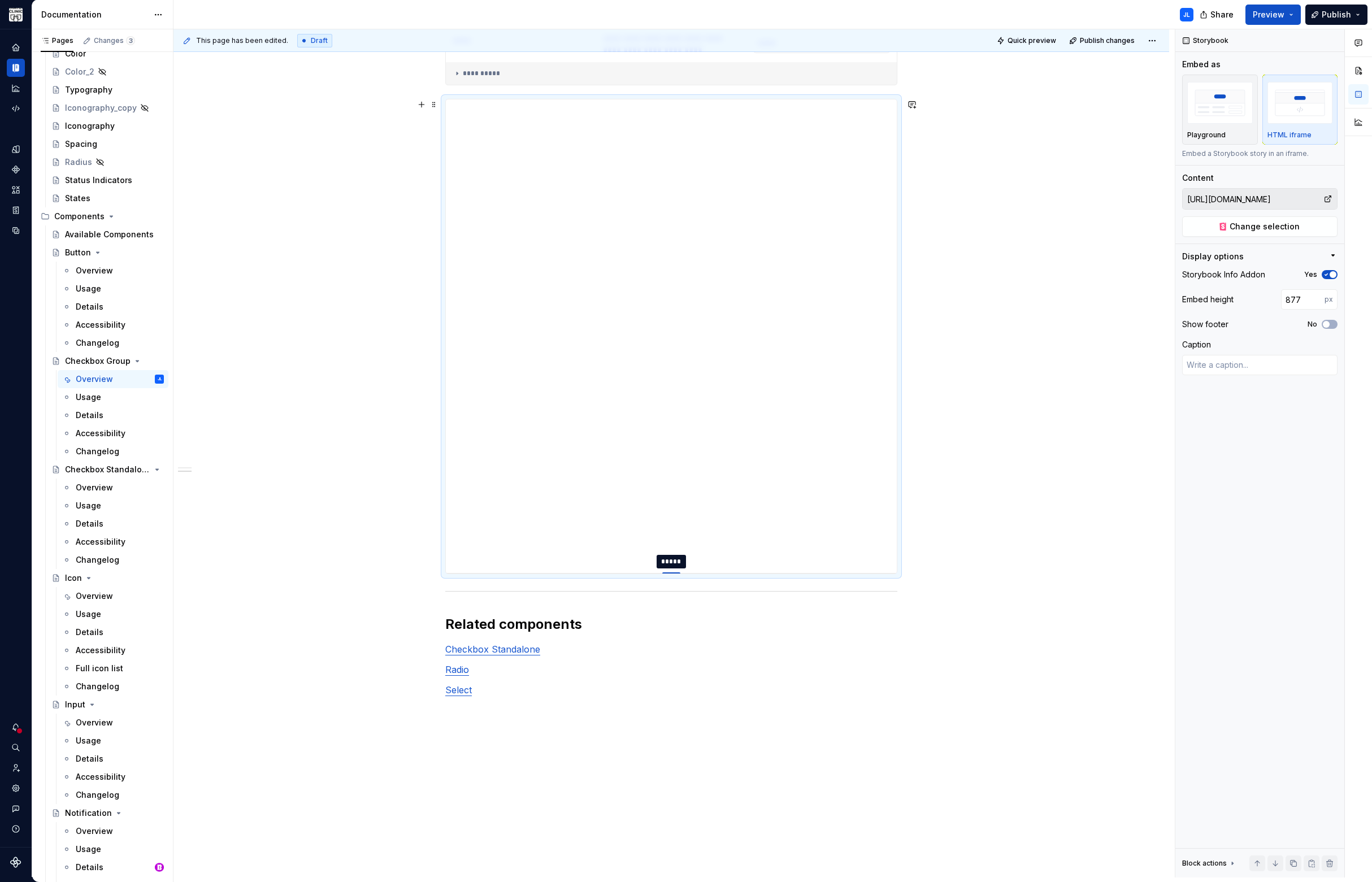
type textarea "*"
type input "890"
type textarea "*"
type input "892"
type textarea "*"
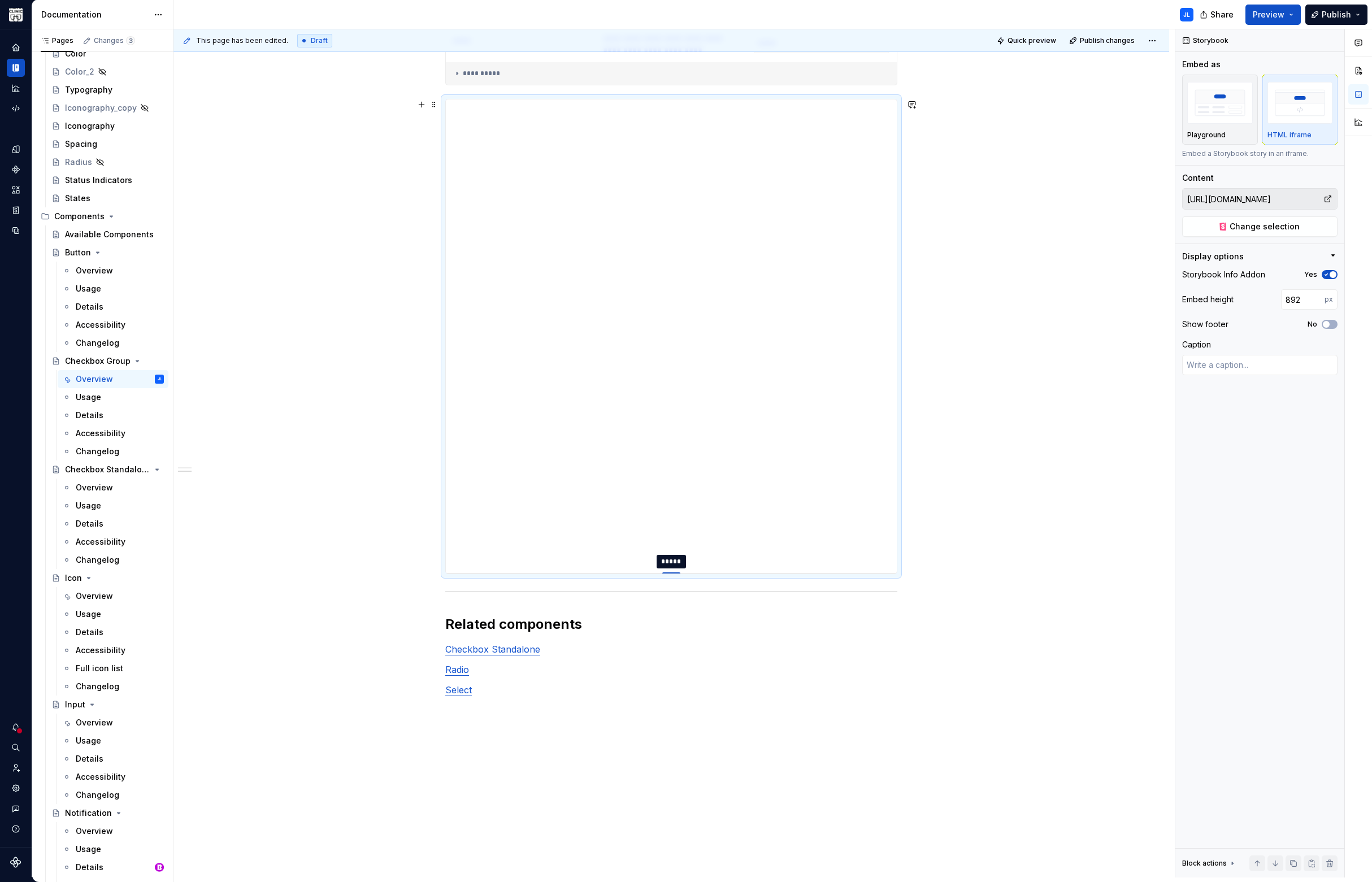
type input "895"
type textarea "*"
type input "894"
type textarea "*"
type input "892"
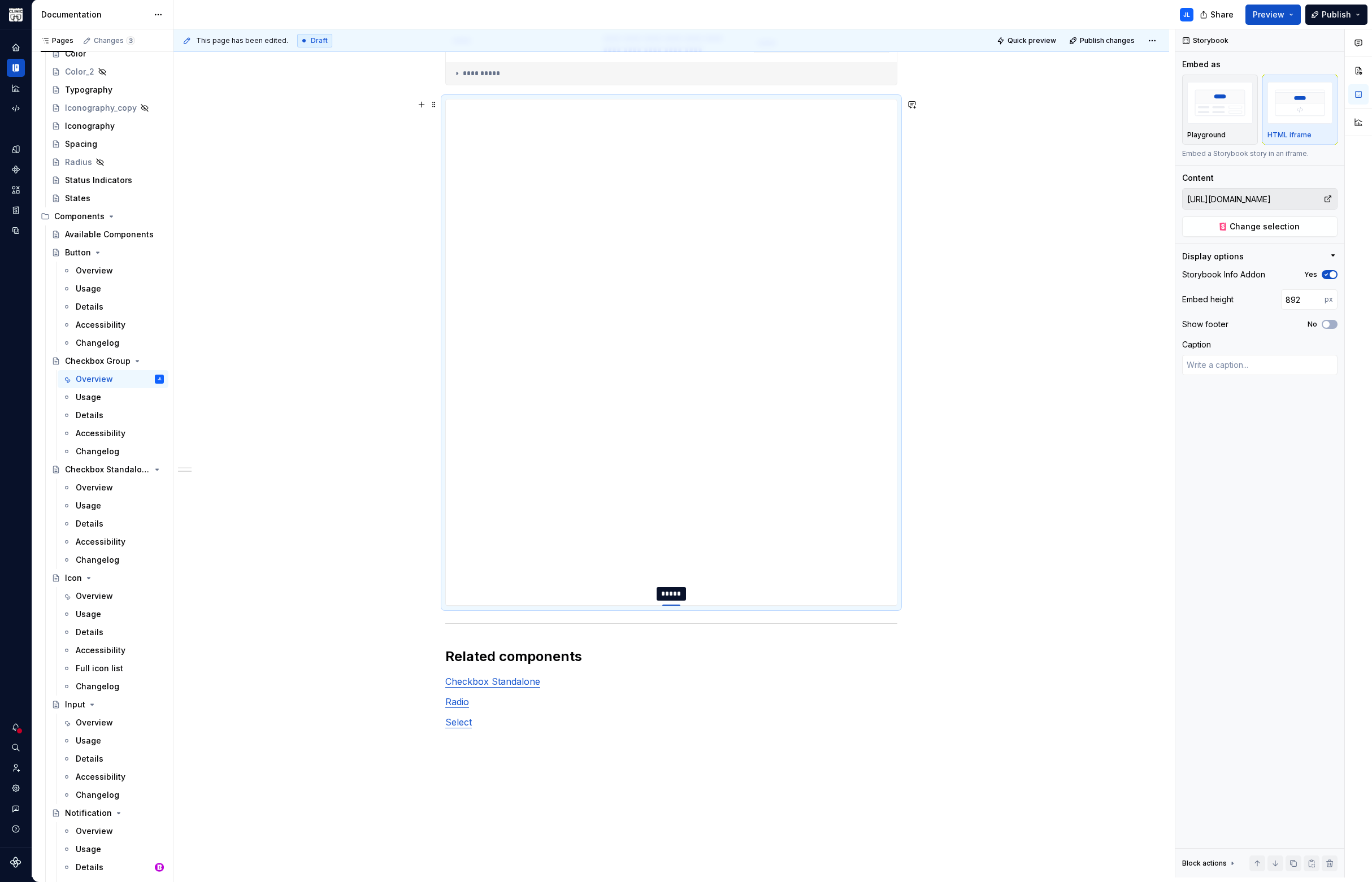
type textarea "*"
type input "885"
type textarea "*"
type input "875"
type textarea "*"
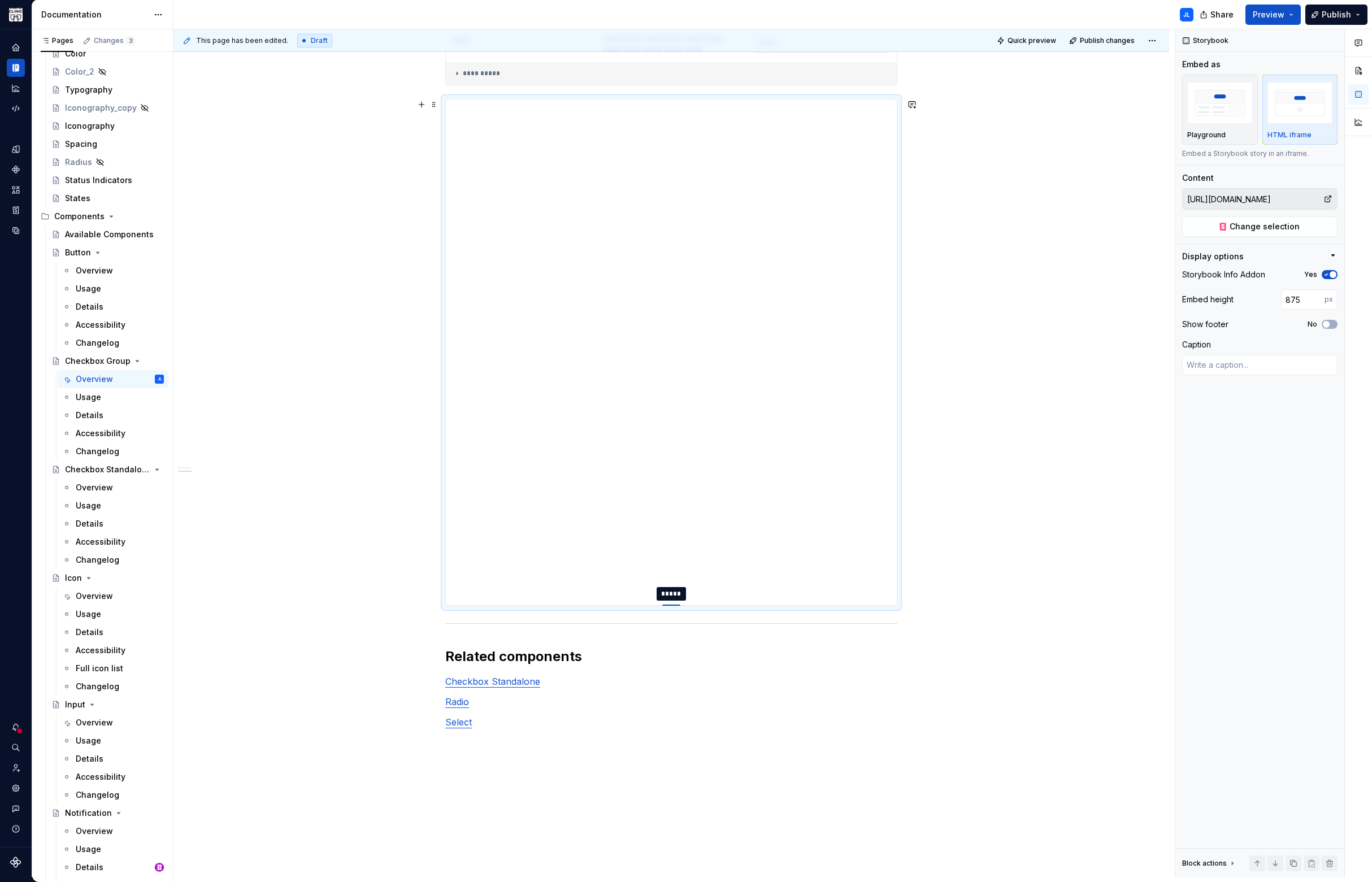
type input "856"
type textarea "*"
type input "843"
type textarea "*"
type input "803"
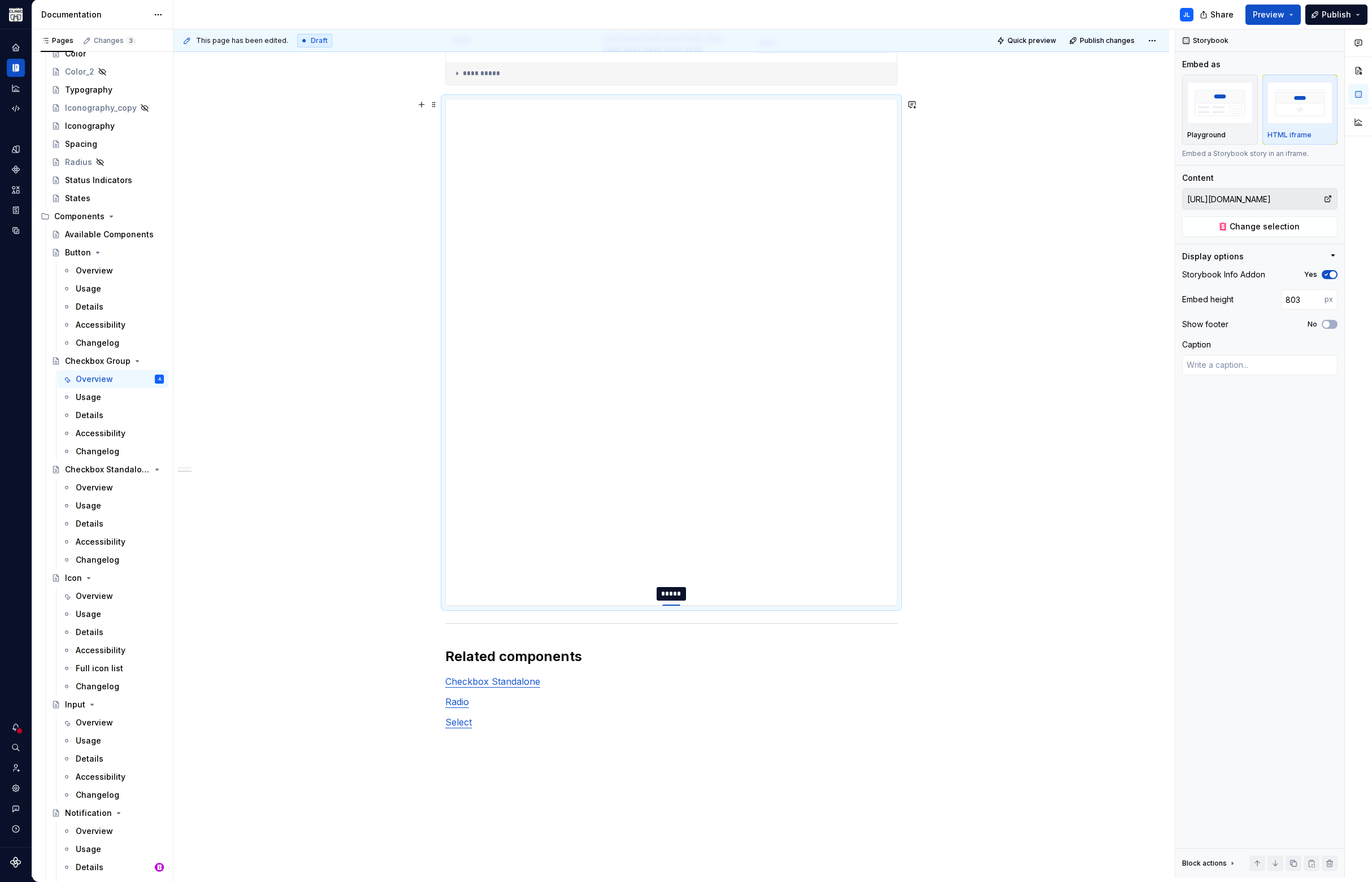
type textarea "*"
type input "794"
type textarea "*"
type input "764"
type textarea "*"
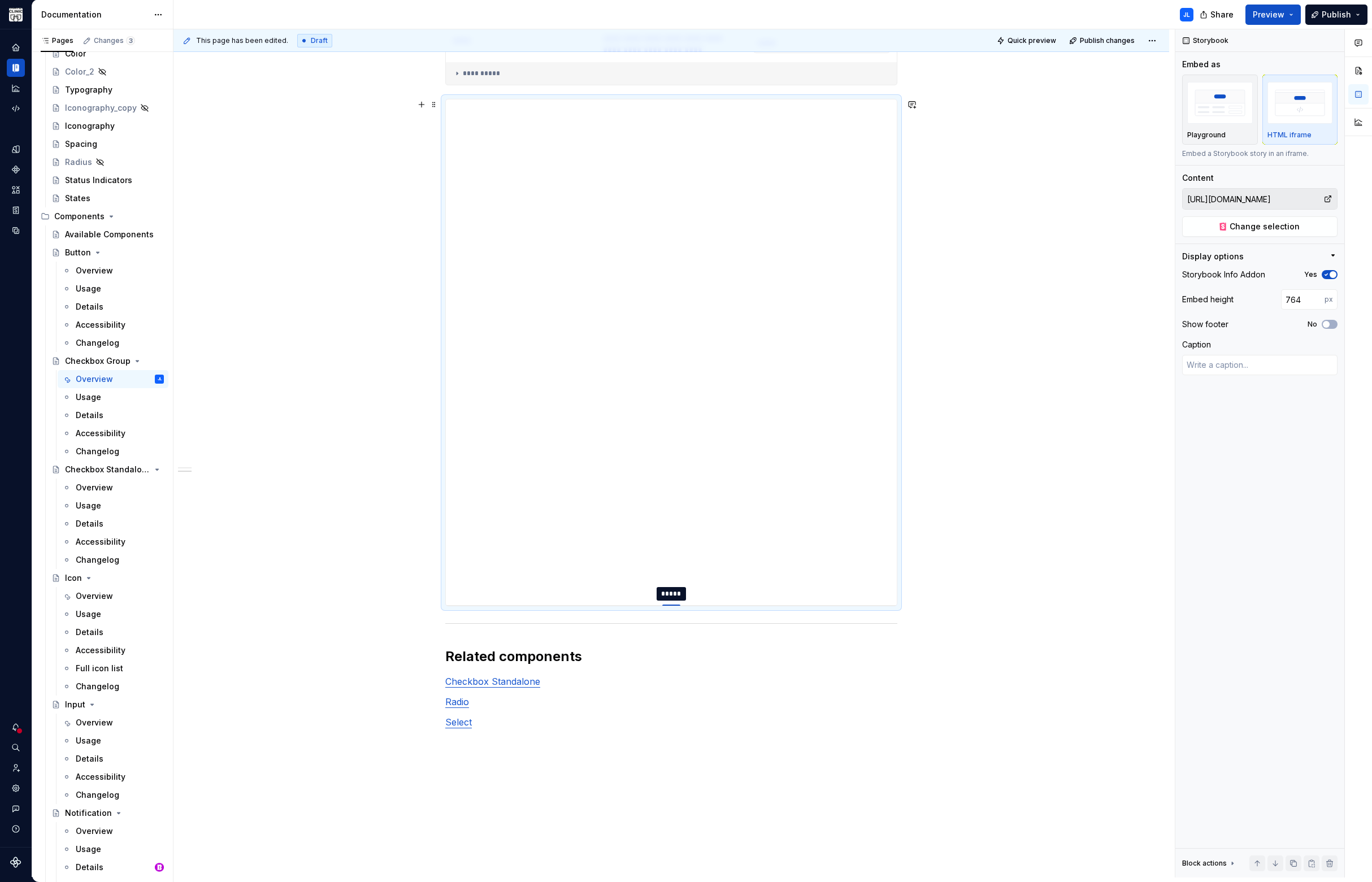
type input "755"
type textarea "*"
type input "725"
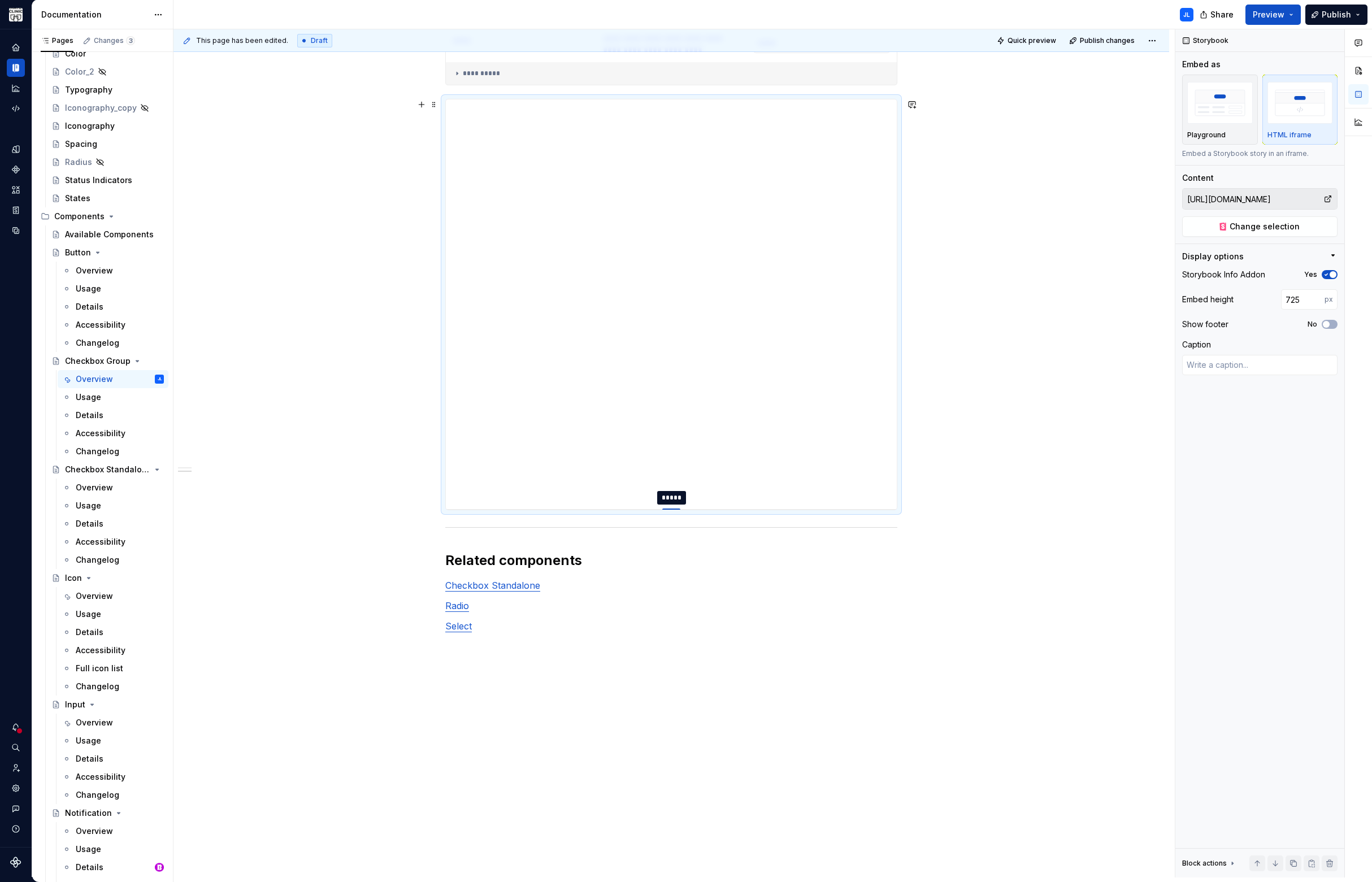
type textarea "*"
type input "710"
type textarea "*"
type input "701"
type textarea "*"
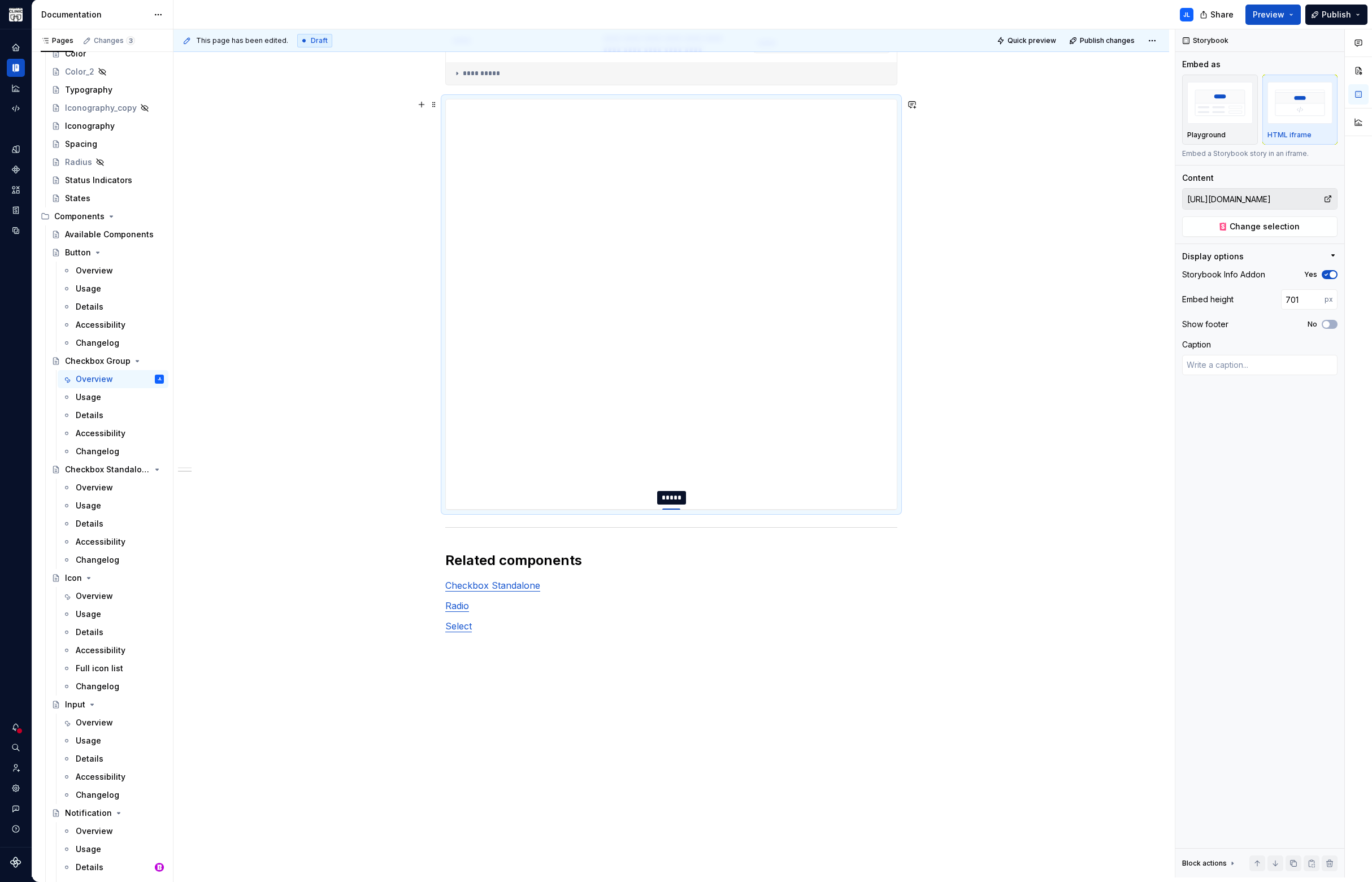
type input "684"
type textarea "*"
type input "670"
type textarea "*"
type input "661"
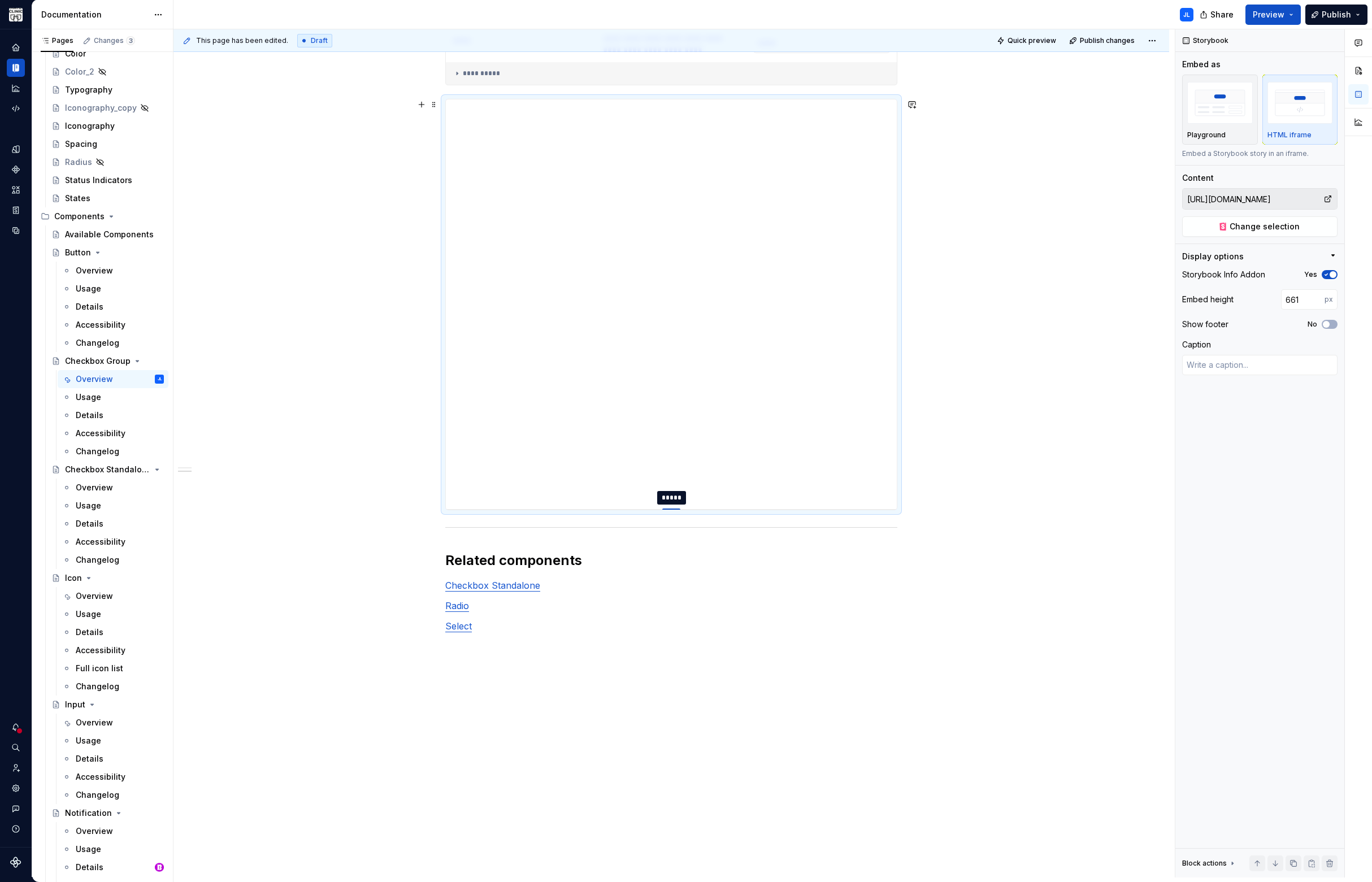
type textarea "*"
type input "653"
type textarea "*"
type input "646"
type textarea "*"
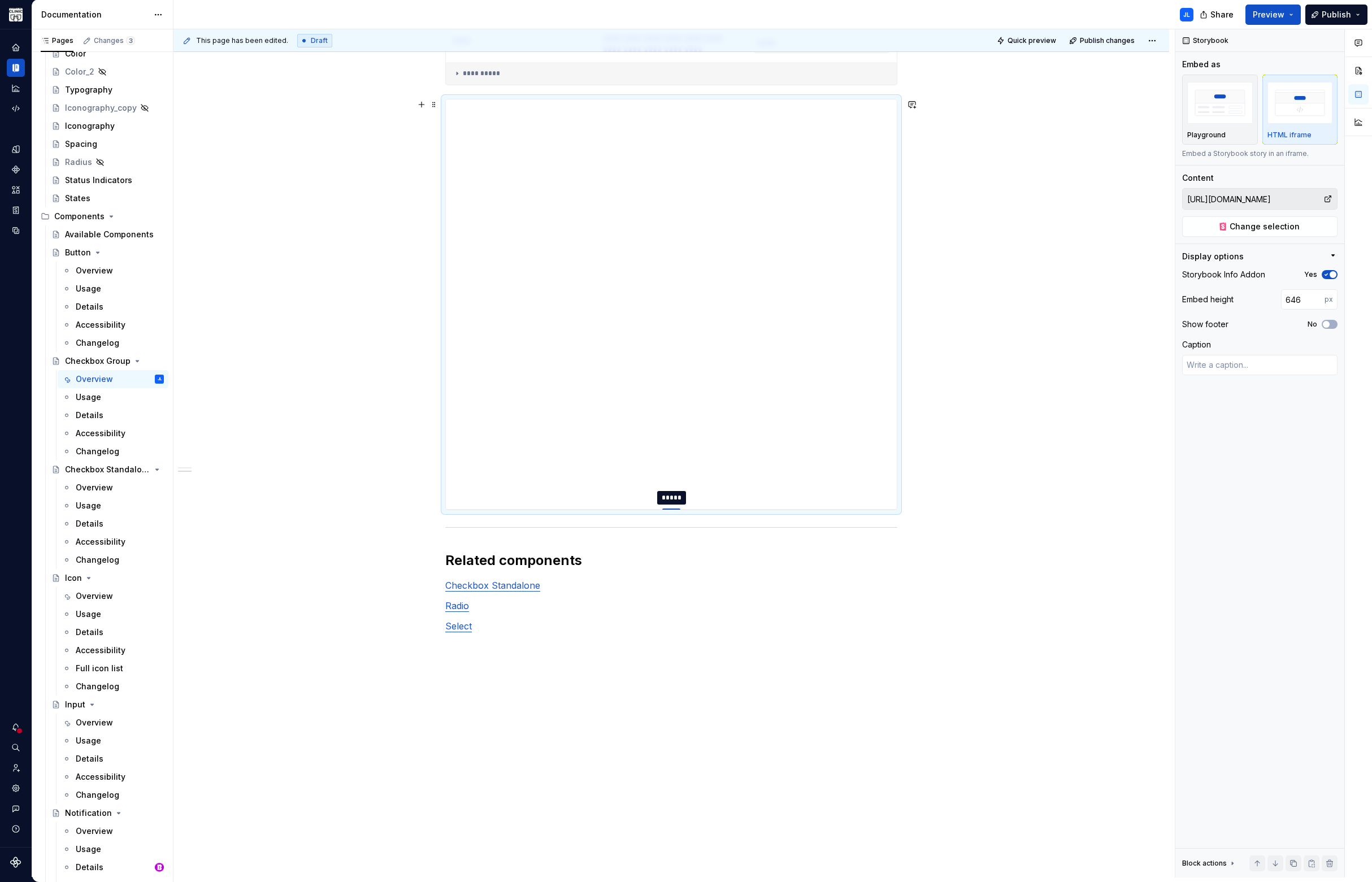
type input "639"
type textarea "*"
type input "634"
type textarea "*"
type input "629"
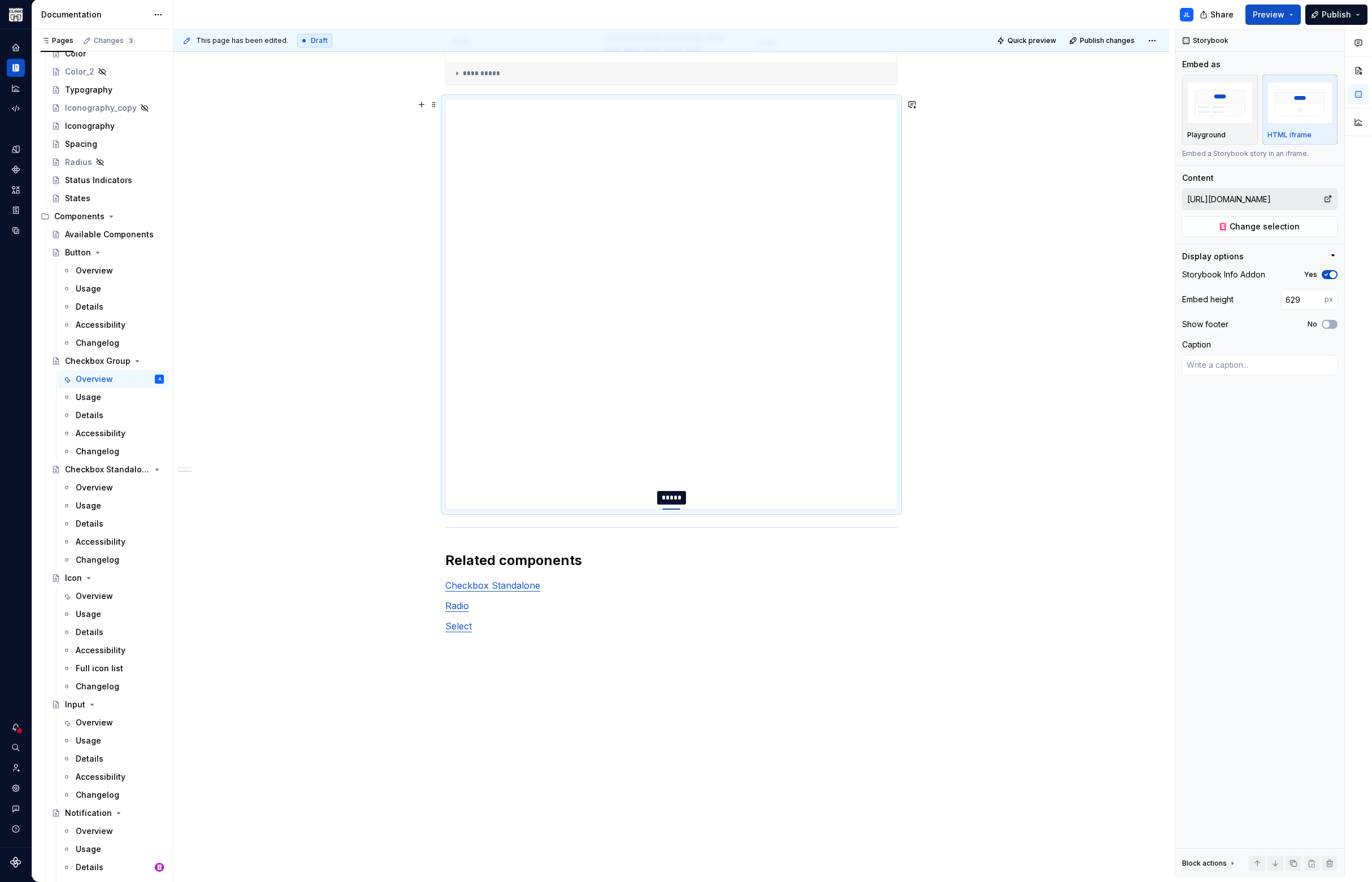
type textarea "*"
type input "627"
type textarea "*"
type input "625"
type textarea "*"
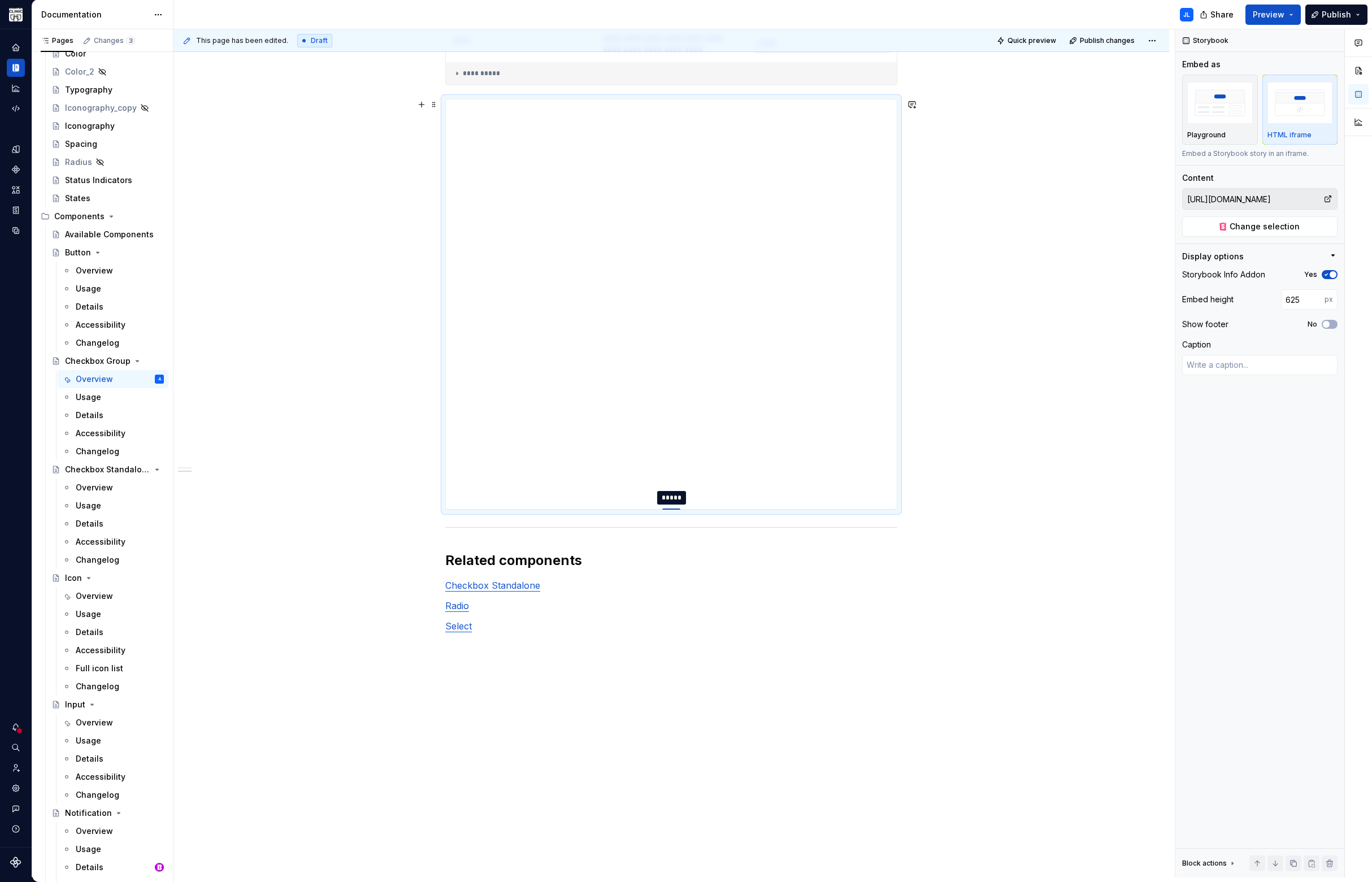
type input "623"
type textarea "*"
type input "622"
type textarea "*"
type input "645"
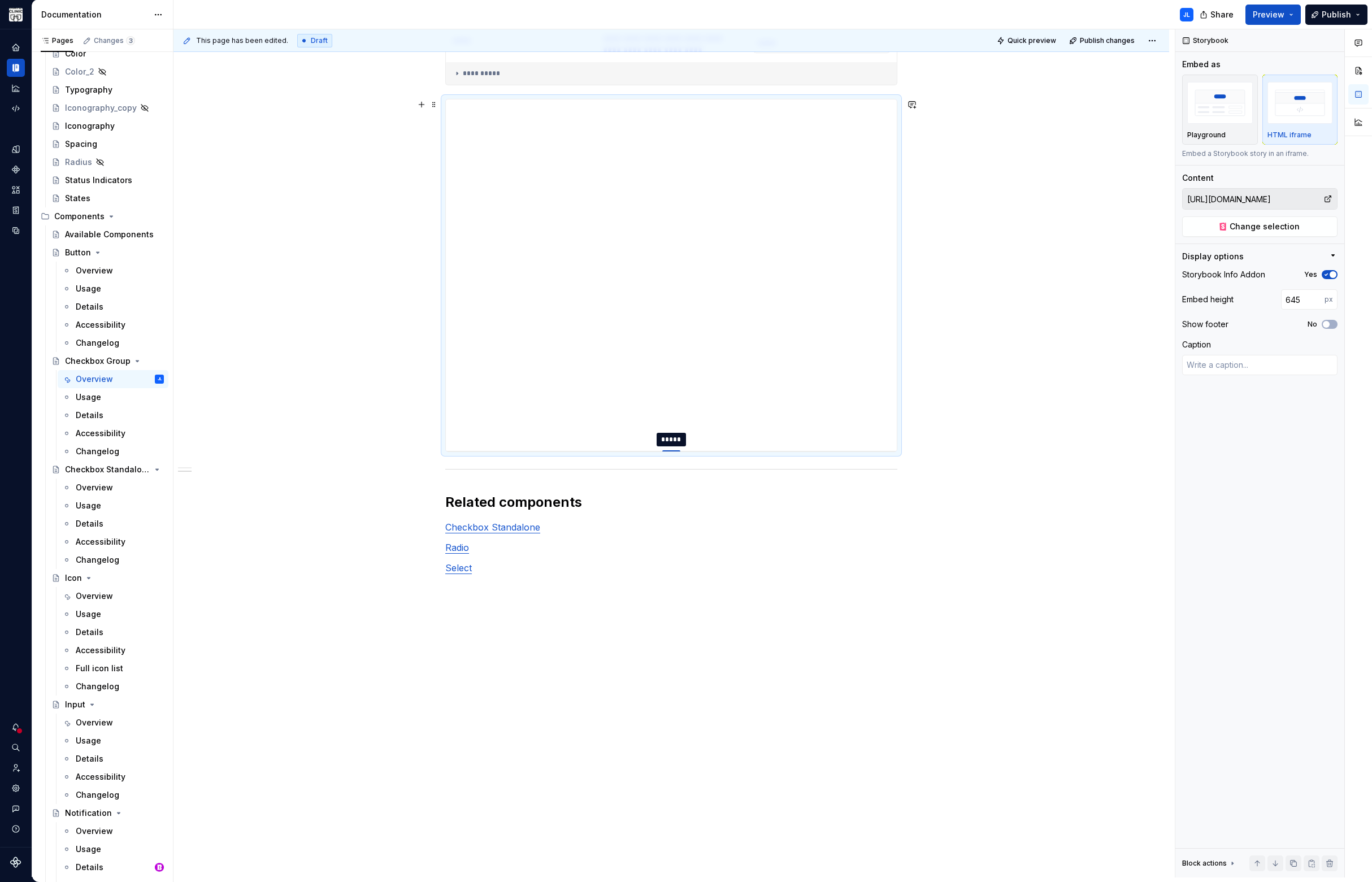
type textarea "*"
type input "647"
type textarea "*"
type input "651"
type textarea "*"
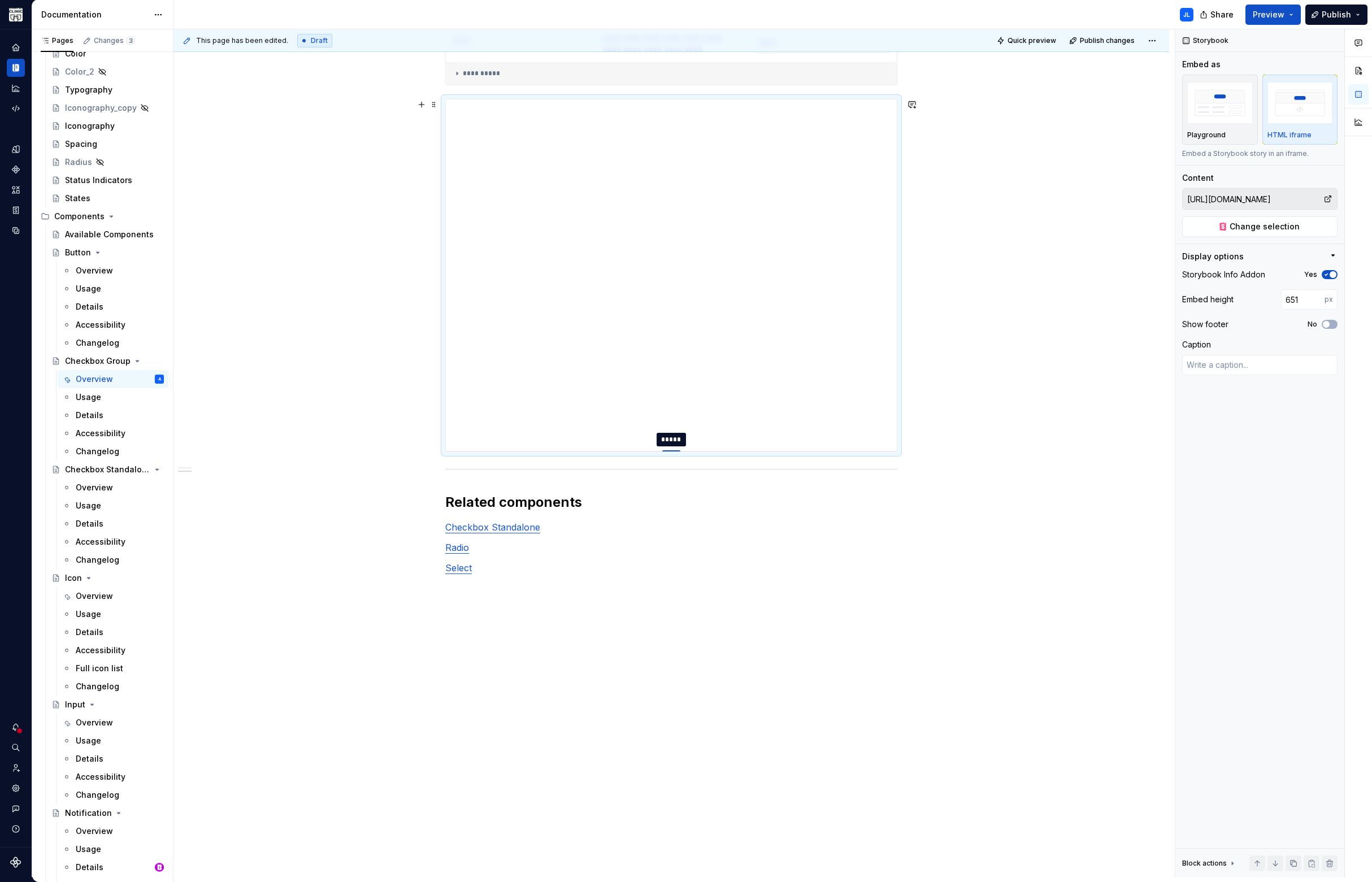
type input "656"
type textarea "*"
type input "663"
type textarea "*"
type input "664"
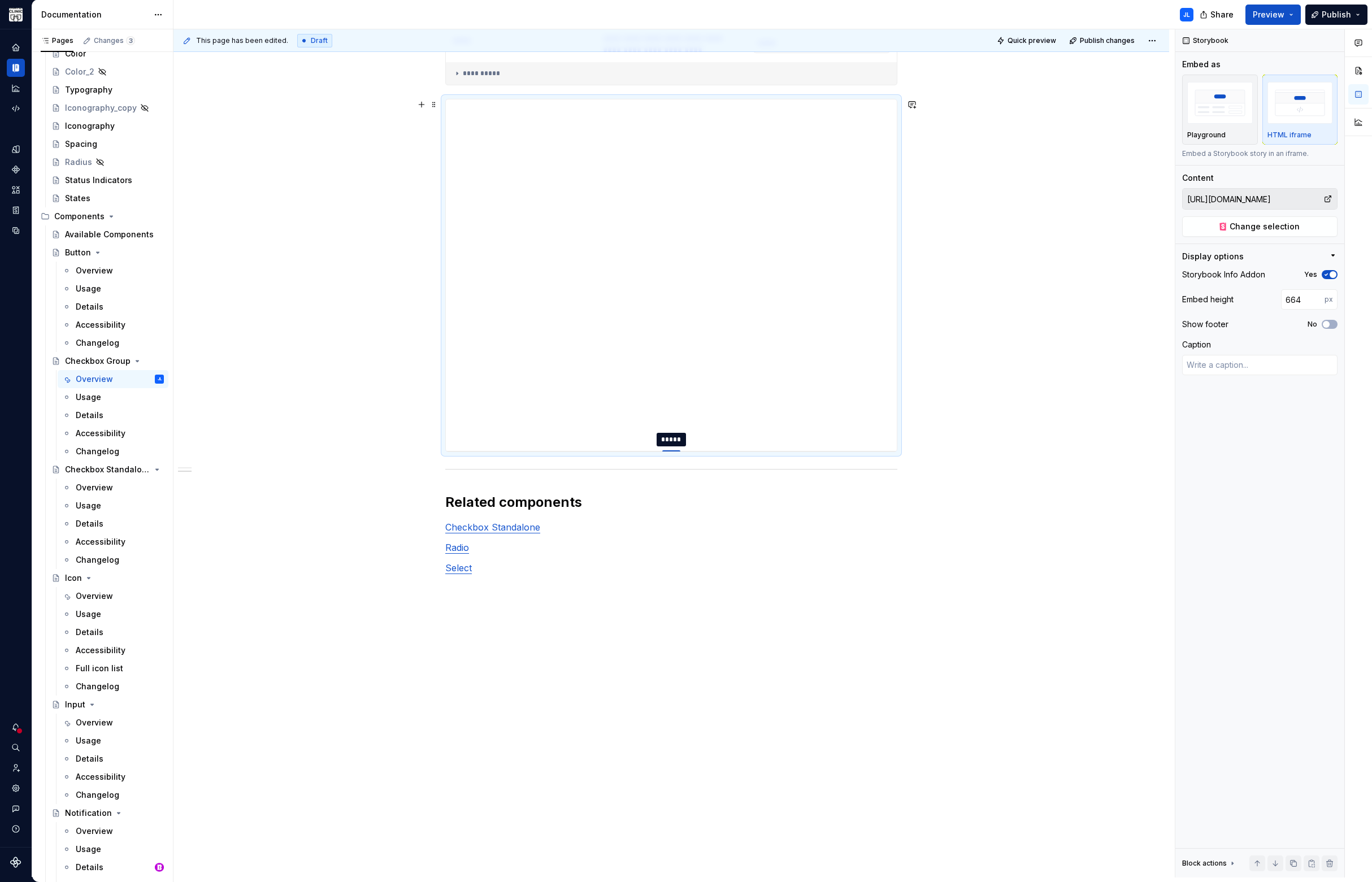
type textarea "*"
type input "665"
type textarea "*"
type input "666"
type textarea "*"
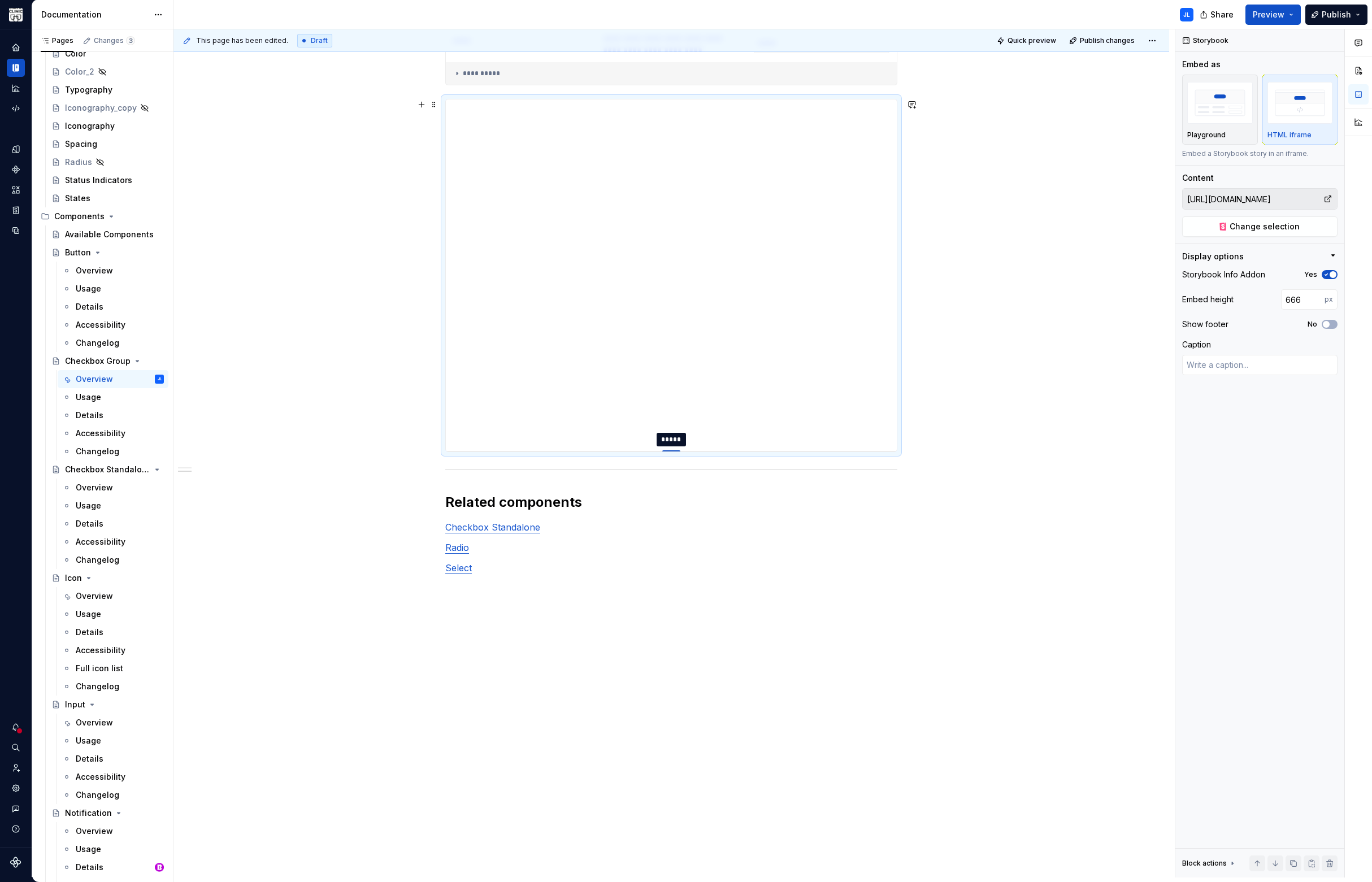
type input "667"
type textarea "*"
type input "668"
type textarea "*"
type input "676"
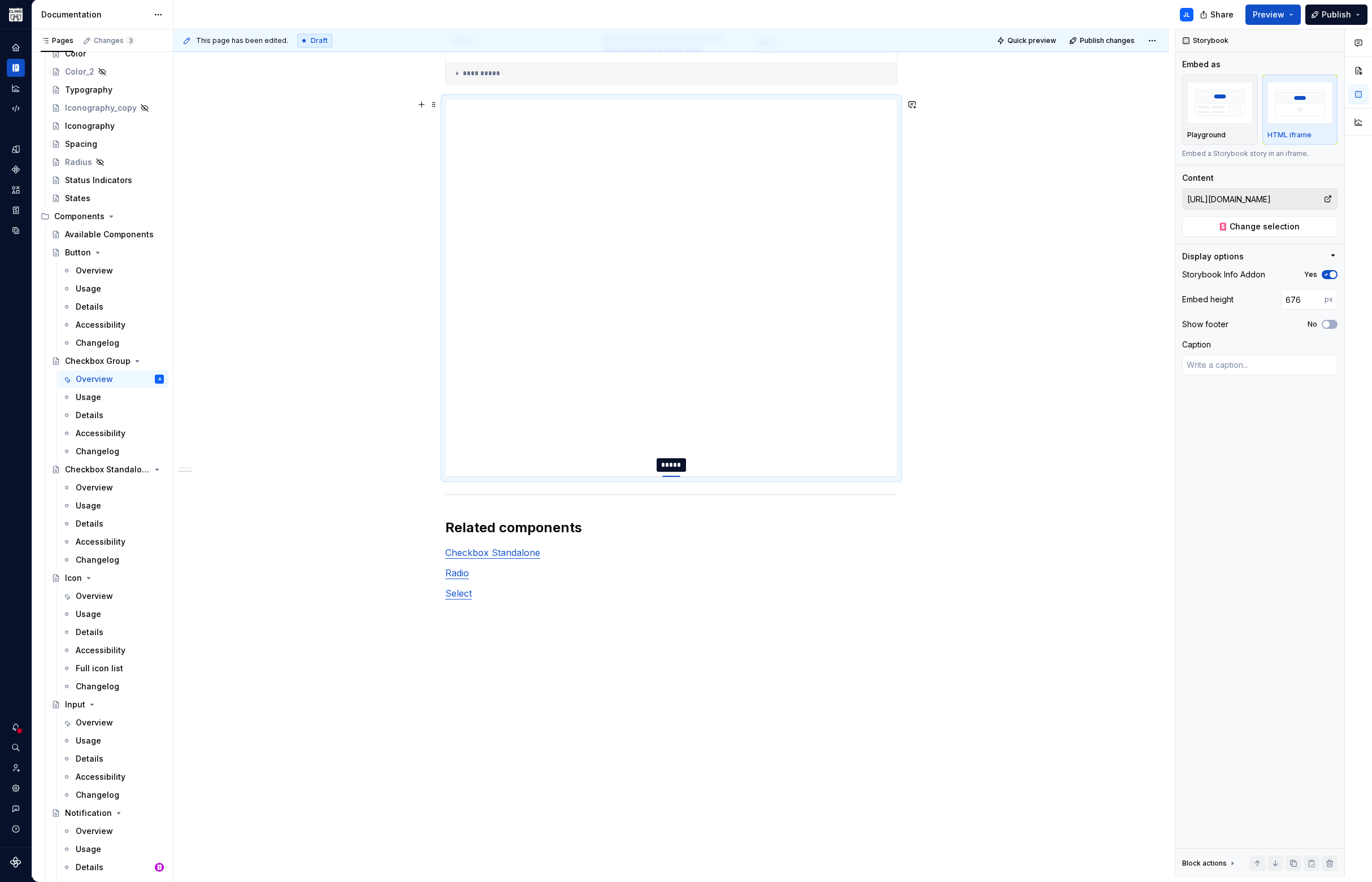
type textarea "*"
type input "682"
type textarea "*"
type input "684"
type textarea "*"
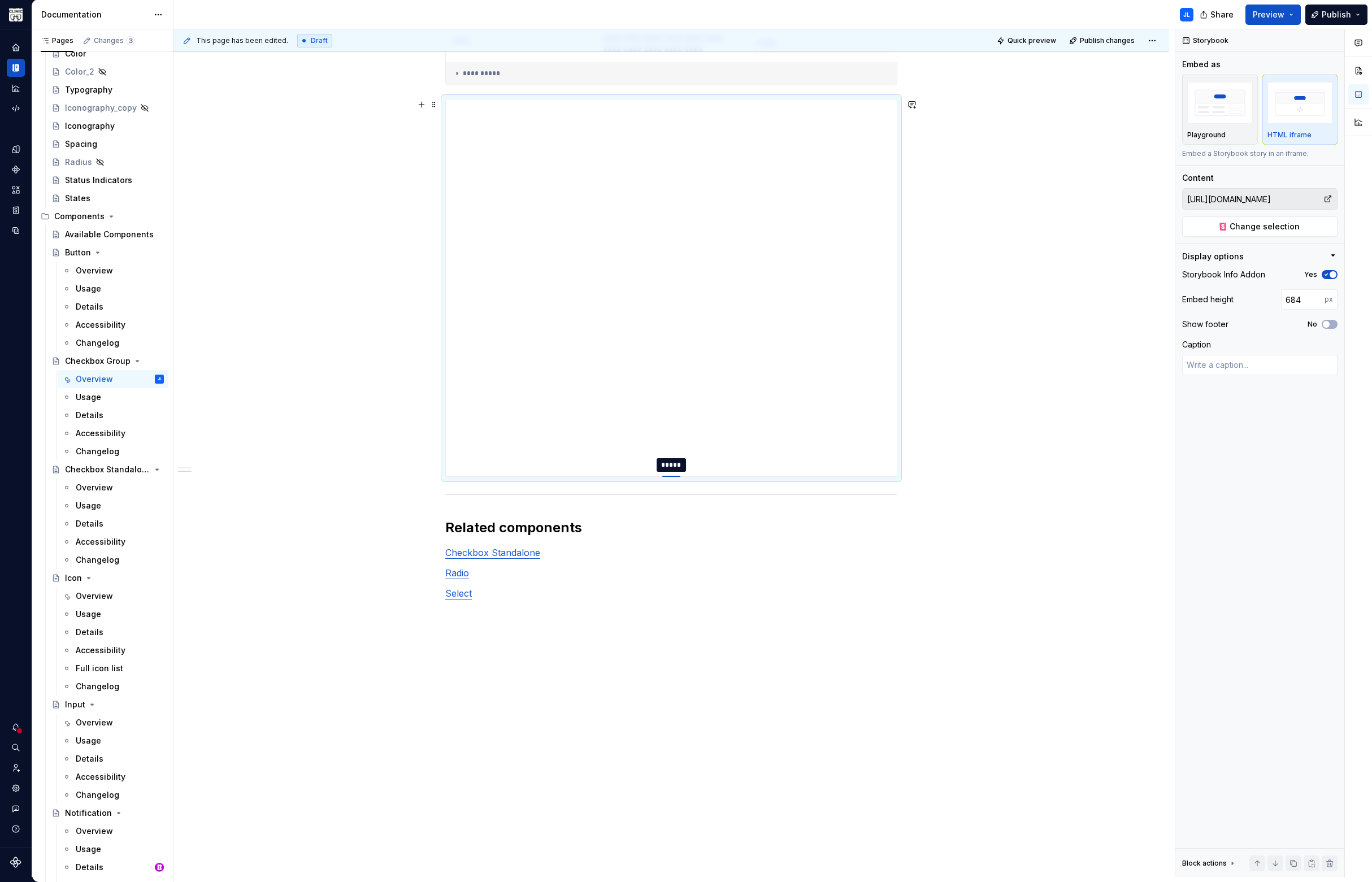
type input "685"
type textarea "*"
type input "683"
type textarea "*"
type input "680"
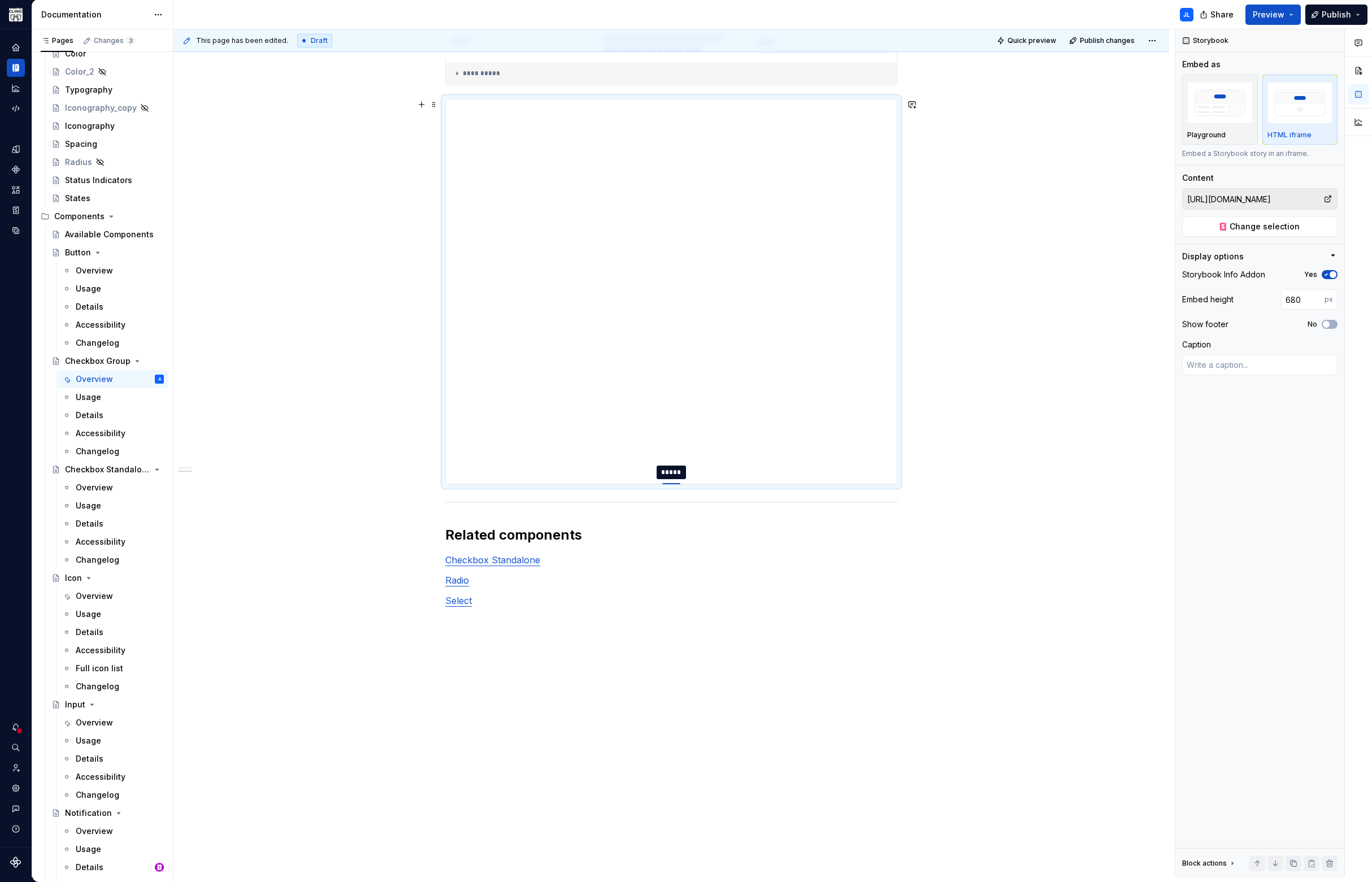
type textarea "*"
type input "674"
type textarea "*"
type input "670"
type textarea "*"
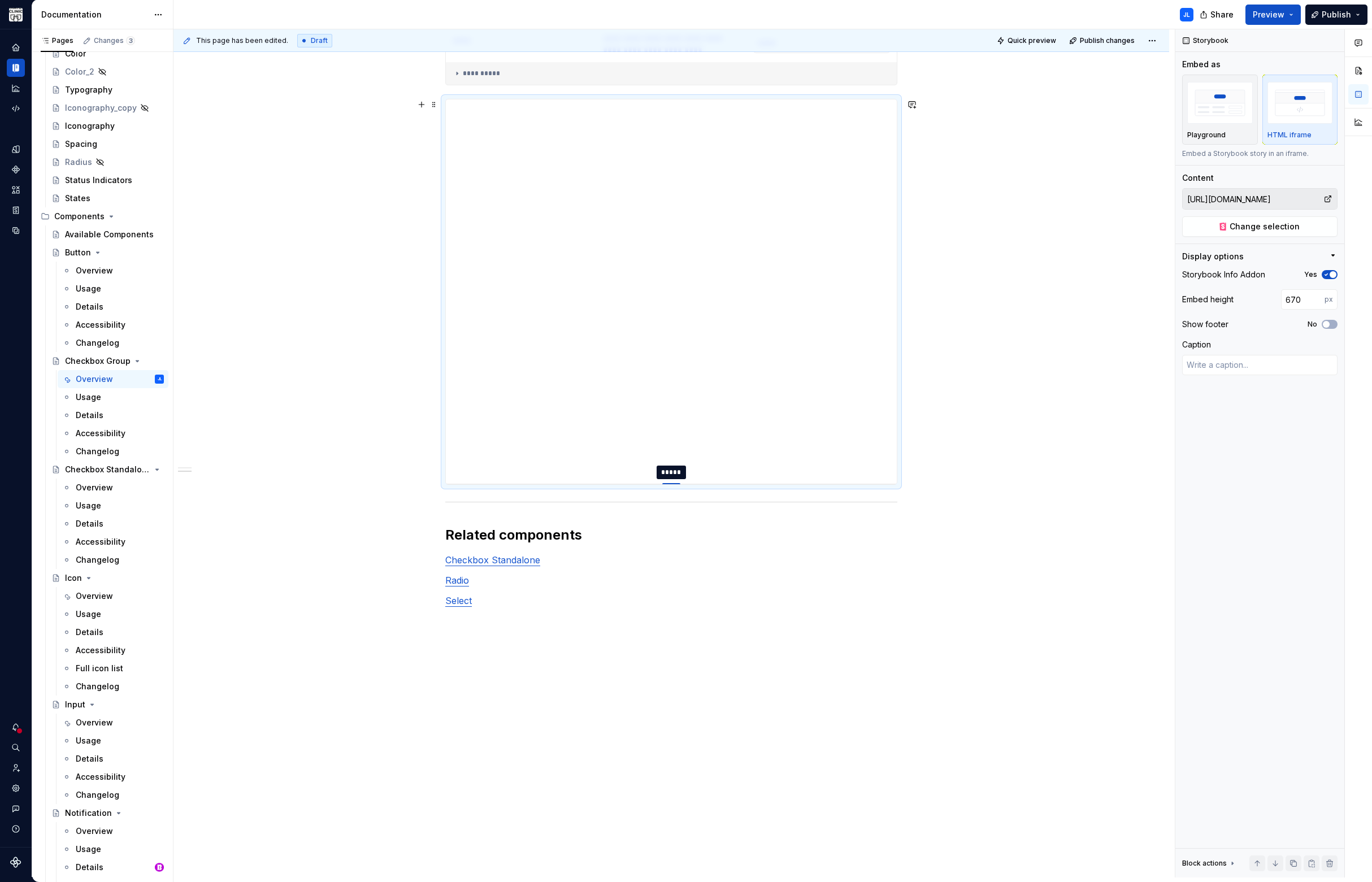
type input "667"
type textarea "*"
type input "665"
type textarea "*"
type input "664"
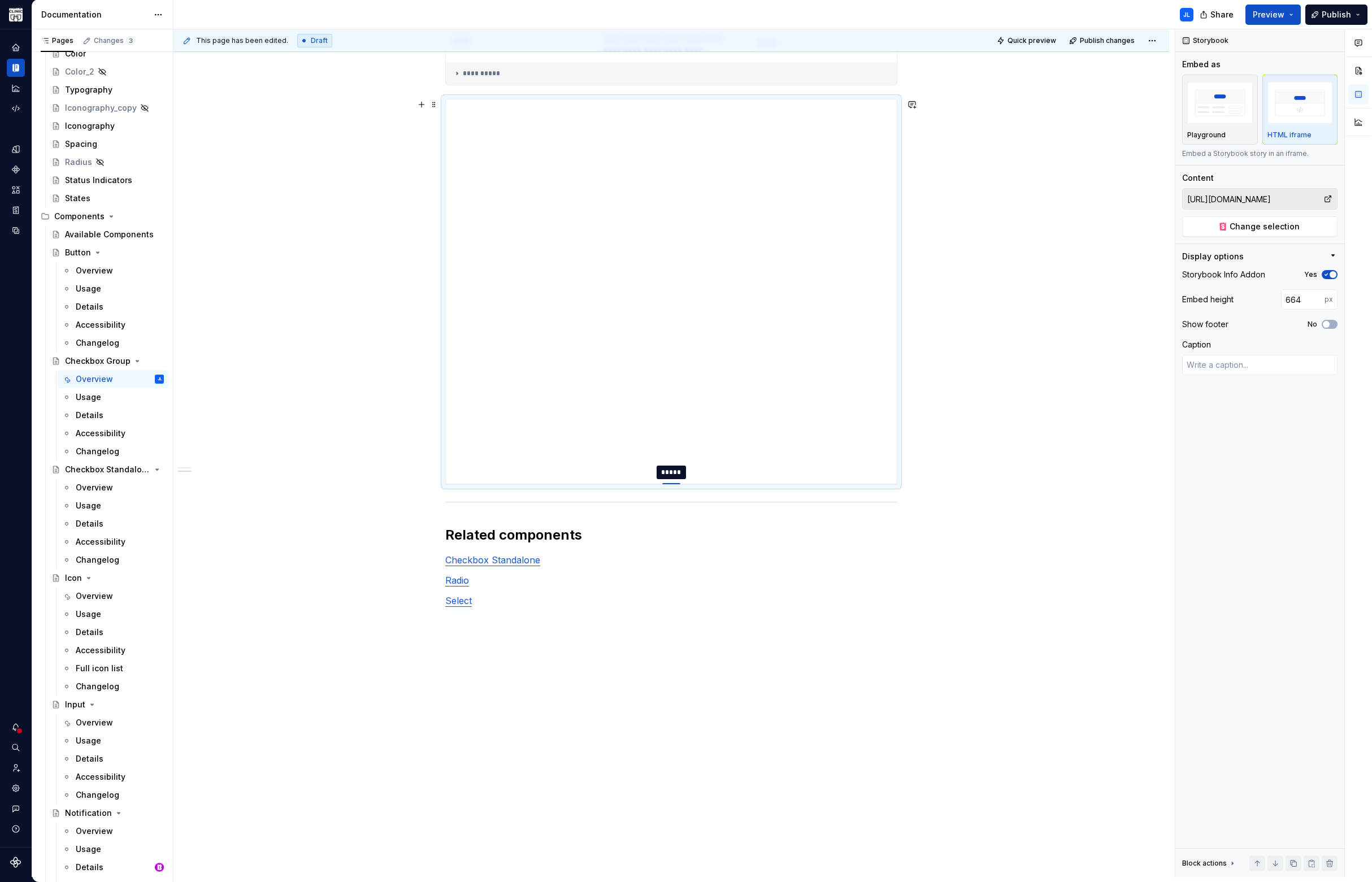
type textarea "*"
type input "663"
type textarea "*"
type input "664"
type textarea "*"
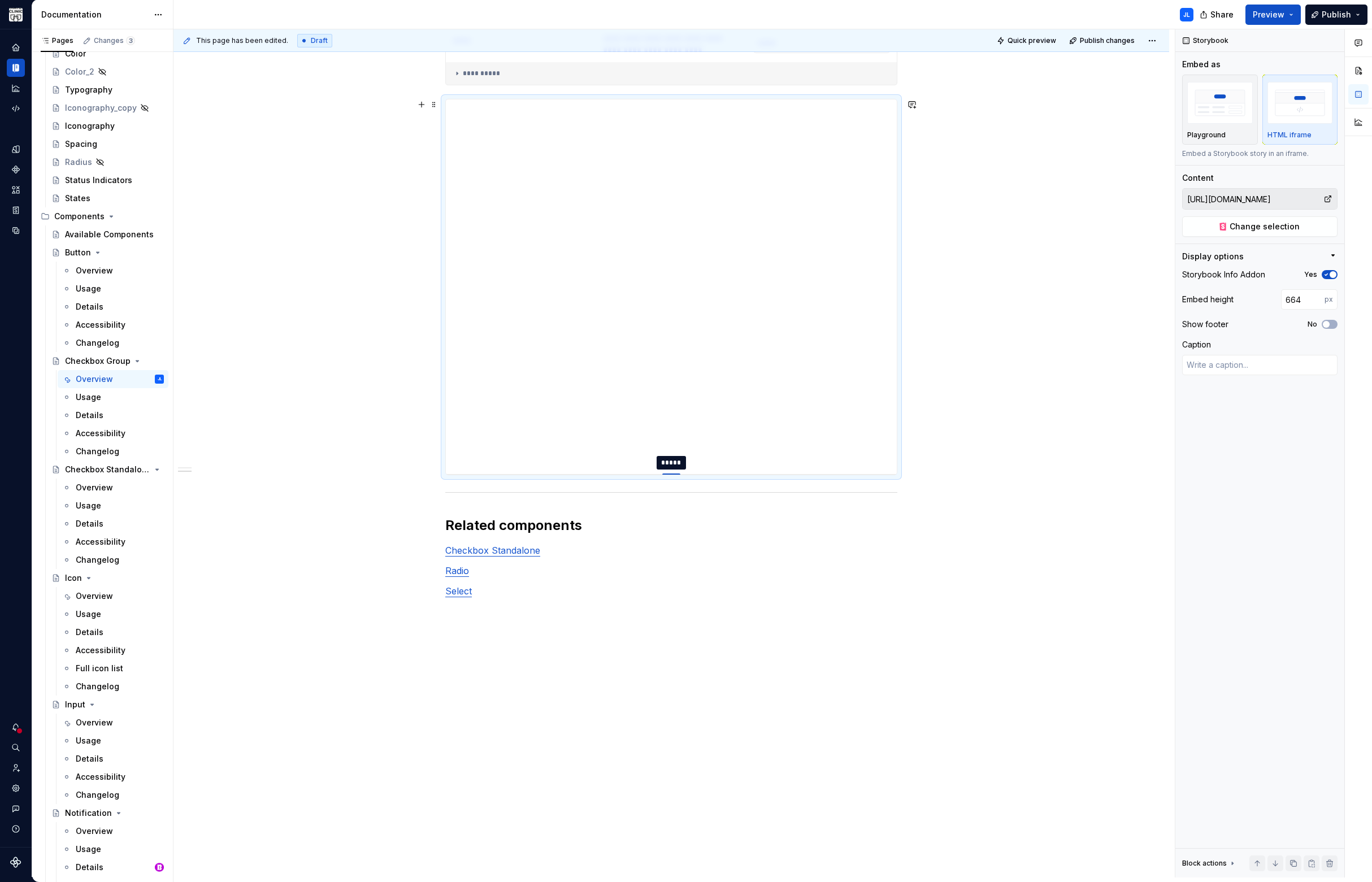
type input "665"
type textarea "*"
drag, startPoint x: 663, startPoint y: 551, endPoint x: 678, endPoint y: 475, distance: 77.5
click at [678, 475] on div at bounding box center [671, 476] width 18 height 3
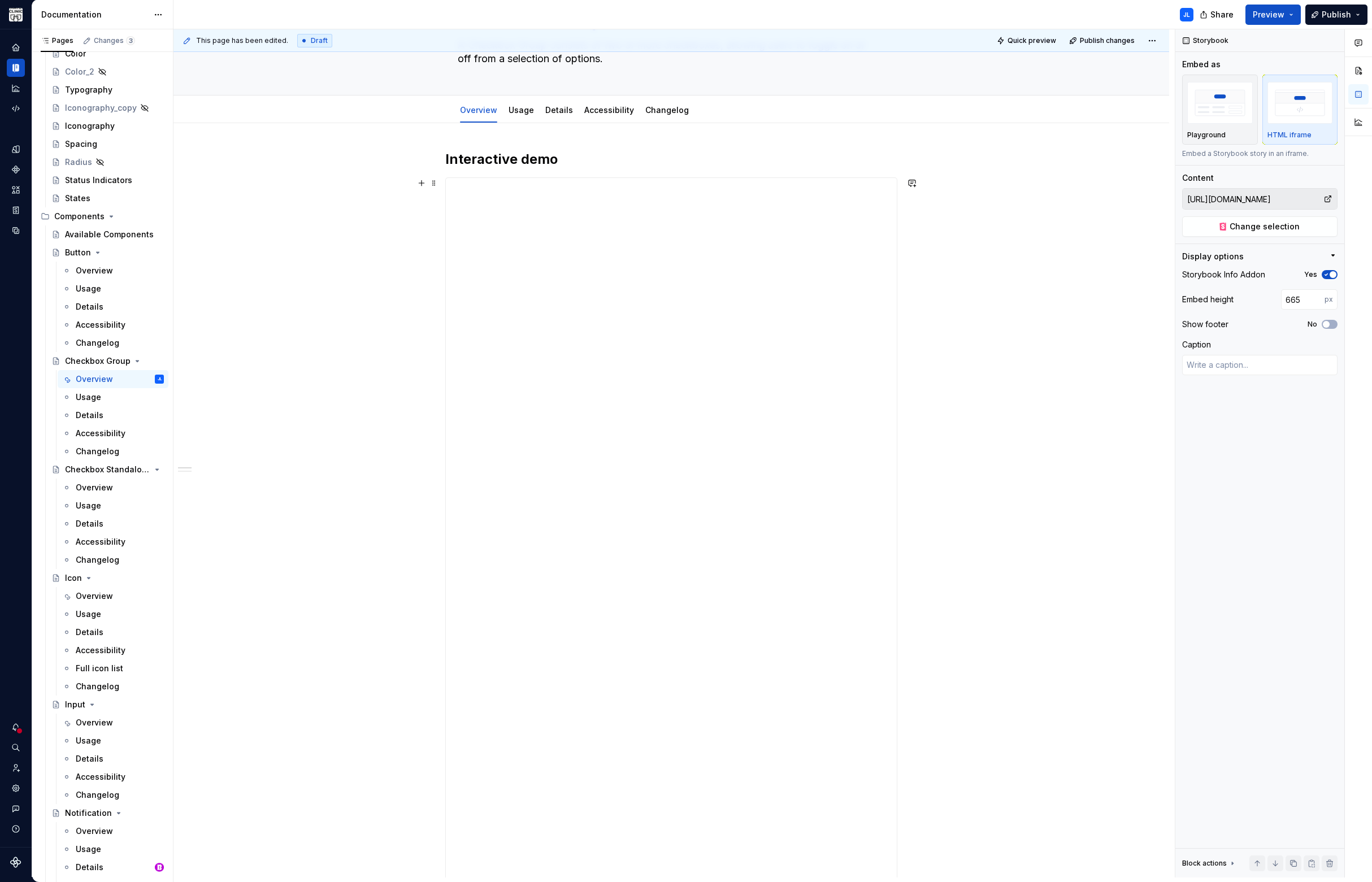
scroll to position [0, 0]
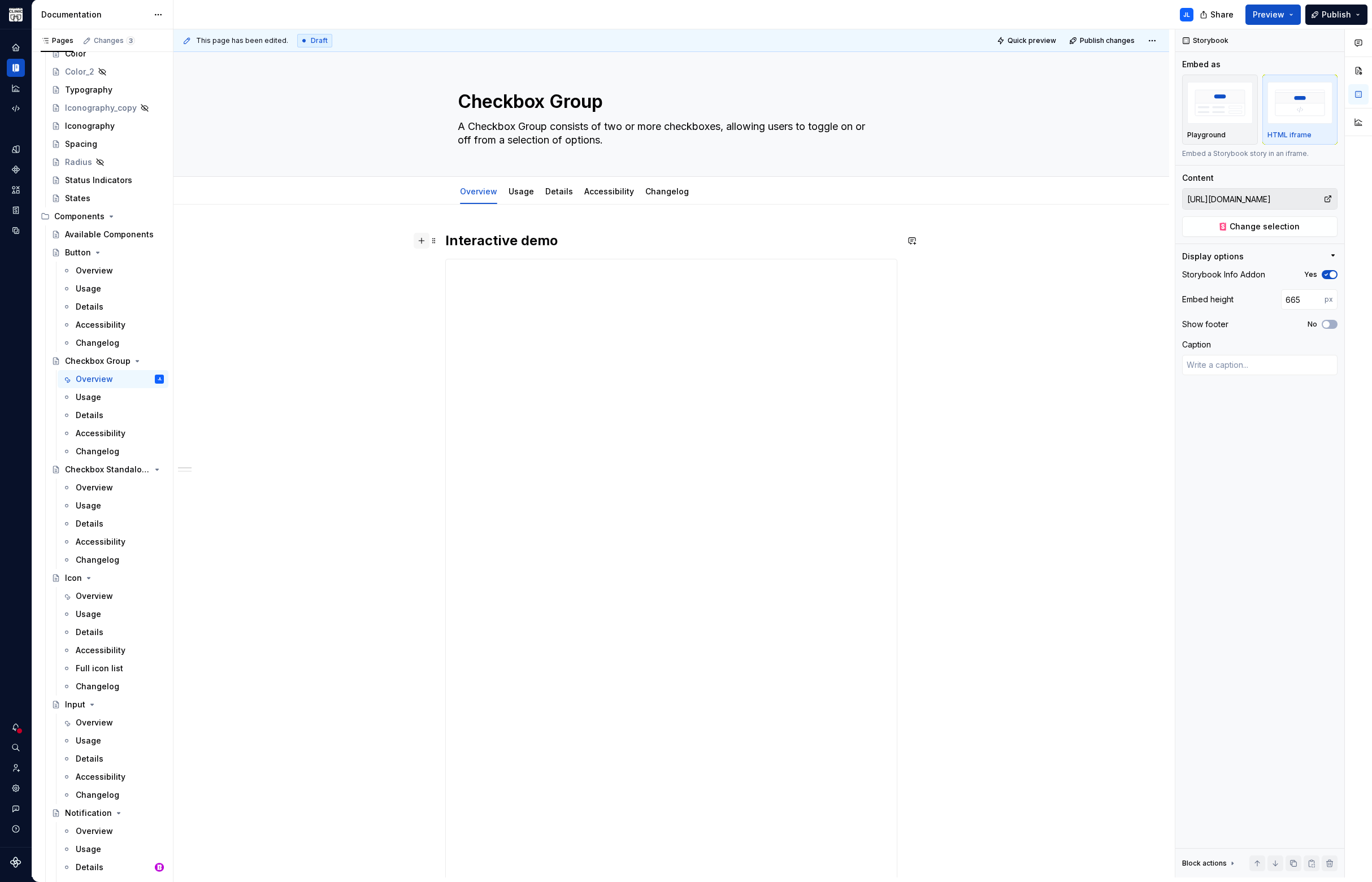
click at [418, 239] on button "button" at bounding box center [422, 241] width 16 height 16
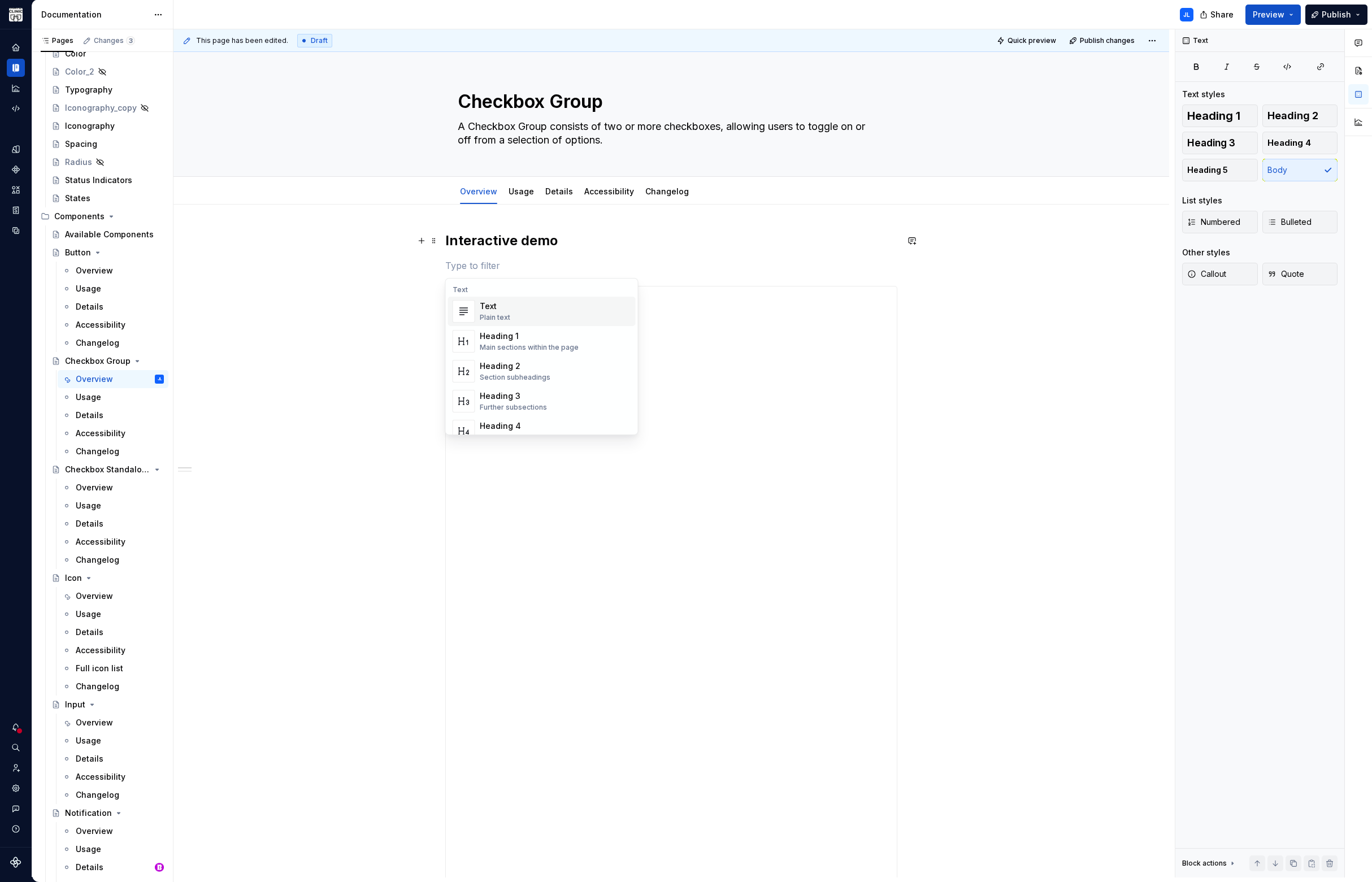
click at [504, 312] on div "Text Plain text" at bounding box center [495, 310] width 31 height 21
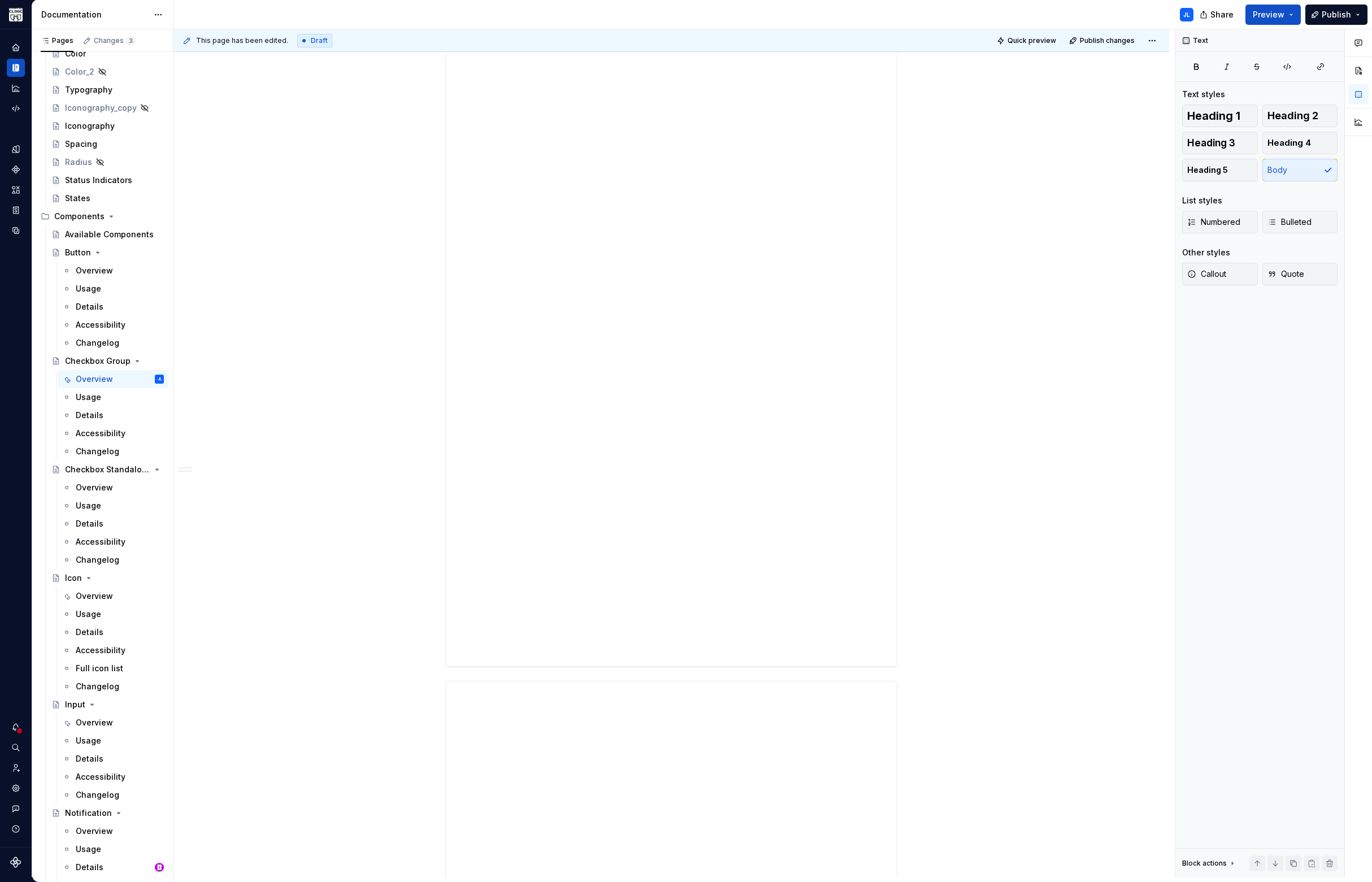
scroll to position [974, 0]
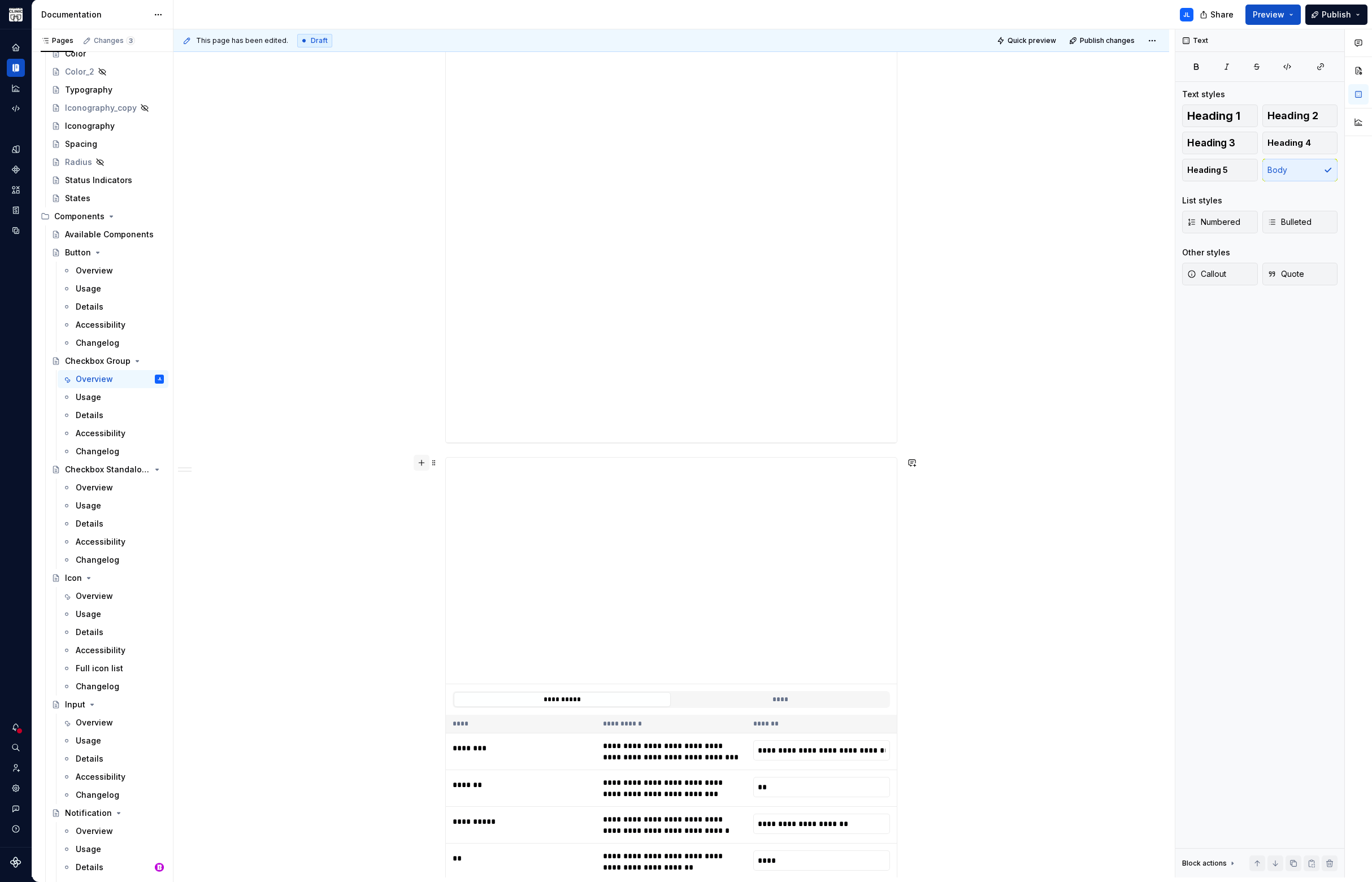
click at [422, 462] on button "button" at bounding box center [422, 462] width 16 height 16
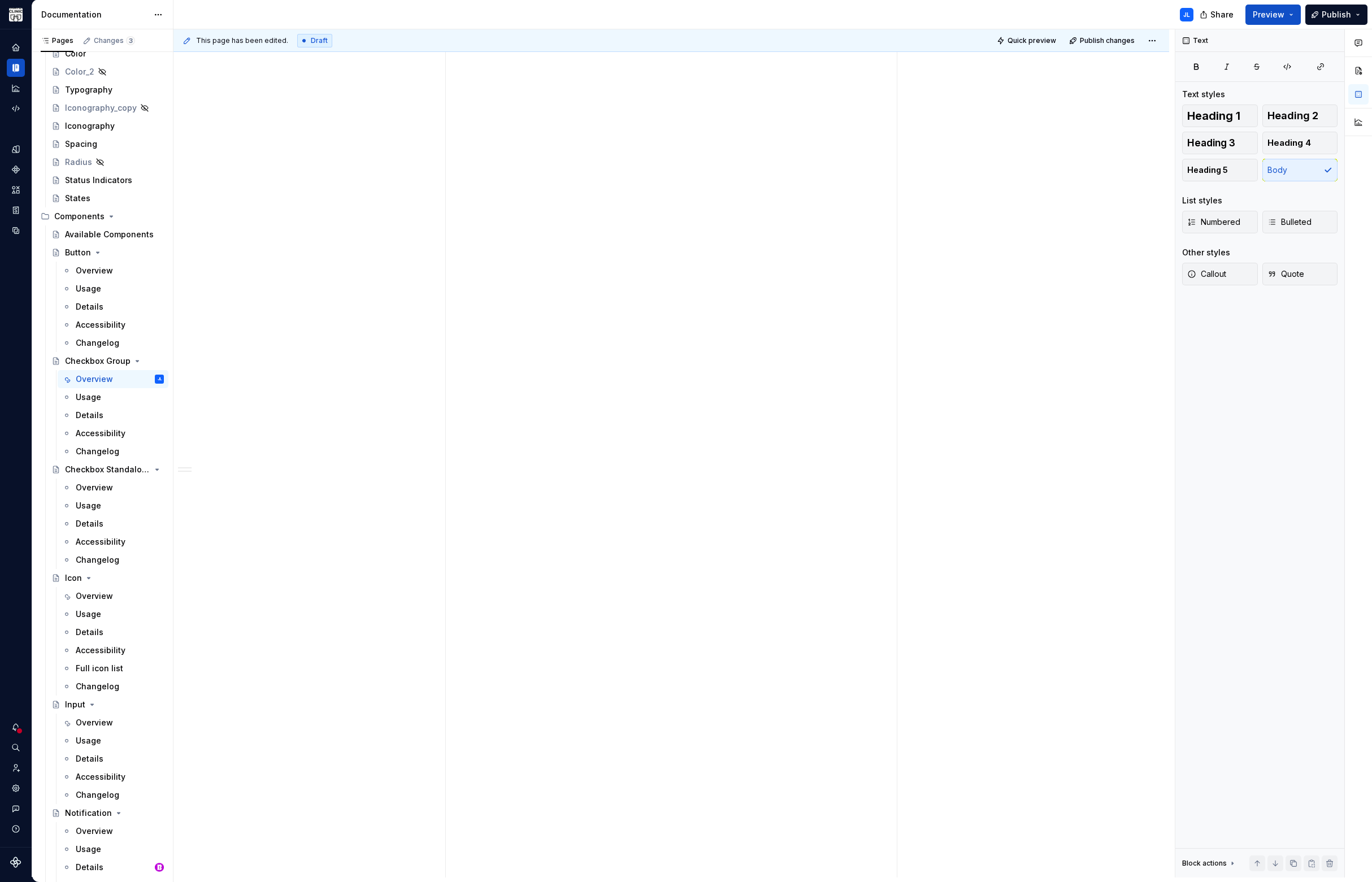
scroll to position [0, 0]
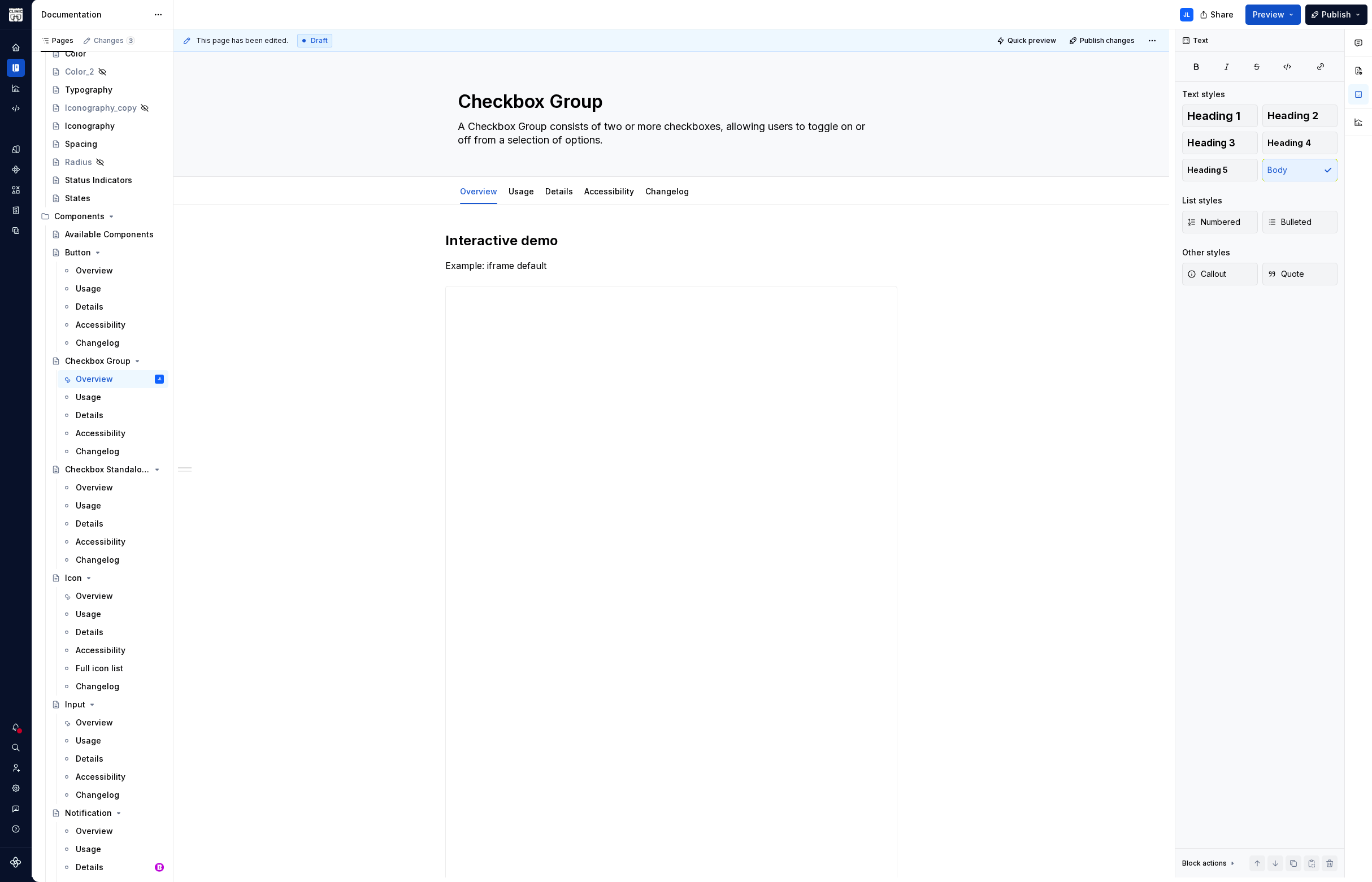
click at [419, 291] on button "button" at bounding box center [422, 291] width 16 height 16
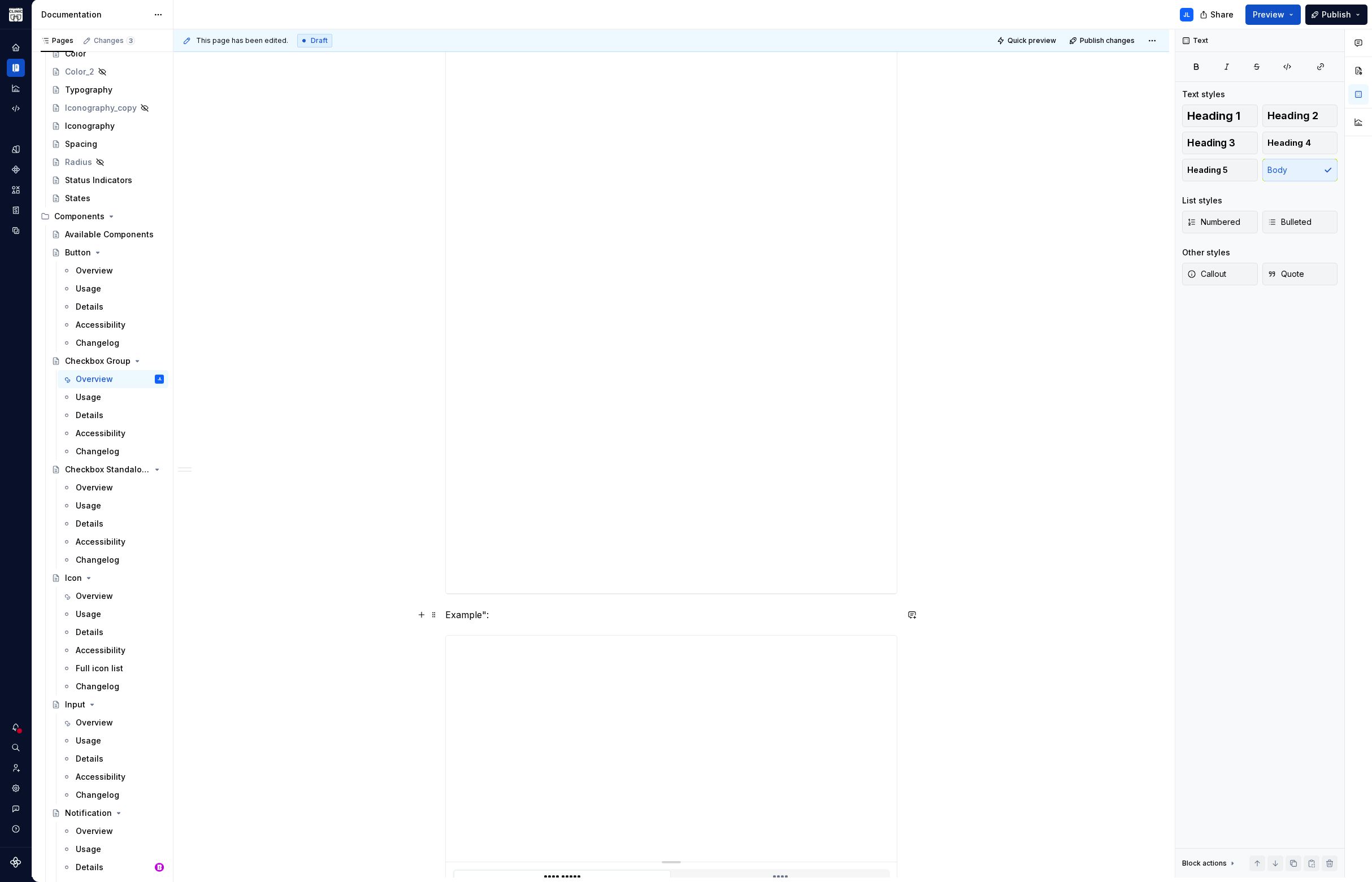
scroll to position [866, 0]
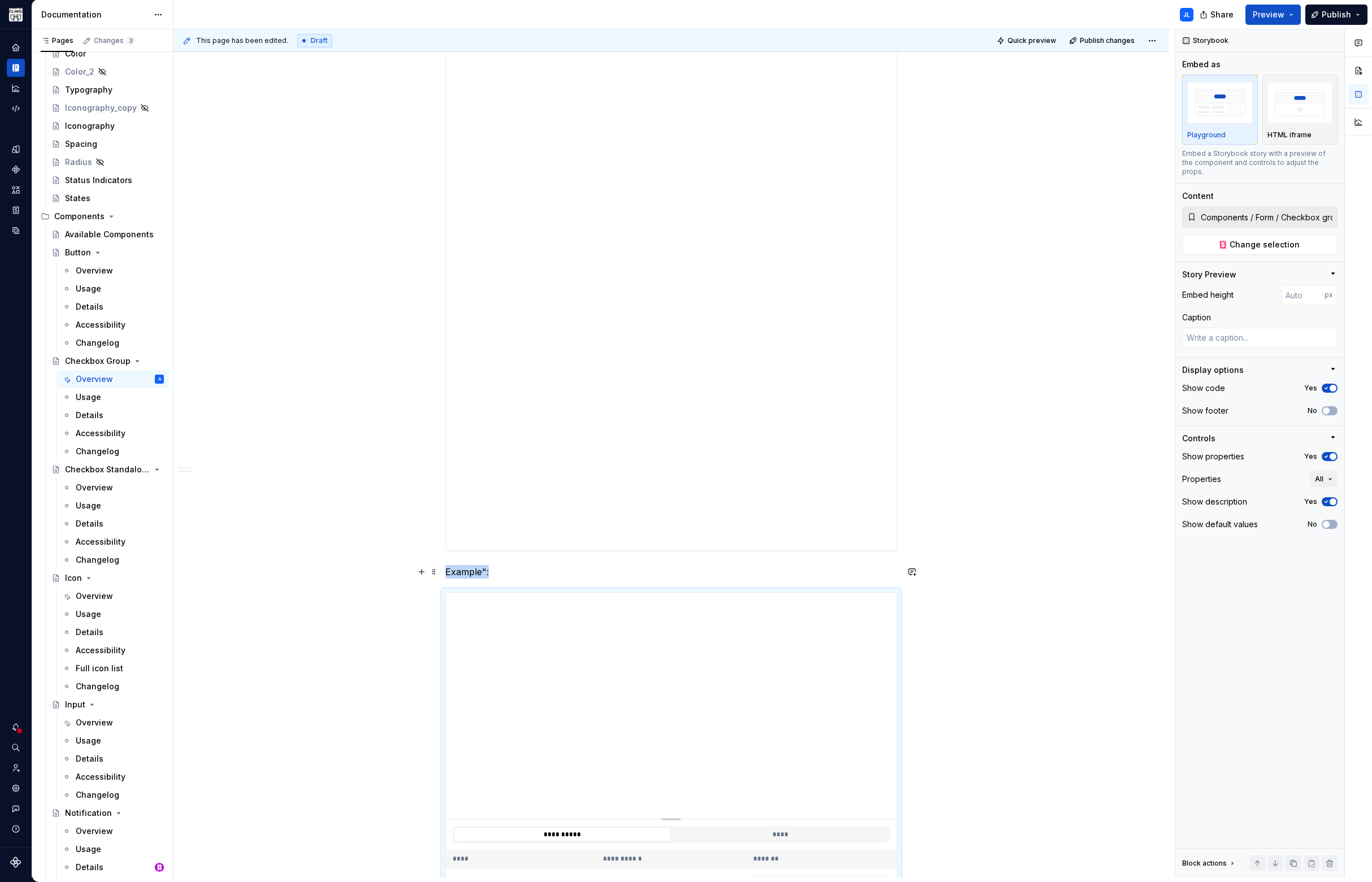
click at [498, 573] on p "Example":" at bounding box center [671, 572] width 452 height 13
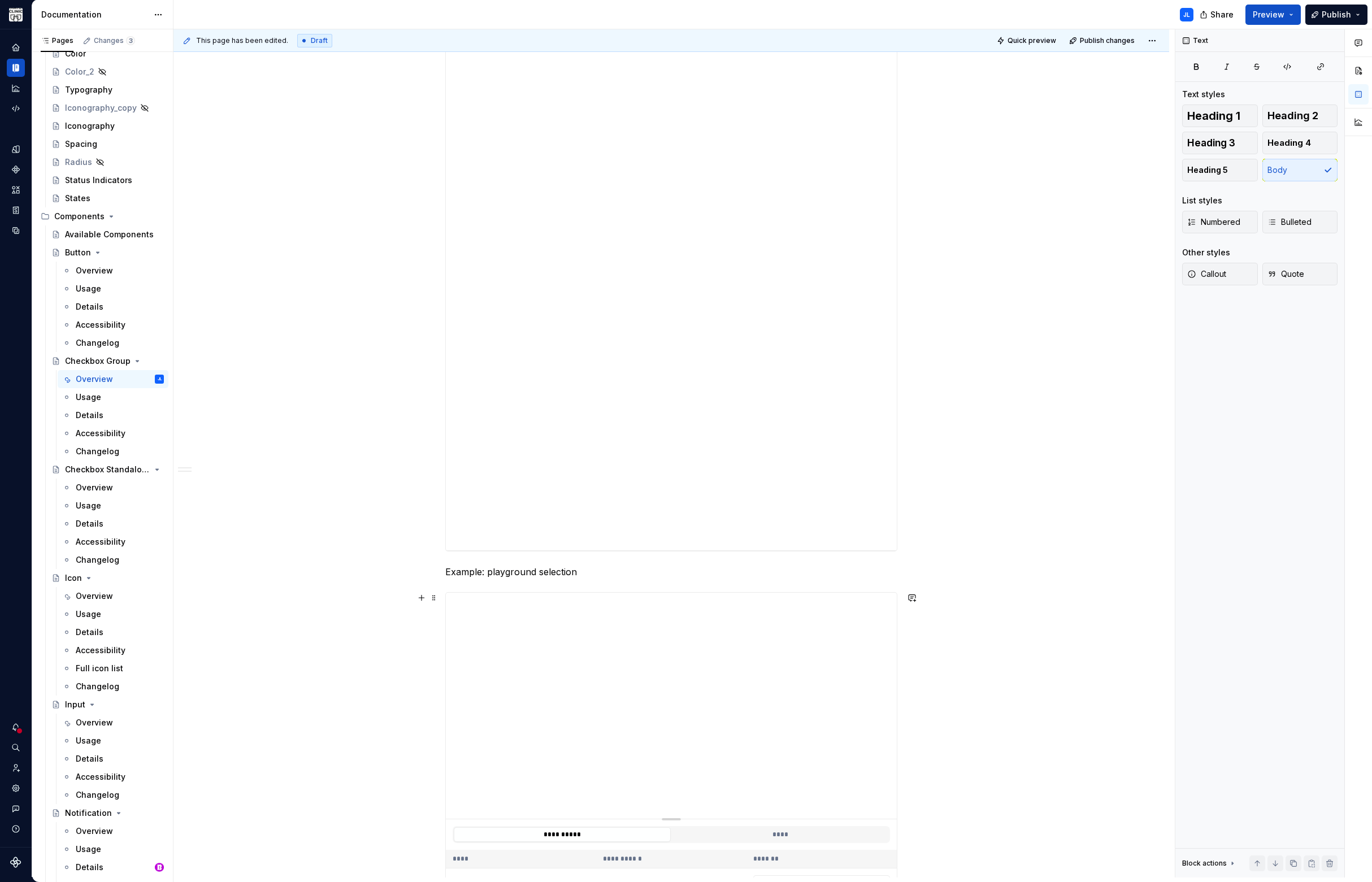
click at [320, 598] on div "**********" at bounding box center [674, 454] width 1001 height 848
click at [419, 604] on button "button" at bounding box center [422, 606] width 16 height 16
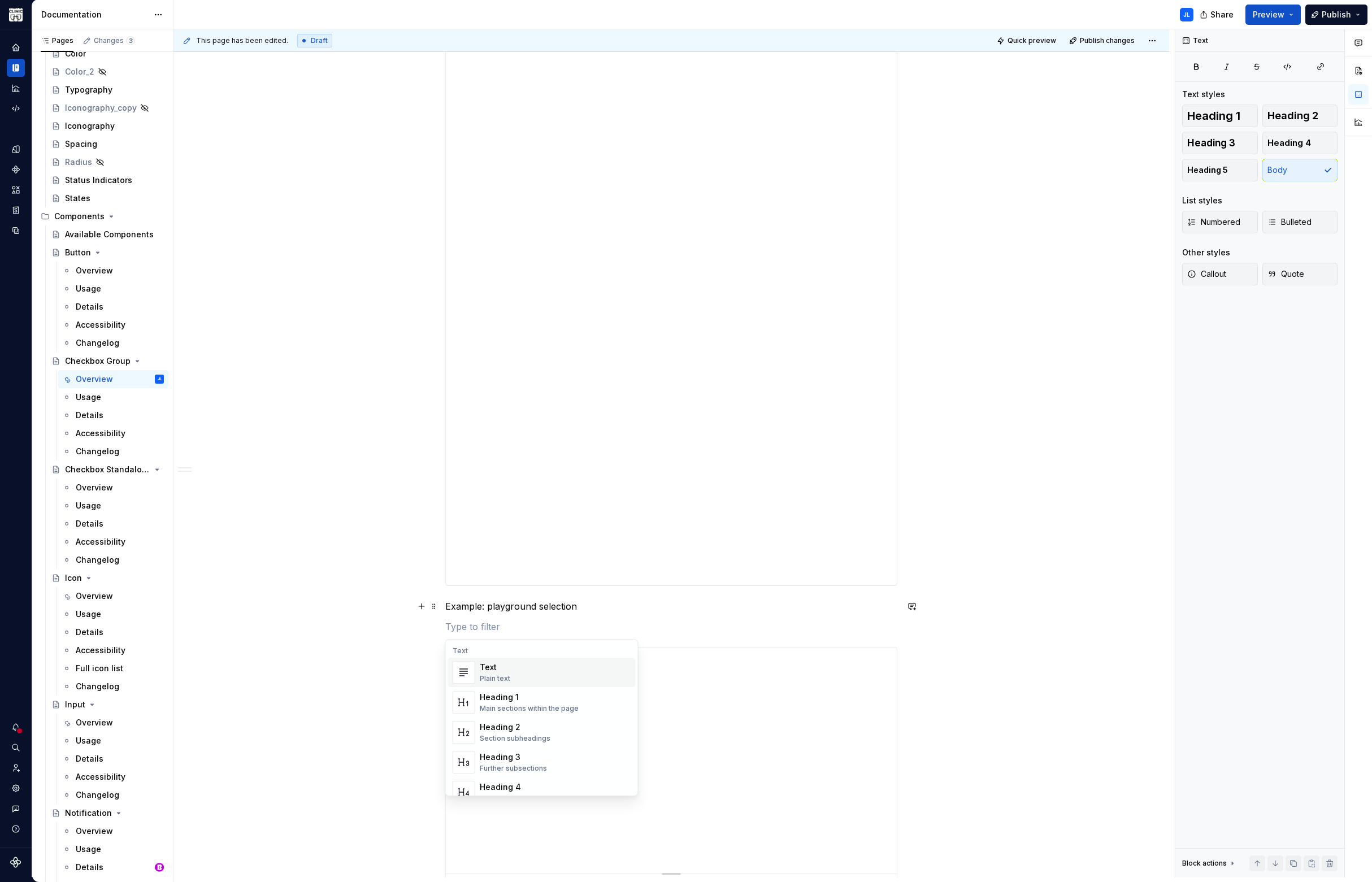
click at [390, 645] on div "**********" at bounding box center [674, 454] width 1001 height 848
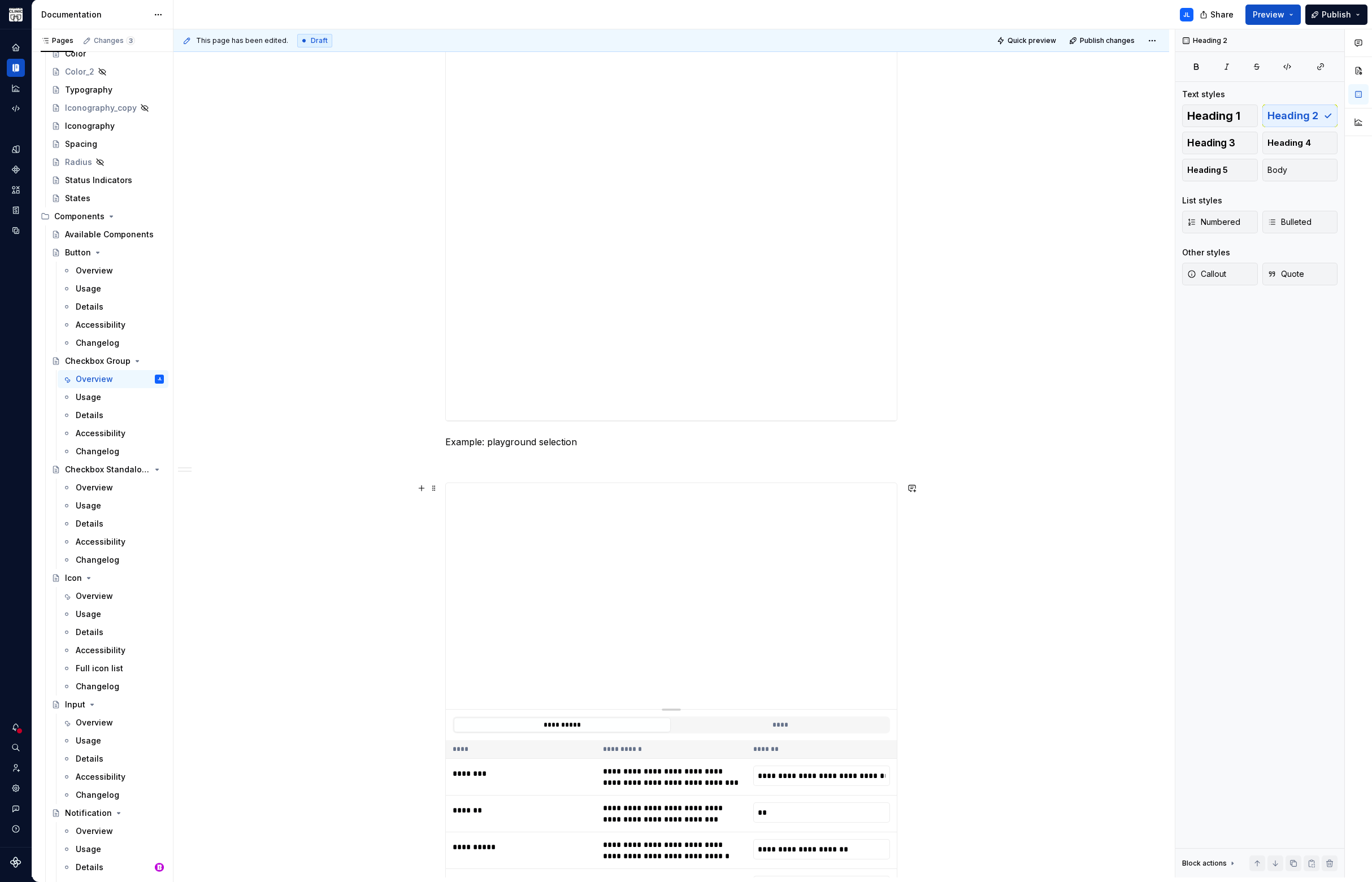
scroll to position [1003, 0]
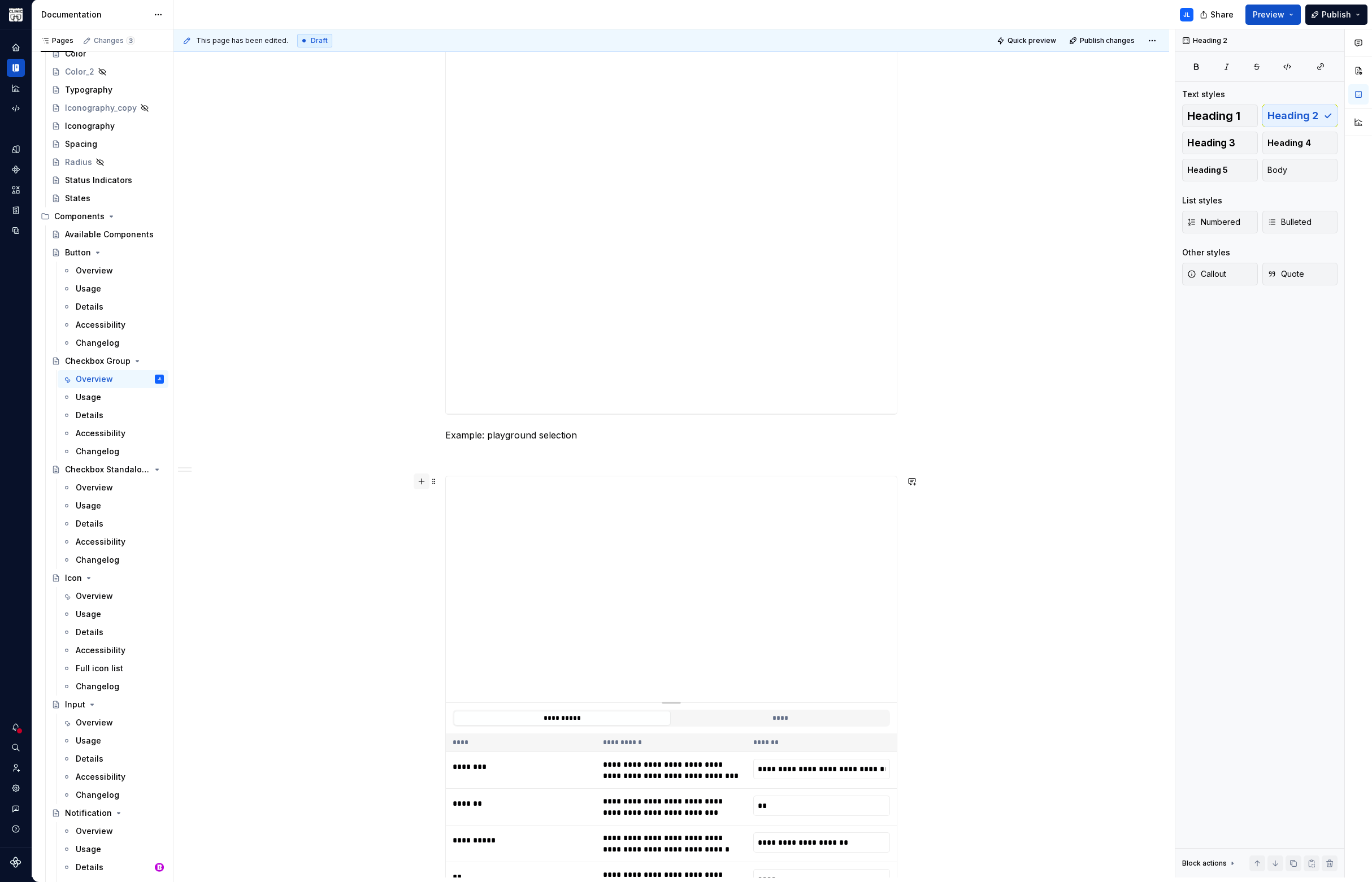
click at [420, 481] on button "button" at bounding box center [422, 481] width 16 height 16
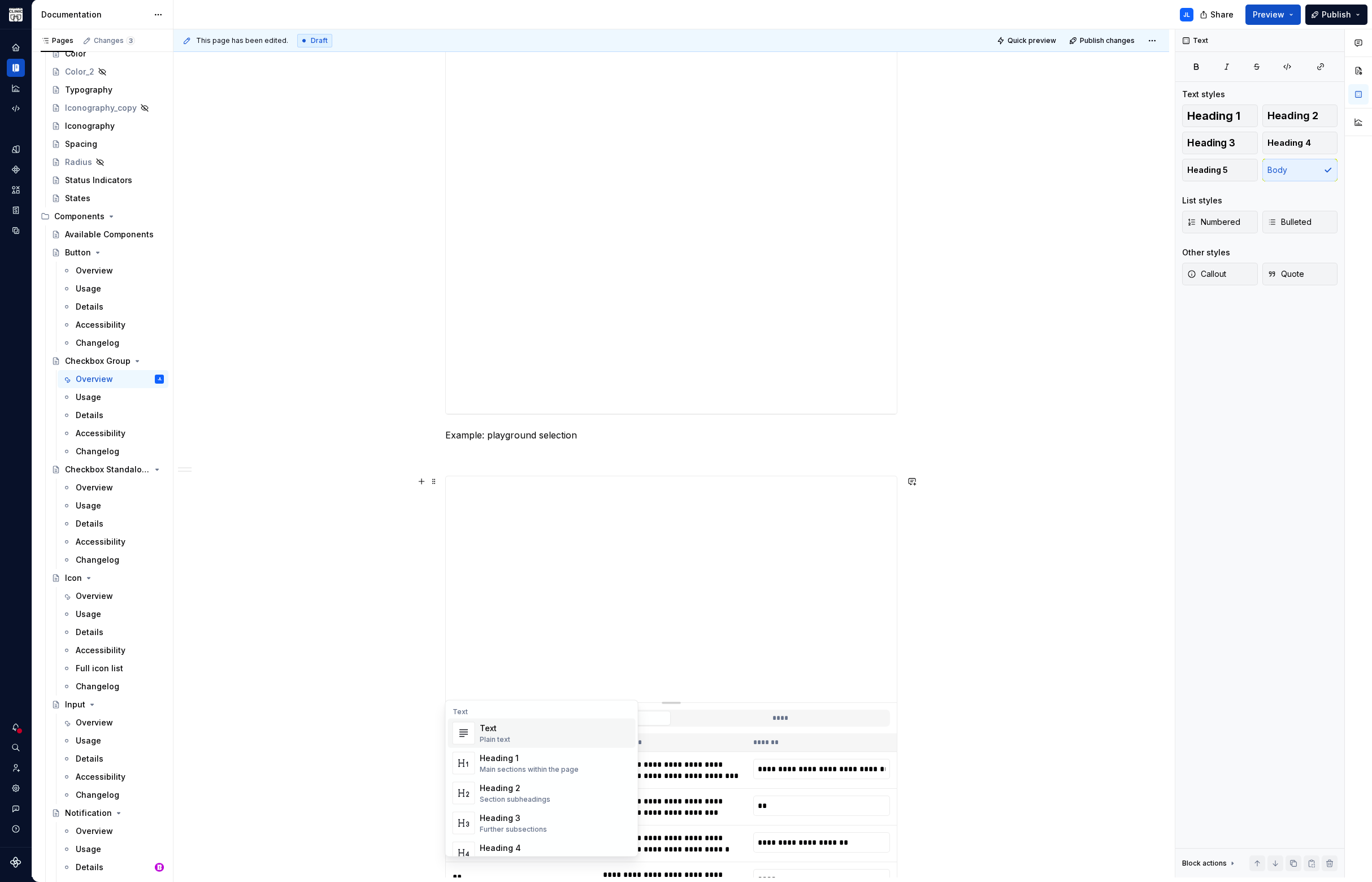
scroll to position [1185, 0]
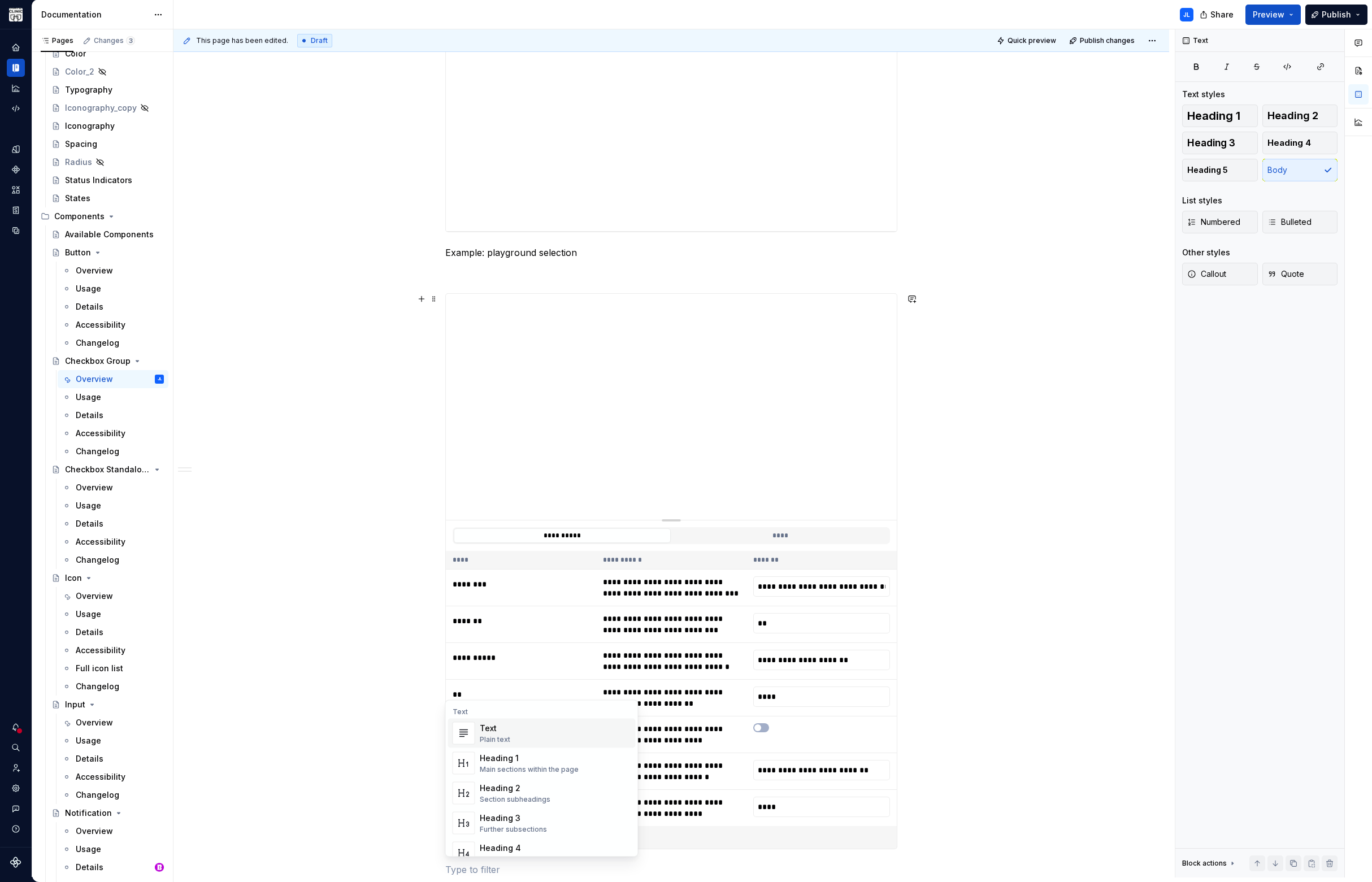
click at [499, 733] on div "Text" at bounding box center [495, 728] width 31 height 12
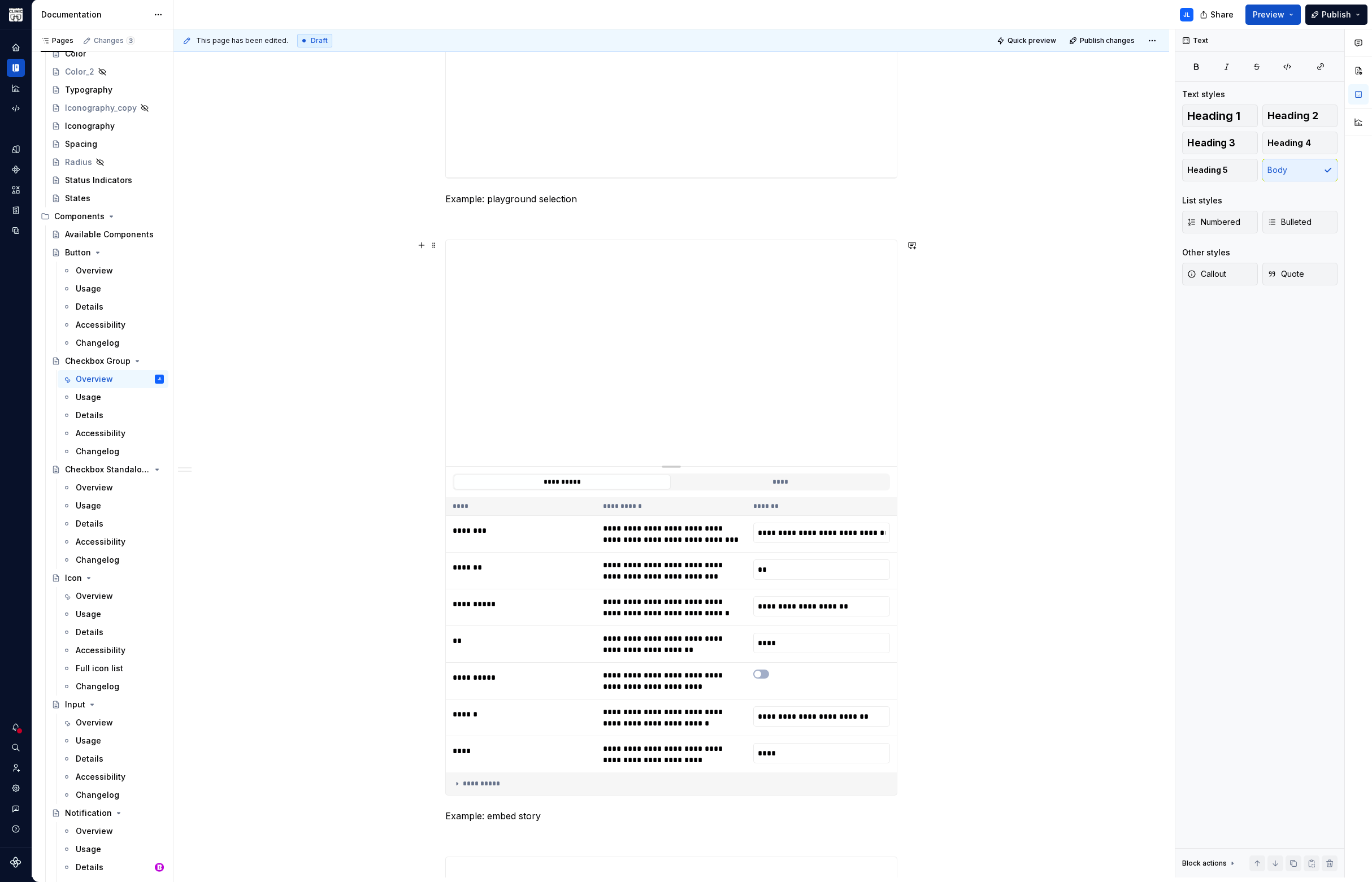
click at [343, 700] on div "**********" at bounding box center [671, 330] width 996 height 2729
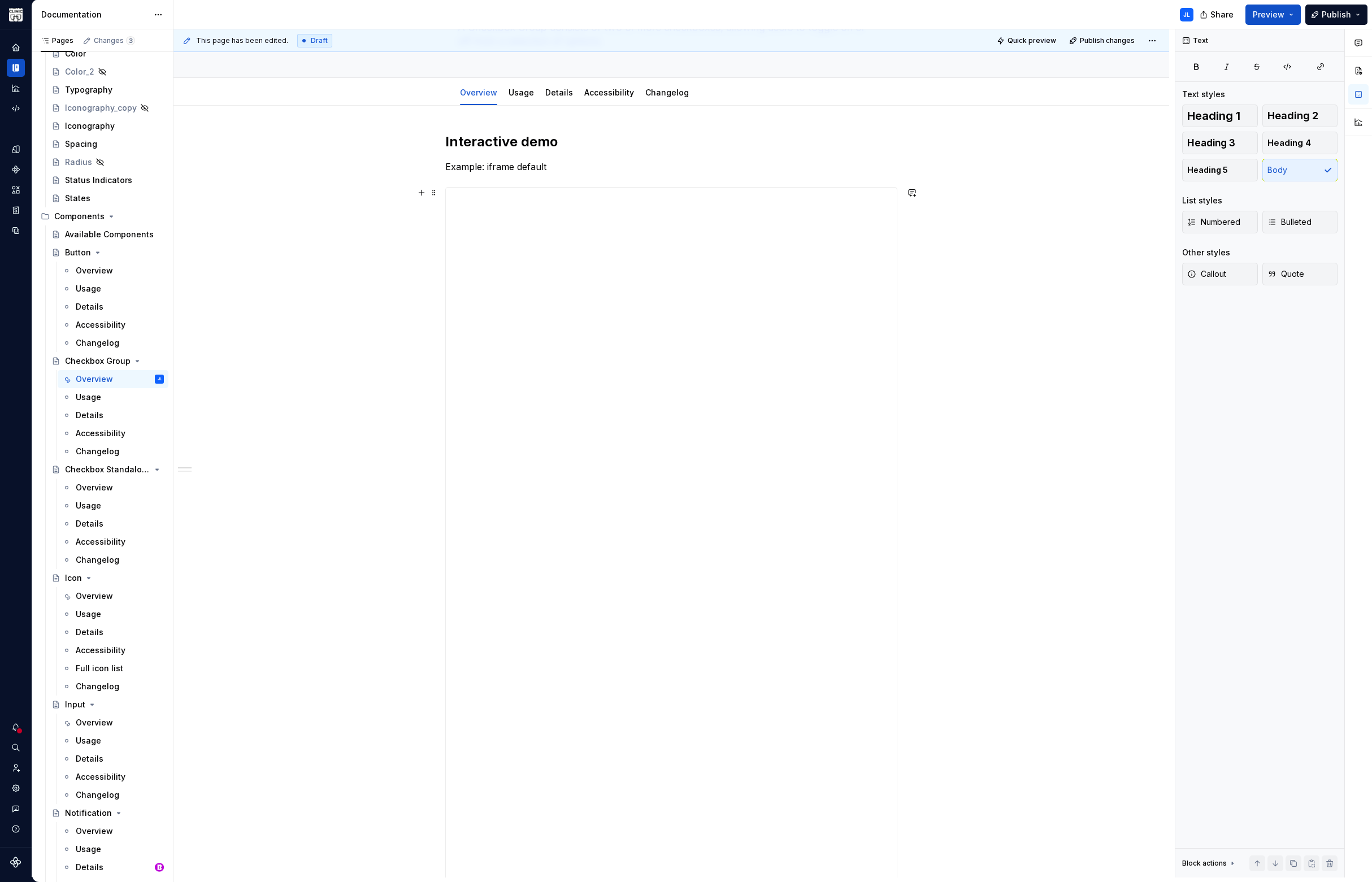
scroll to position [0, 0]
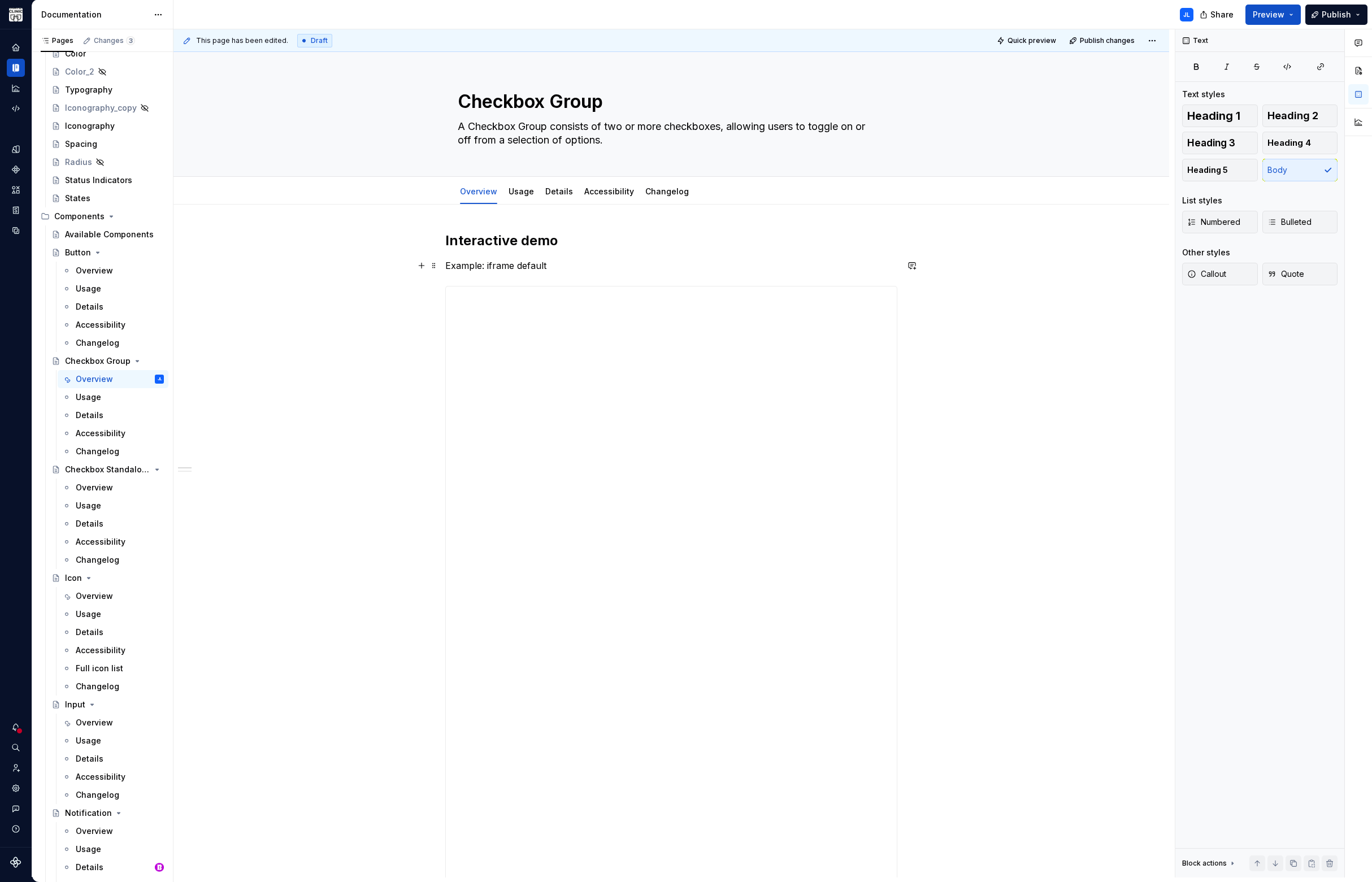
click at [502, 265] on p "Example: iframe default" at bounding box center [671, 265] width 452 height 13
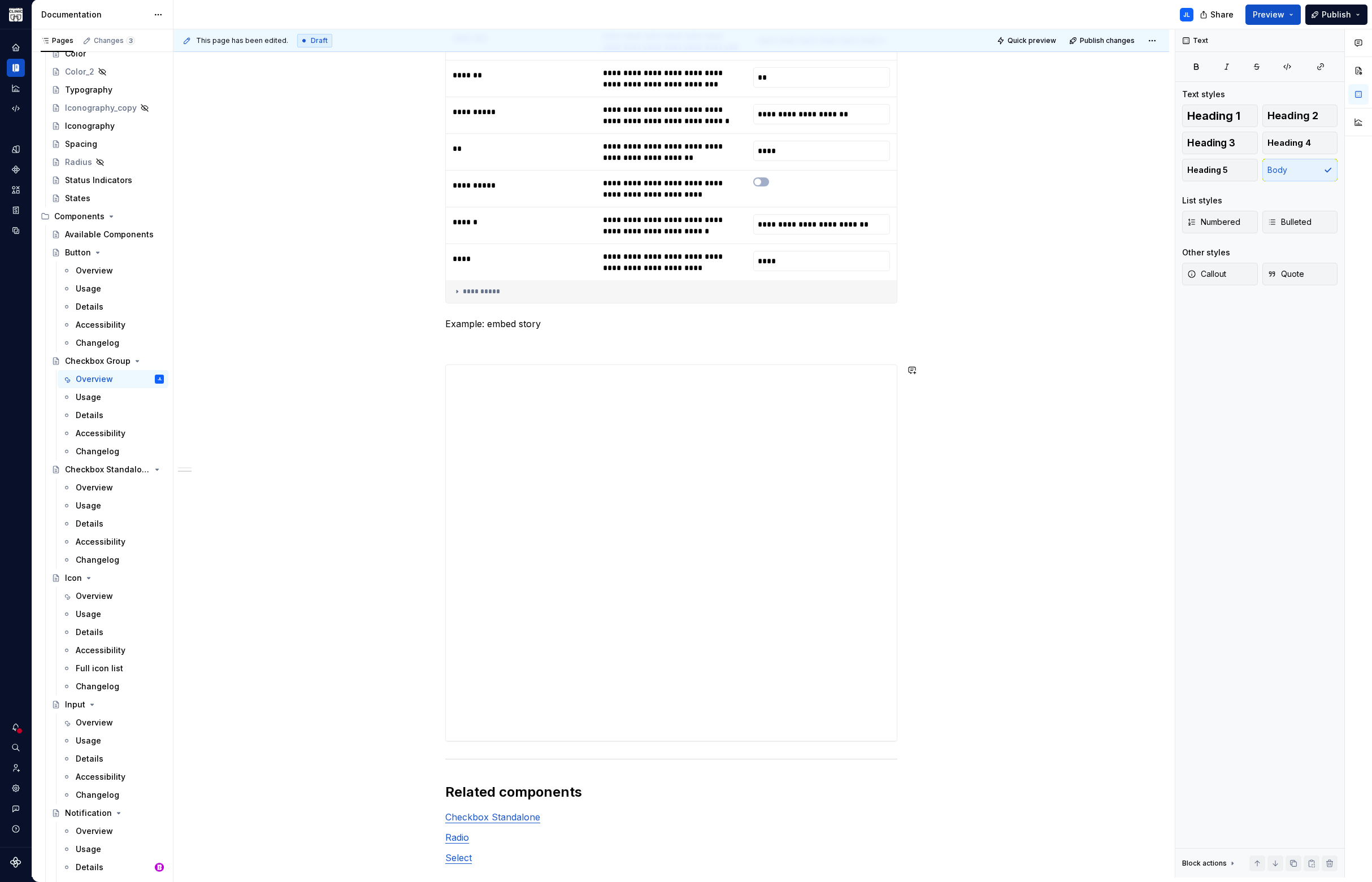
scroll to position [1825, 0]
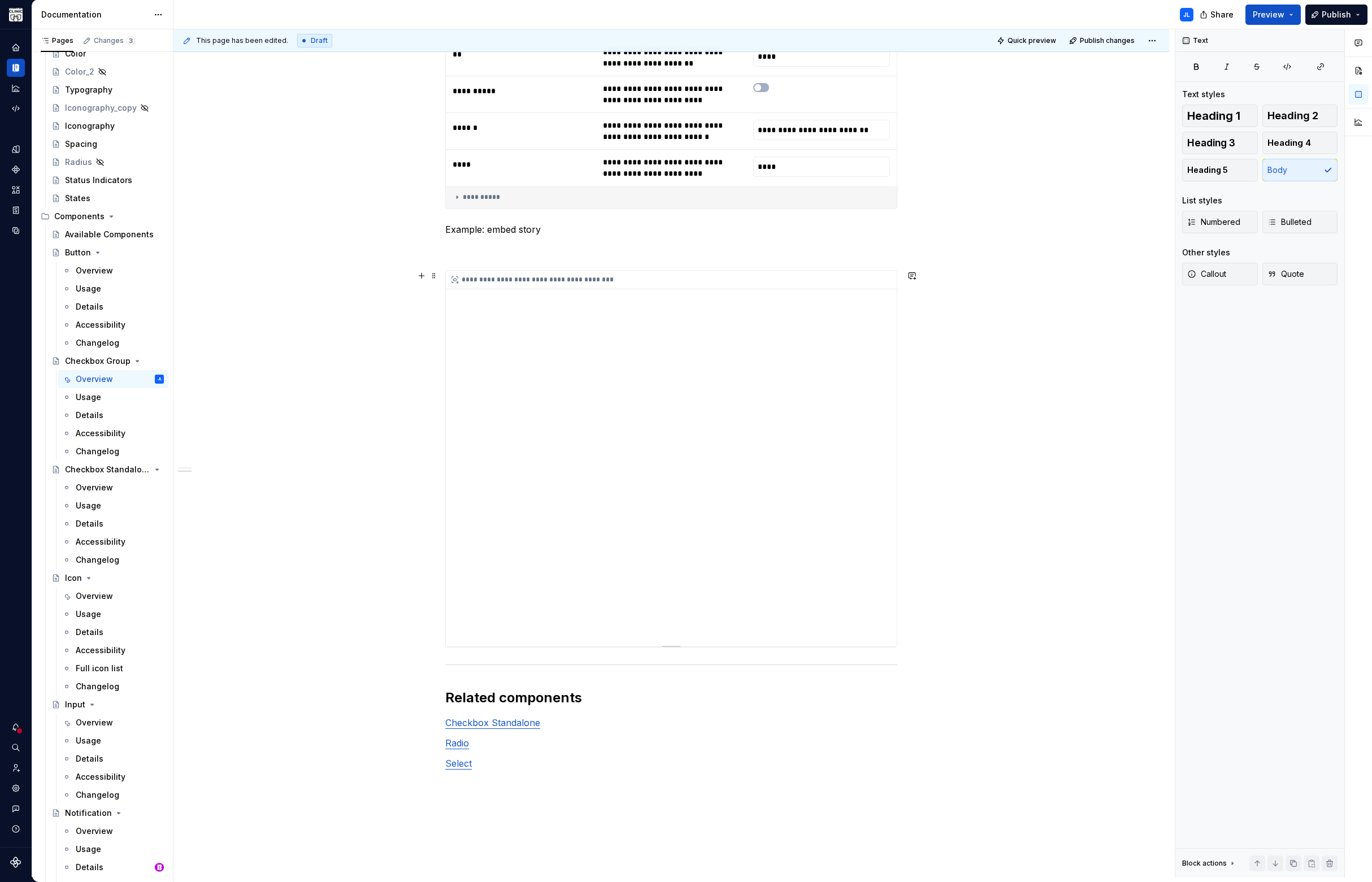
click at [622, 499] on div "**********" at bounding box center [671, 459] width 451 height 376
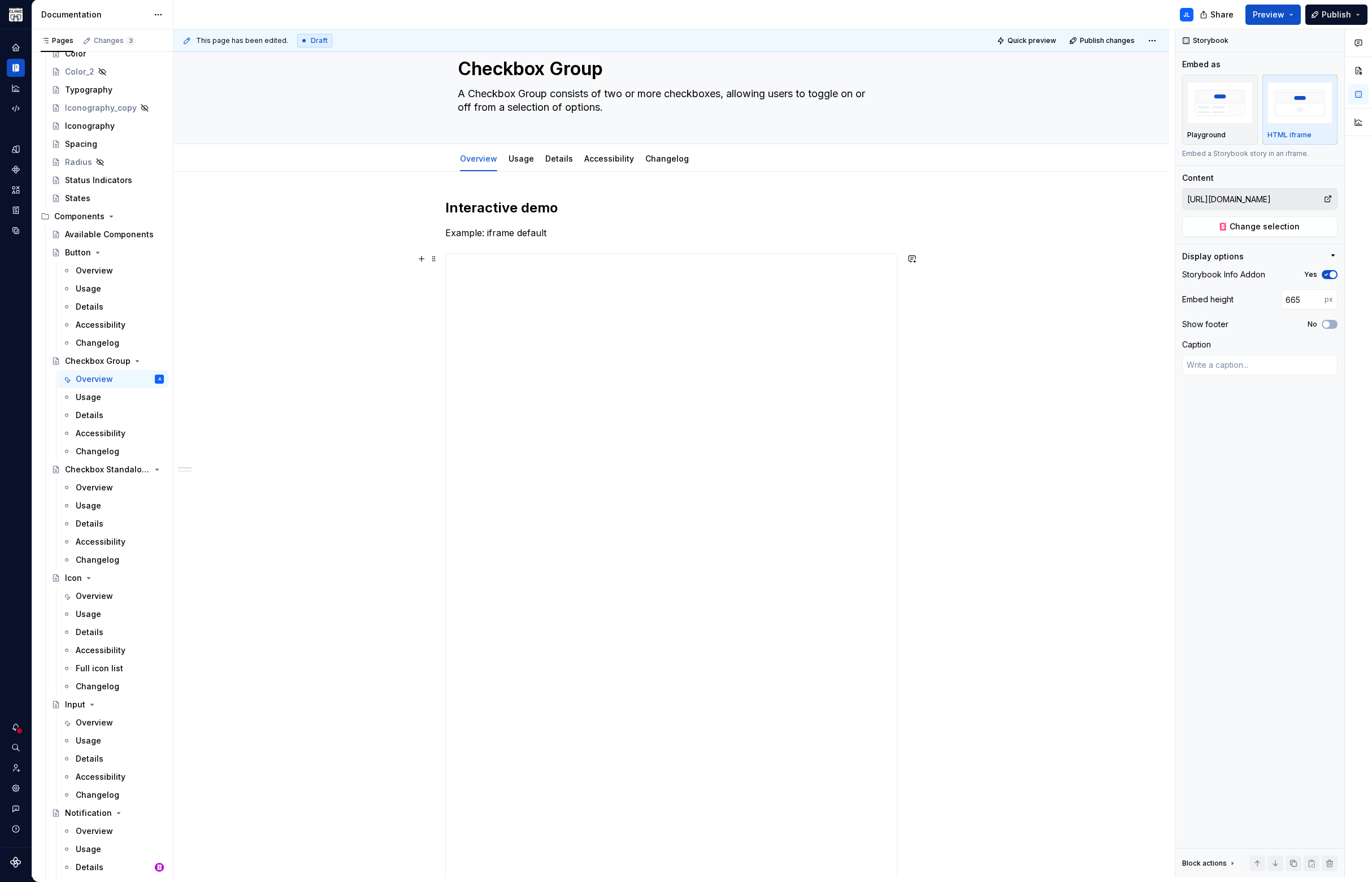
scroll to position [0, 0]
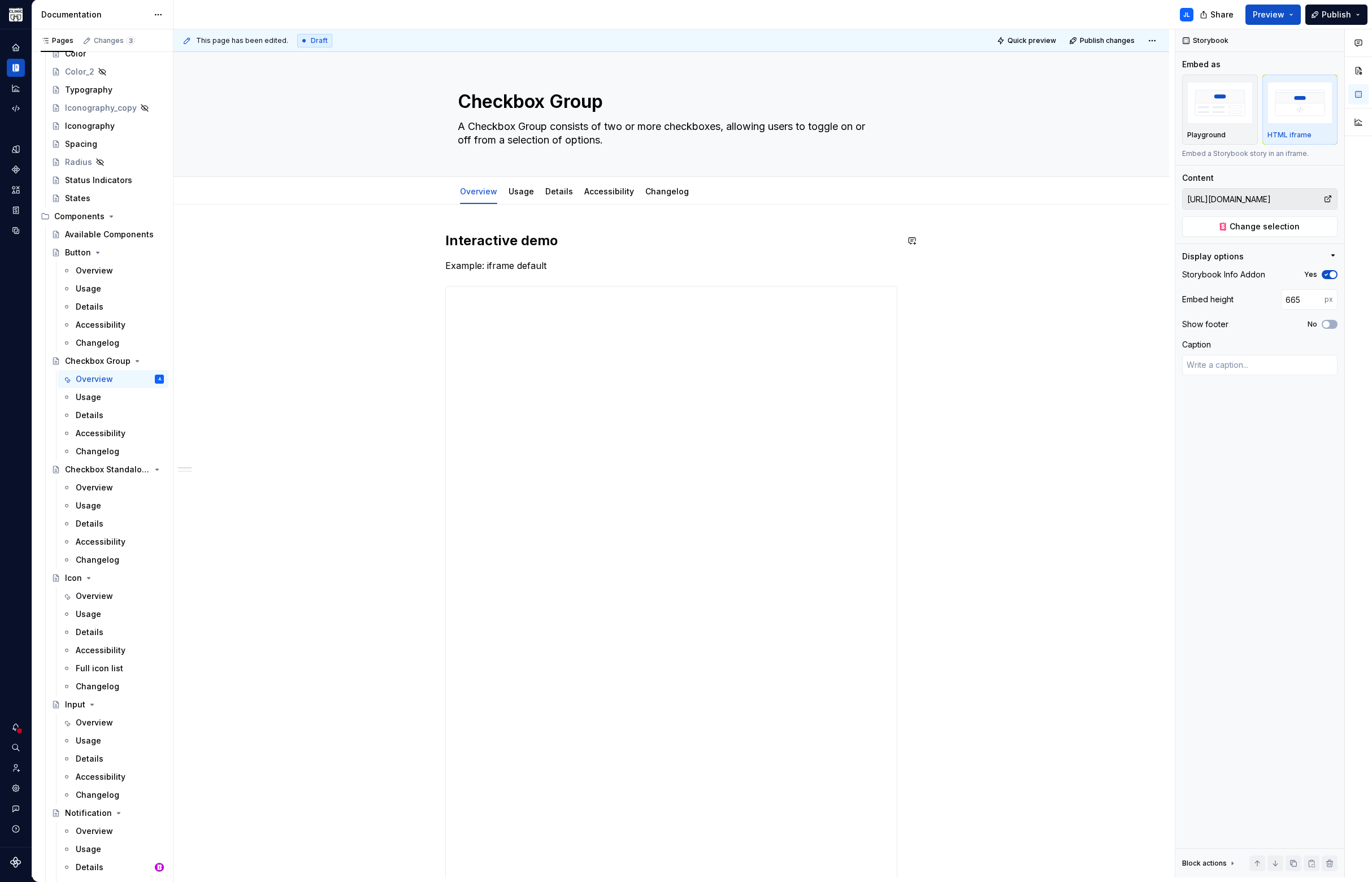
click at [530, 271] on p "Example: iframe default" at bounding box center [671, 265] width 452 height 13
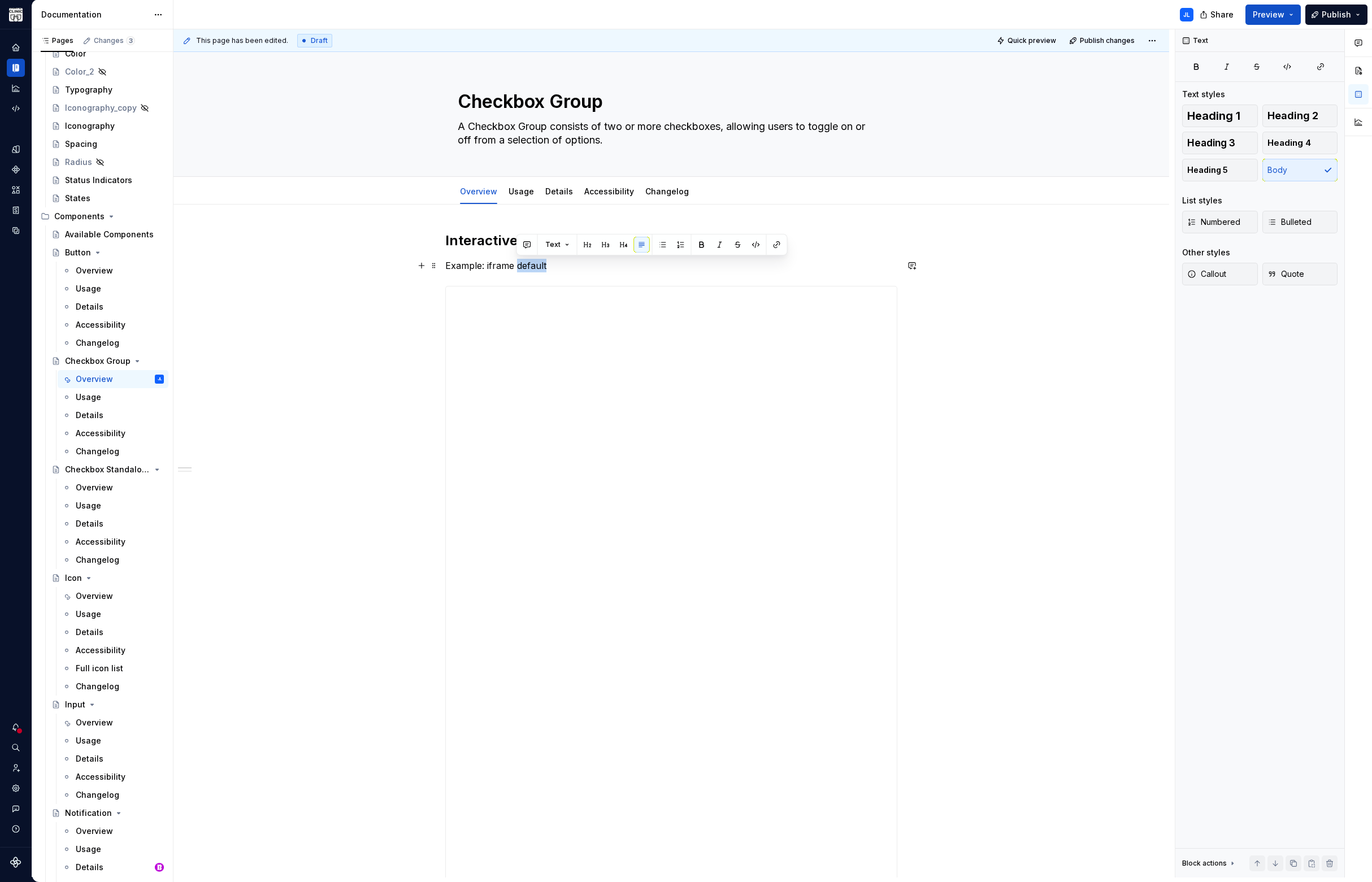
click at [530, 271] on p "Example: iframe default" at bounding box center [671, 265] width 452 height 13
copy p "Example: iframe default"
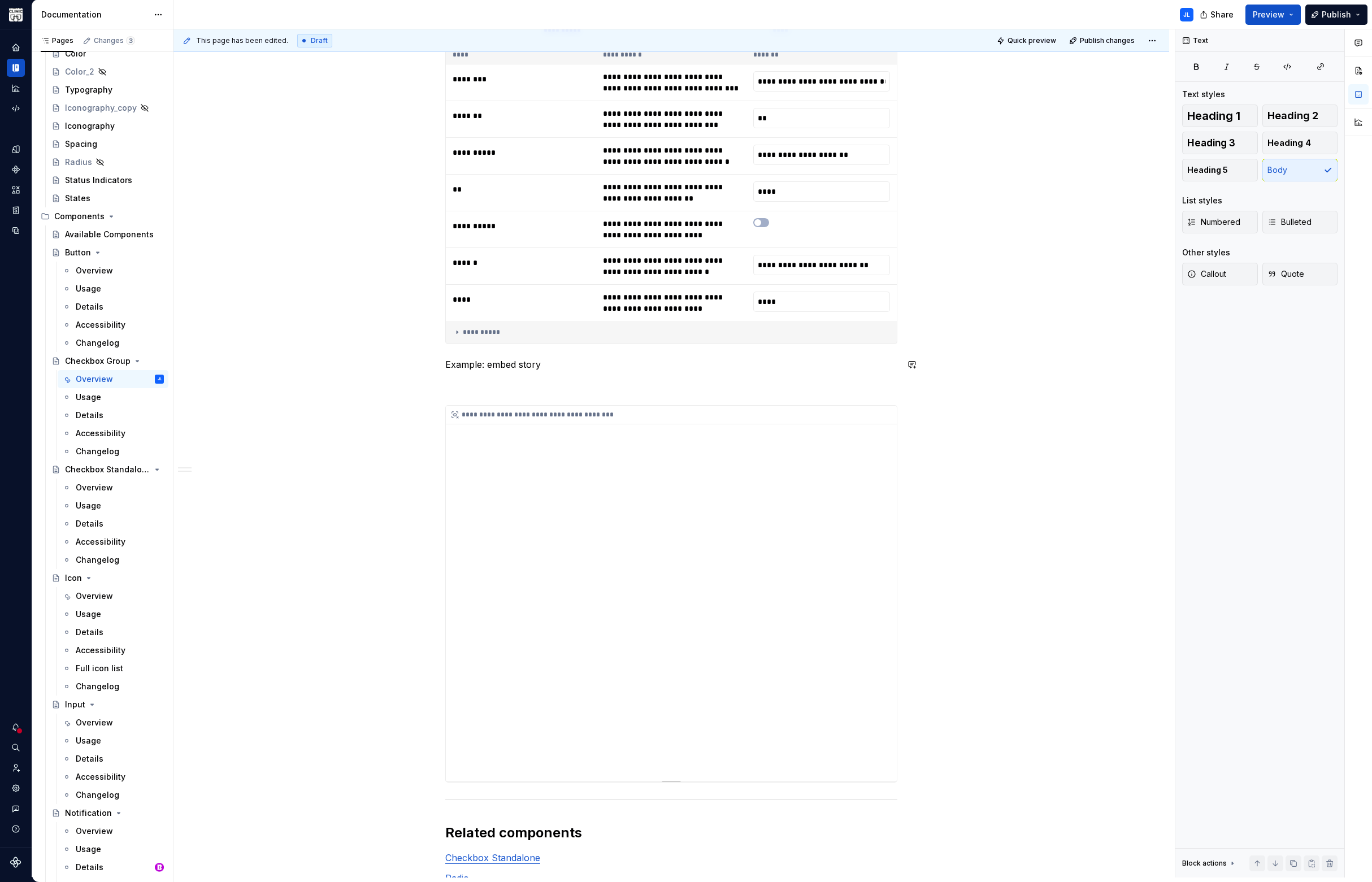
scroll to position [1786, 0]
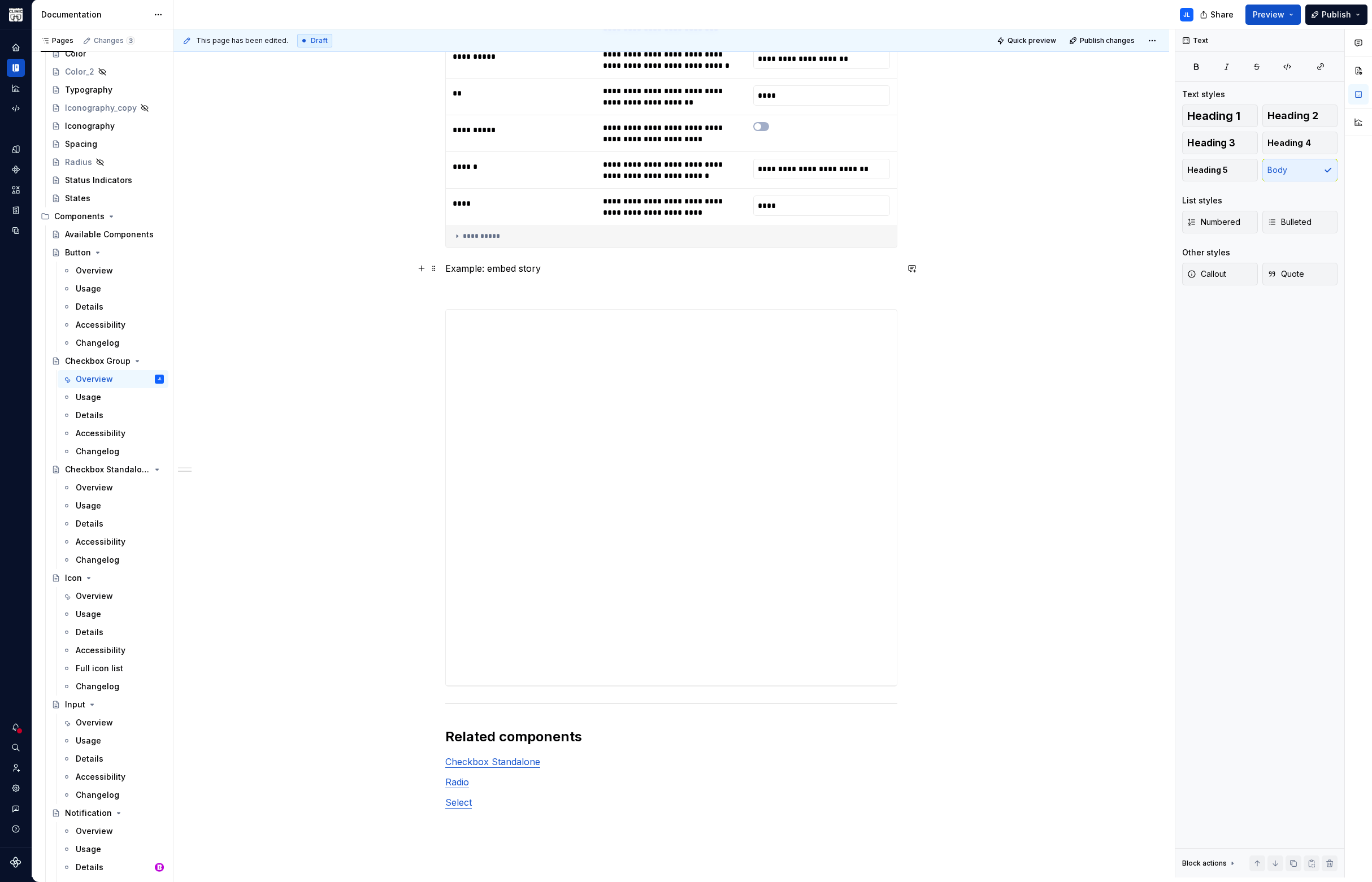
click at [499, 267] on p "Example: embed story" at bounding box center [671, 268] width 452 height 13
click at [490, 267] on p "Example: iframe default" at bounding box center [671, 268] width 452 height 13
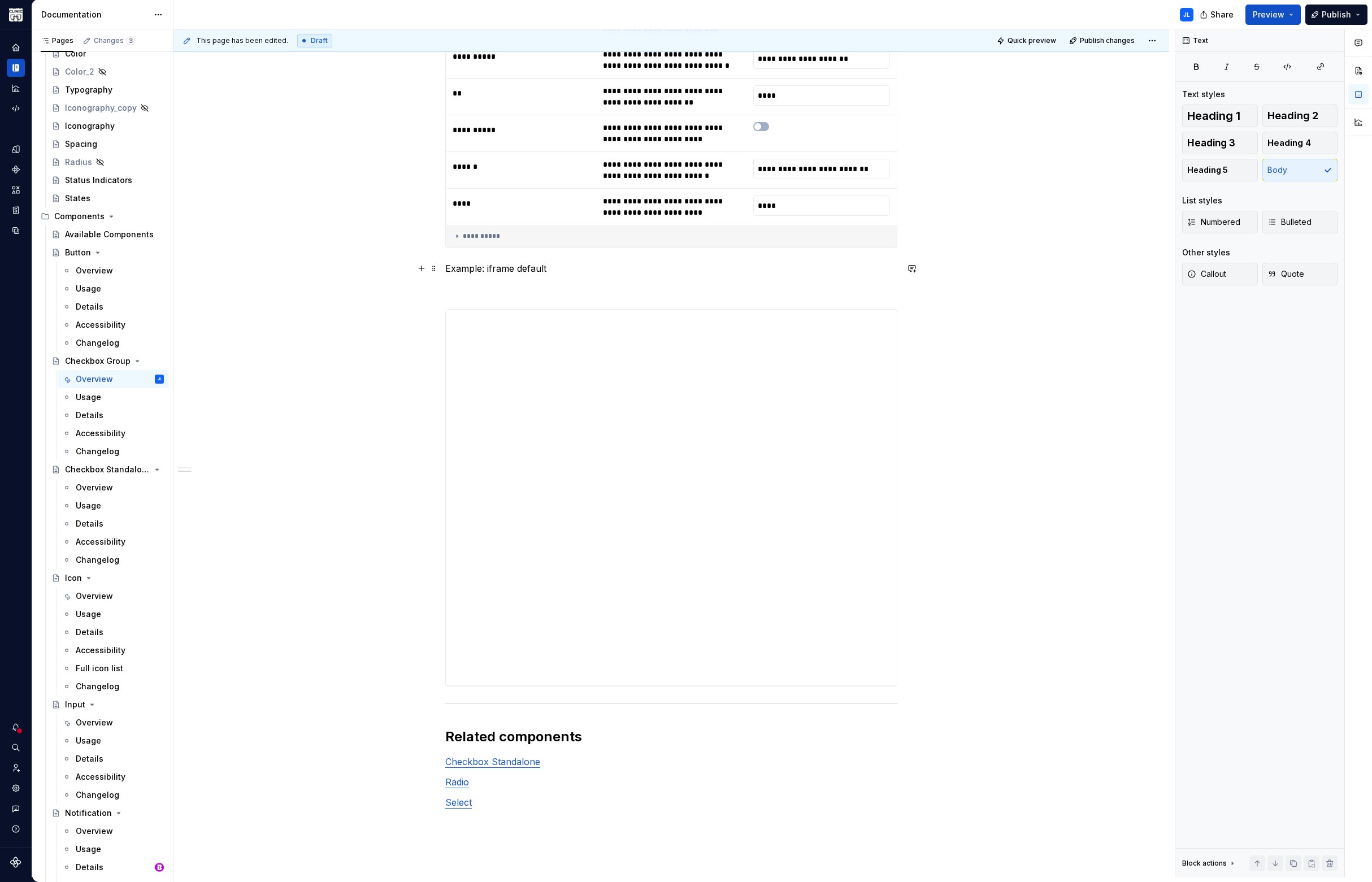
click at [540, 267] on p "Example: iframe default" at bounding box center [671, 268] width 452 height 13
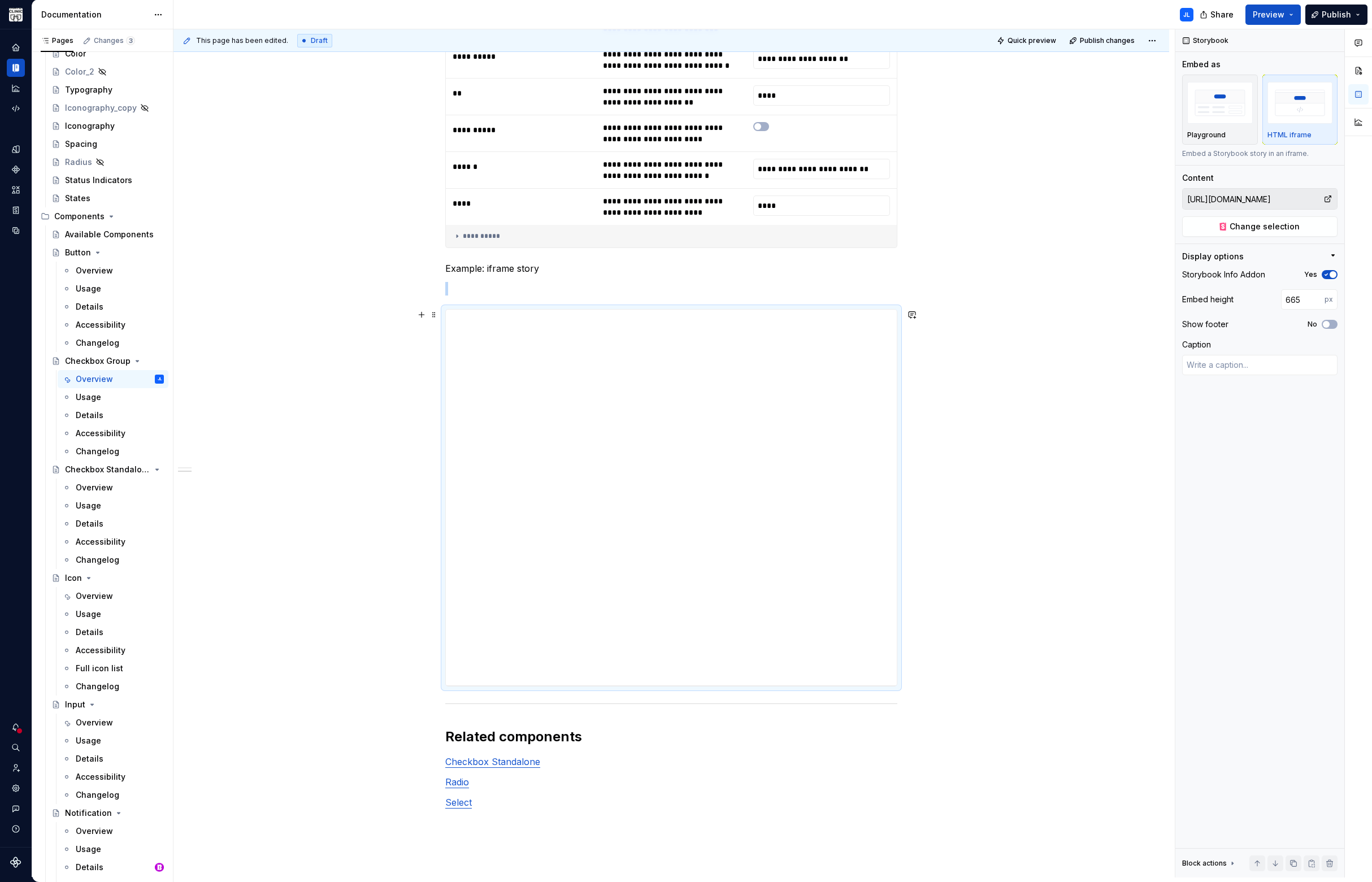
click at [1010, 412] on div "**********" at bounding box center [674, 454] width 1001 height 848
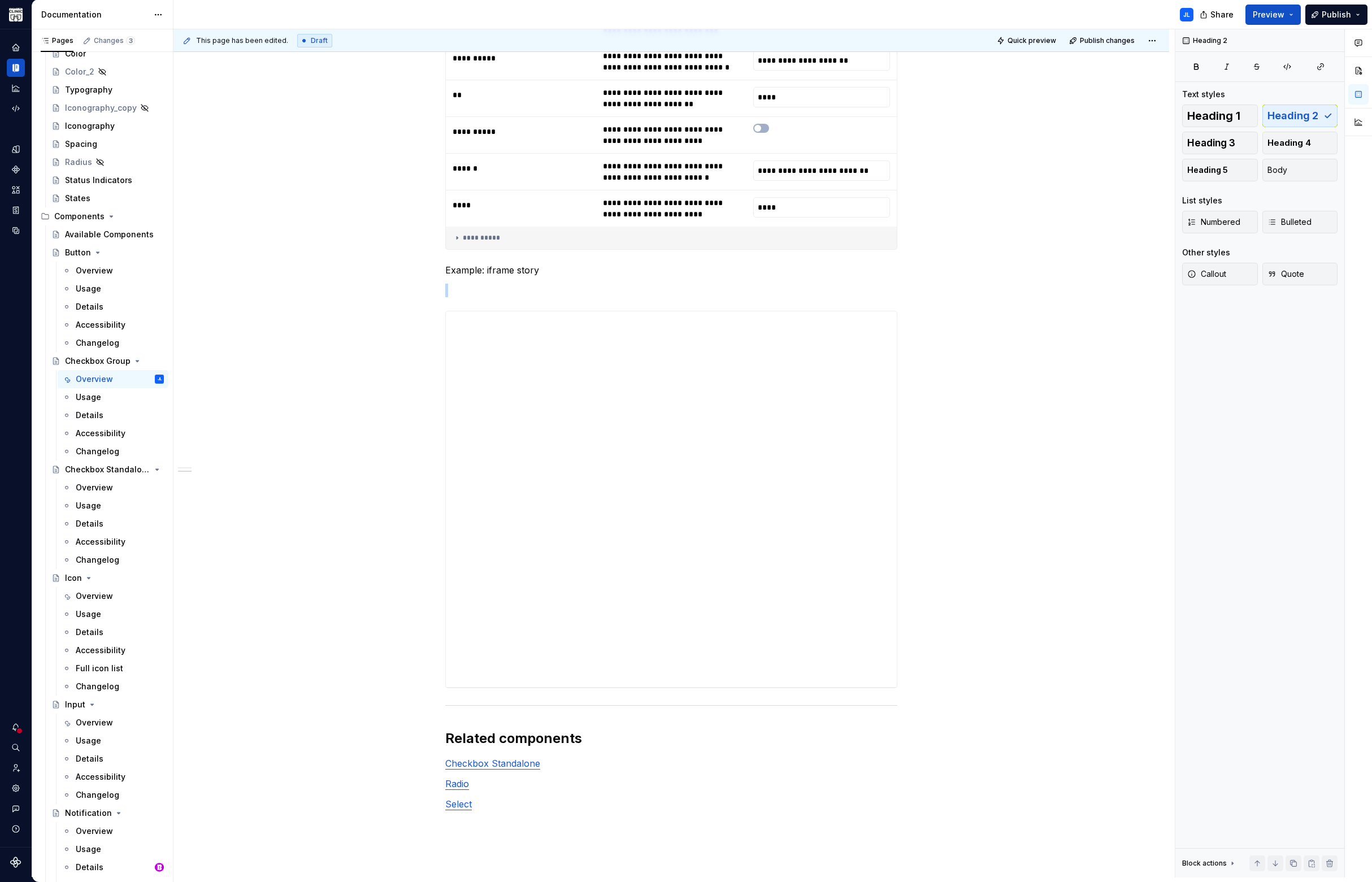
scroll to position [1784, 0]
click at [1033, 40] on span "Quick preview" at bounding box center [1032, 40] width 49 height 9
click at [1303, 852] on span "Open page" at bounding box center [1312, 854] width 38 height 9
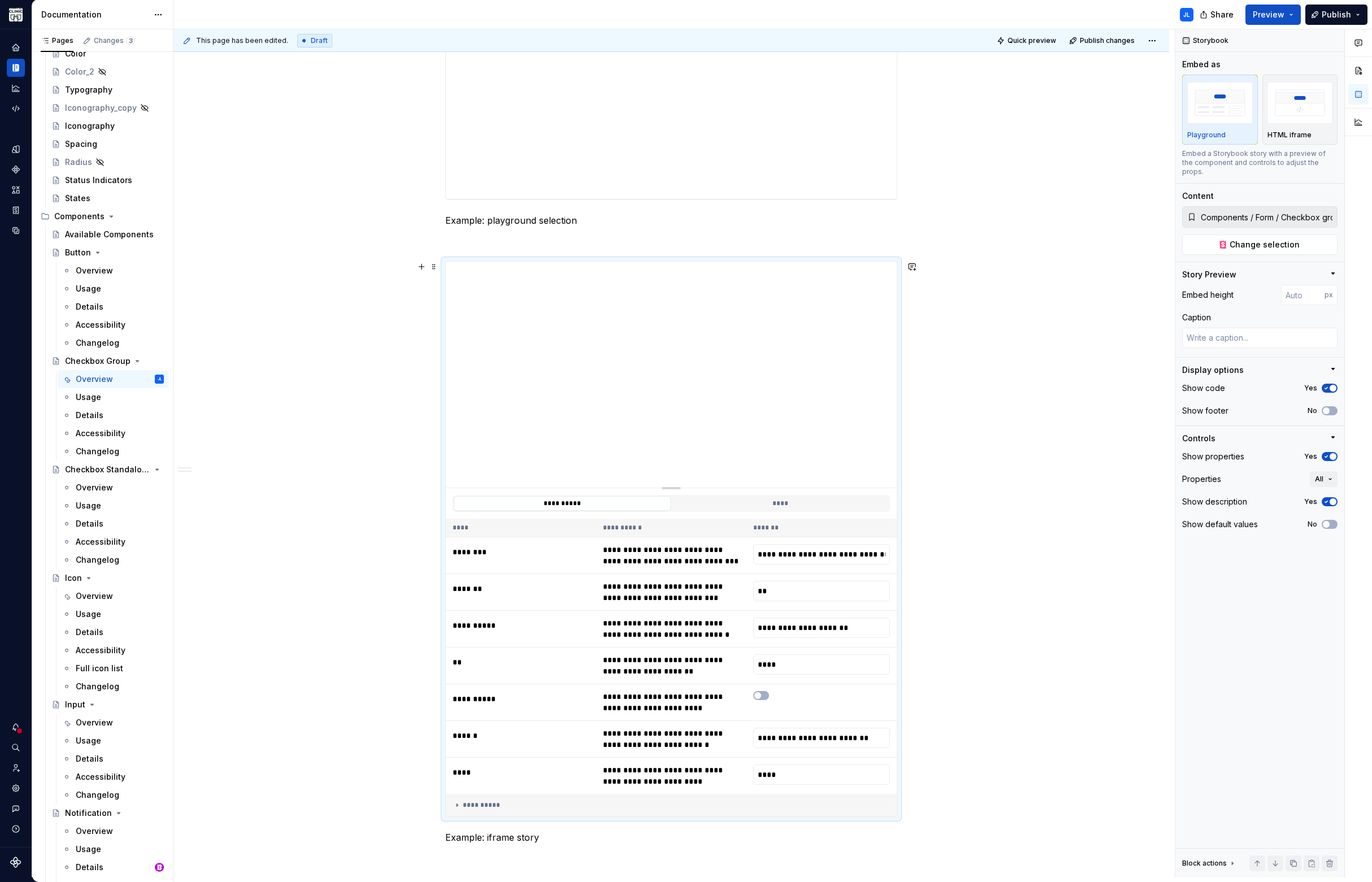
scroll to position [1239, 0]
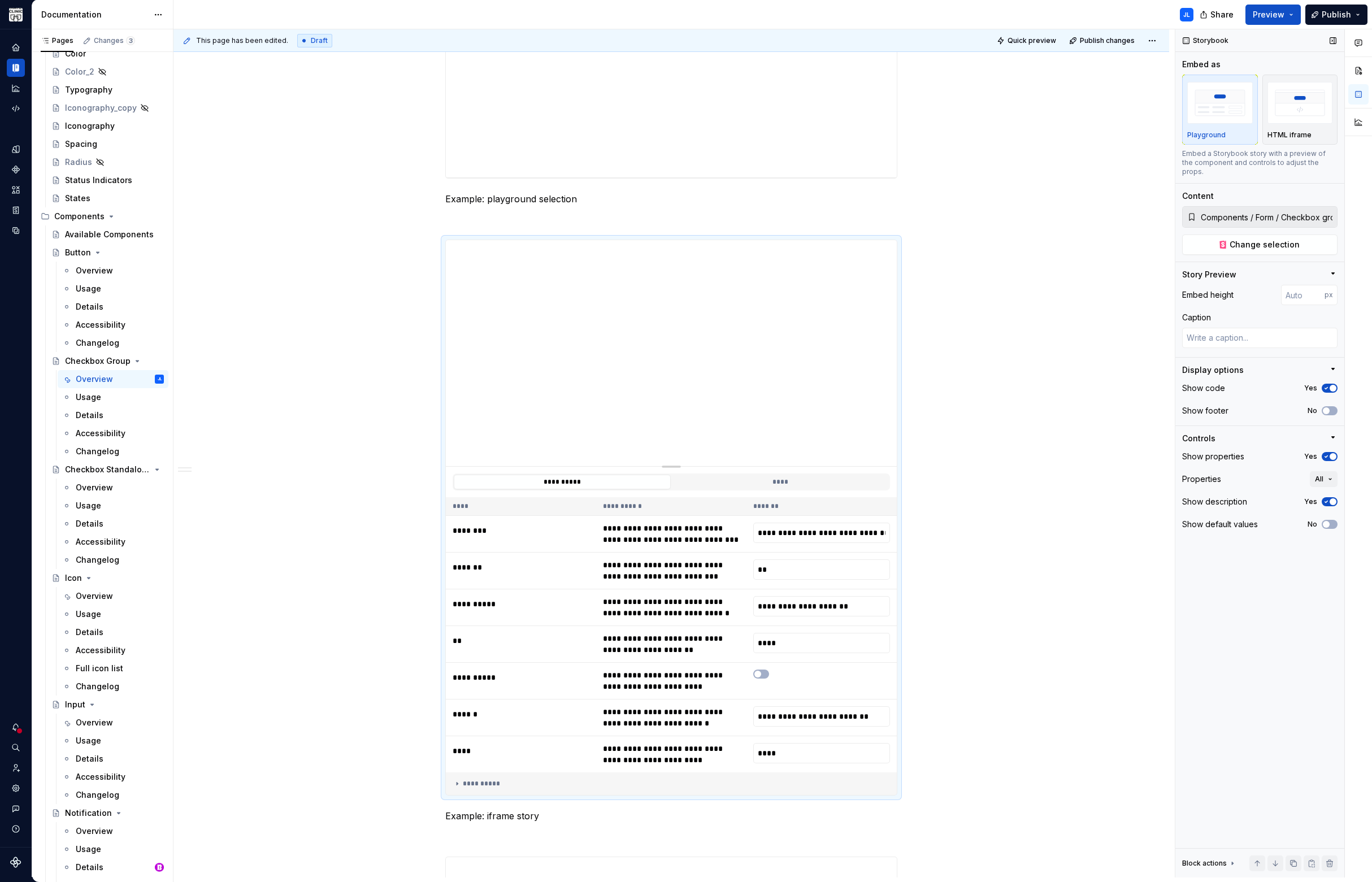
click at [1330, 385] on span "button" at bounding box center [1333, 388] width 7 height 7
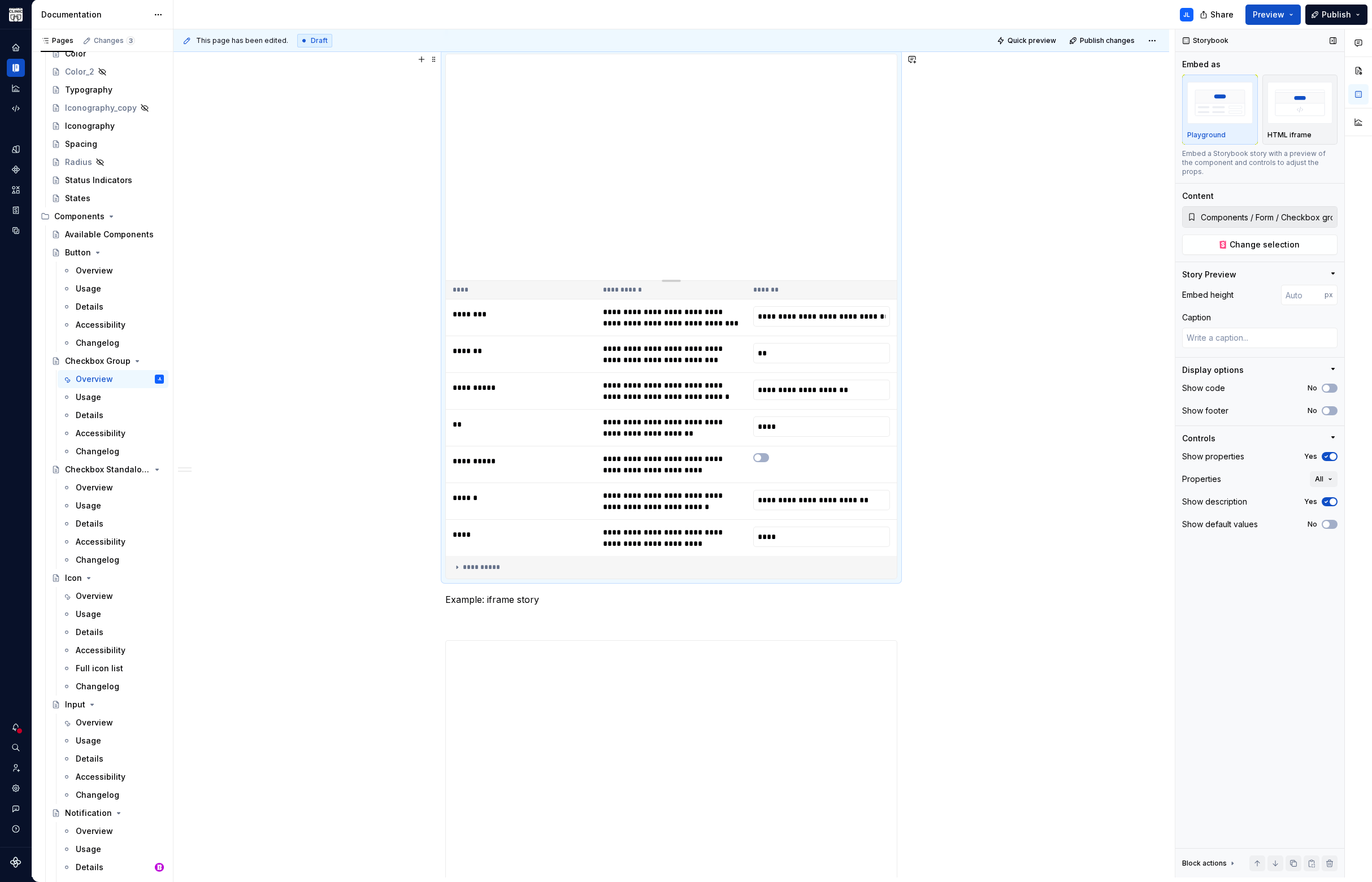
scroll to position [1427, 0]
click at [1325, 471] on button "All" at bounding box center [1323, 479] width 28 height 16
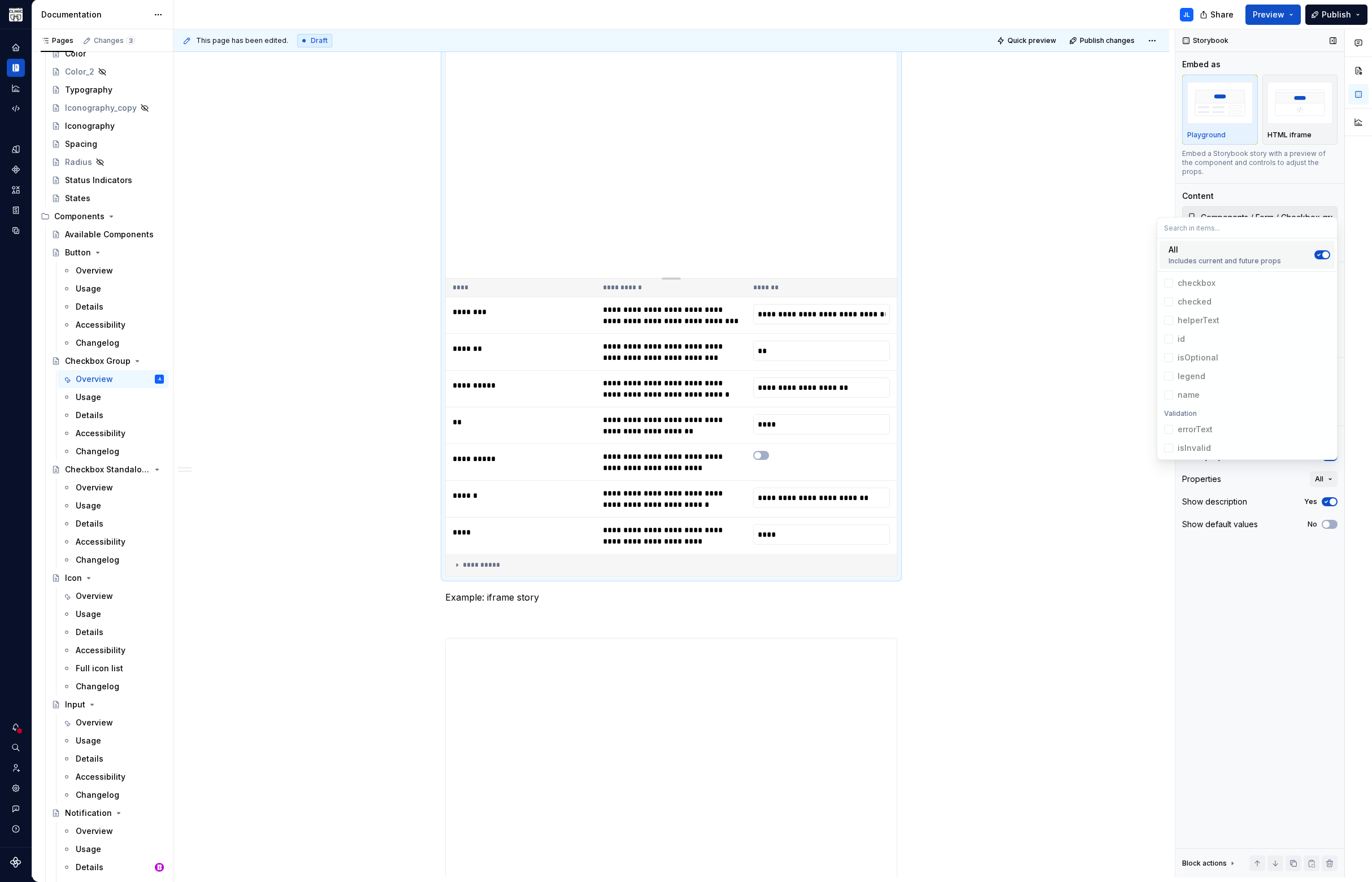
click at [1251, 566] on div "Storybook Embed as Playground HTML iframe Embed a Storybook story with a previe…" at bounding box center [1260, 454] width 169 height 848
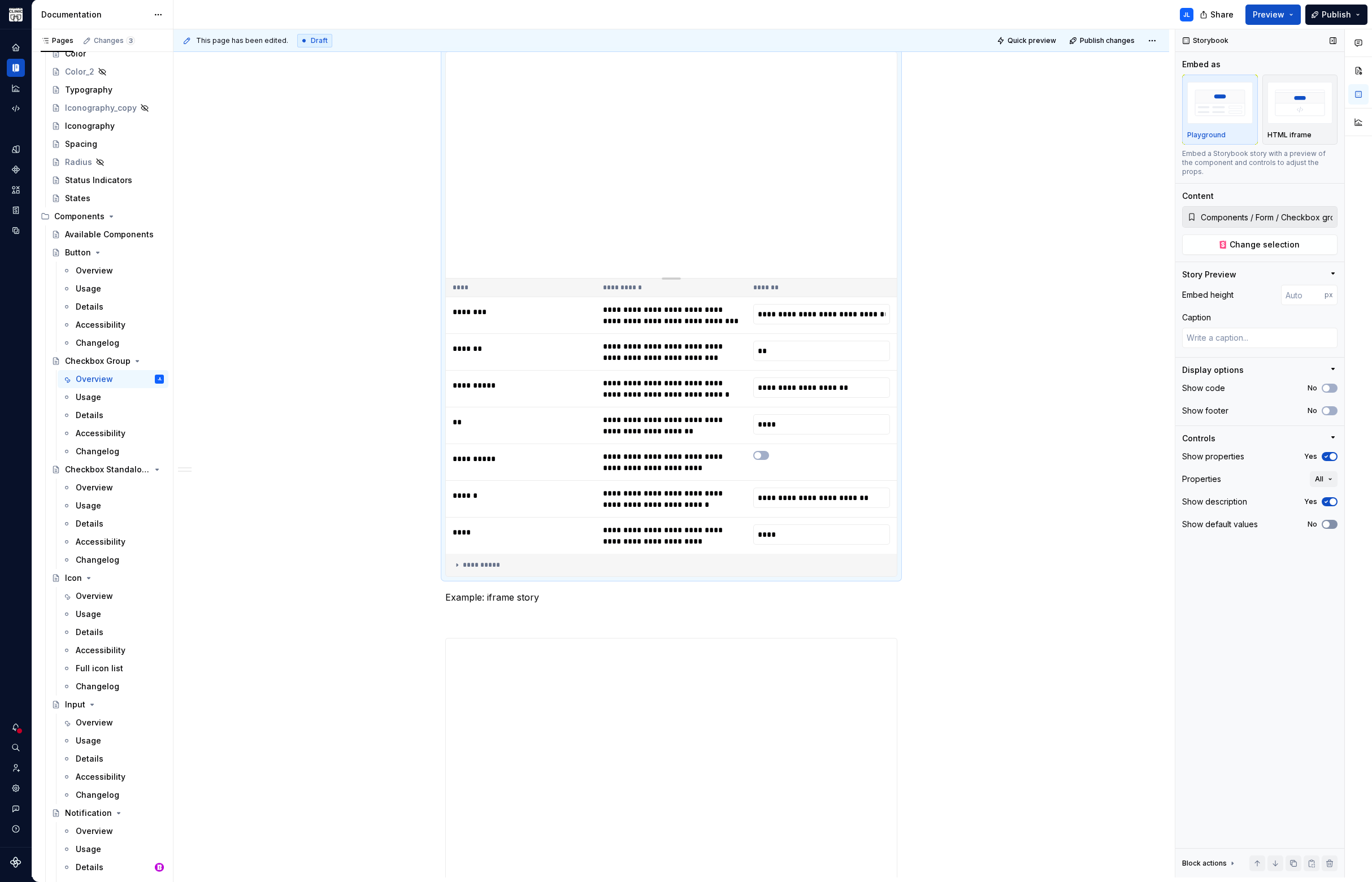
click at [1326, 521] on span "button" at bounding box center [1326, 524] width 7 height 7
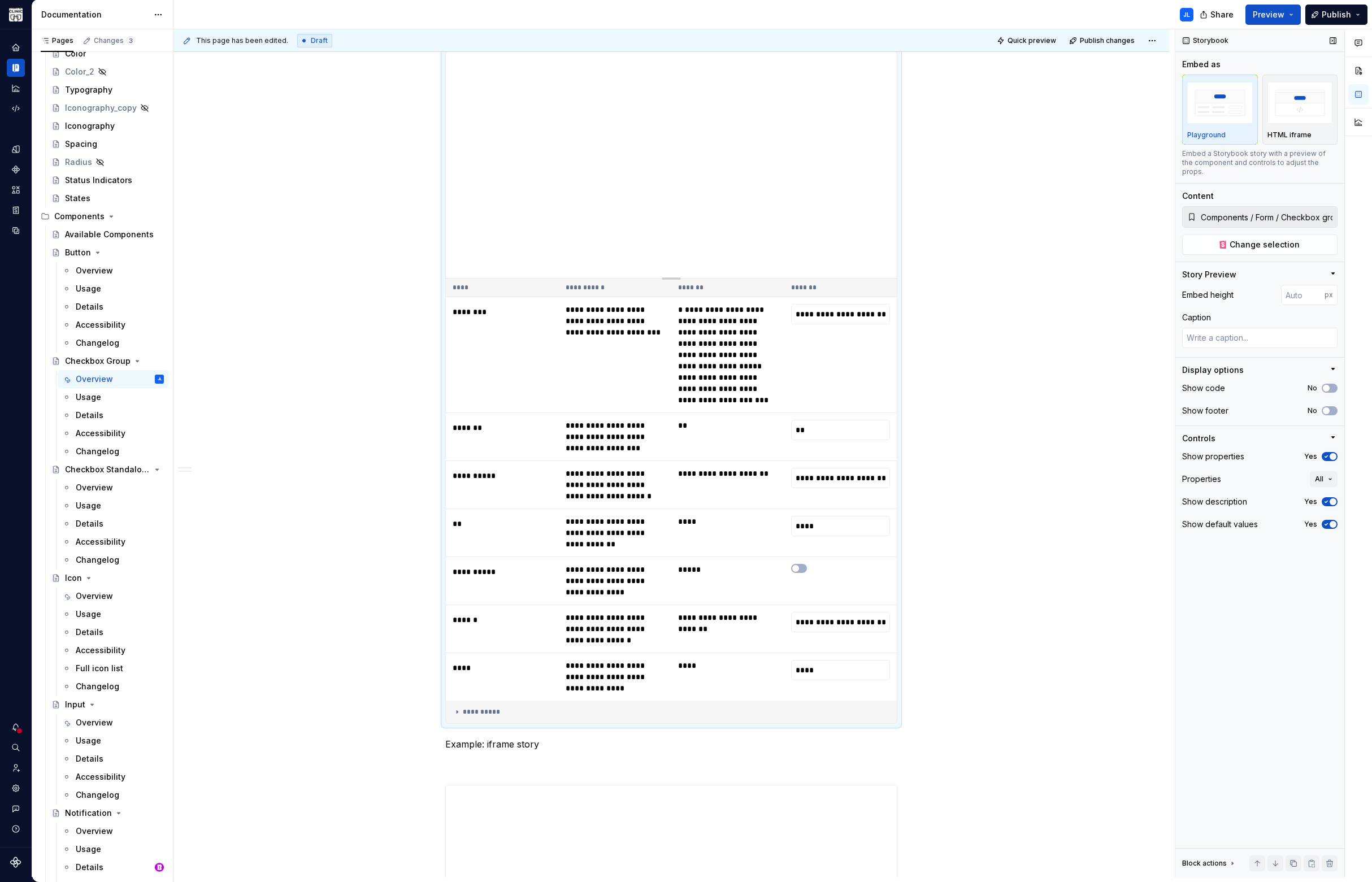
click at [1326, 523] on icon "button" at bounding box center [1326, 524] width 3 height 2
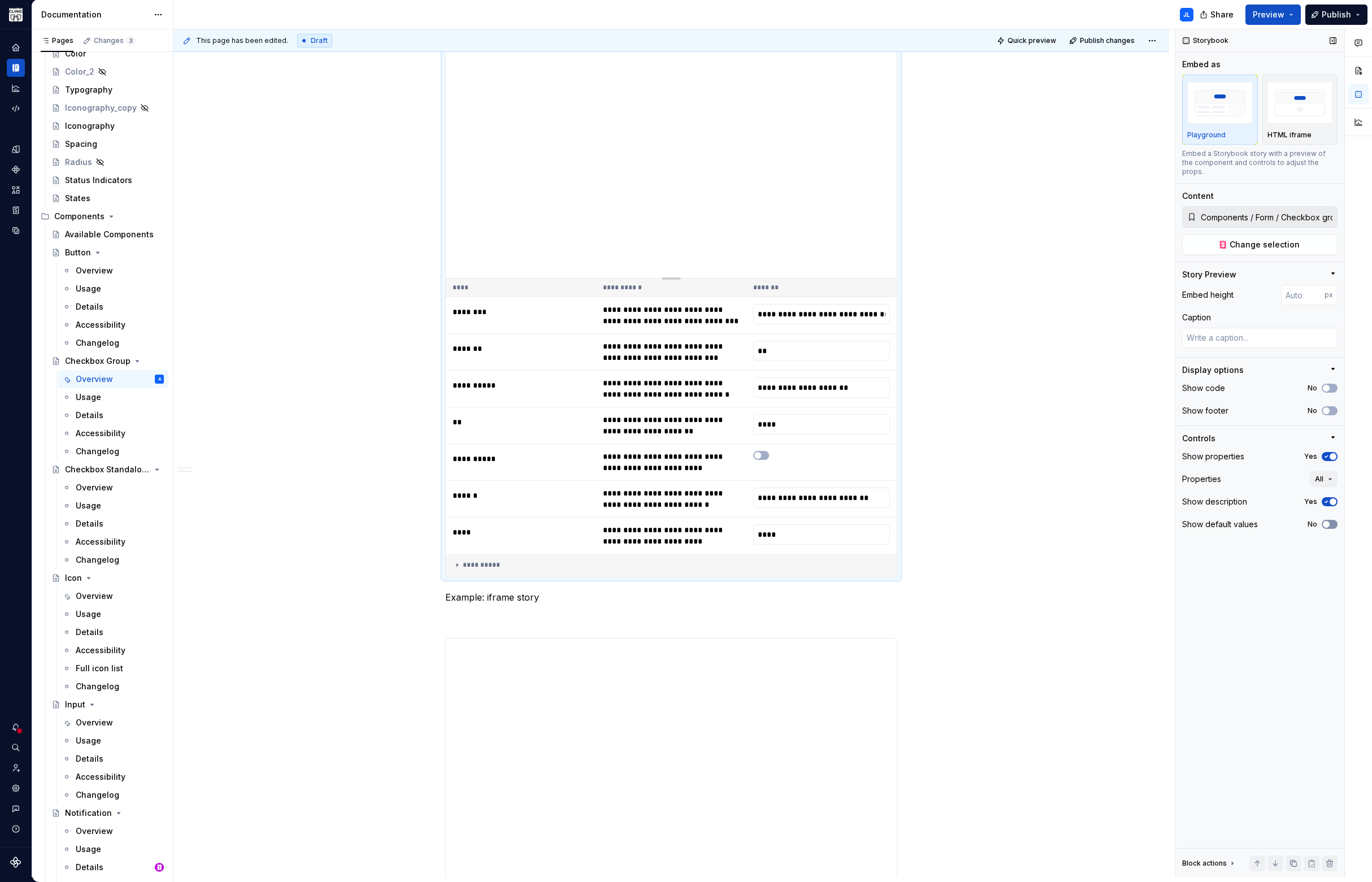
click at [1326, 521] on span "button" at bounding box center [1326, 524] width 7 height 7
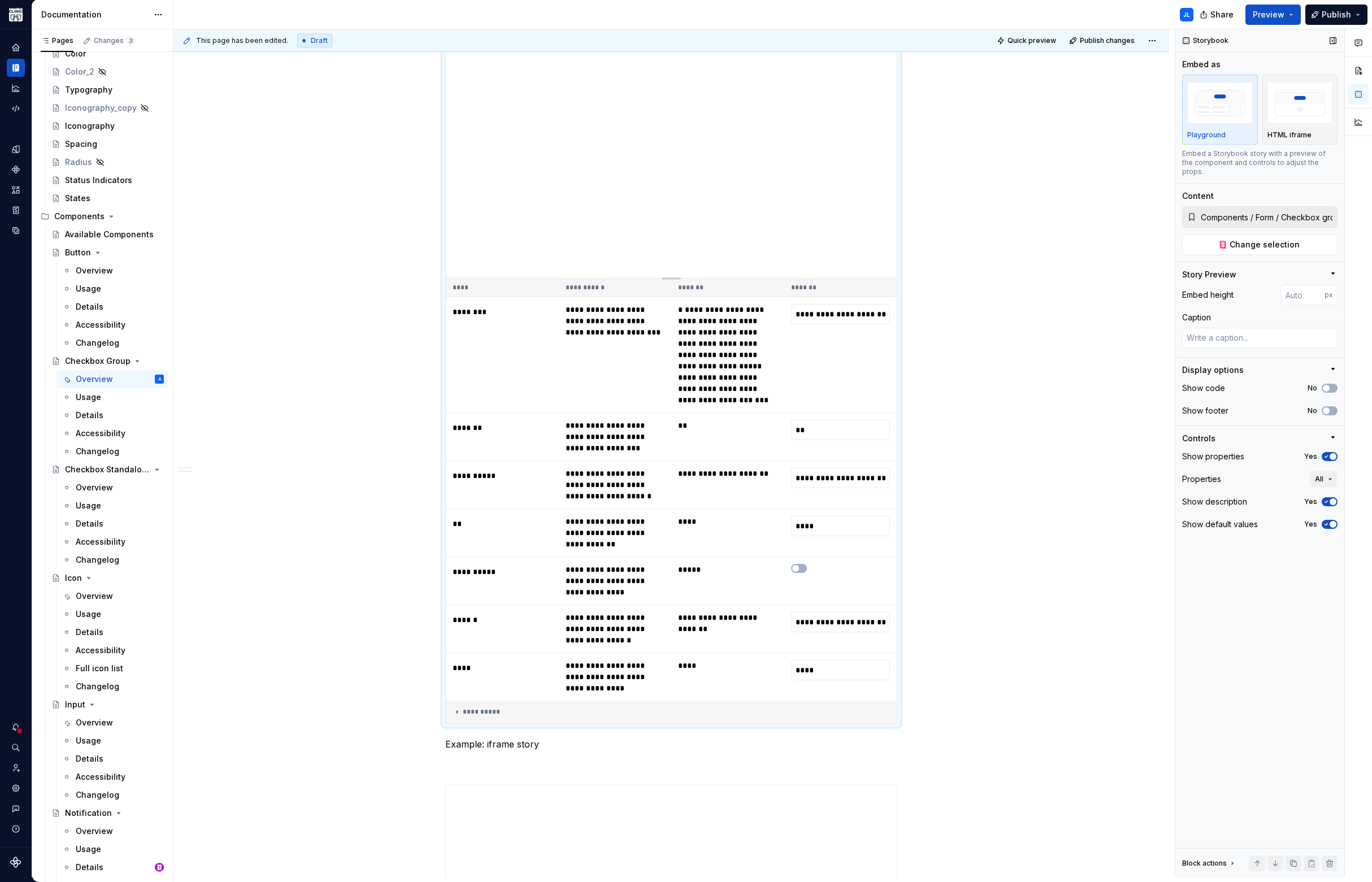
click at [1326, 523] on icon "button" at bounding box center [1326, 524] width 3 height 2
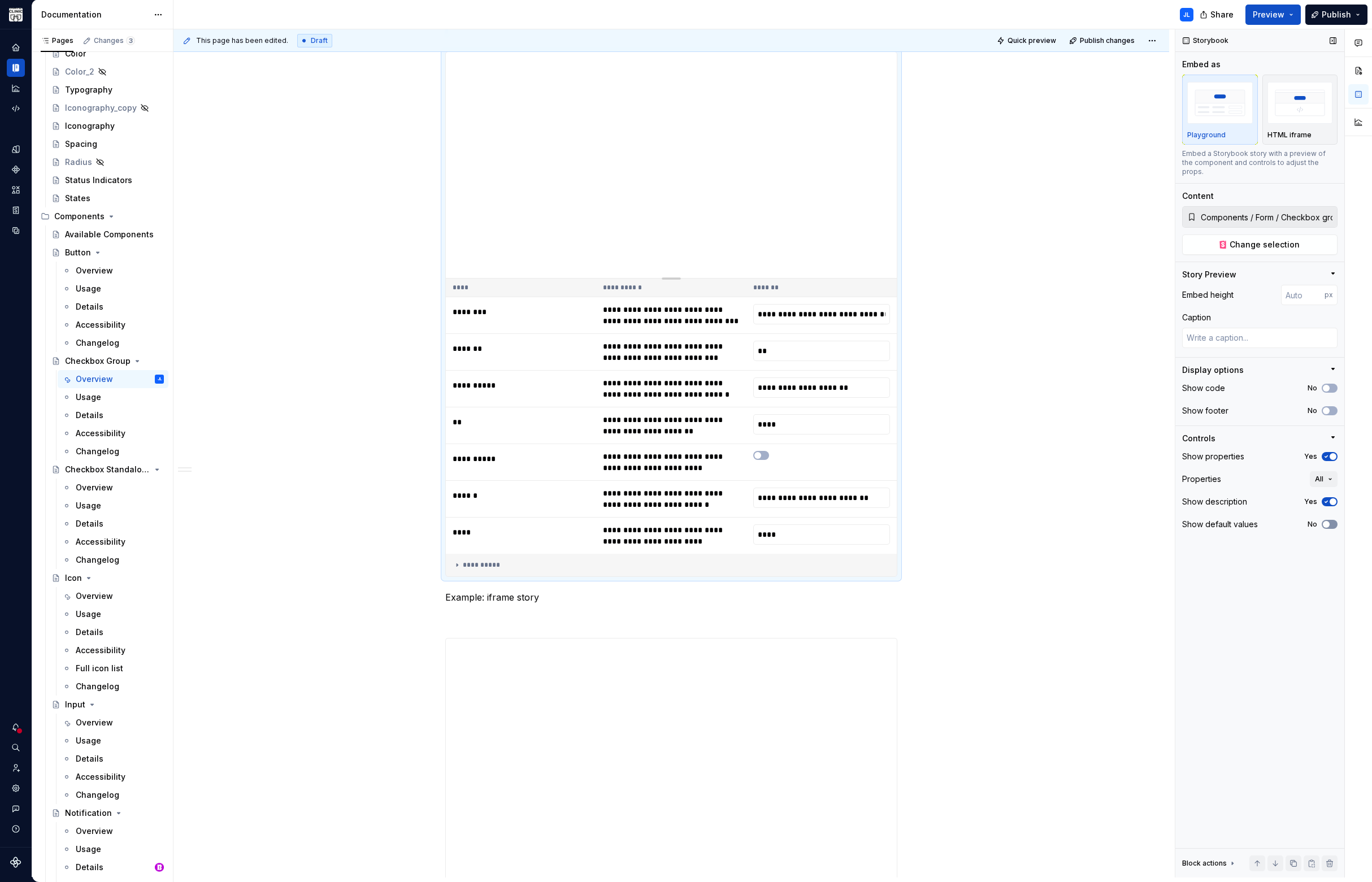
click at [1326, 521] on span "button" at bounding box center [1326, 524] width 7 height 7
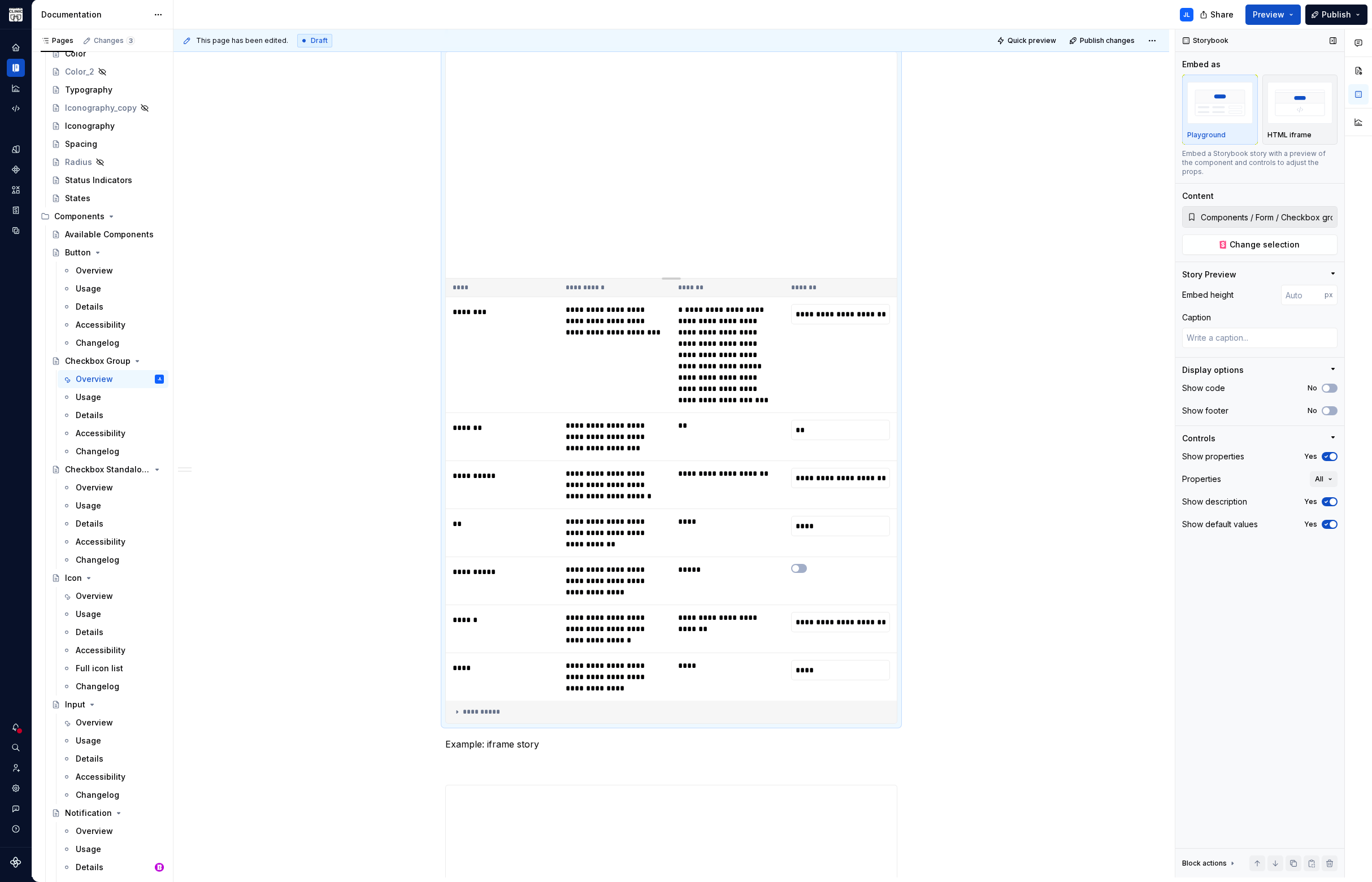
click at [1326, 523] on icon "button" at bounding box center [1326, 524] width 3 height 2
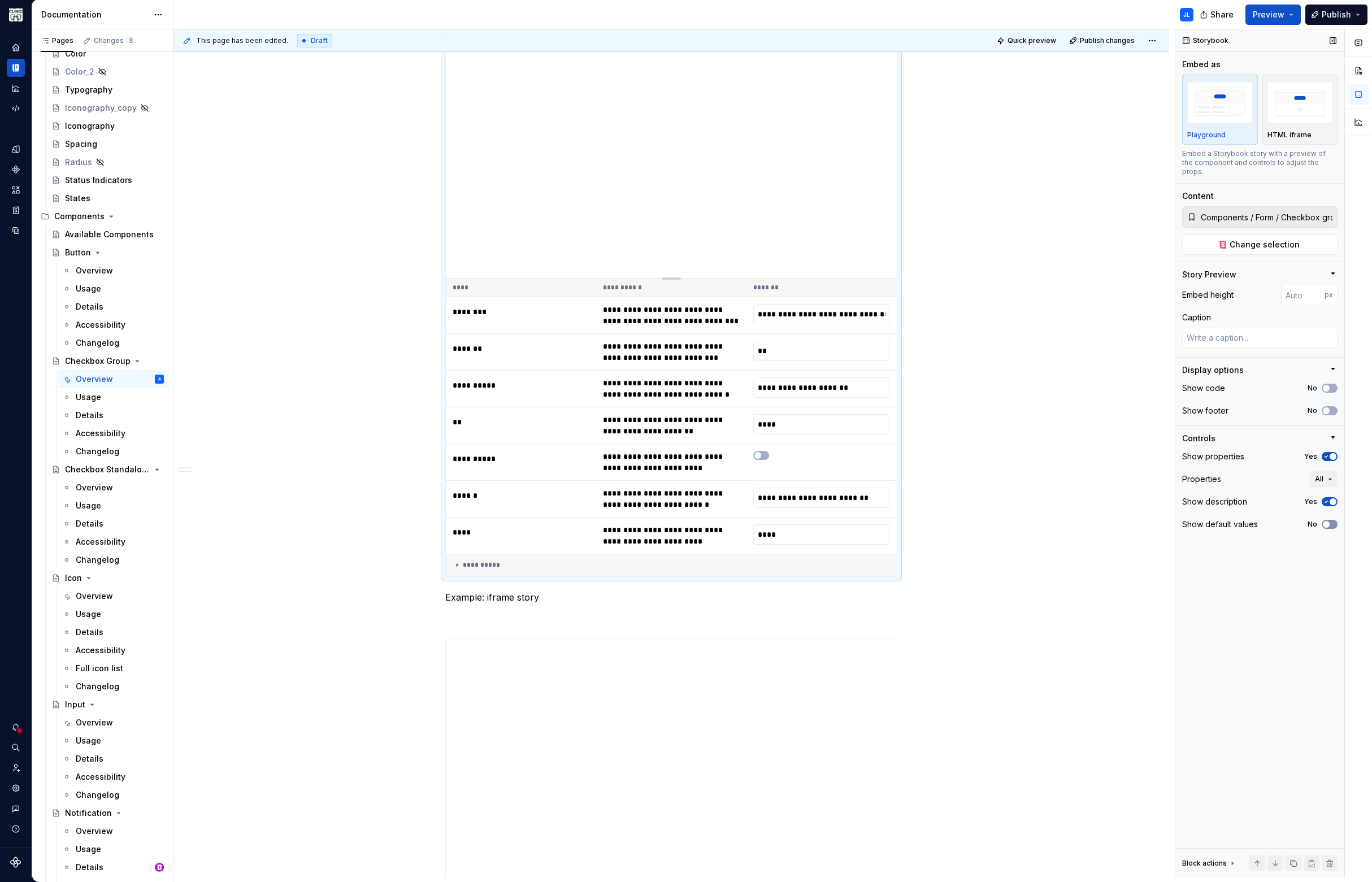
click at [1326, 521] on span "button" at bounding box center [1326, 524] width 7 height 7
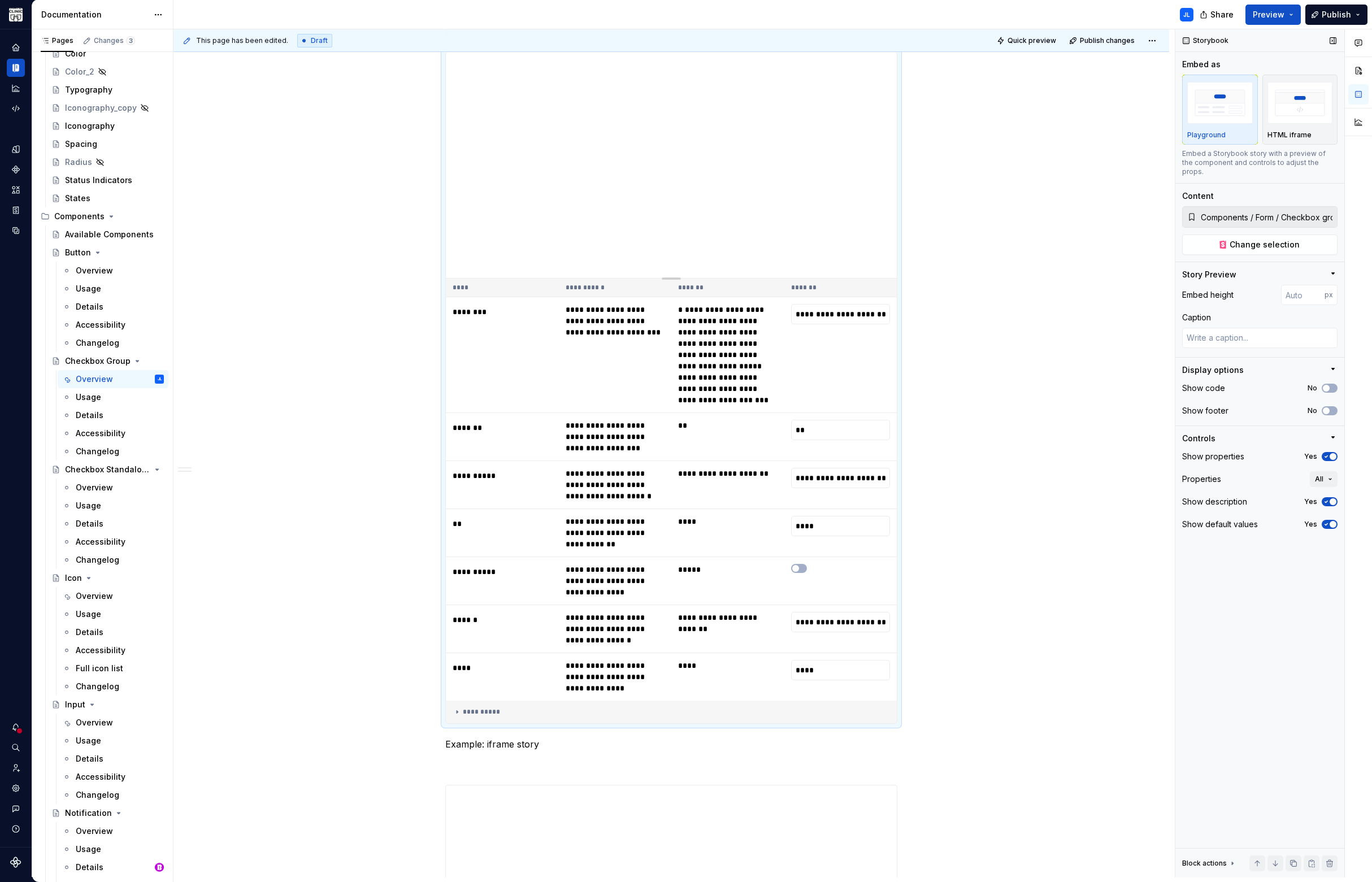
click at [1326, 523] on icon "button" at bounding box center [1326, 524] width 3 height 2
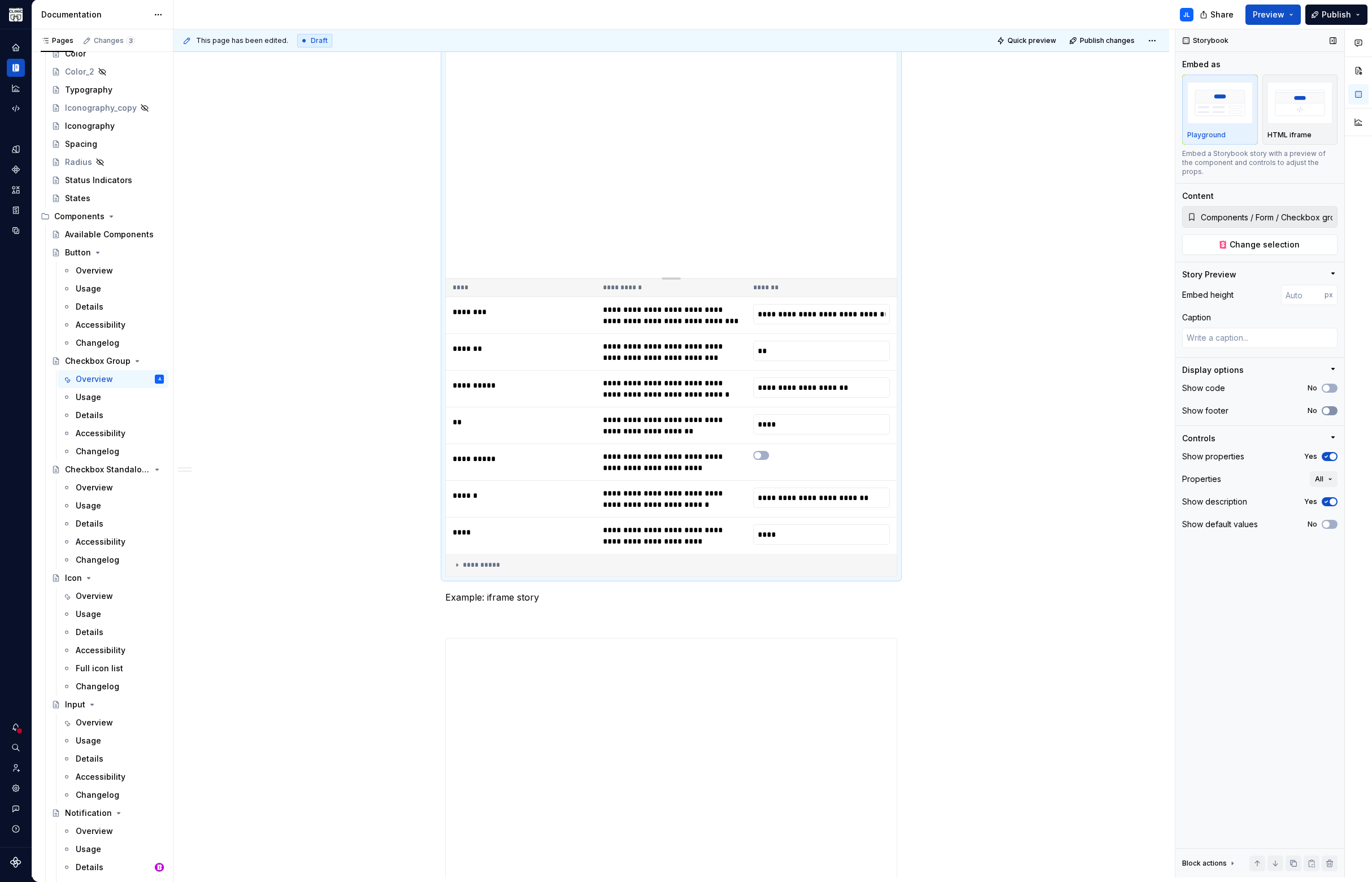
click at [1330, 407] on icon "button" at bounding box center [1326, 411] width 9 height 7
click at [1330, 407] on span "button" at bounding box center [1333, 411] width 7 height 7
click at [1330, 407] on icon "button" at bounding box center [1326, 411] width 9 height 7
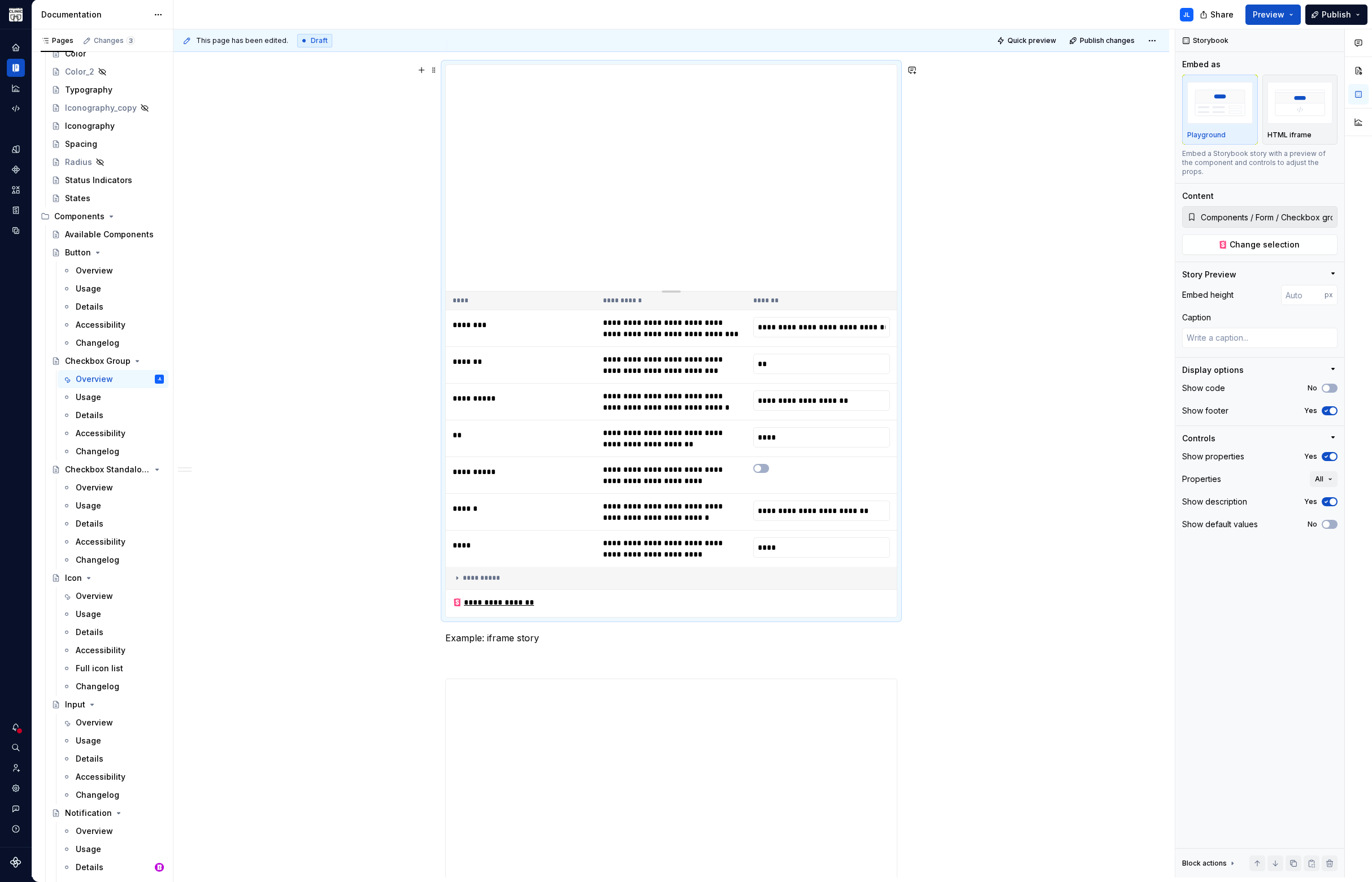
scroll to position [1351, 0]
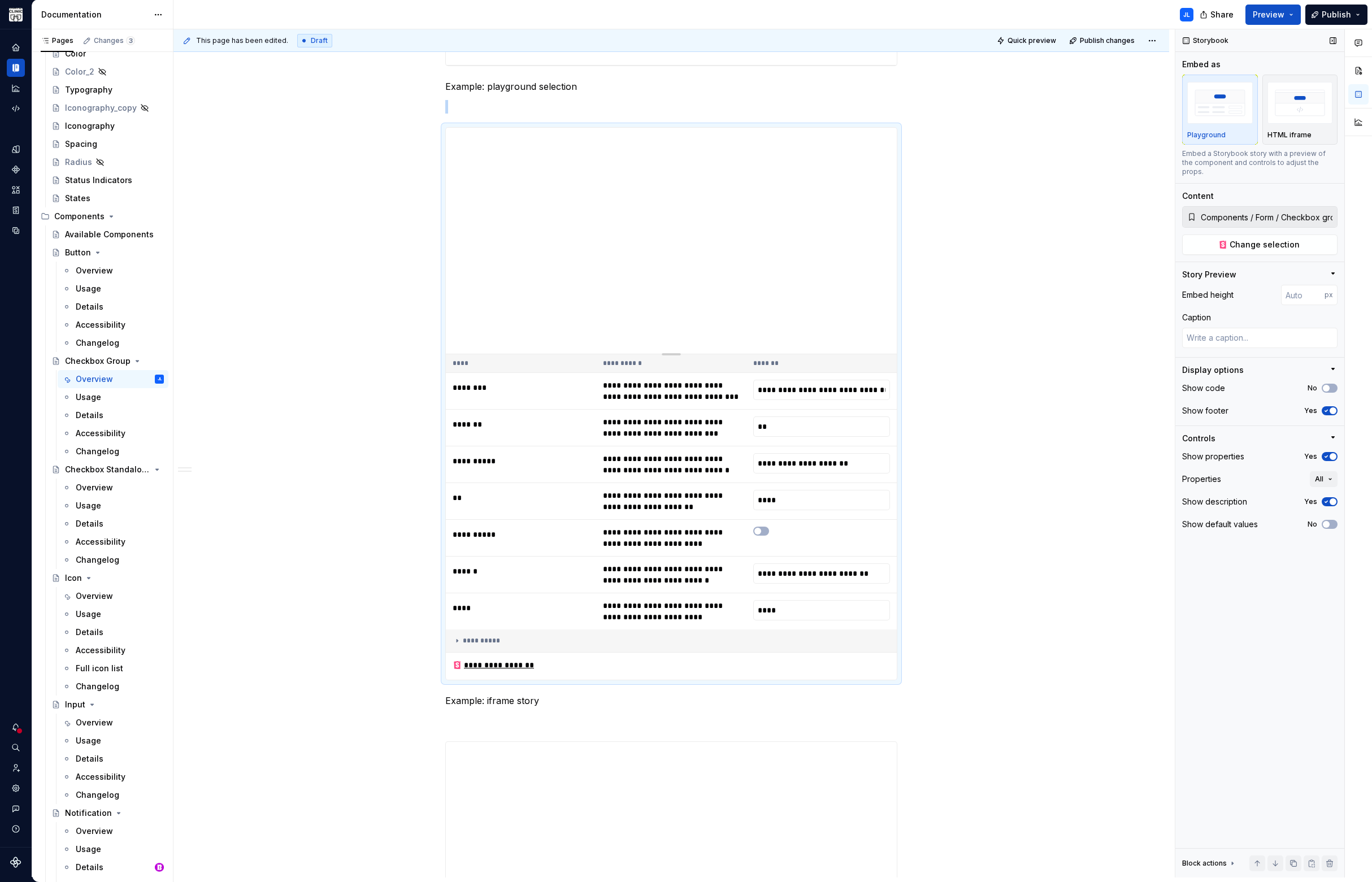
click at [1332, 407] on span "button" at bounding box center [1333, 411] width 7 height 7
click at [1323, 385] on span "button" at bounding box center [1326, 388] width 7 height 7
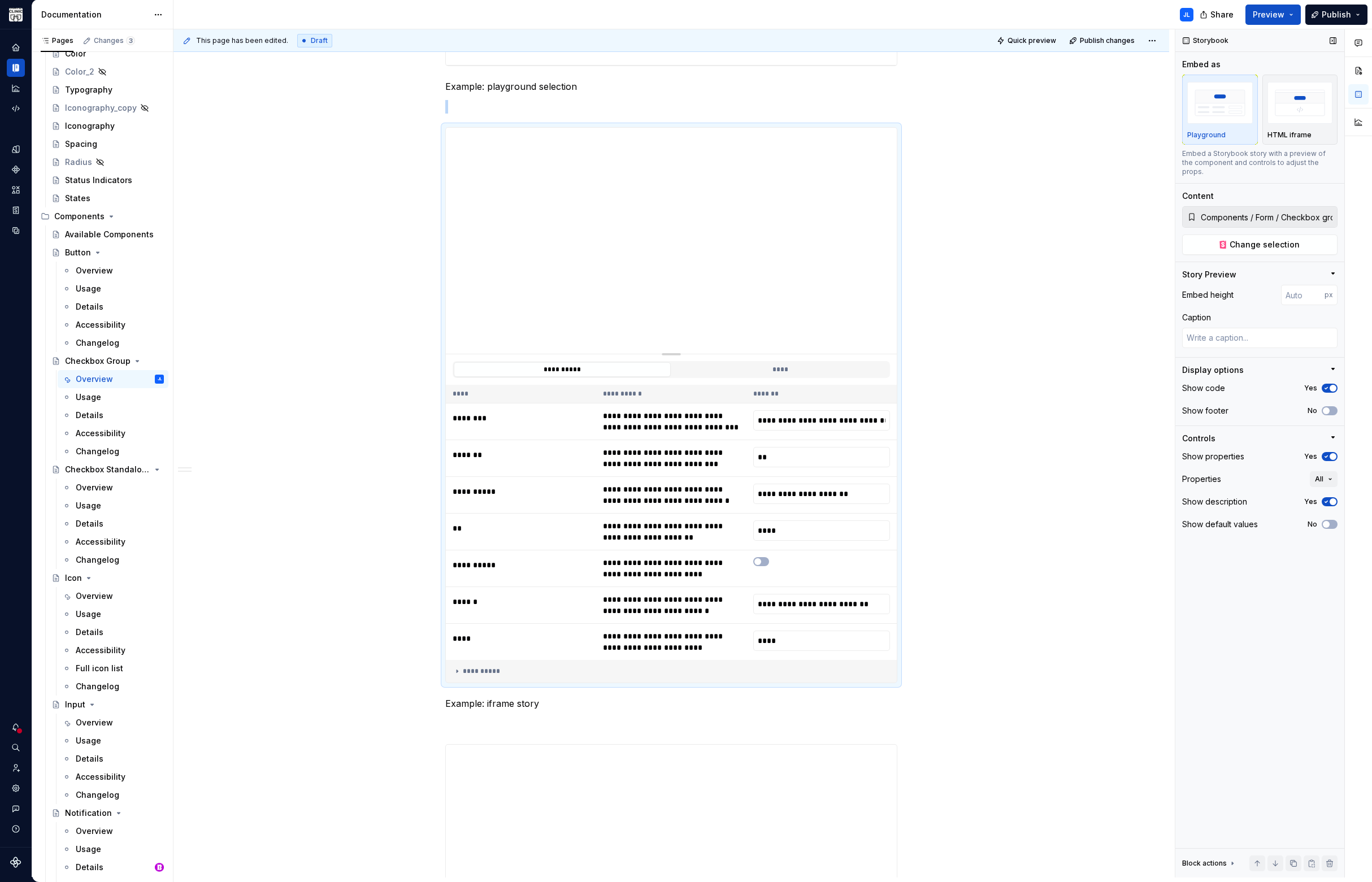
click at [1323, 385] on icon "button" at bounding box center [1326, 388] width 9 height 7
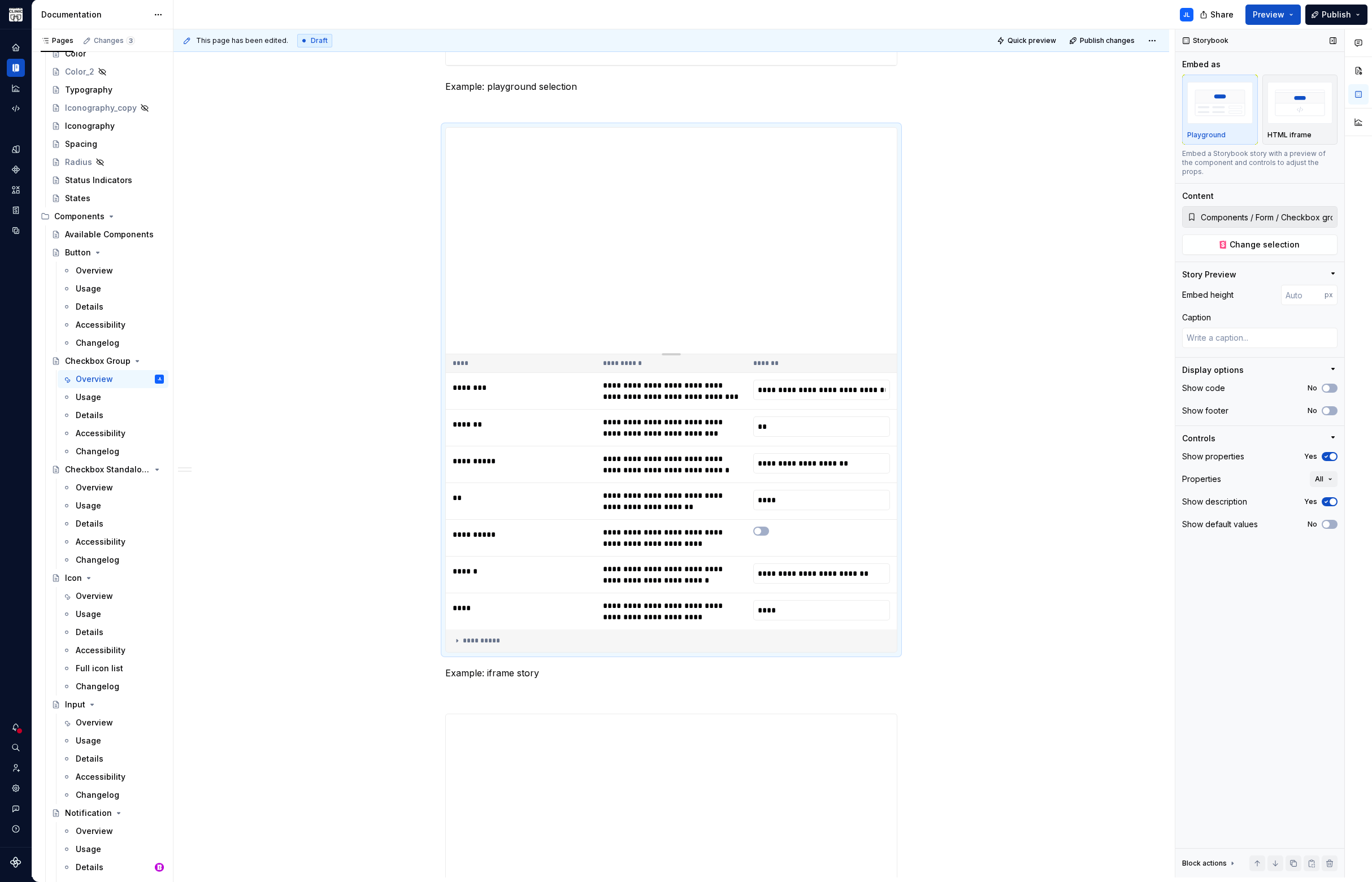
click at [1319, 384] on div "No" at bounding box center [1323, 388] width 30 height 9
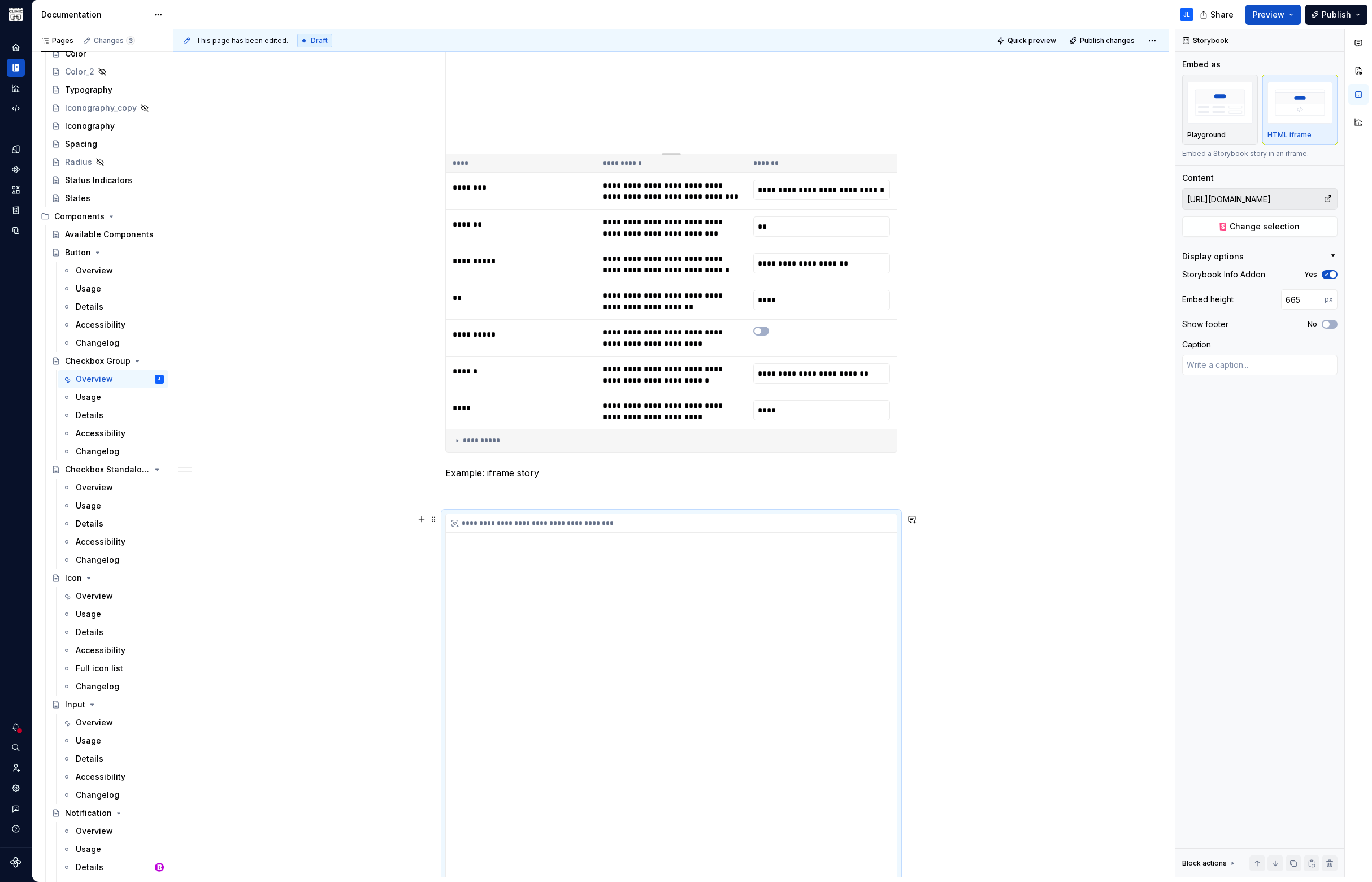
click at [705, 581] on div "**********" at bounding box center [671, 702] width 451 height 376
click at [1326, 324] on span "button" at bounding box center [1326, 324] width 7 height 7
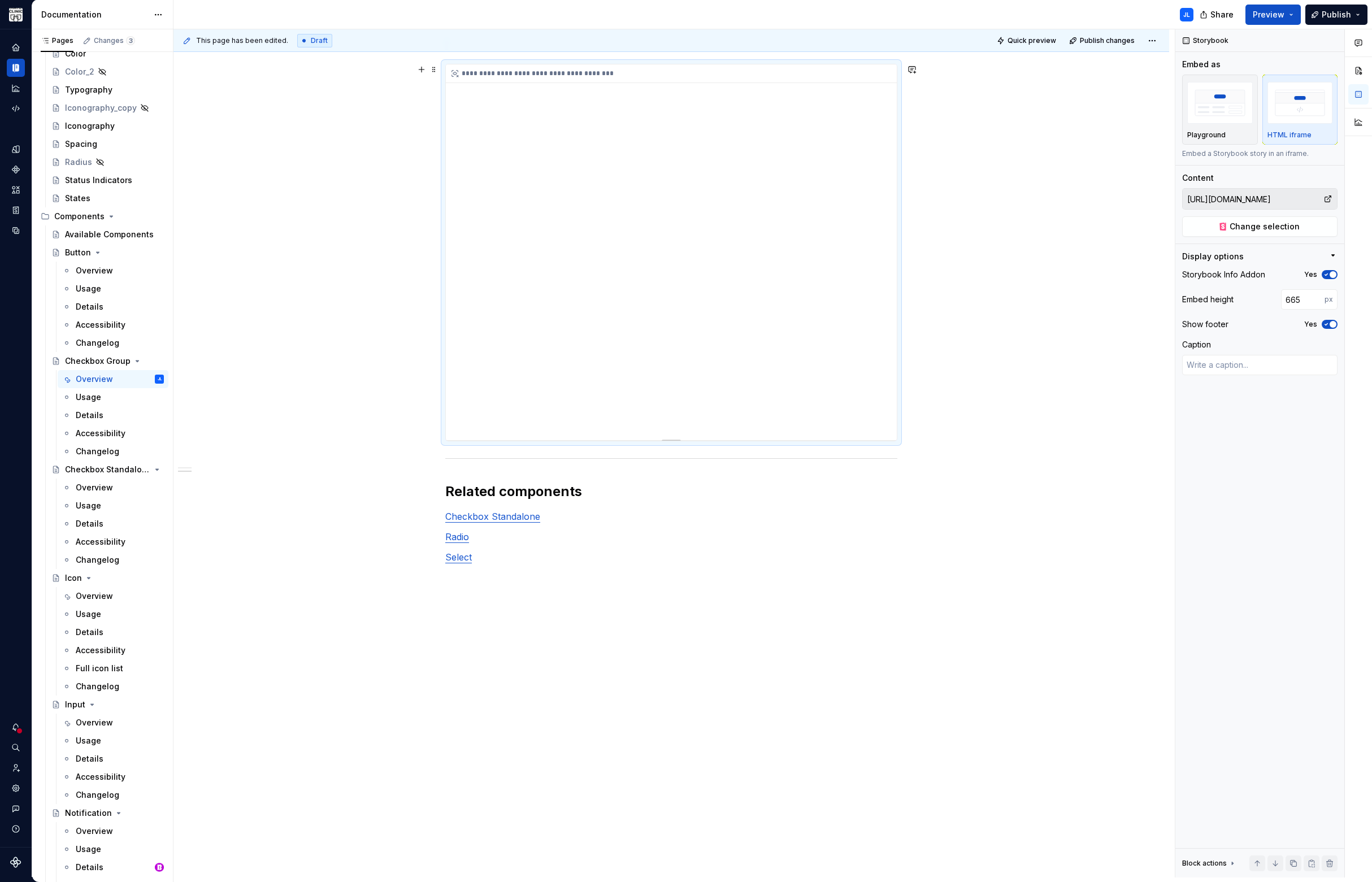
scroll to position [2026, 0]
drag, startPoint x: 892, startPoint y: 283, endPoint x: 907, endPoint y: 370, distance: 88.3
click at [895, 373] on div "**********" at bounding box center [671, 227] width 451 height 376
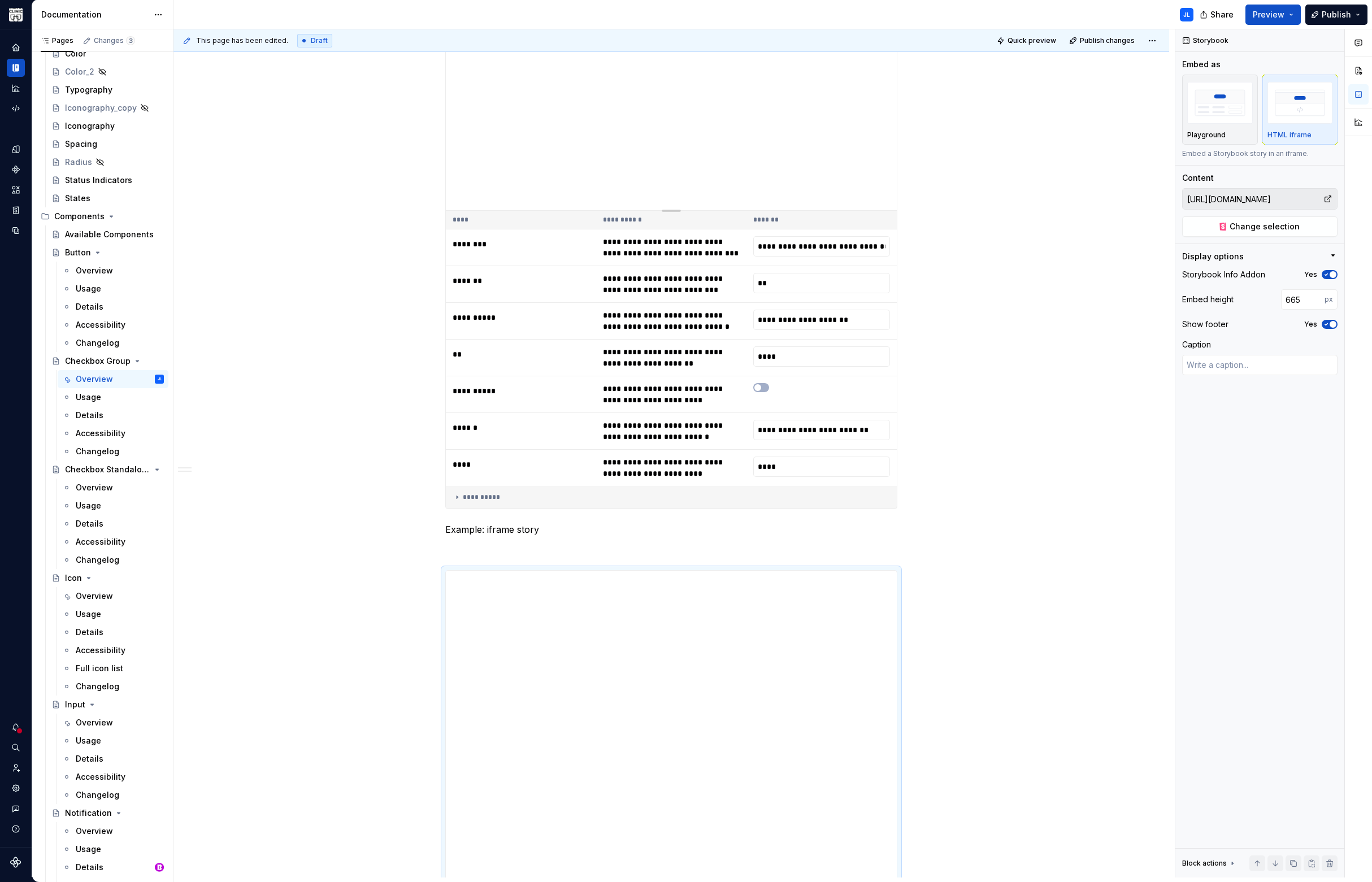
scroll to position [1465, 0]
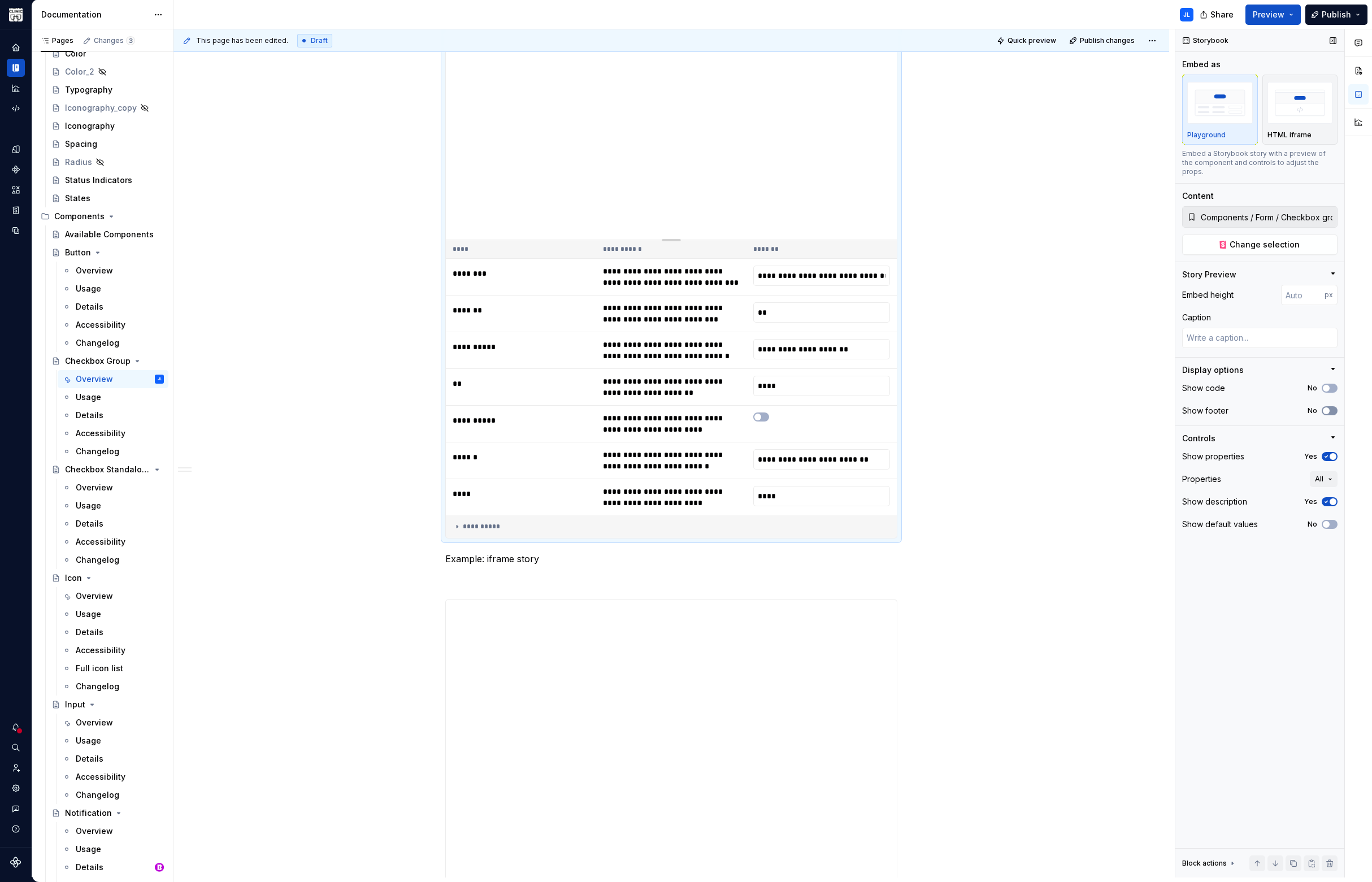
click at [1326, 407] on span "button" at bounding box center [1326, 411] width 7 height 7
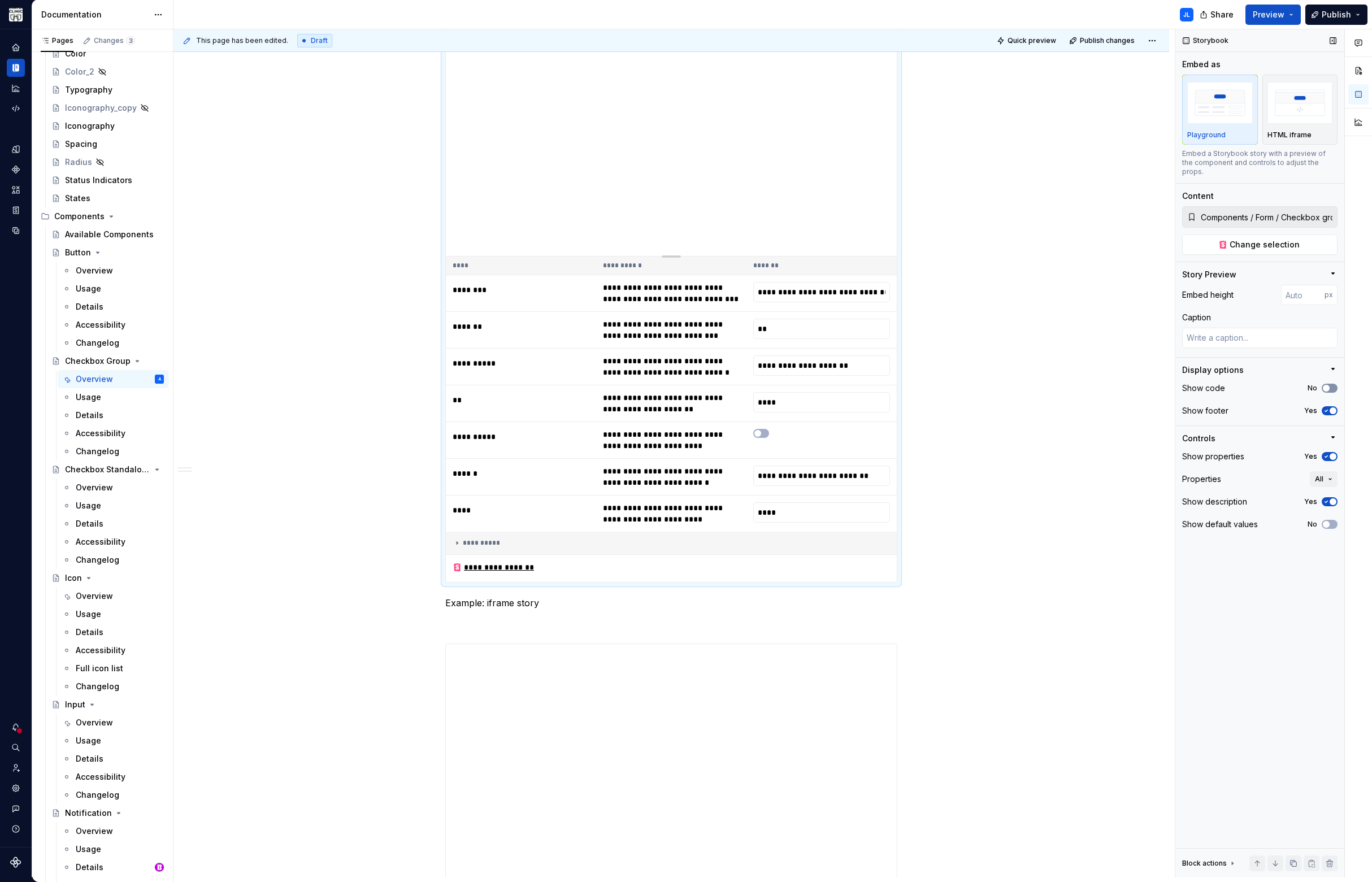
click at [1330, 385] on icon "button" at bounding box center [1326, 388] width 9 height 7
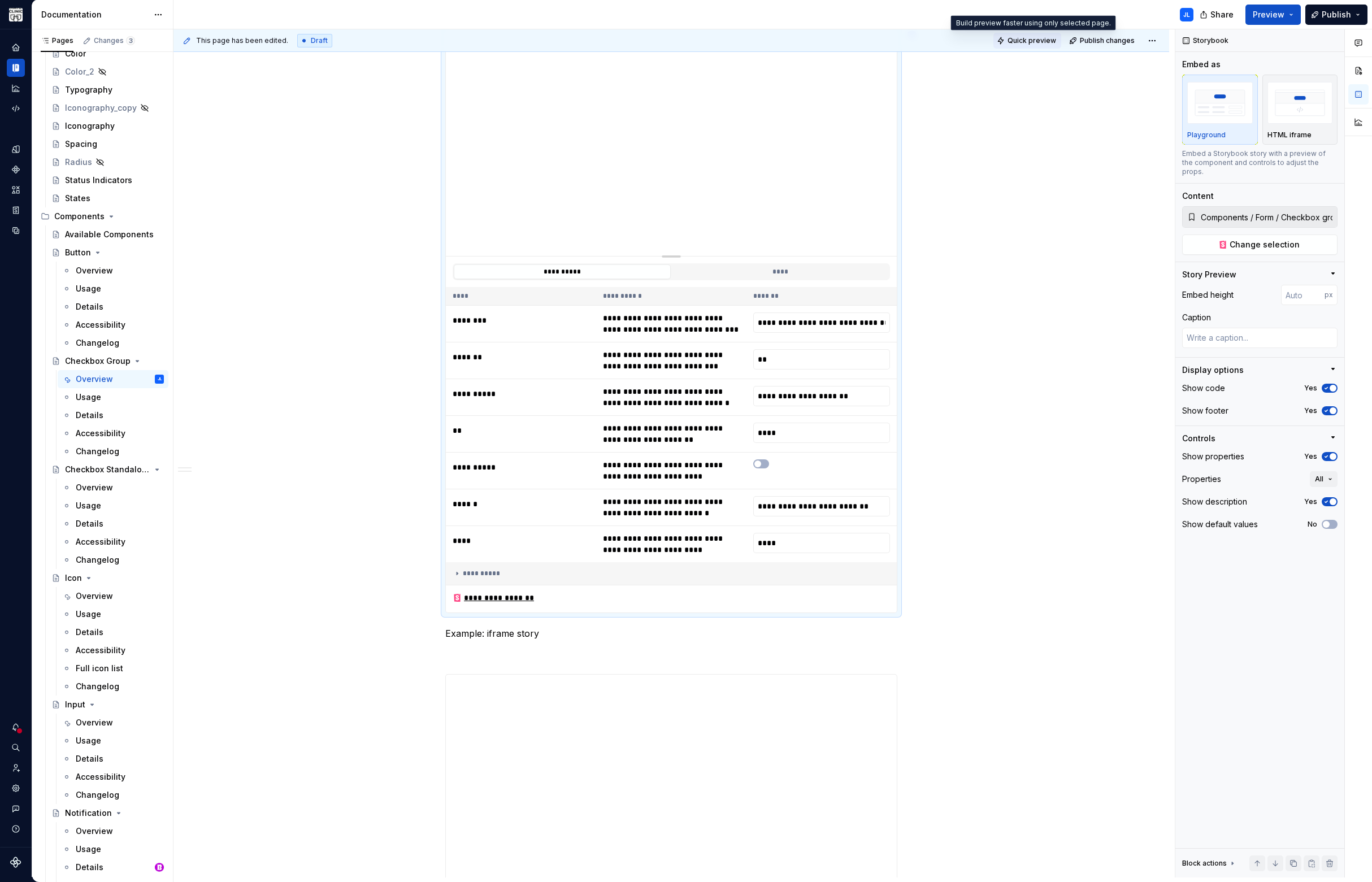
click at [1019, 37] on span "Quick preview" at bounding box center [1032, 40] width 49 height 9
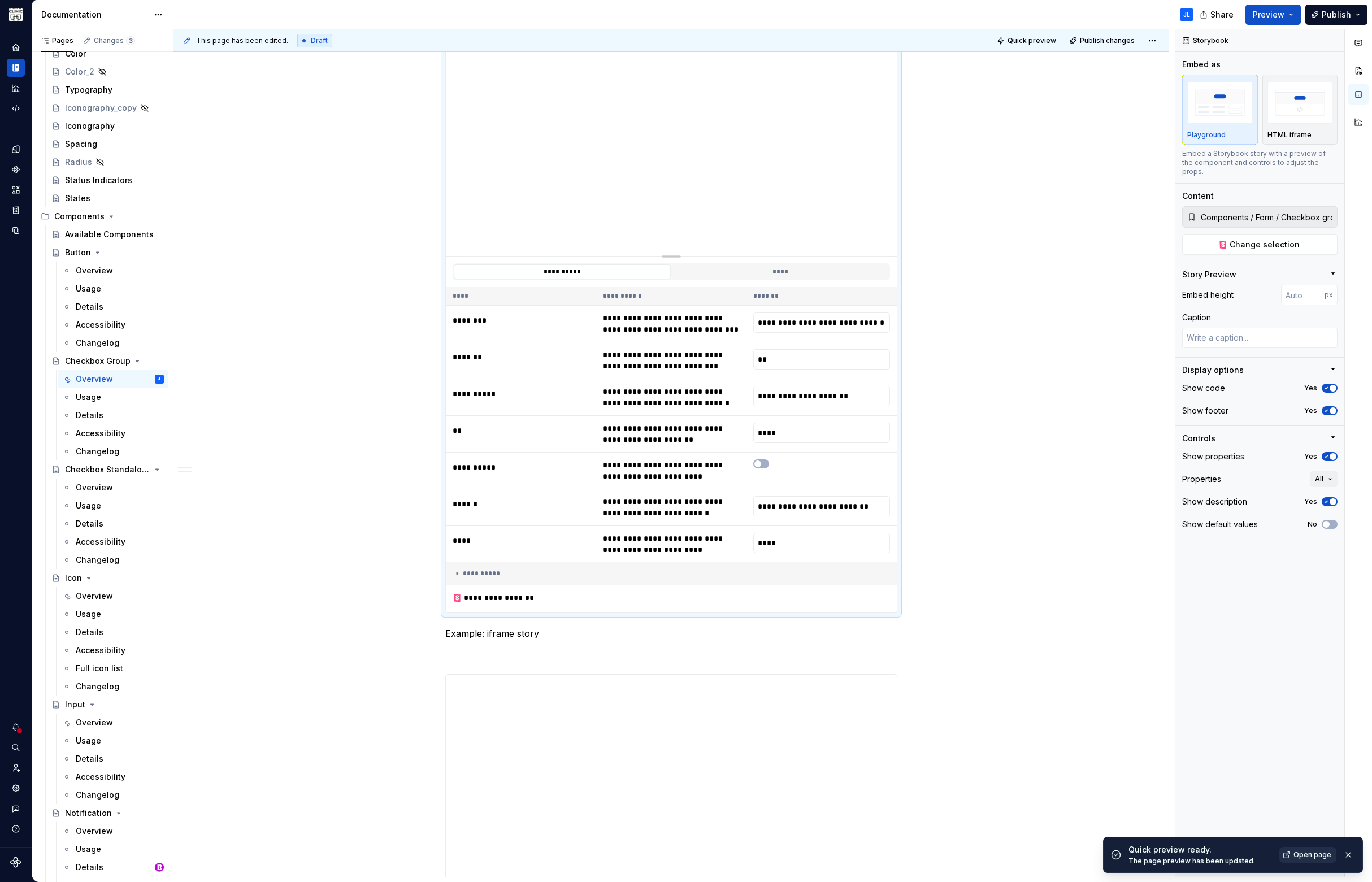
click at [1305, 853] on span "Open page" at bounding box center [1312, 854] width 38 height 9
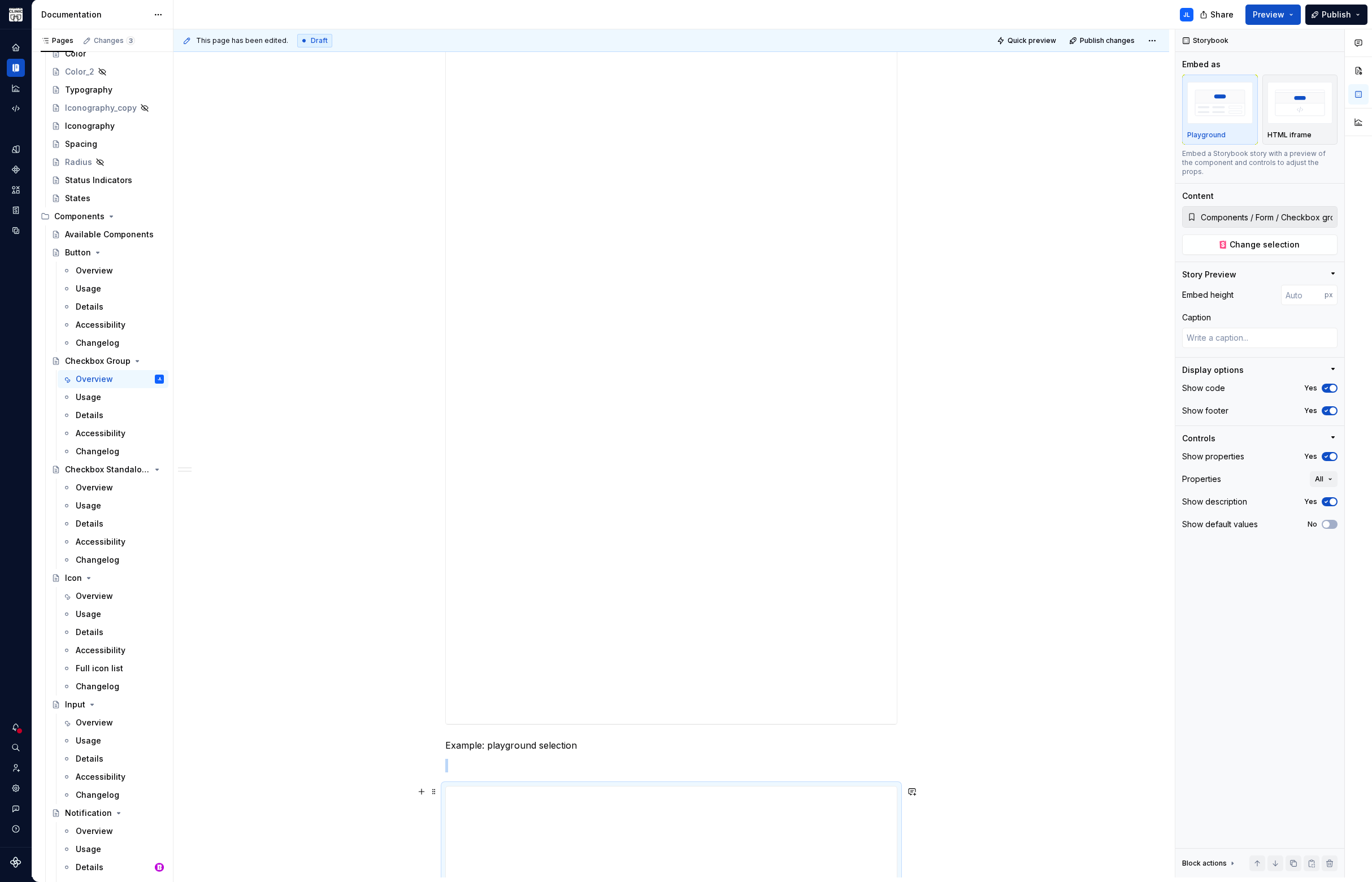
scroll to position [1268, 0]
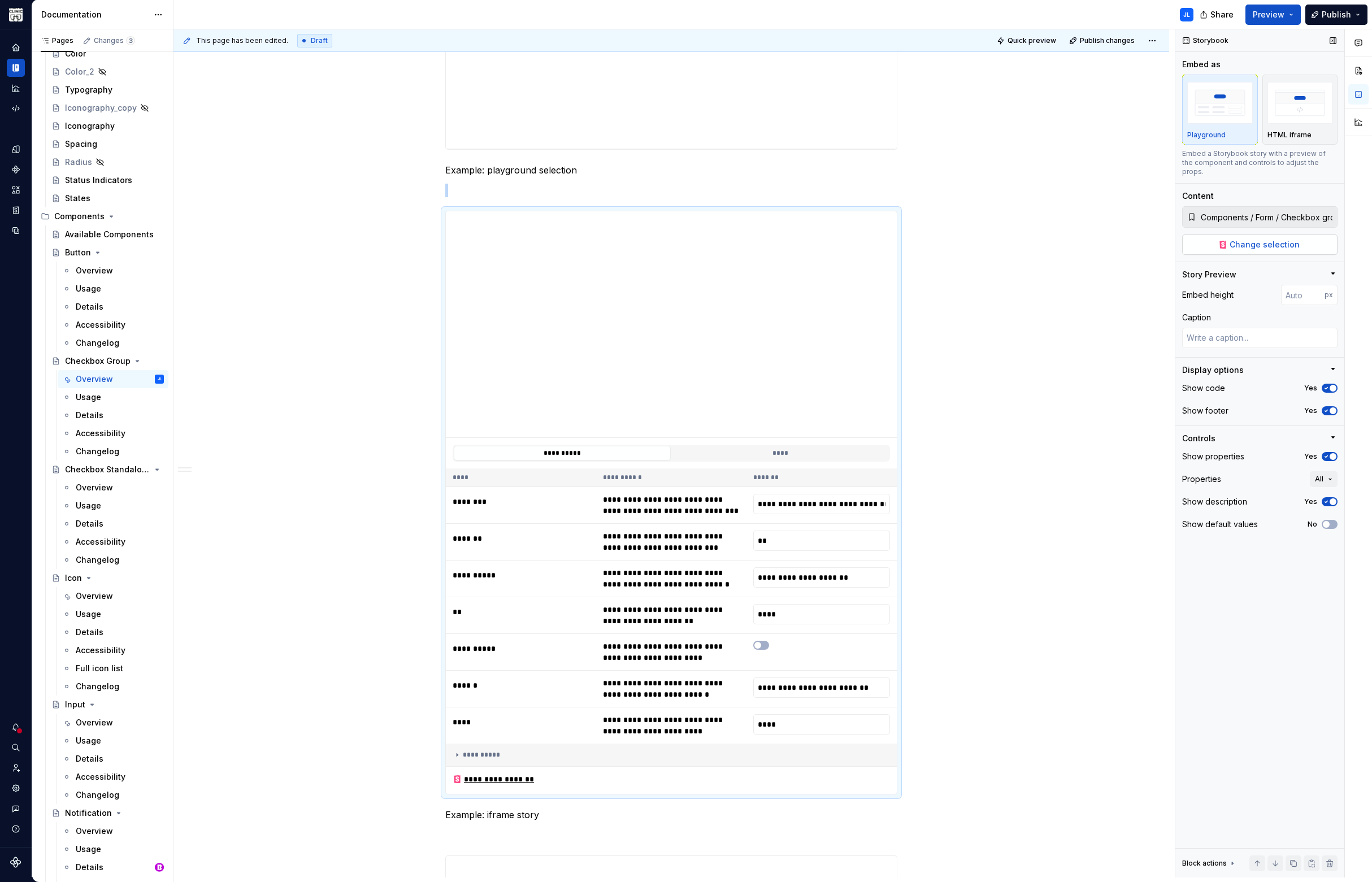
click at [1254, 234] on button "Change selection" at bounding box center [1260, 244] width 155 height 21
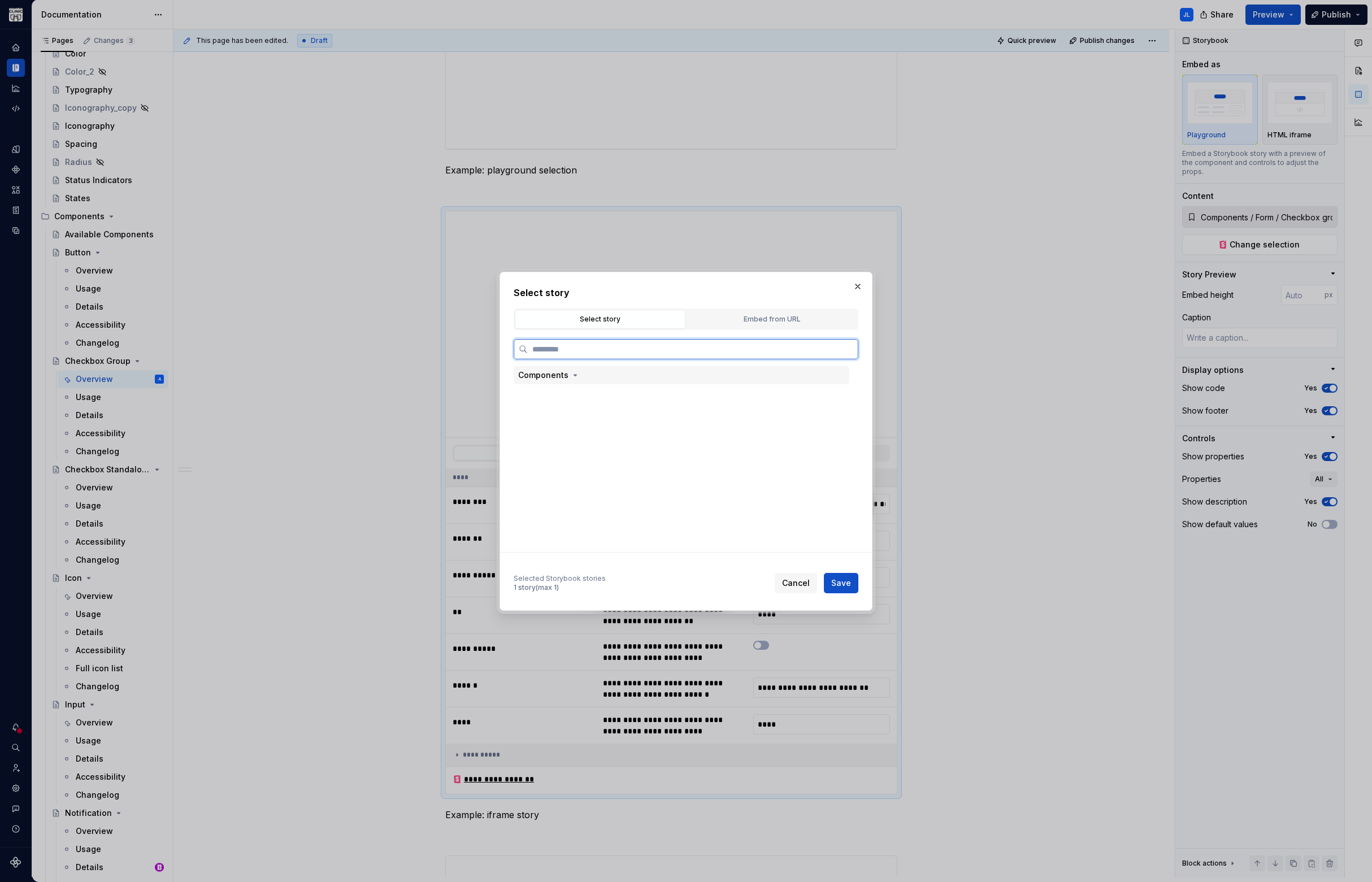
click at [530, 375] on div "Components" at bounding box center [543, 375] width 50 height 12
click at [560, 396] on div "Button" at bounding box center [555, 394] width 26 height 12
click at [573, 432] on div "Default" at bounding box center [568, 431] width 30 height 12
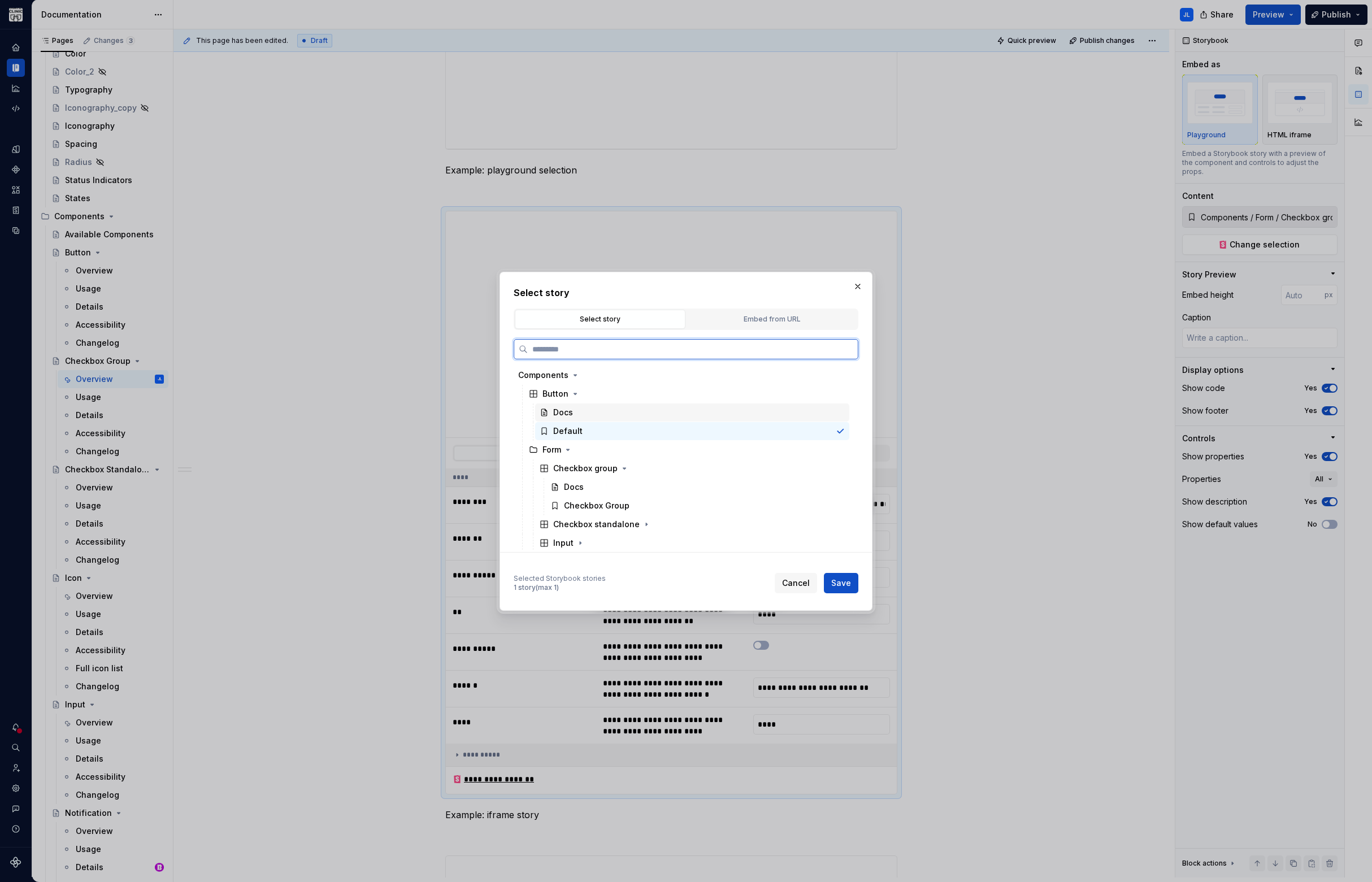
click at [568, 413] on div "Docs" at bounding box center [563, 412] width 20 height 12
click at [841, 581] on span "Save" at bounding box center [841, 583] width 20 height 12
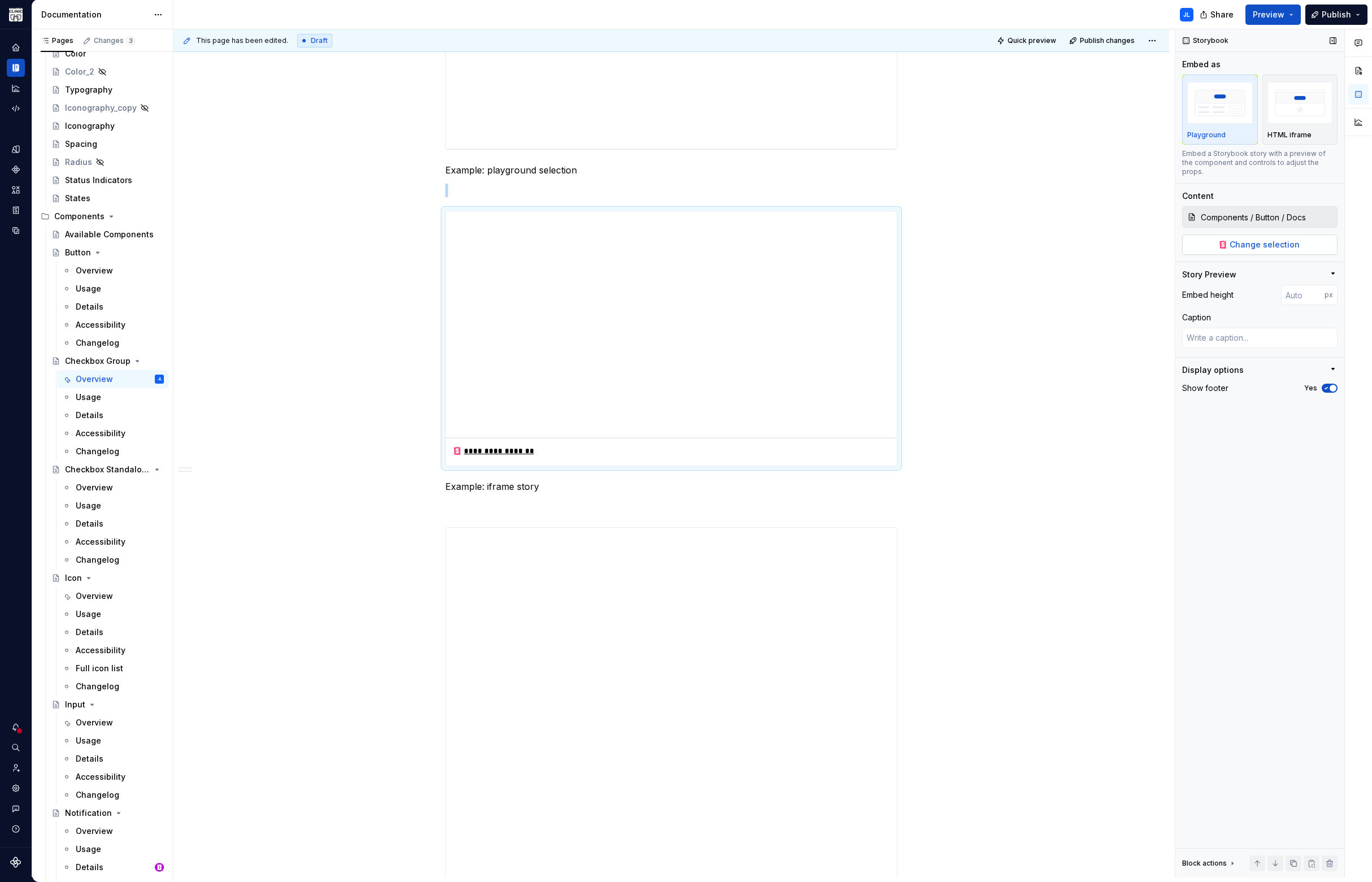
click at [1246, 241] on span "Change selection" at bounding box center [1264, 244] width 70 height 12
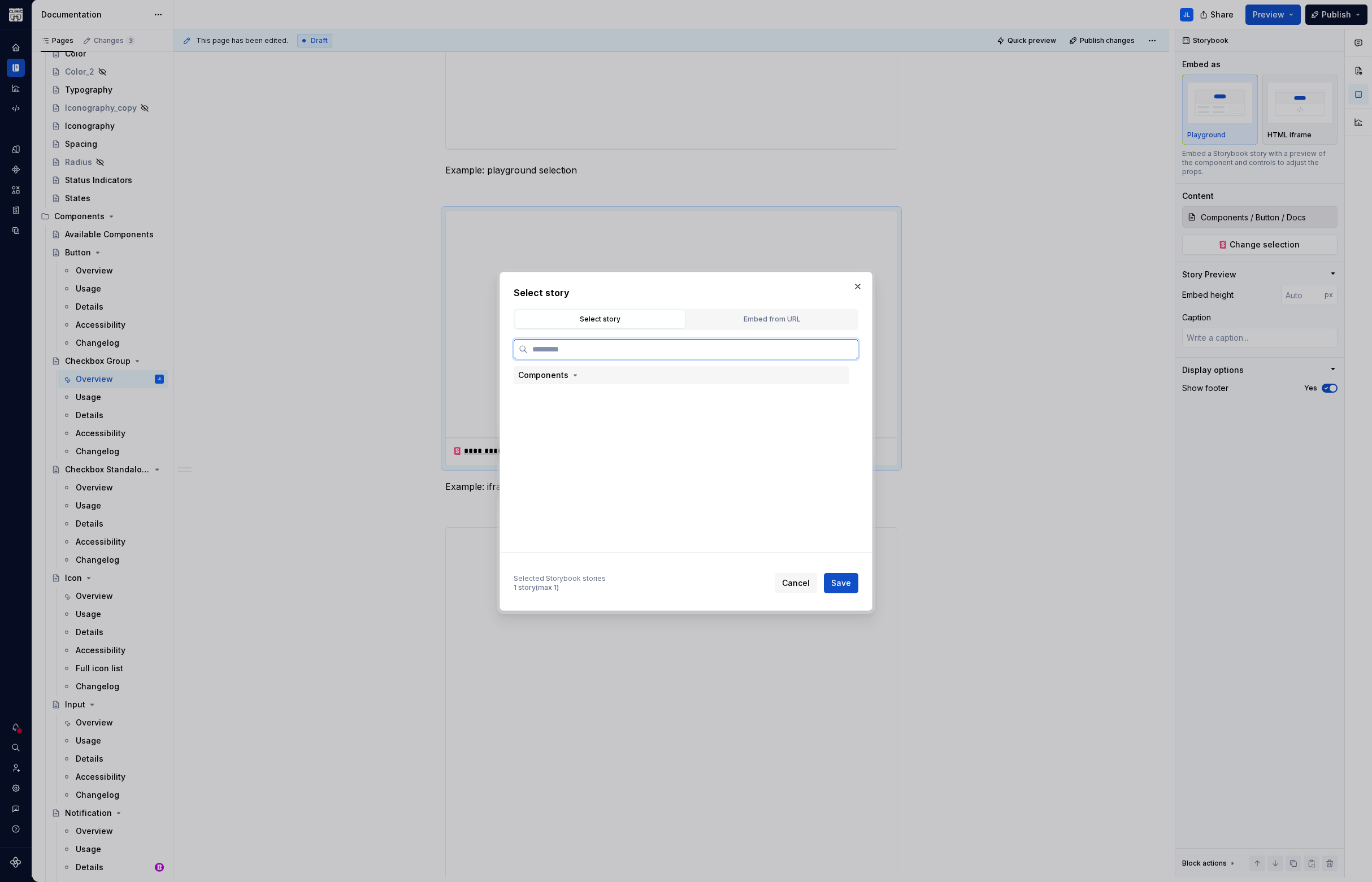
click at [556, 370] on div "Components" at bounding box center [543, 375] width 50 height 12
click at [560, 451] on div "Form" at bounding box center [551, 450] width 19 height 12
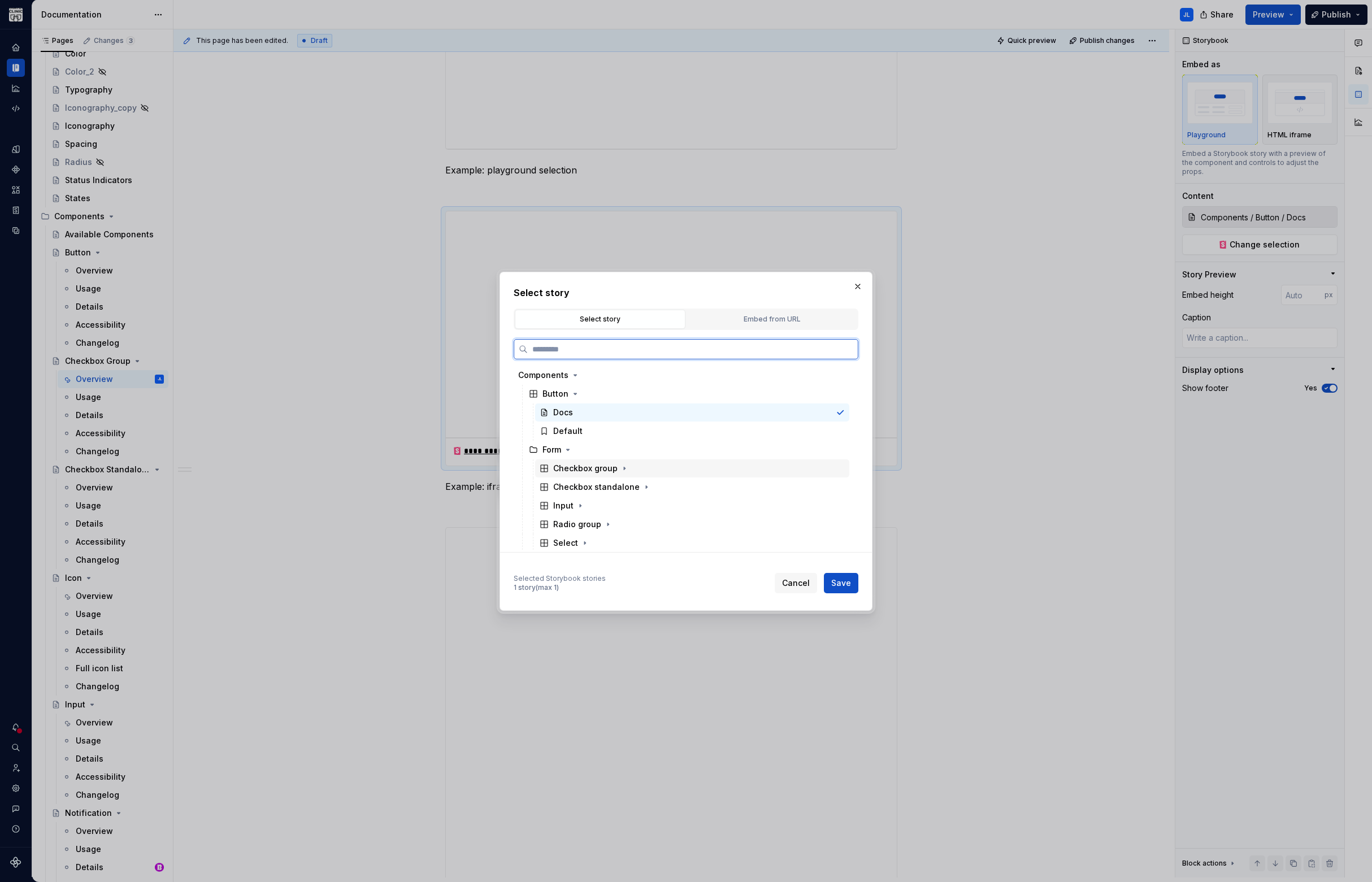
click at [602, 466] on div "Checkbox group" at bounding box center [585, 468] width 64 height 12
click at [596, 507] on div "Checkbox Group" at bounding box center [597, 505] width 65 height 12
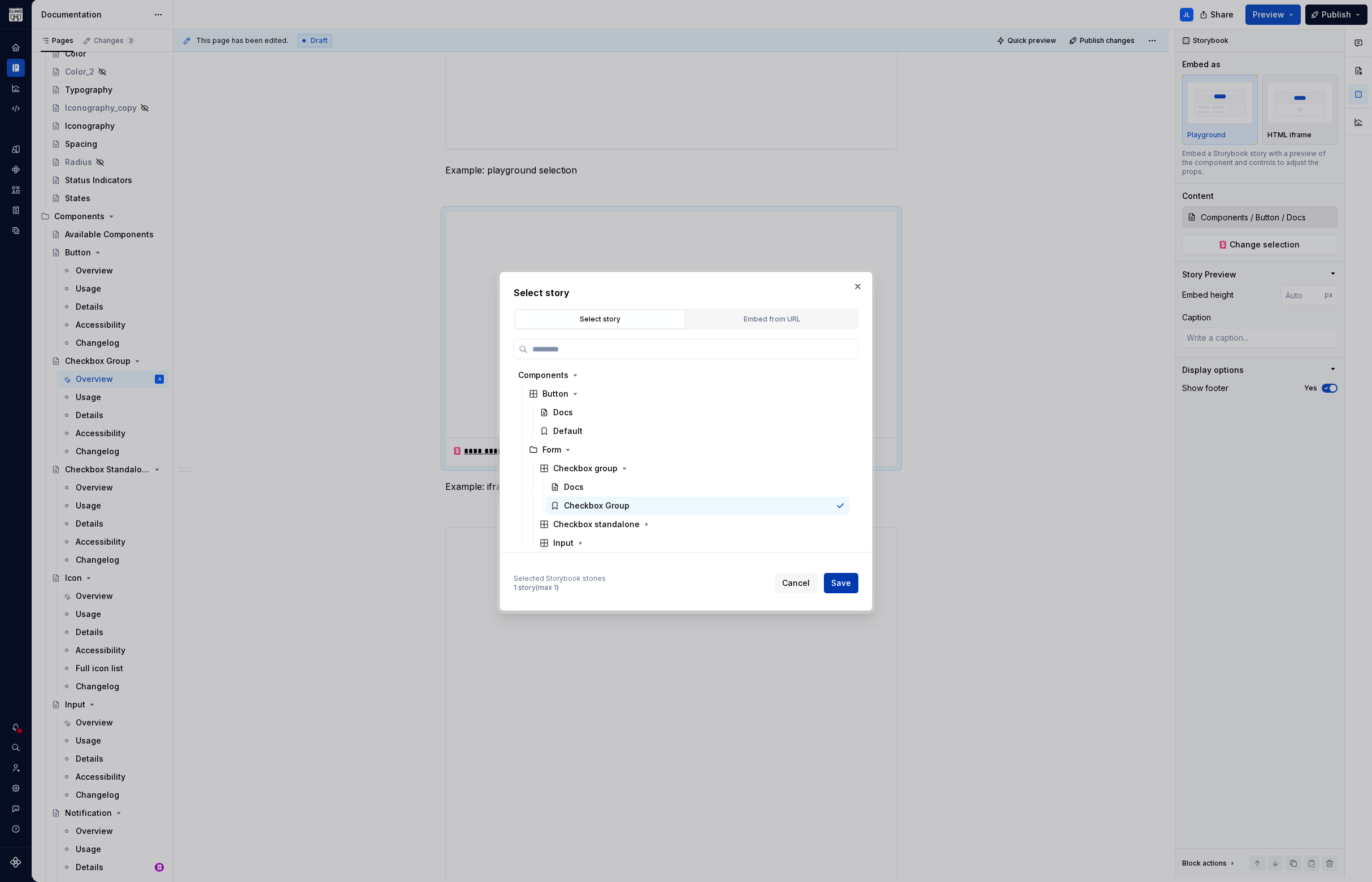
click at [840, 583] on span "Save" at bounding box center [841, 583] width 20 height 12
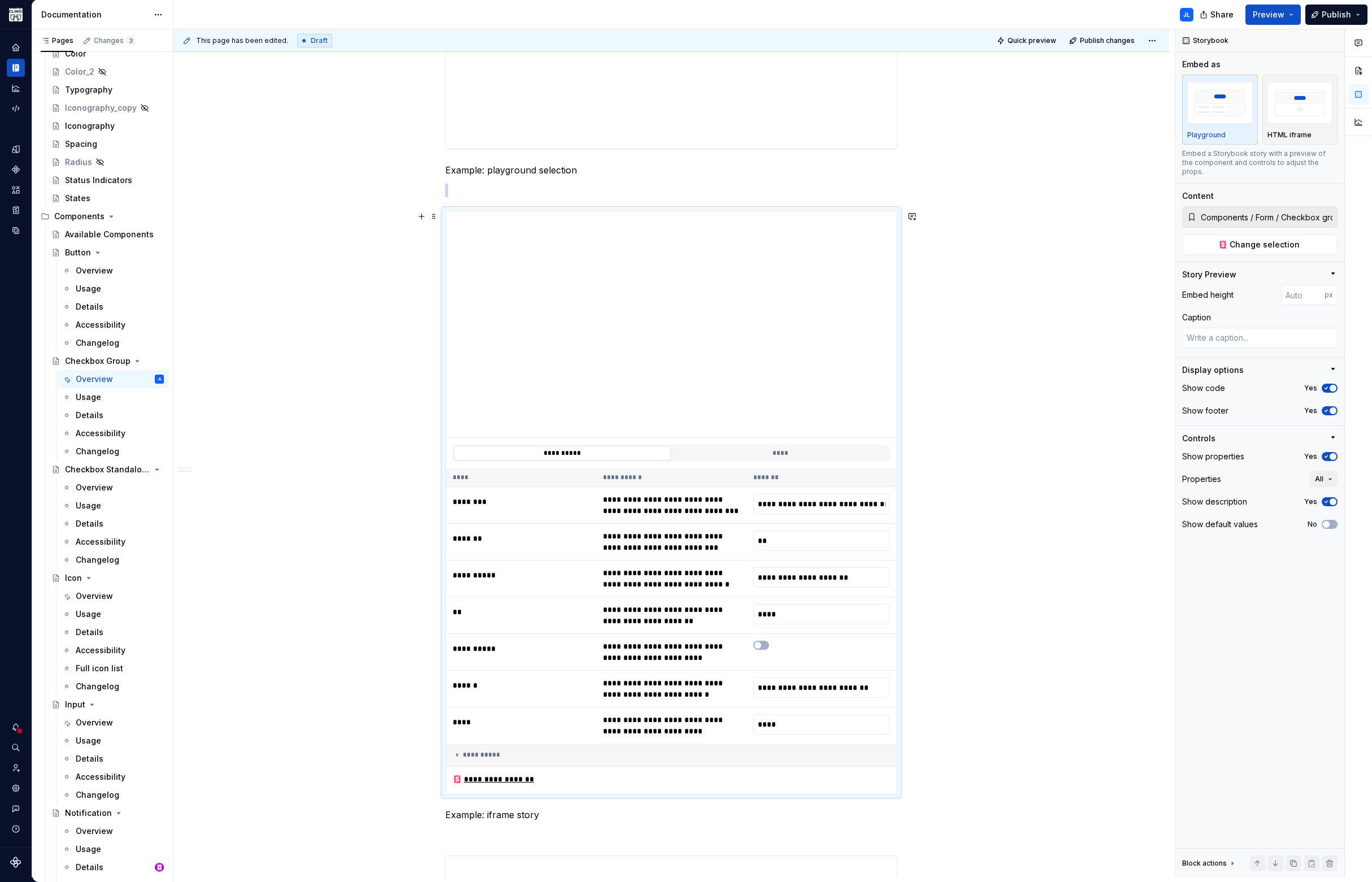
click at [386, 380] on div "**********" at bounding box center [671, 316] width 996 height 2757
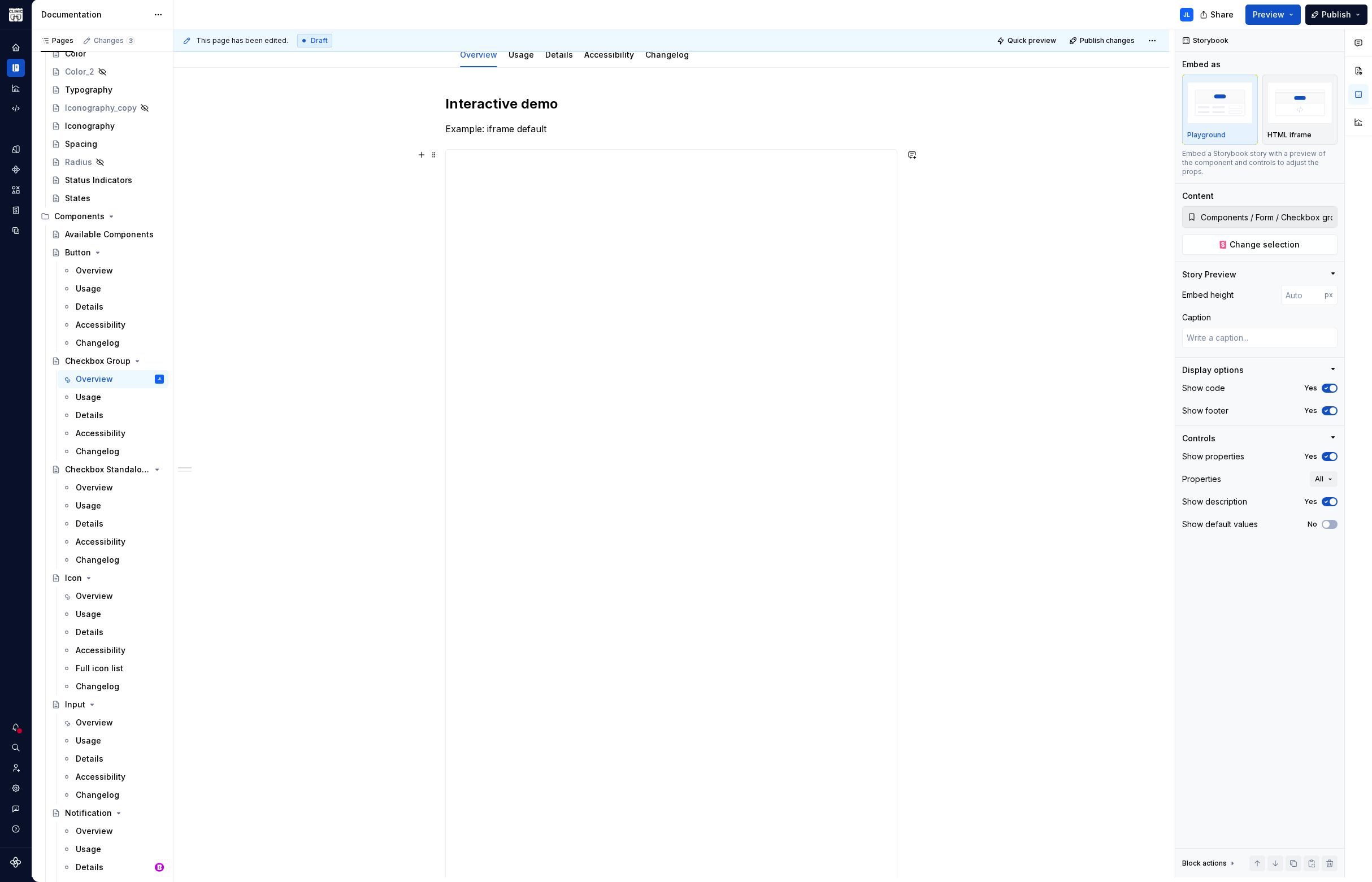
scroll to position [0, 0]
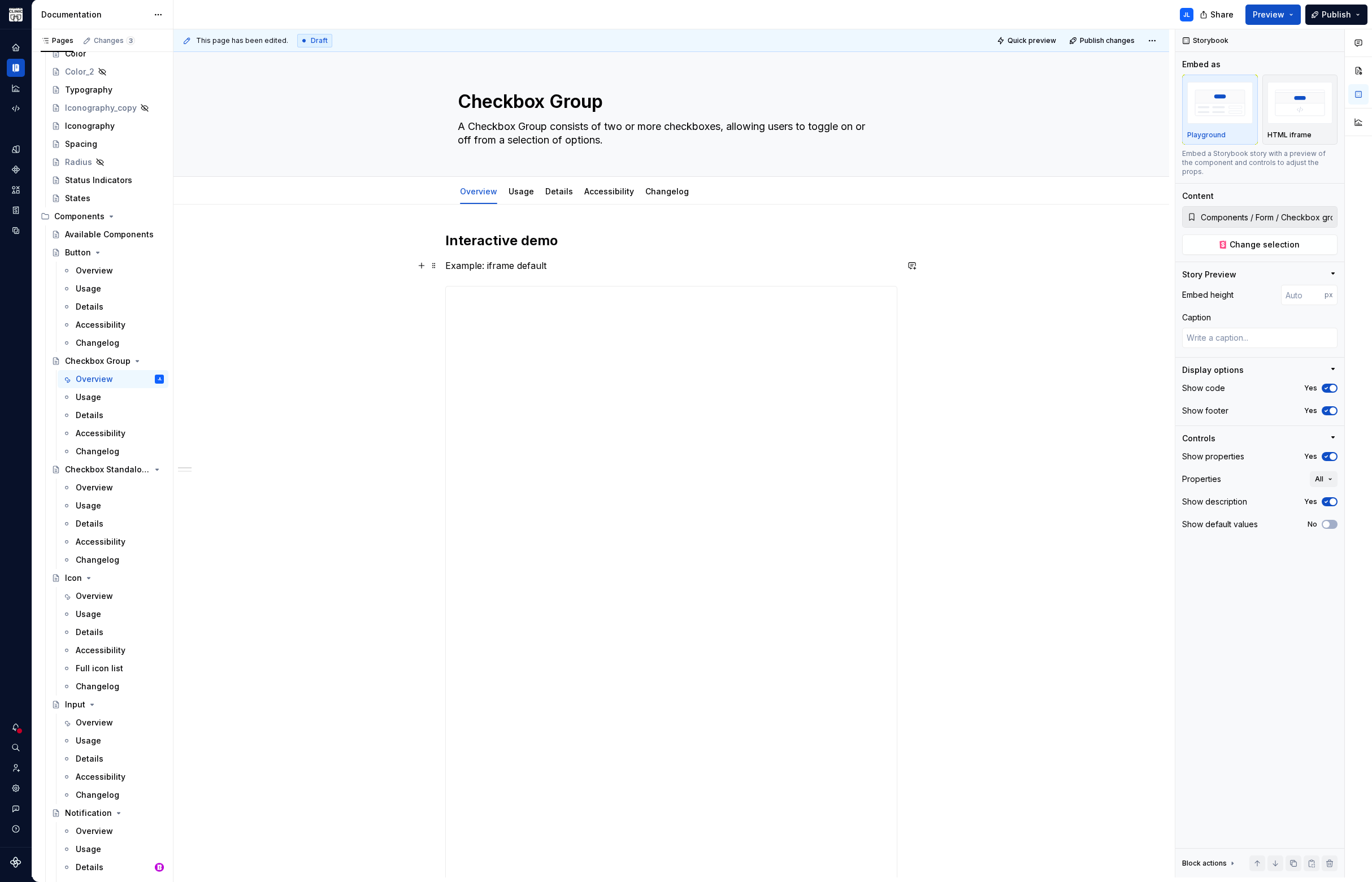
click at [487, 264] on p "Example: iframe default" at bounding box center [671, 265] width 452 height 13
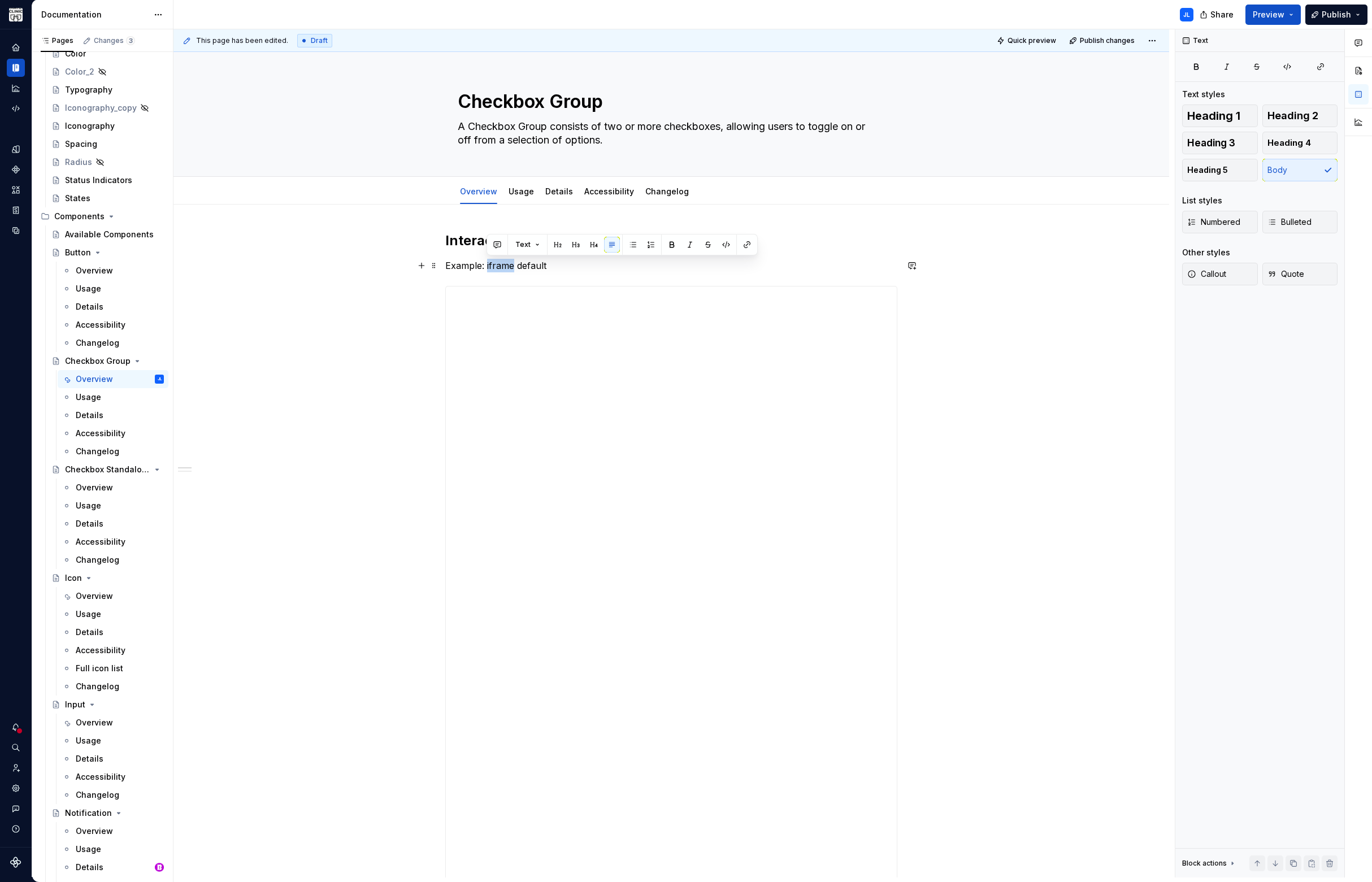
click at [487, 264] on p "Example: iframe default" at bounding box center [671, 265] width 452 height 13
click at [517, 244] on button "button" at bounding box center [516, 244] width 16 height 16
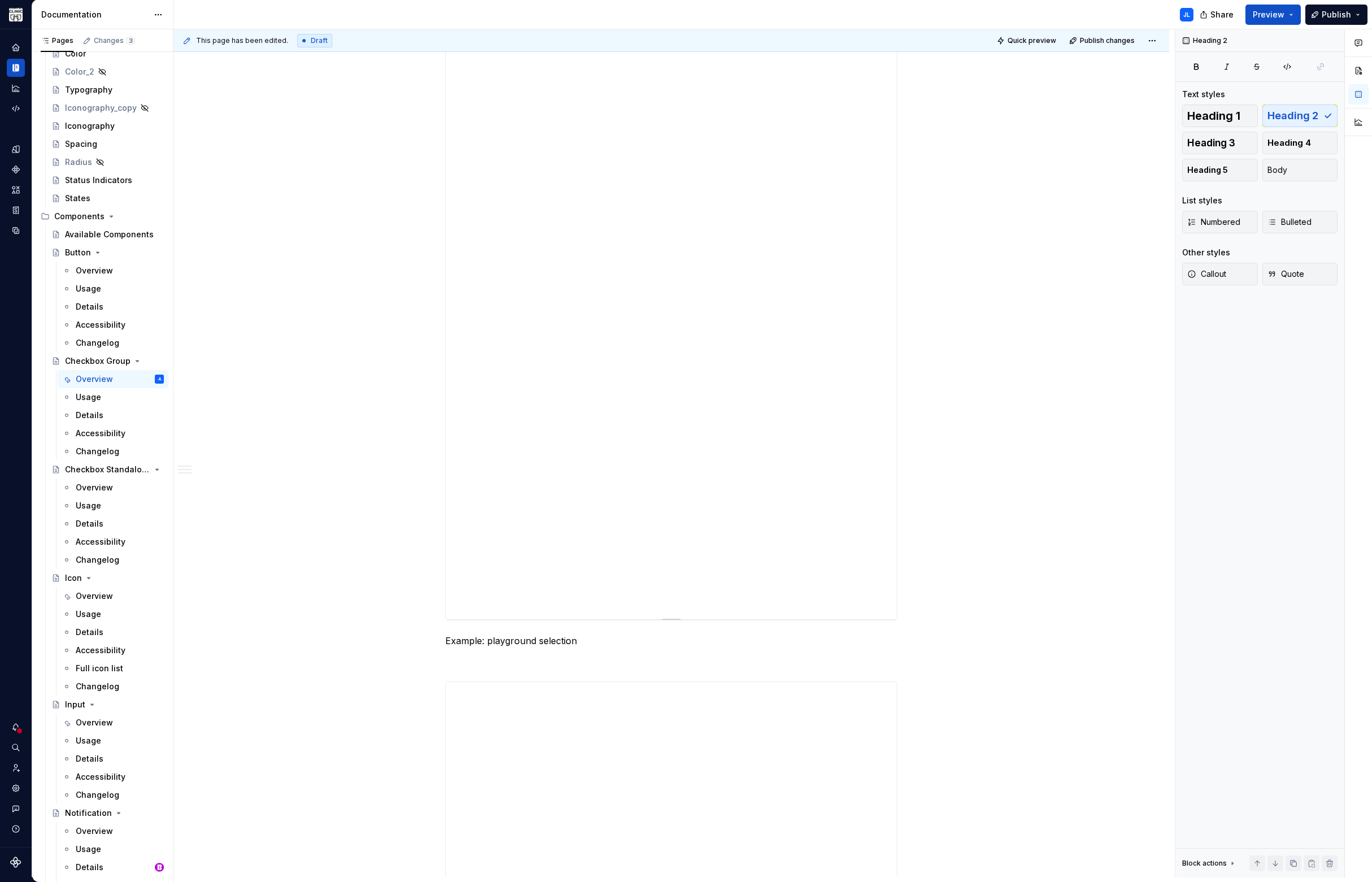
scroll to position [1017, 0]
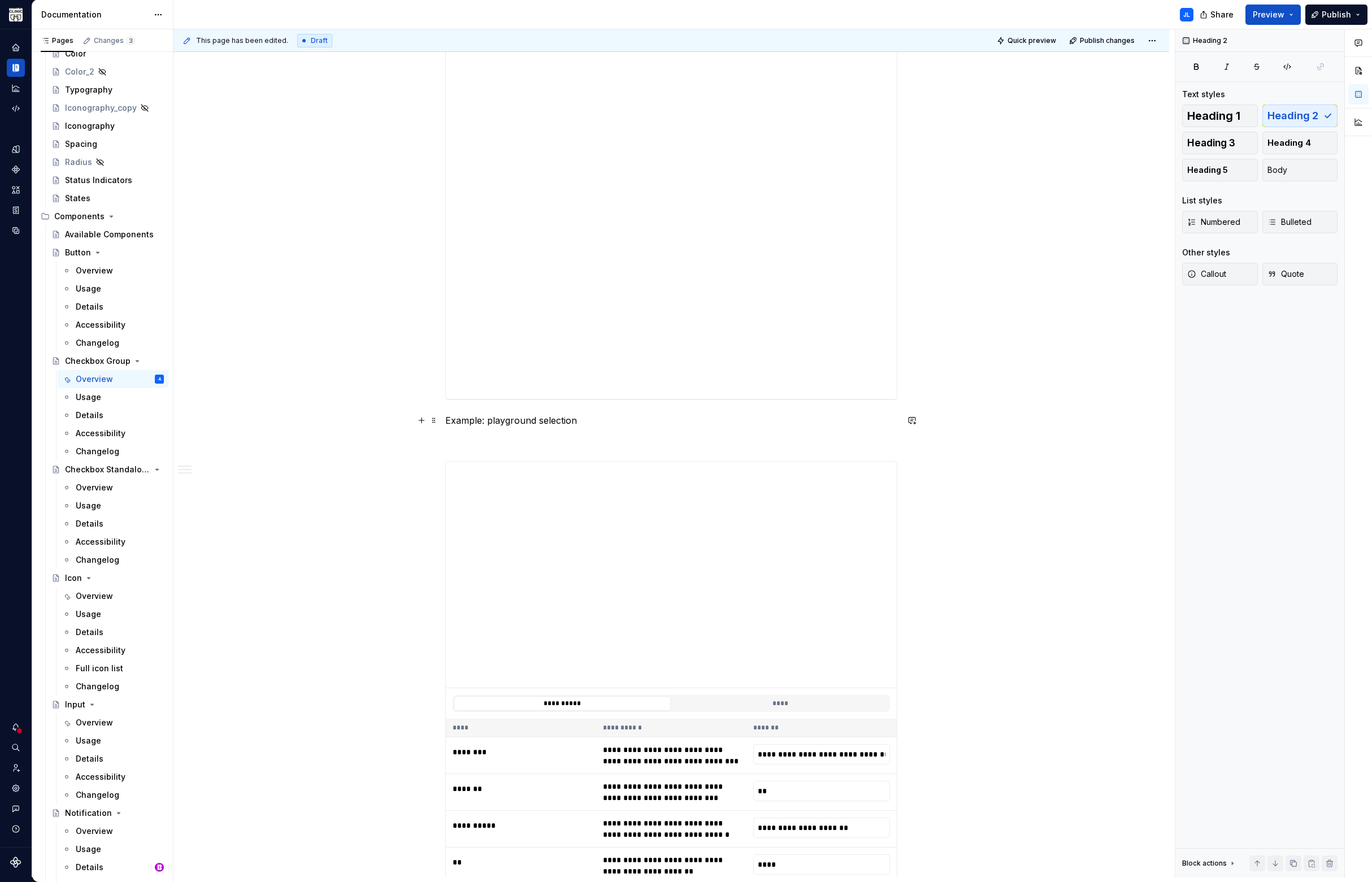
click at [499, 415] on p "Example: playground selection" at bounding box center [671, 420] width 452 height 13
click at [516, 401] on button "button" at bounding box center [516, 399] width 16 height 16
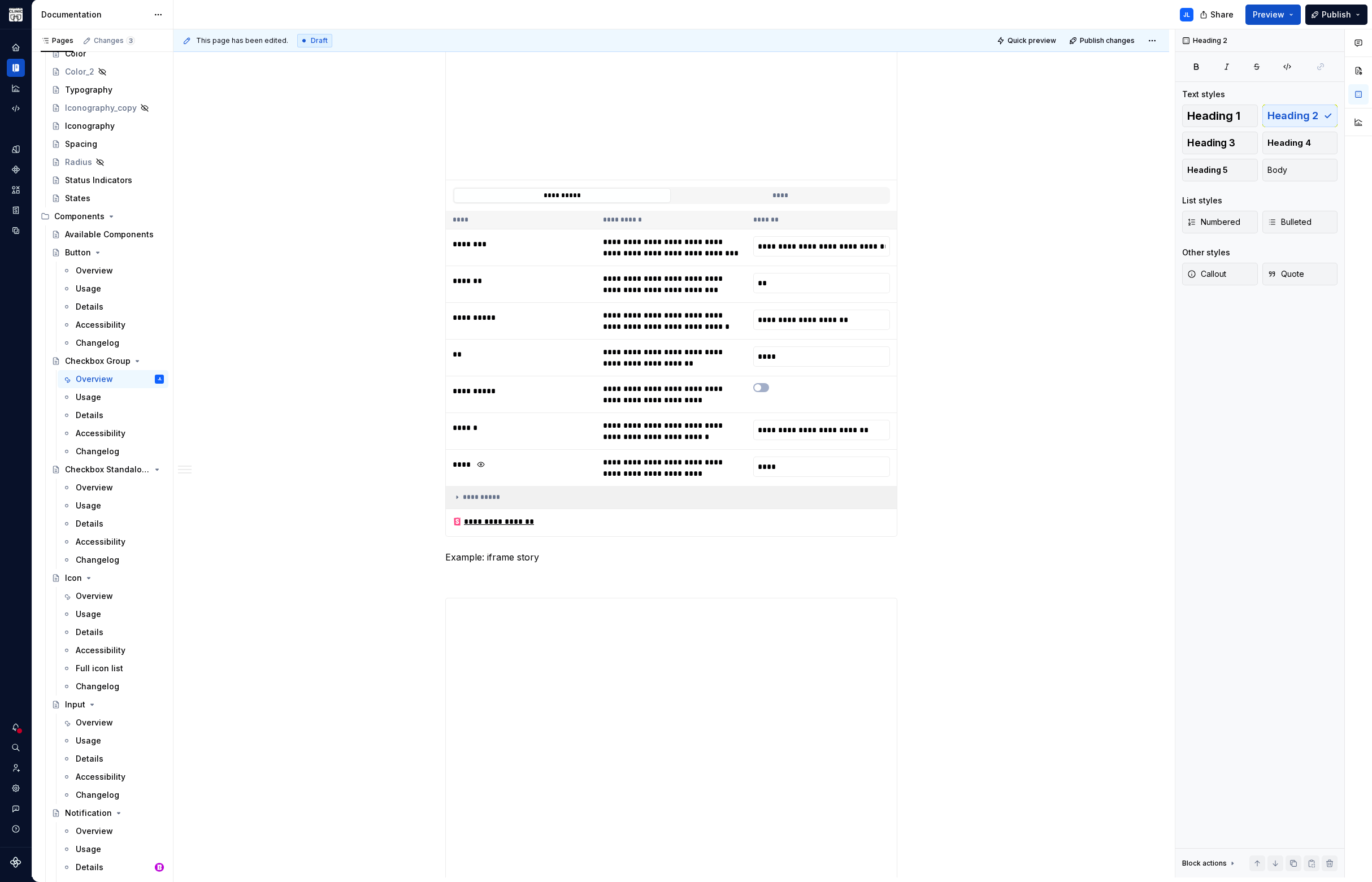
scroll to position [1578, 0]
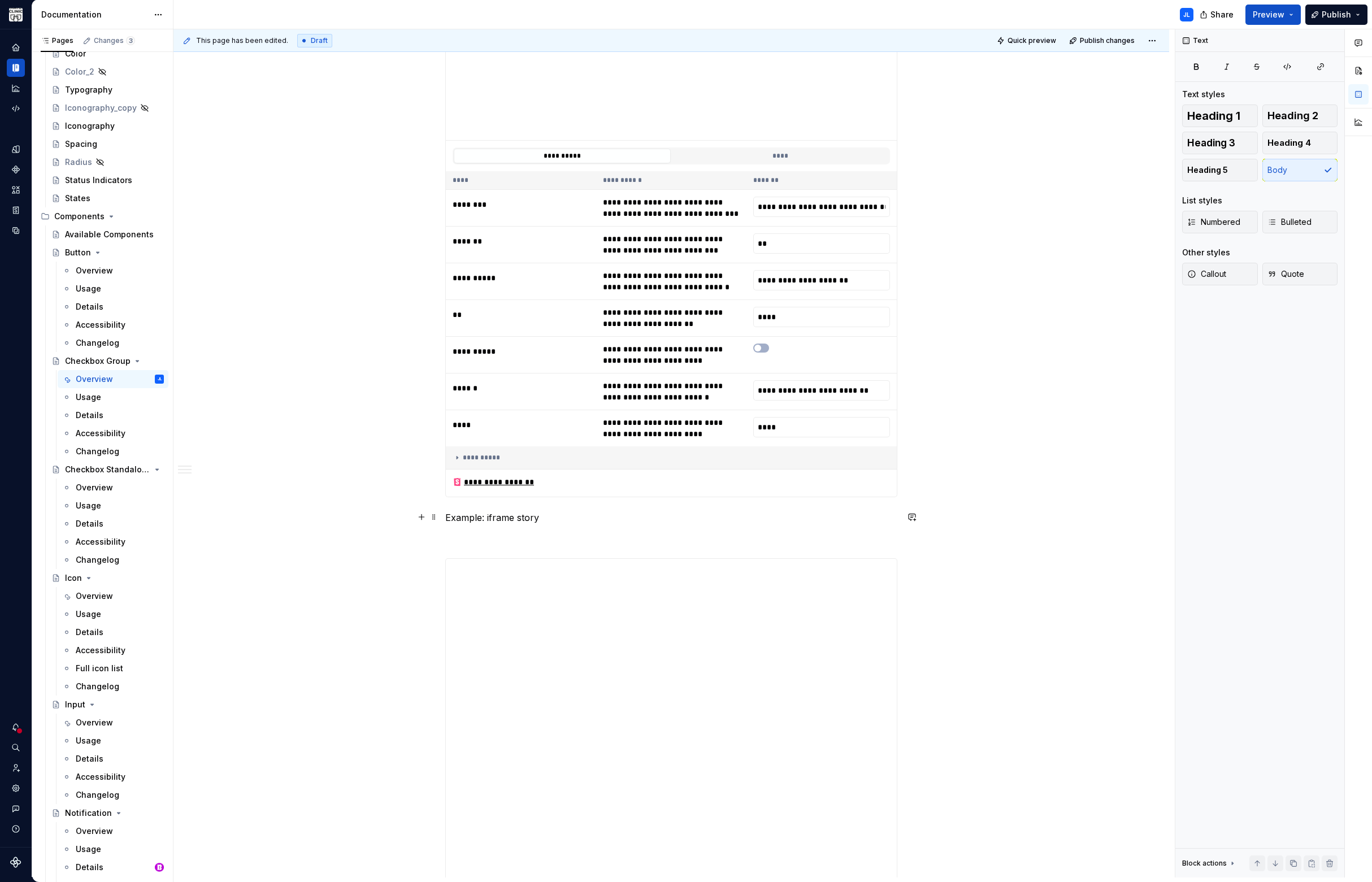
click at [504, 513] on p "Example: iframe story" at bounding box center [671, 517] width 452 height 13
click at [518, 496] on button "button" at bounding box center [516, 496] width 16 height 16
click at [534, 454] on div "**********" at bounding box center [671, 457] width 438 height 9
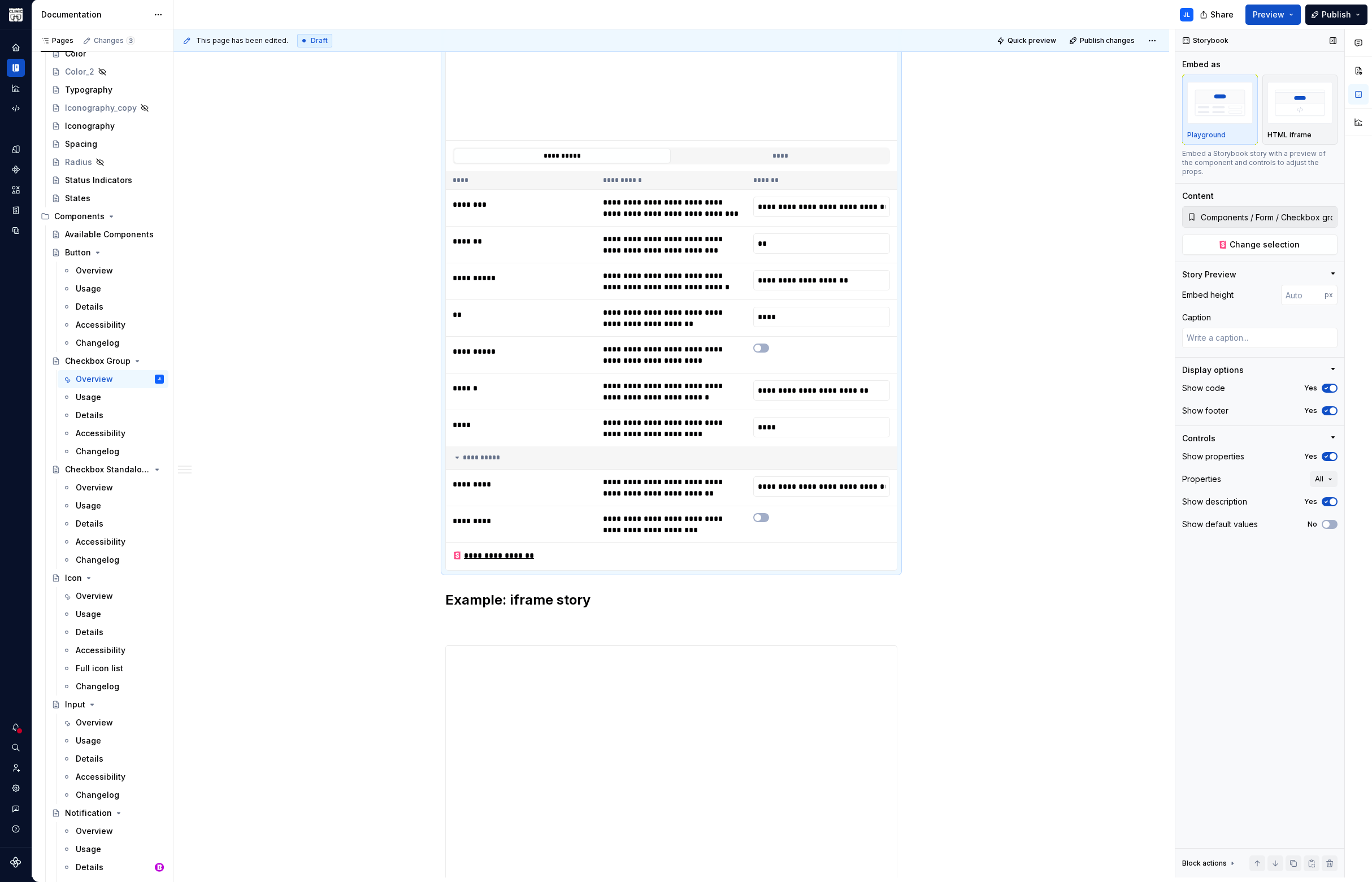
click at [1332, 407] on span "button" at bounding box center [1333, 411] width 7 height 7
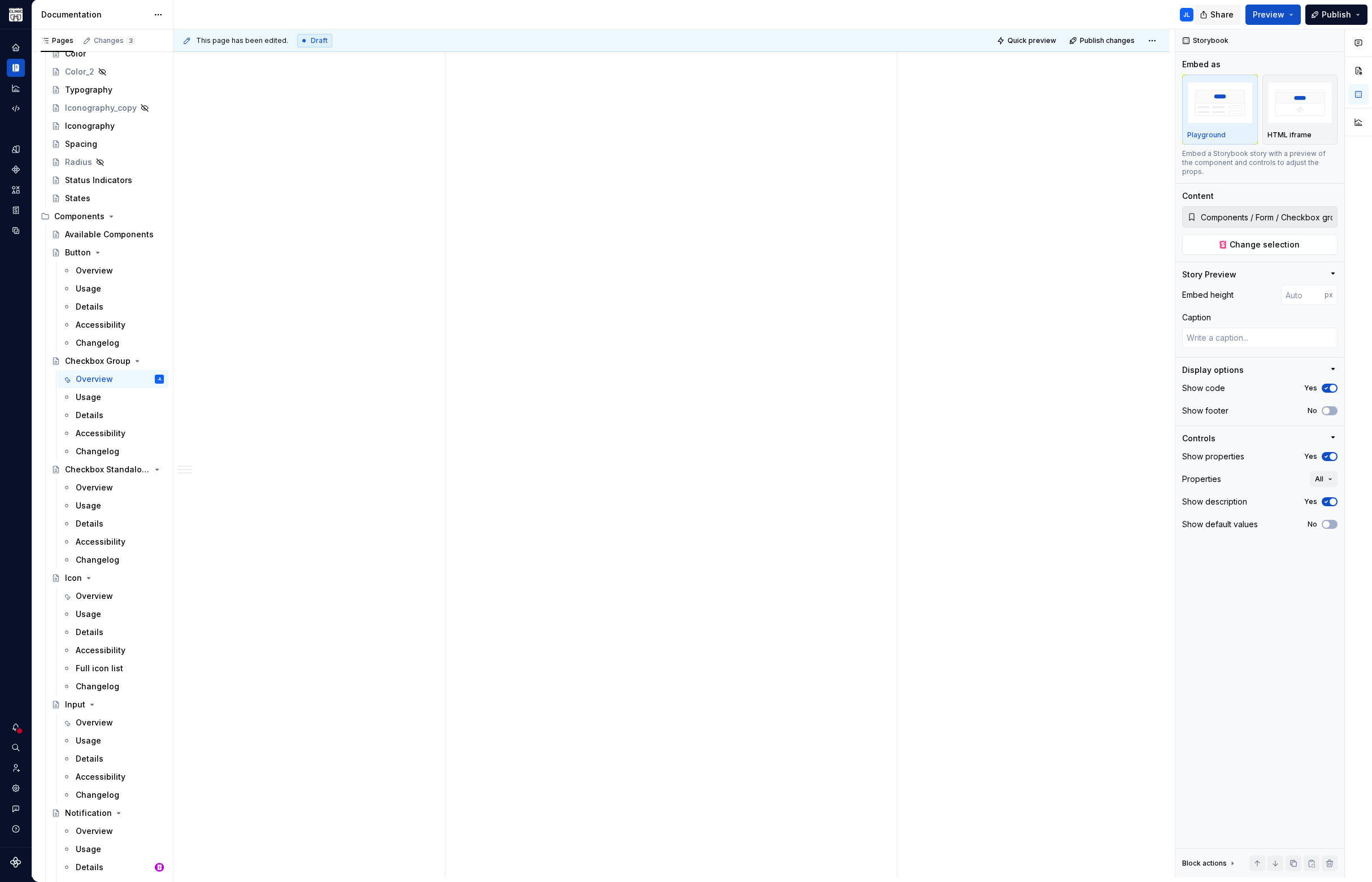
scroll to position [514, 0]
